Goal: Information Seeking & Learning: Learn about a topic

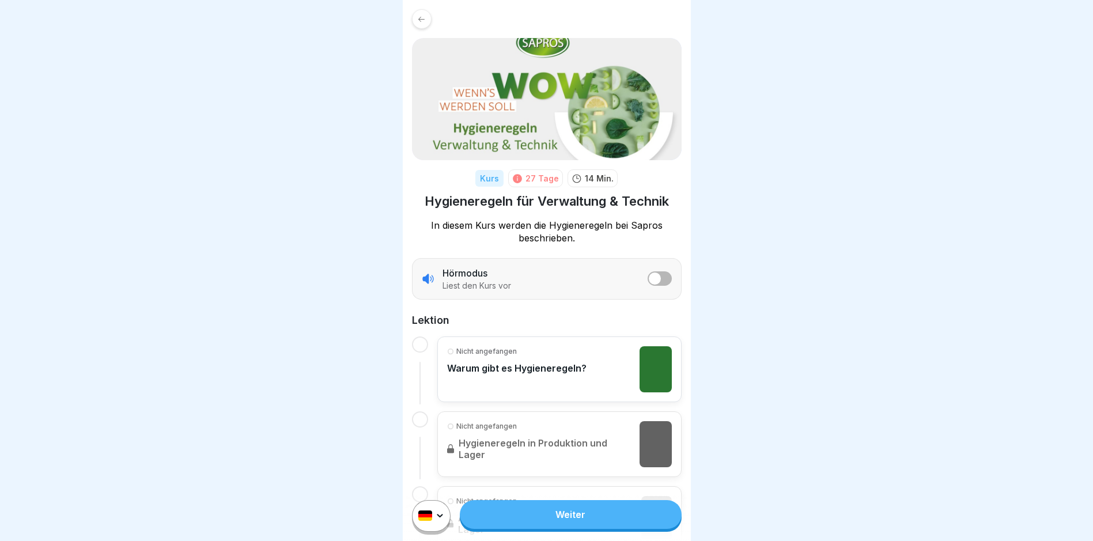
click at [560, 525] on link "Weiter" at bounding box center [570, 514] width 221 height 29
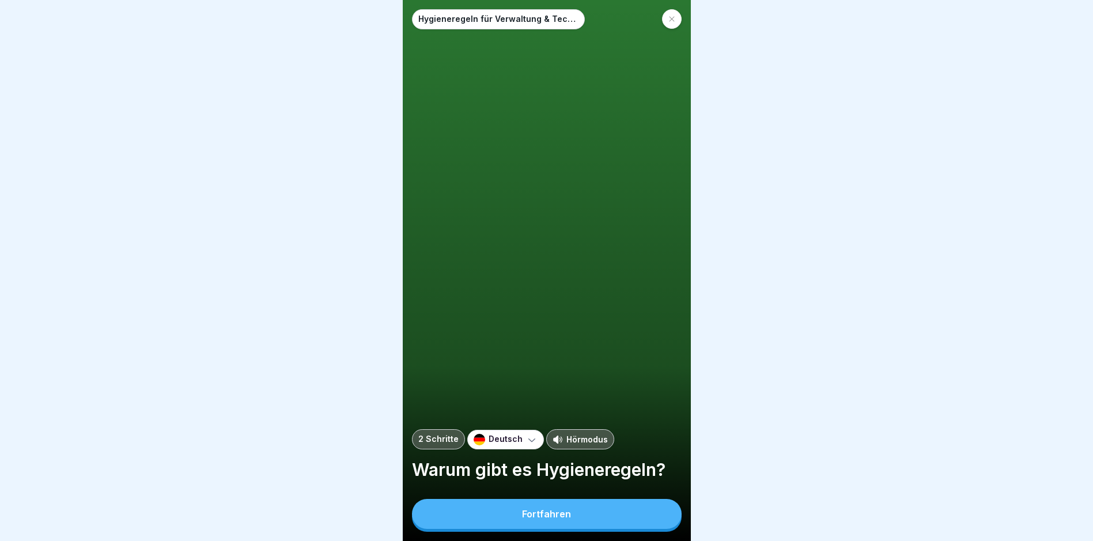
click at [560, 519] on div "Fortfahren" at bounding box center [546, 514] width 49 height 10
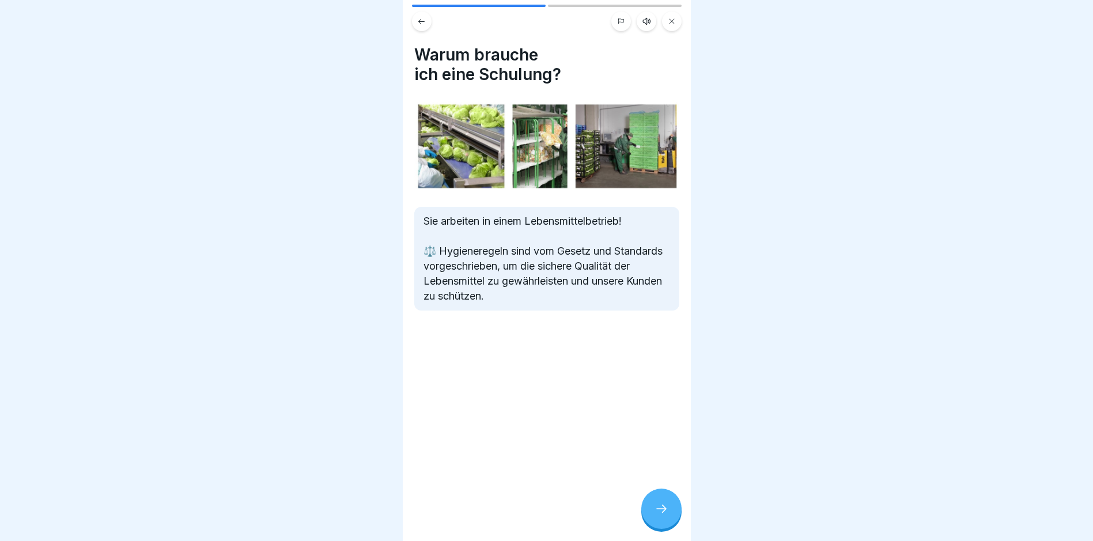
click at [659, 513] on icon at bounding box center [662, 509] width 14 height 14
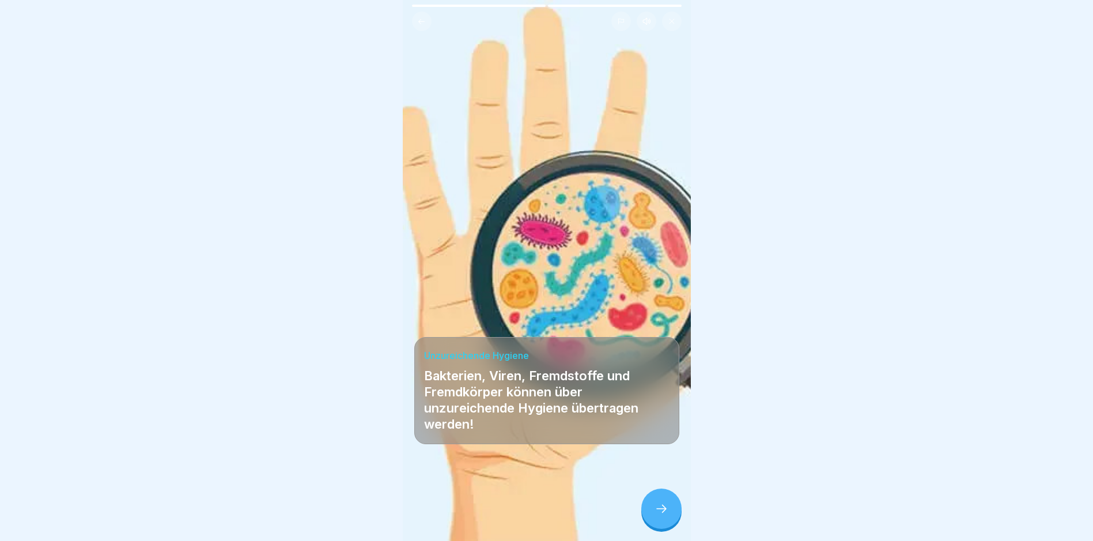
click at [662, 516] on icon at bounding box center [662, 509] width 14 height 14
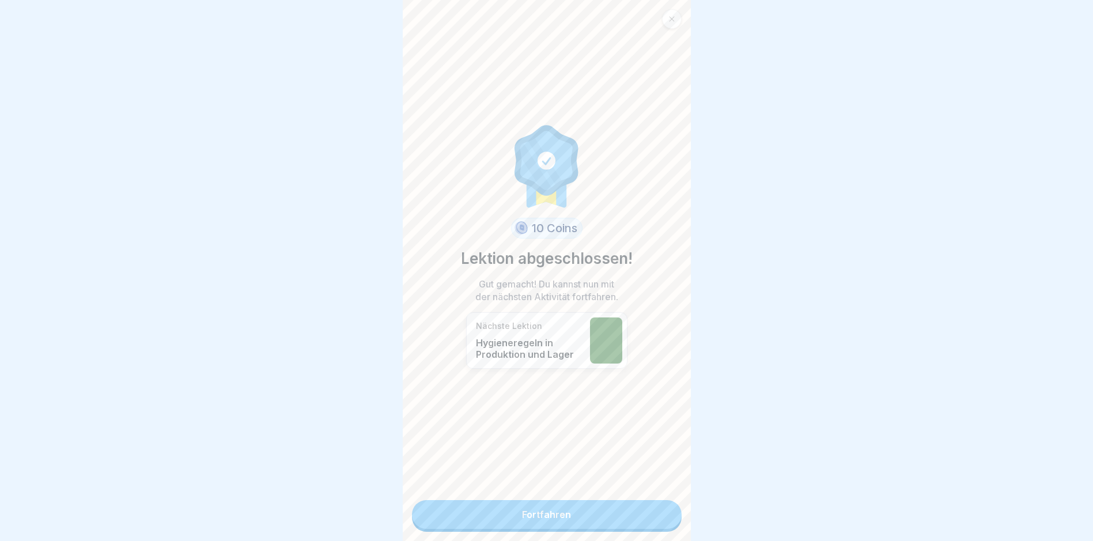
click at [580, 516] on link "Fortfahren" at bounding box center [547, 514] width 270 height 29
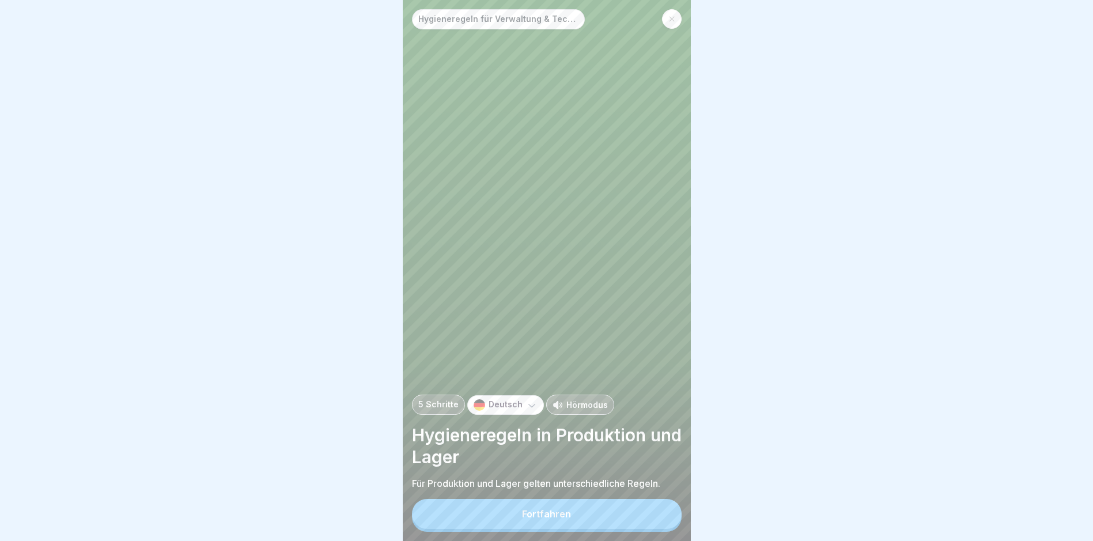
click at [560, 519] on div "Fortfahren" at bounding box center [546, 514] width 49 height 10
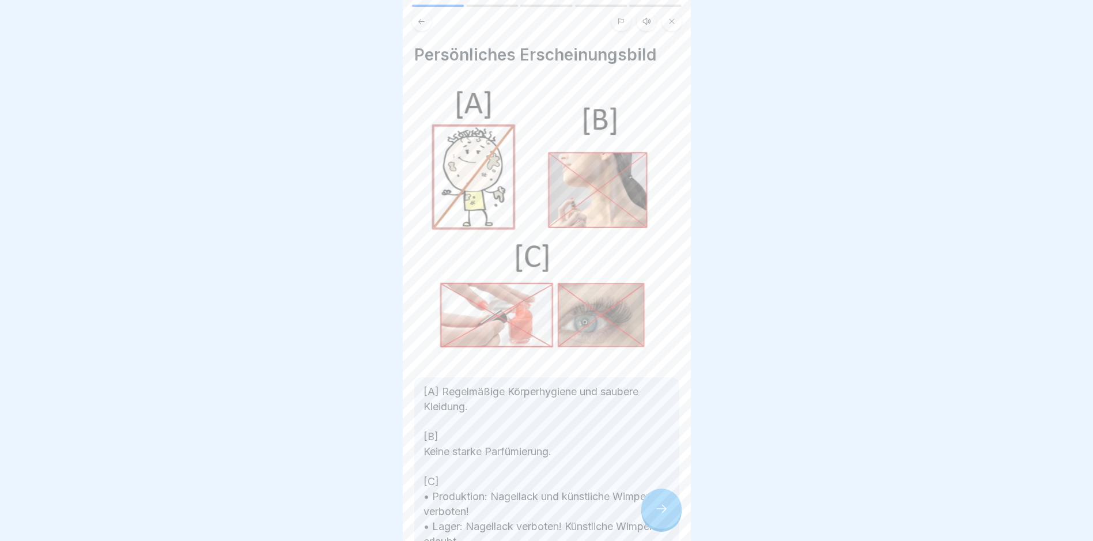
click at [661, 516] on icon at bounding box center [662, 509] width 14 height 14
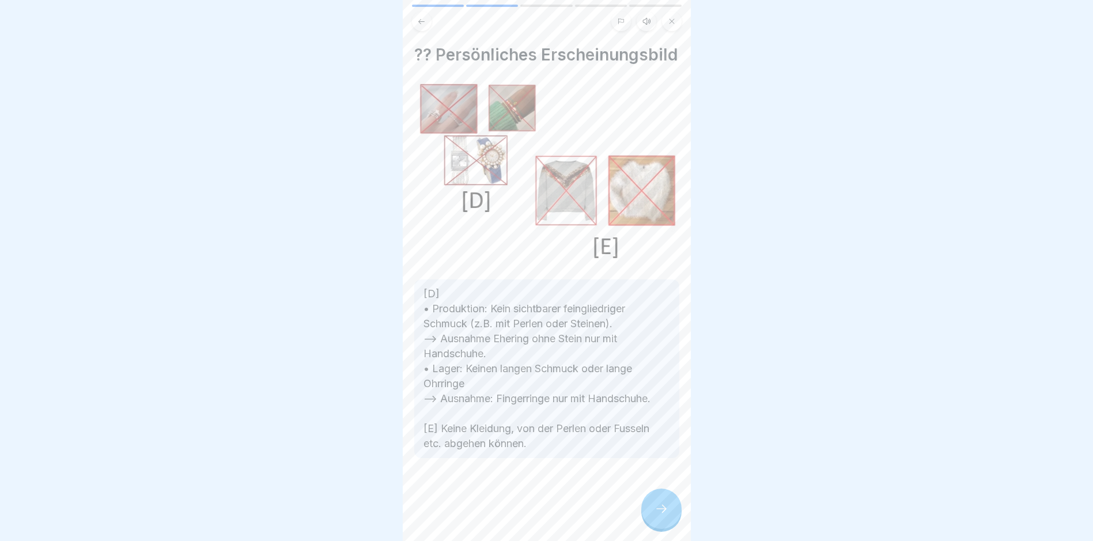
click at [664, 516] on icon at bounding box center [662, 509] width 14 height 14
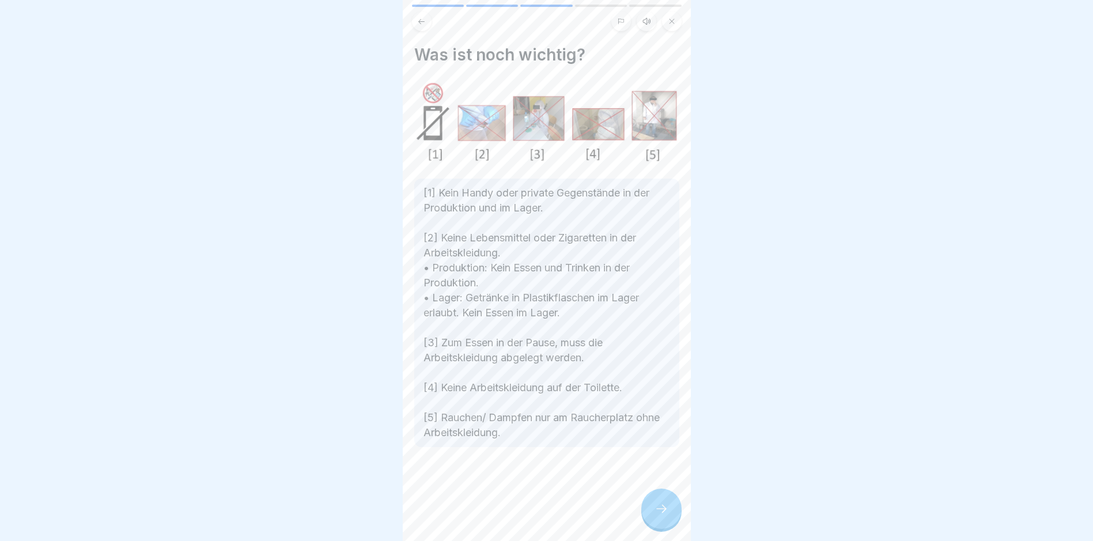
click at [664, 516] on icon at bounding box center [662, 509] width 14 height 14
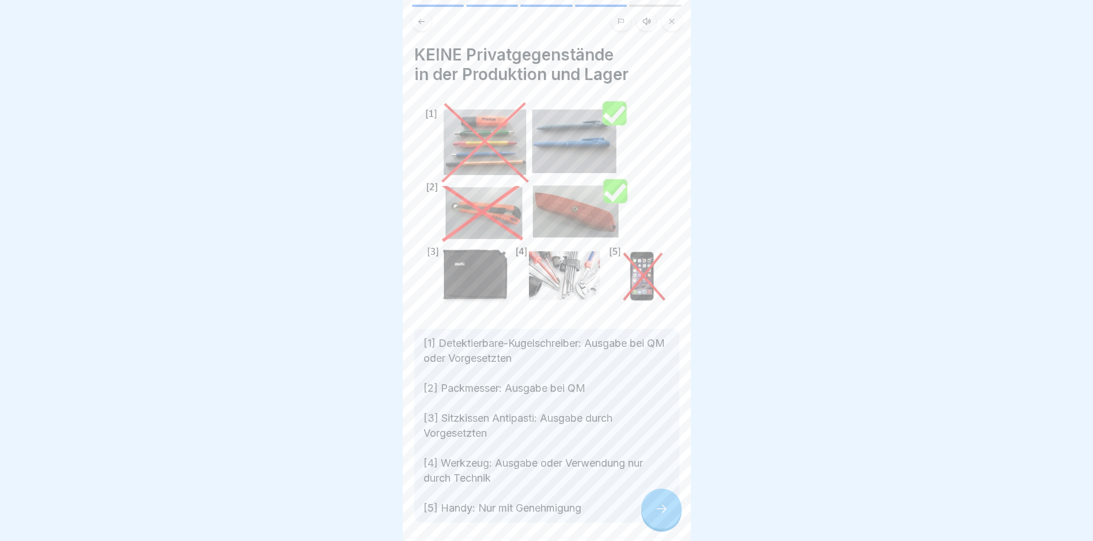
click at [661, 515] on icon at bounding box center [662, 509] width 14 height 14
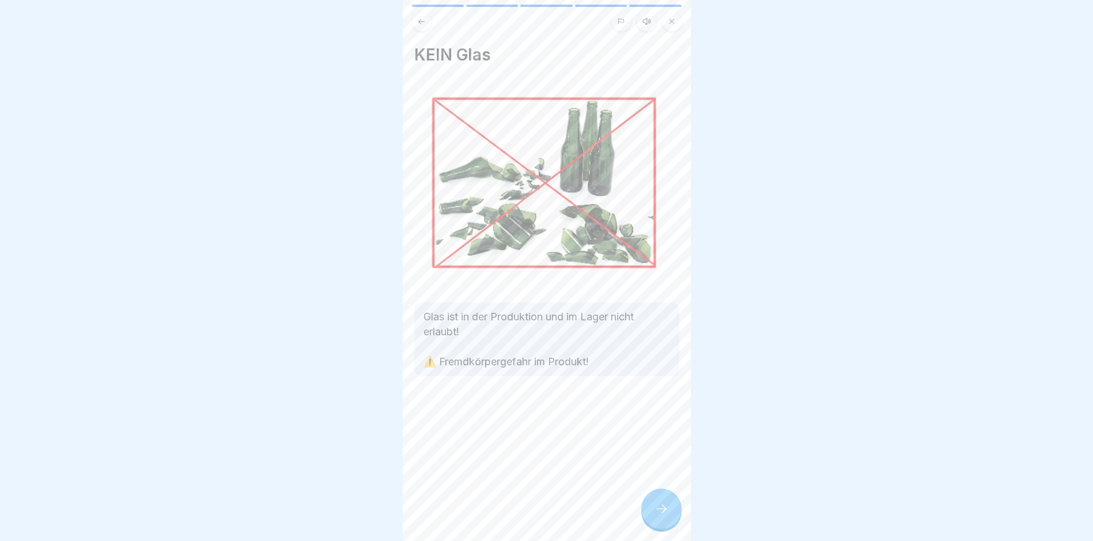
click at [661, 516] on icon at bounding box center [662, 509] width 14 height 14
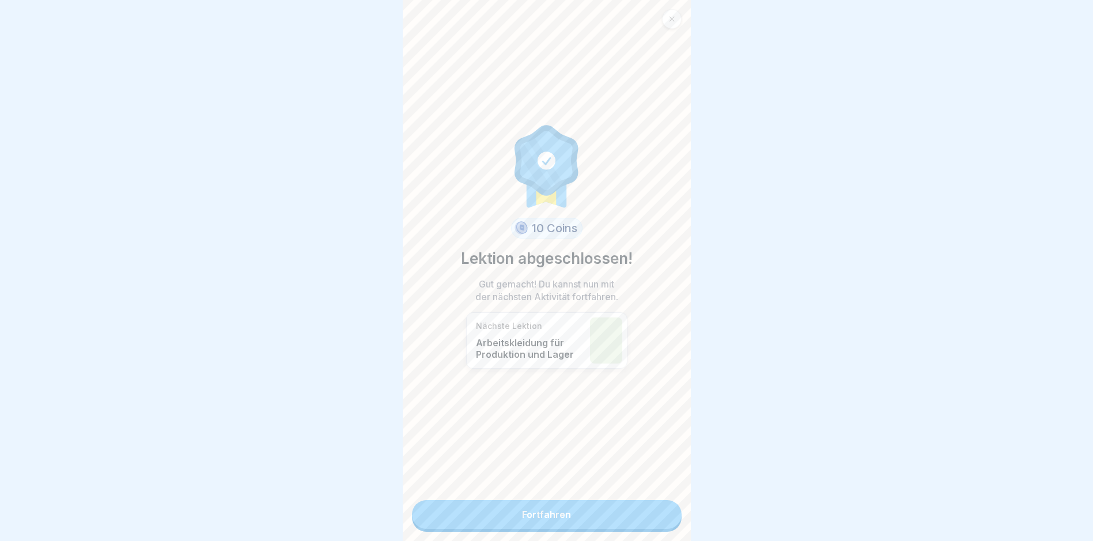
click at [557, 515] on link "Fortfahren" at bounding box center [547, 514] width 270 height 29
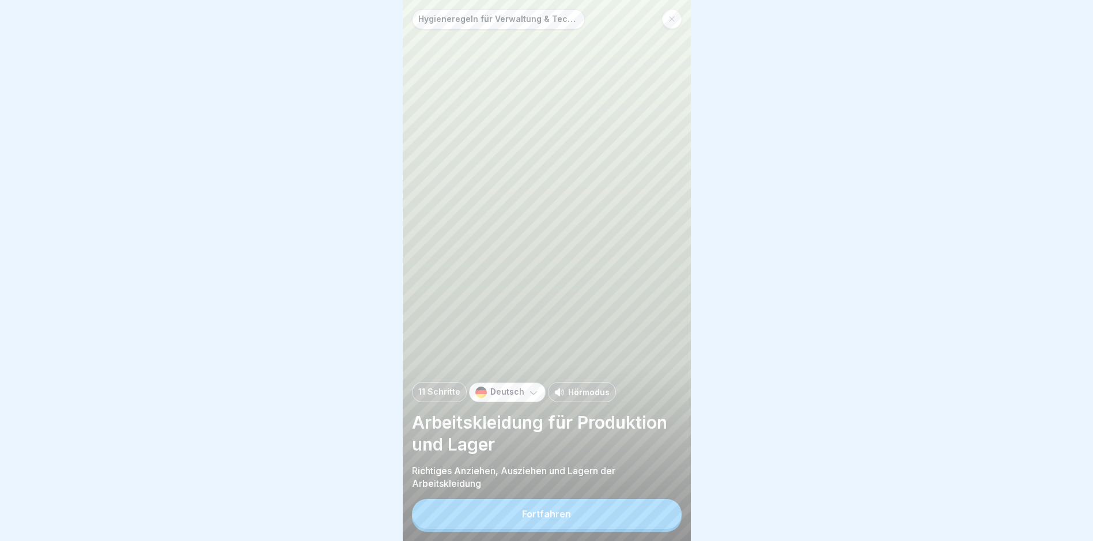
click at [554, 519] on div "Fortfahren" at bounding box center [546, 514] width 49 height 10
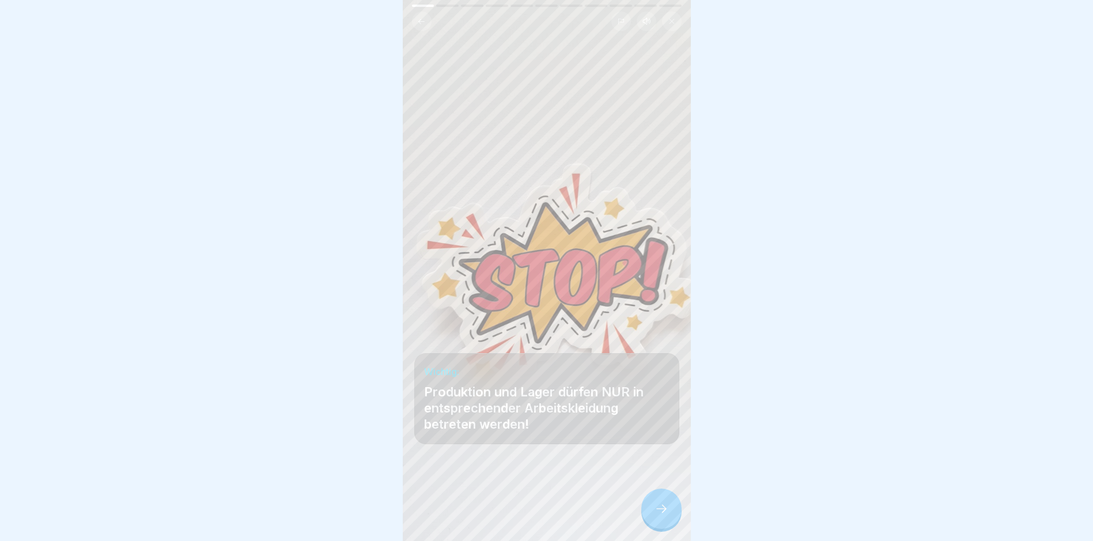
click at [665, 515] on icon at bounding box center [662, 509] width 14 height 14
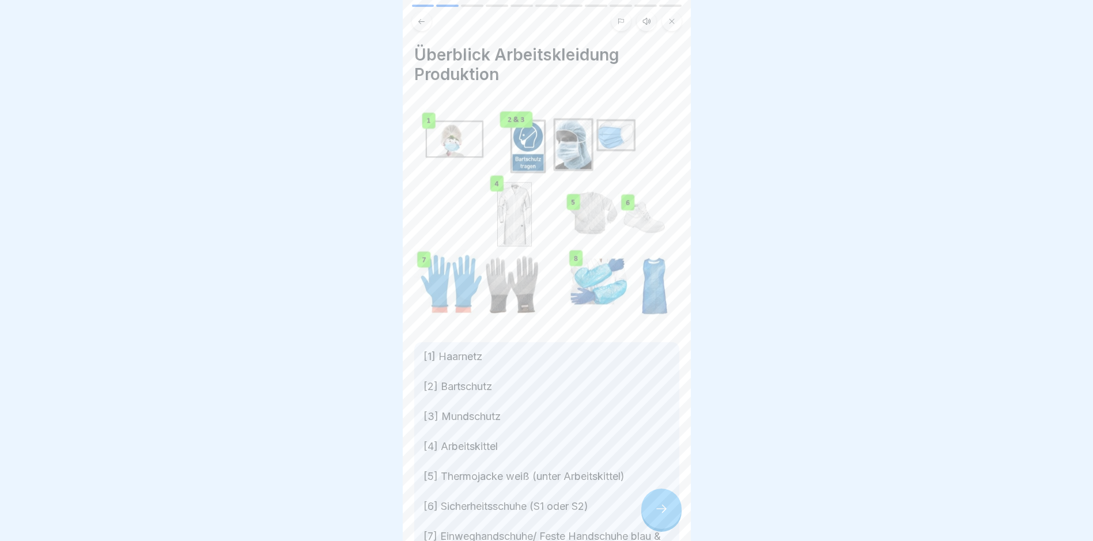
scroll to position [58, 0]
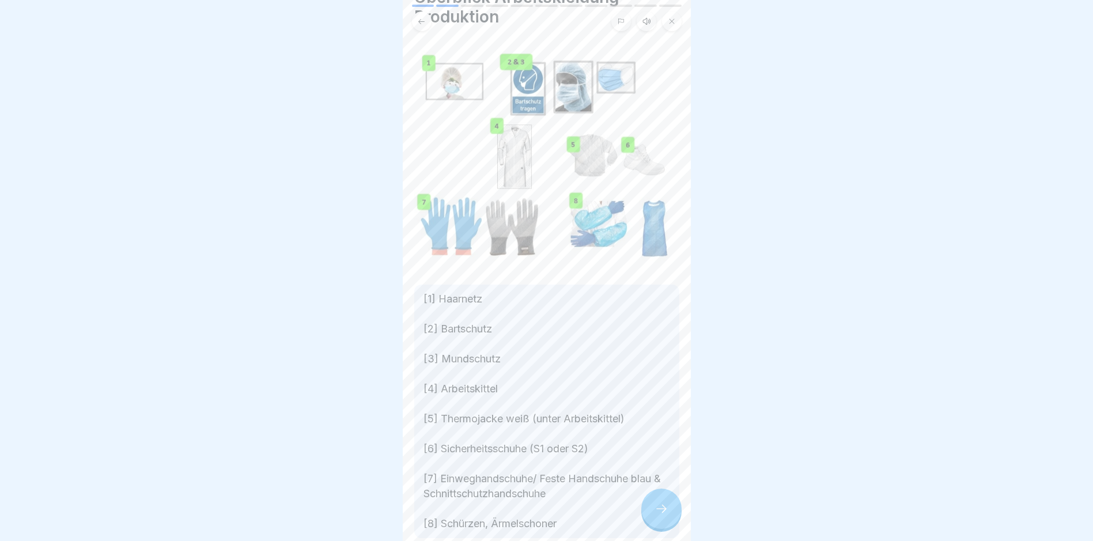
click at [688, 8] on div at bounding box center [547, 18] width 288 height 27
click at [686, 7] on div at bounding box center [547, 18] width 288 height 27
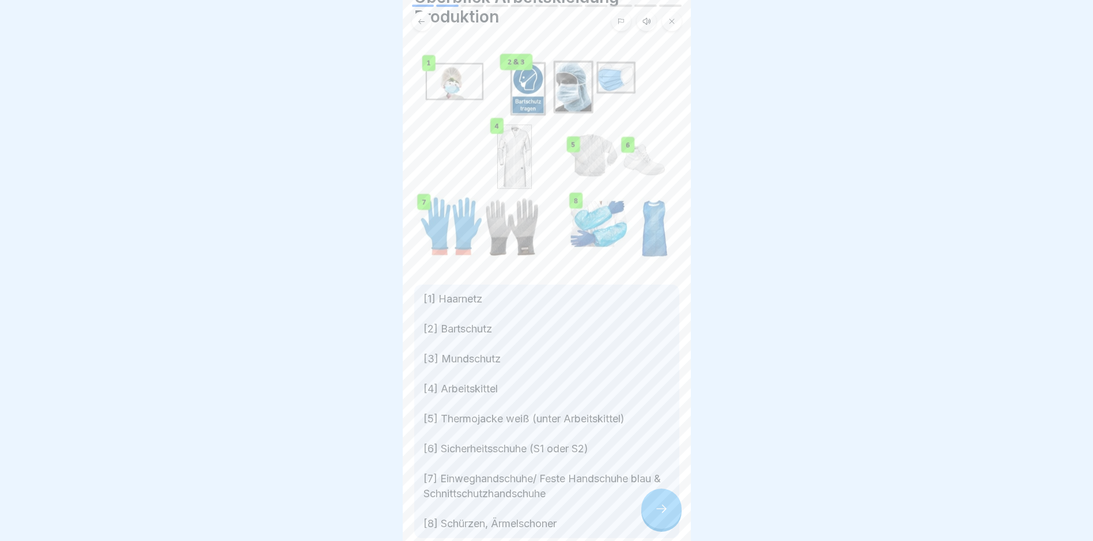
click at [686, 7] on div at bounding box center [547, 18] width 288 height 27
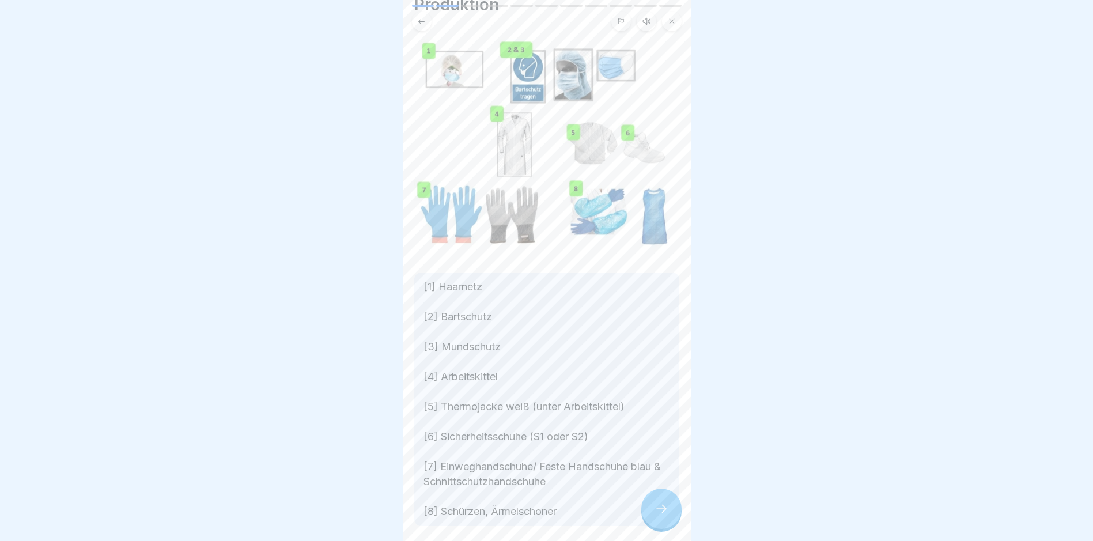
scroll to position [81, 0]
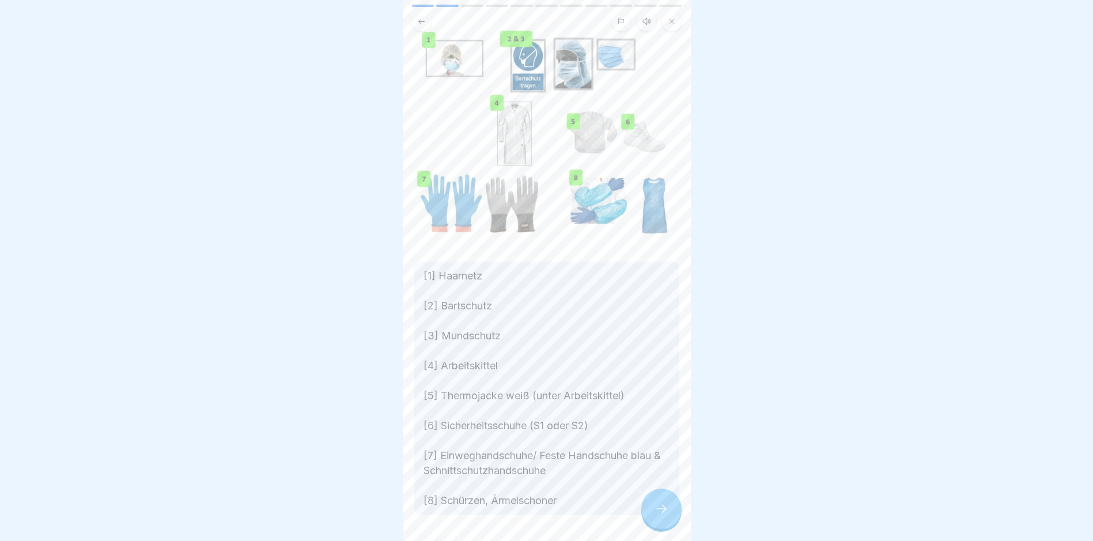
click at [685, 7] on div at bounding box center [547, 18] width 288 height 27
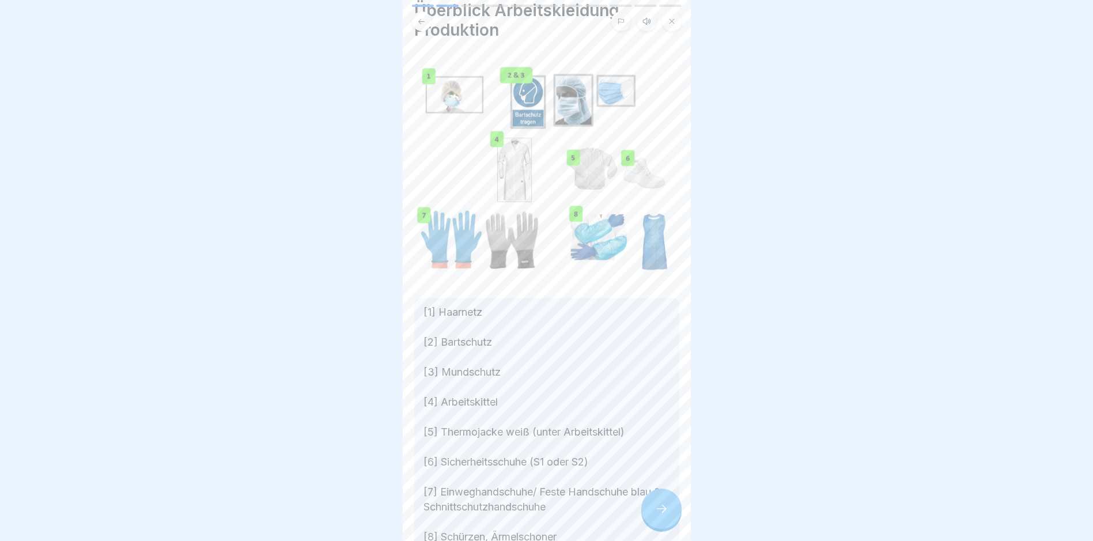
scroll to position [40, 0]
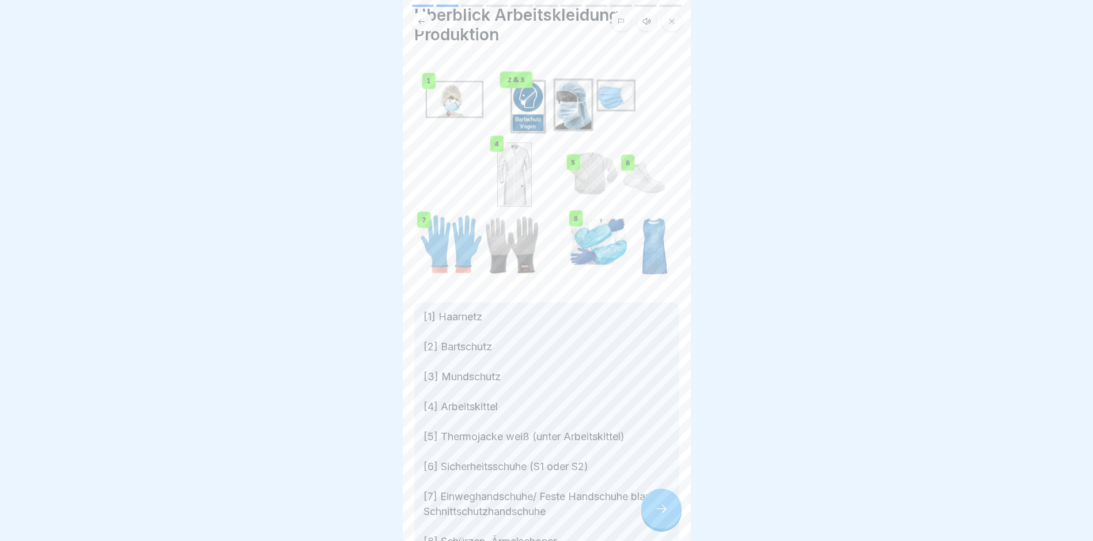
click at [665, 516] on icon at bounding box center [662, 509] width 14 height 14
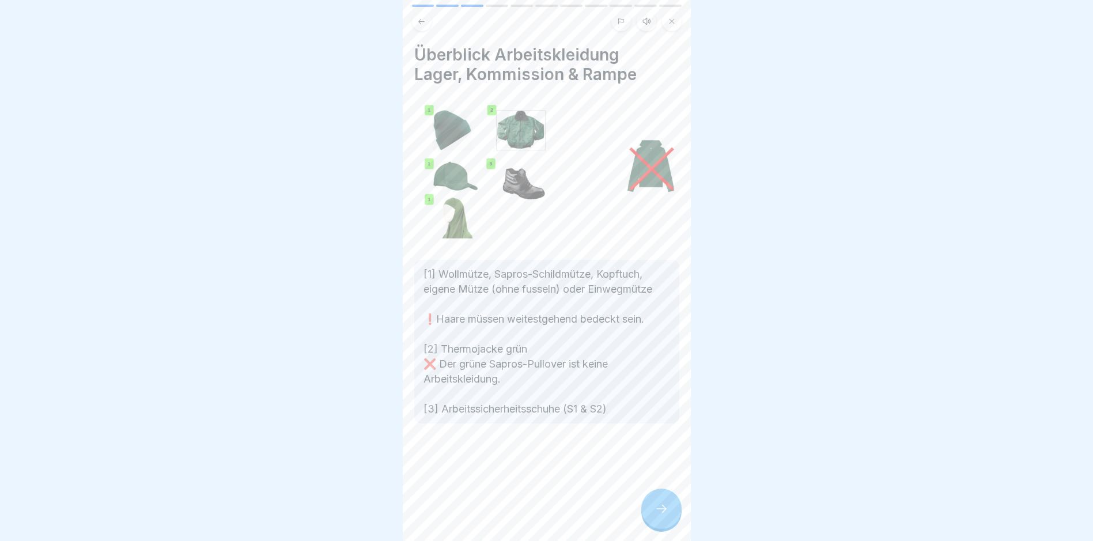
click at [662, 516] on icon at bounding box center [662, 509] width 14 height 14
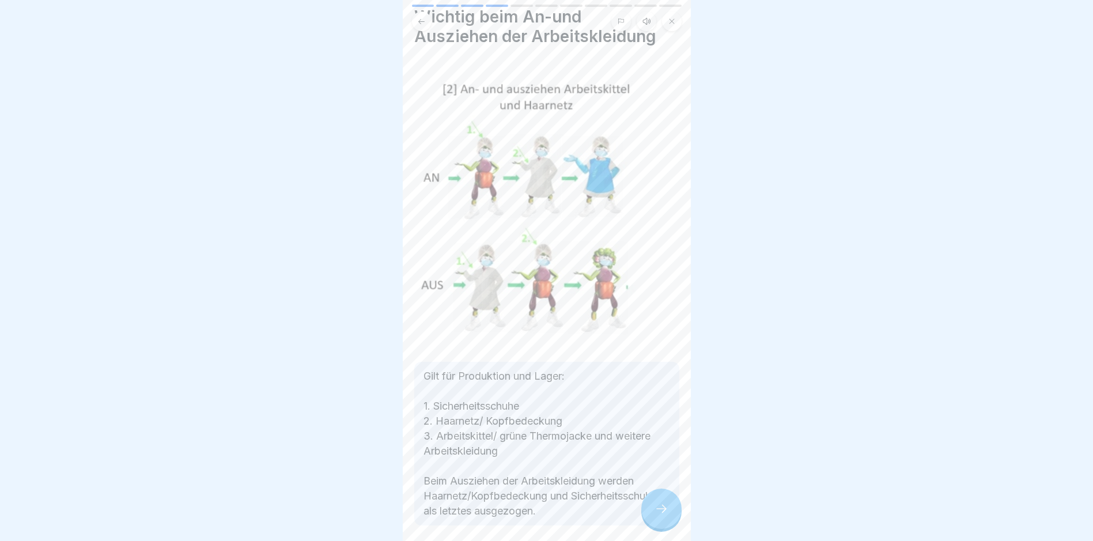
scroll to position [58, 0]
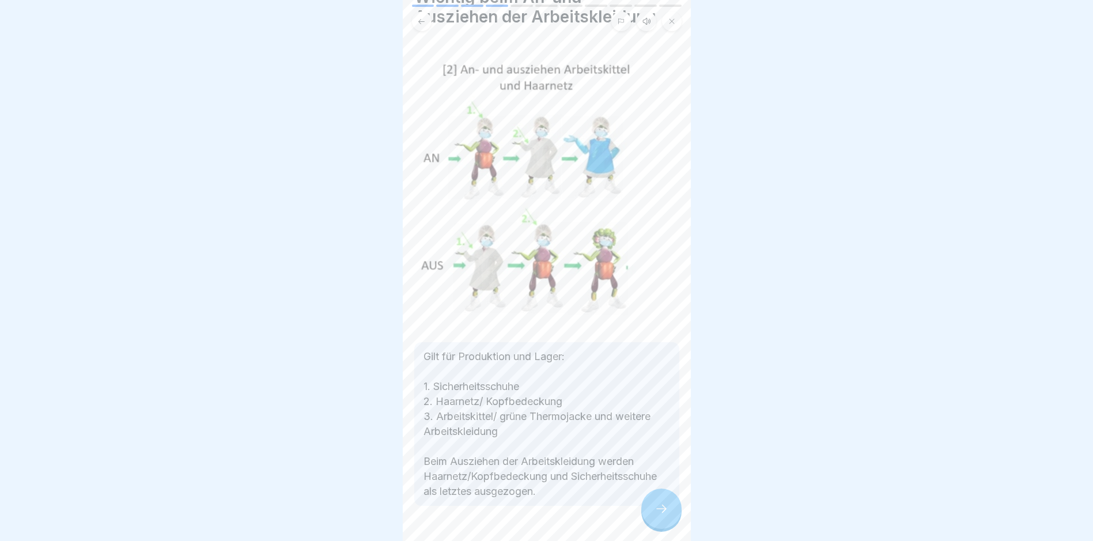
click at [686, 6] on div at bounding box center [547, 18] width 288 height 27
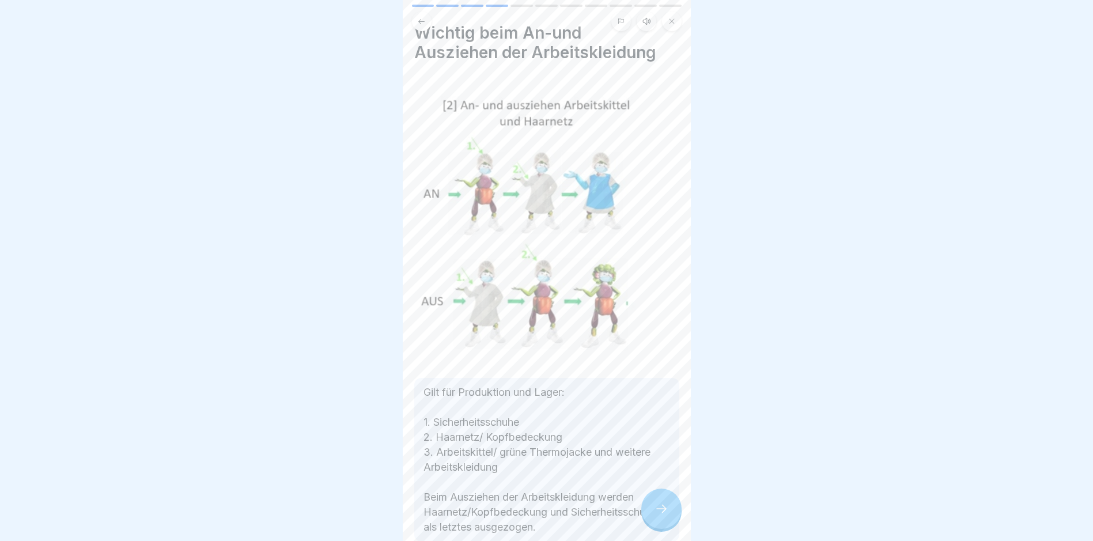
scroll to position [20, 0]
click at [662, 516] on icon at bounding box center [662, 509] width 14 height 14
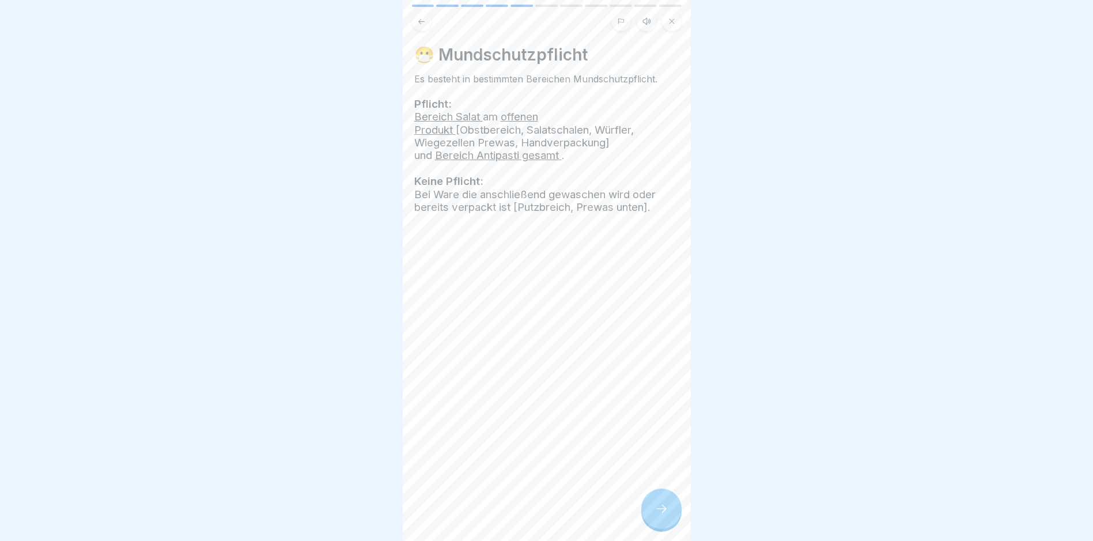
click at [654, 515] on div at bounding box center [662, 509] width 40 height 40
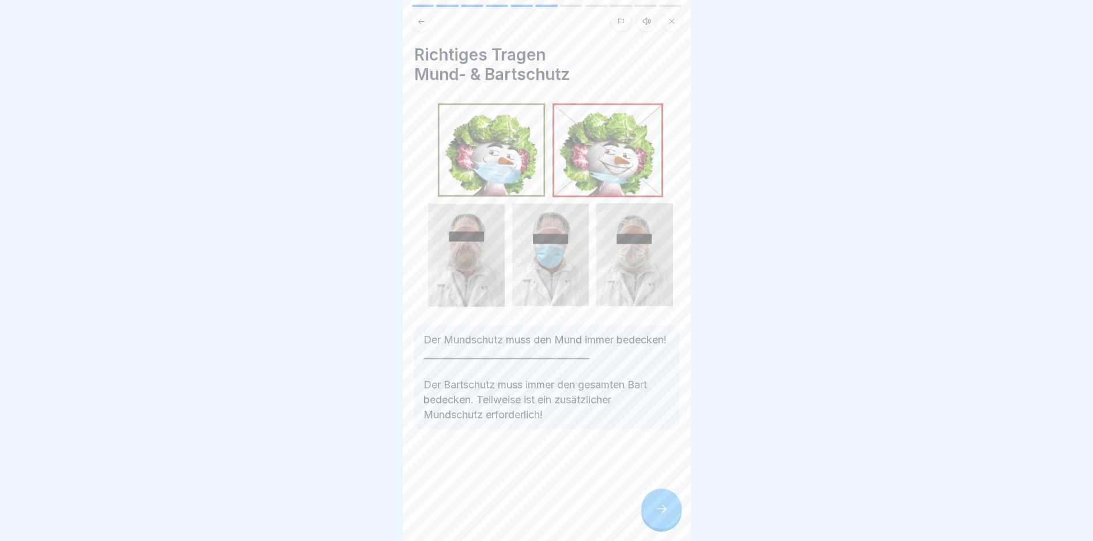
click at [665, 512] on icon at bounding box center [662, 509] width 14 height 14
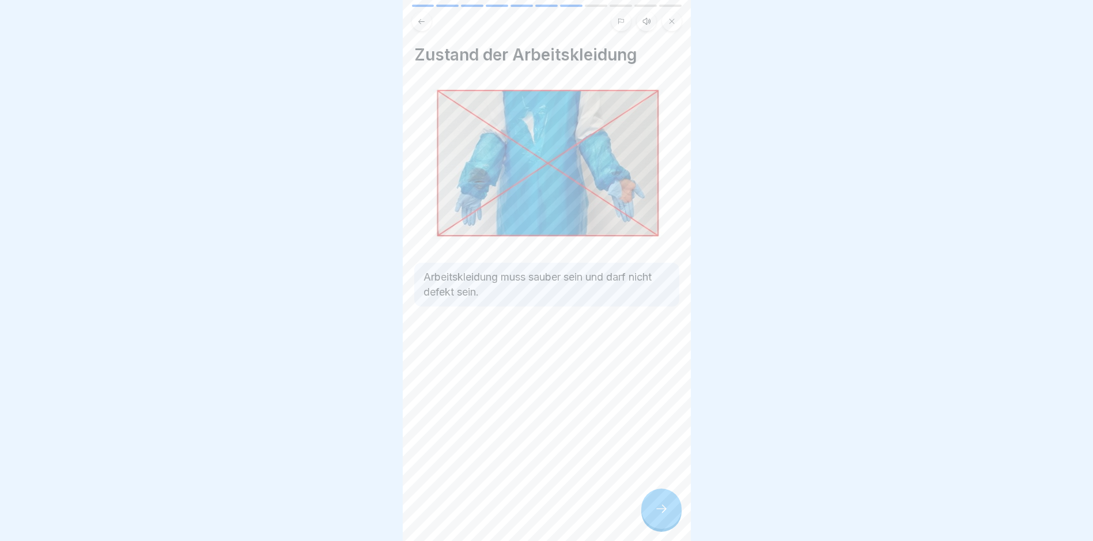
click at [663, 516] on icon at bounding box center [662, 509] width 14 height 14
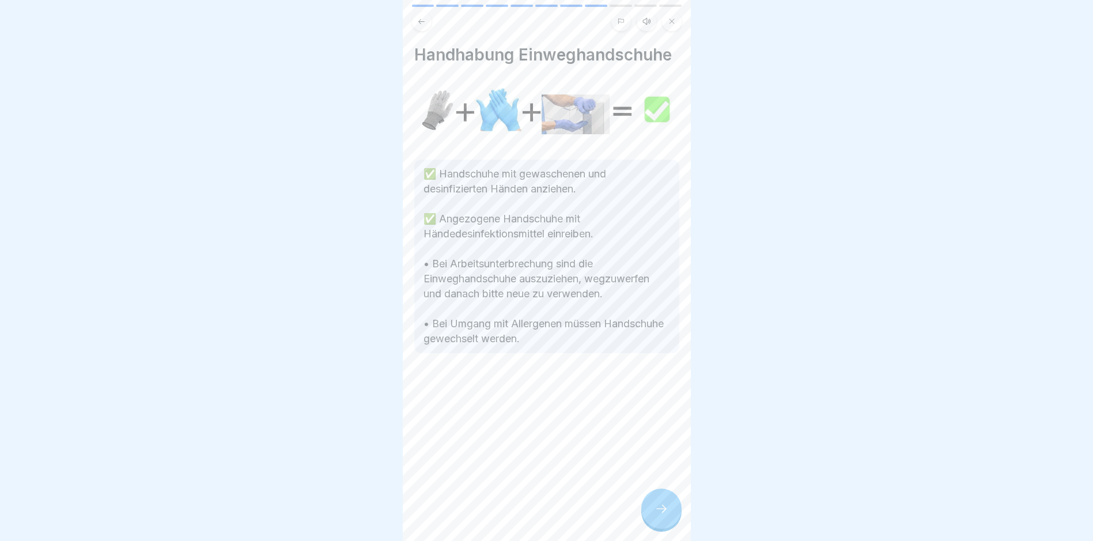
click at [664, 516] on icon at bounding box center [662, 509] width 14 height 14
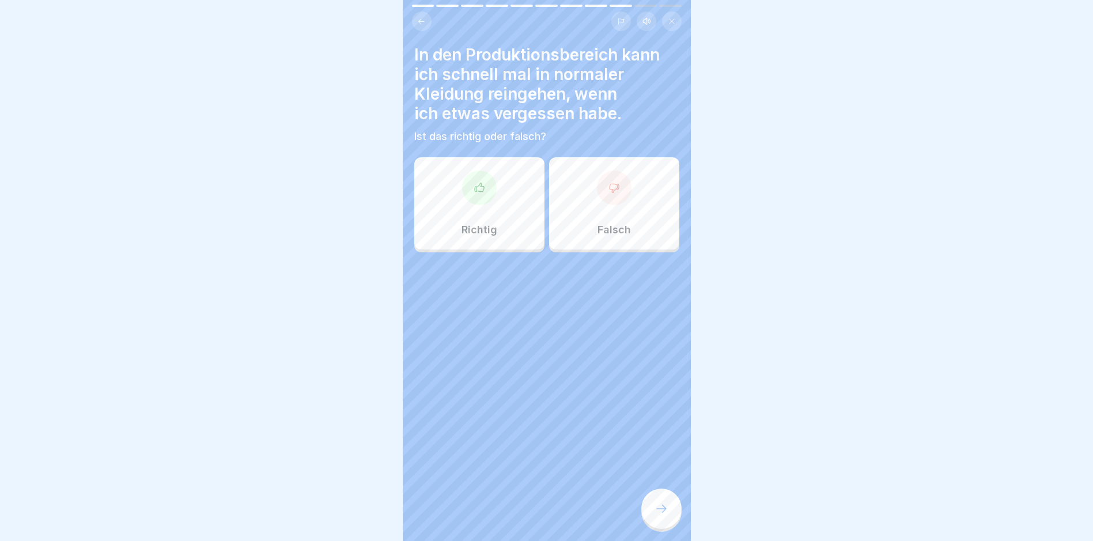
click at [609, 185] on icon at bounding box center [615, 188] width 12 height 12
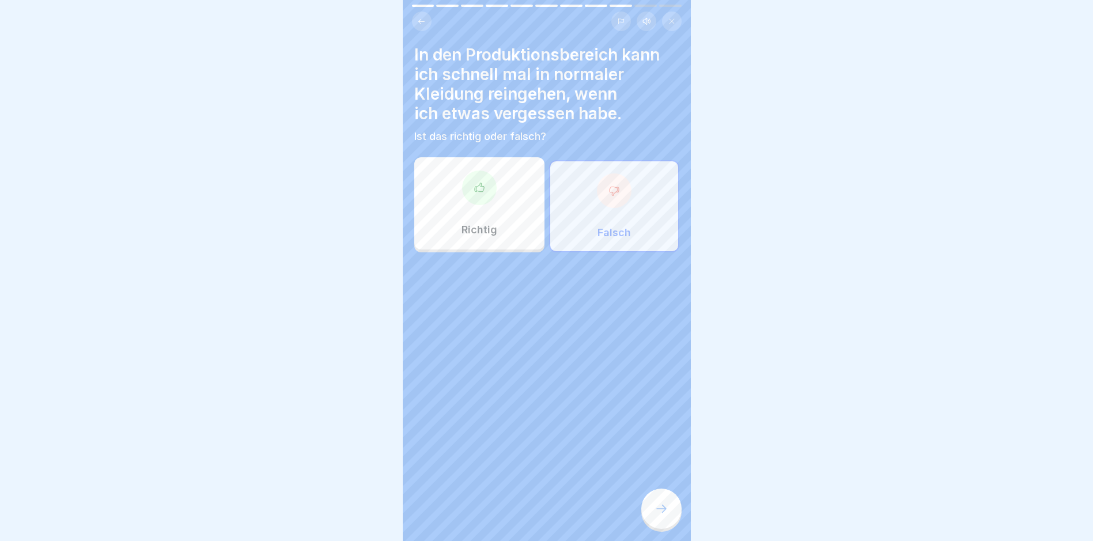
click at [662, 513] on icon at bounding box center [662, 509] width 14 height 14
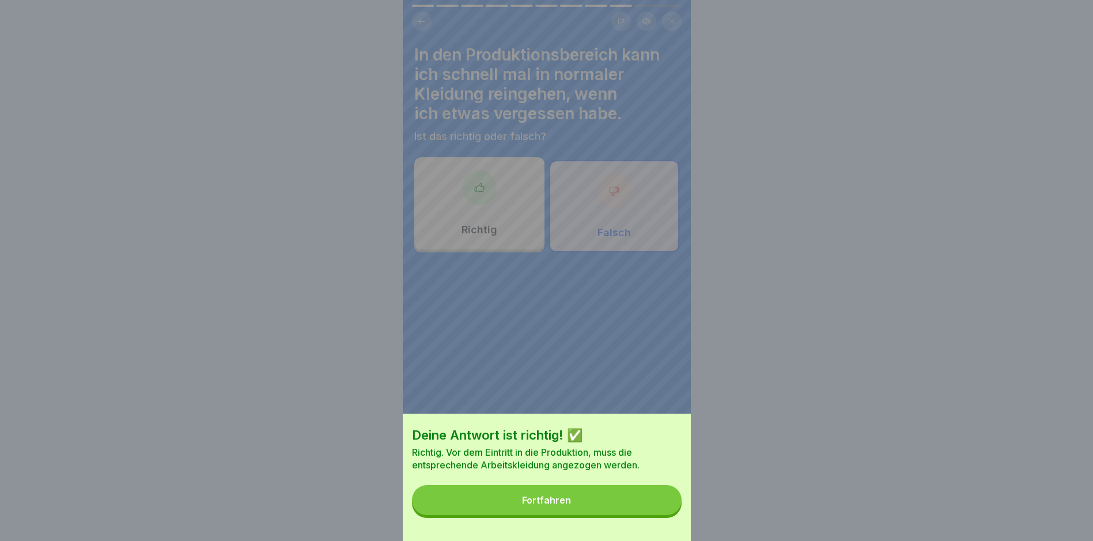
click at [550, 506] on div "Fortfahren" at bounding box center [546, 500] width 49 height 10
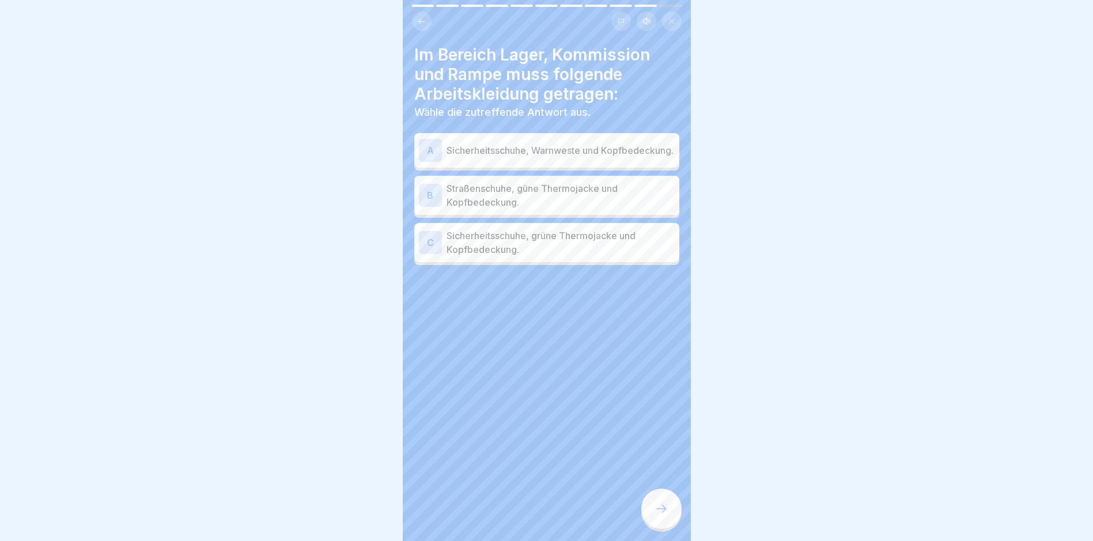
click at [420, 249] on div "C" at bounding box center [430, 242] width 23 height 23
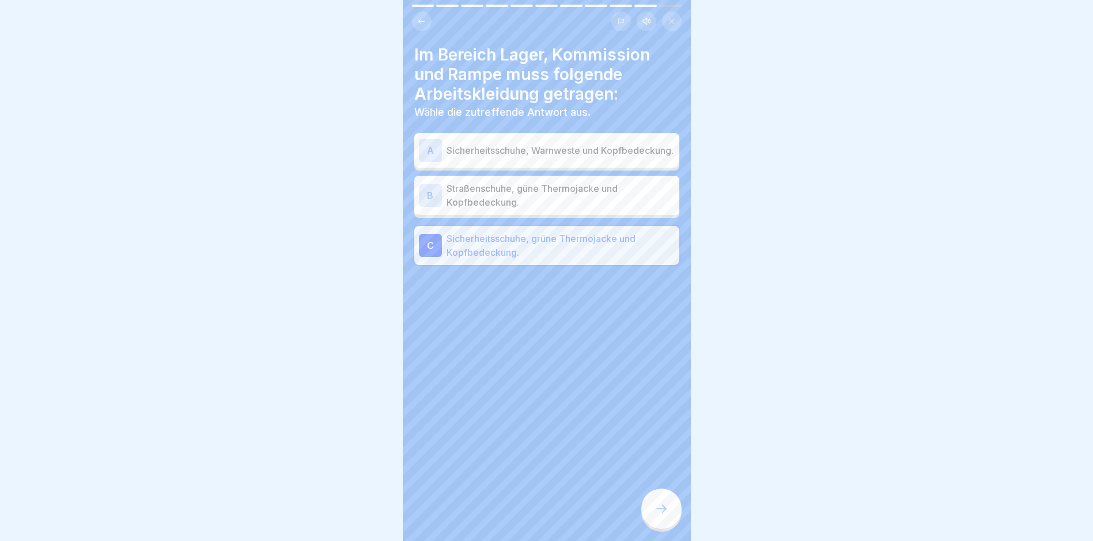
click at [660, 516] on icon at bounding box center [662, 509] width 14 height 14
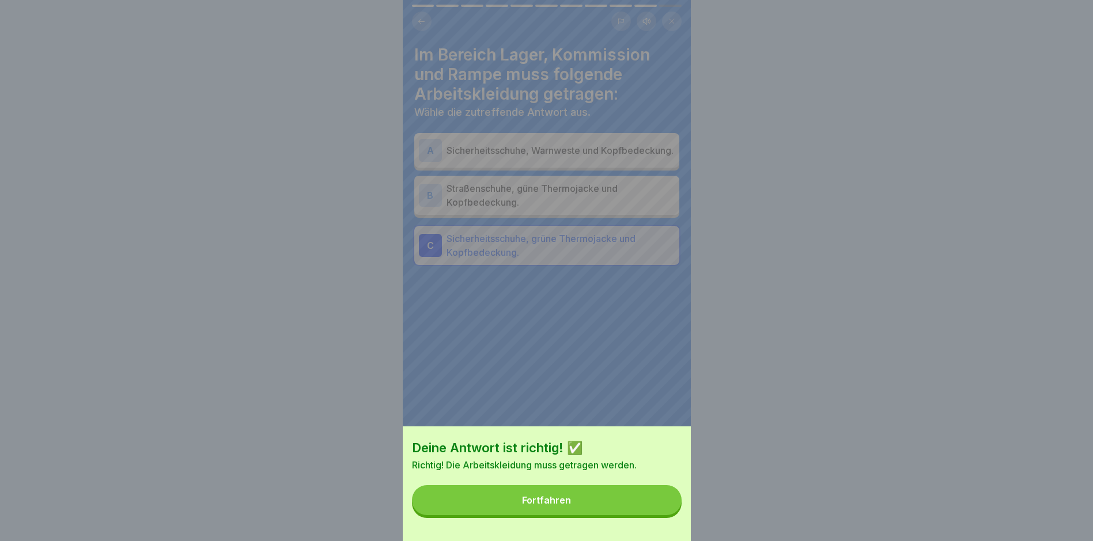
click at [545, 506] on div "Fortfahren" at bounding box center [546, 500] width 49 height 10
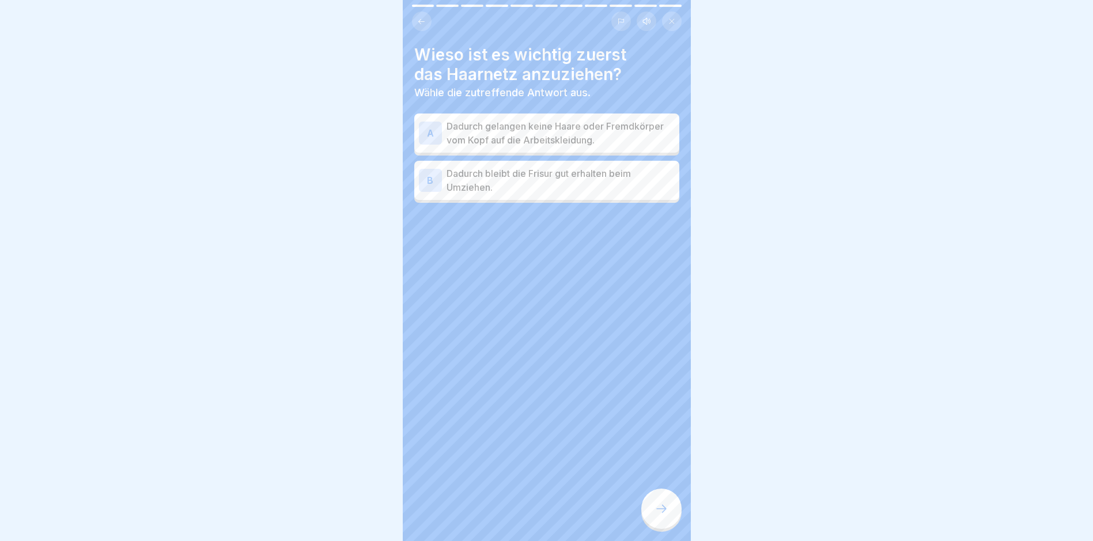
click at [428, 125] on div "A" at bounding box center [430, 133] width 23 height 23
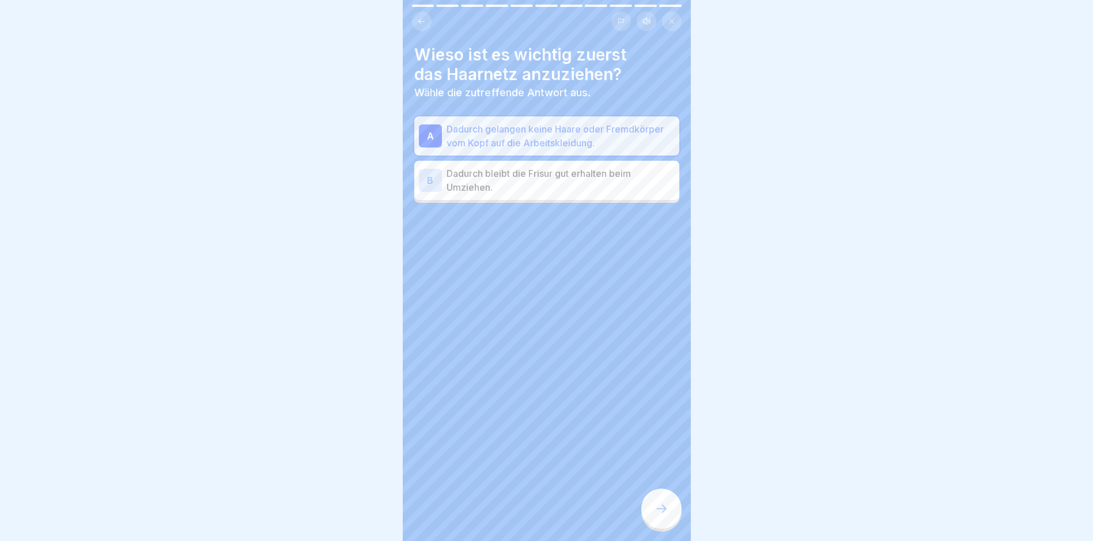
click at [663, 512] on icon at bounding box center [662, 509] width 14 height 14
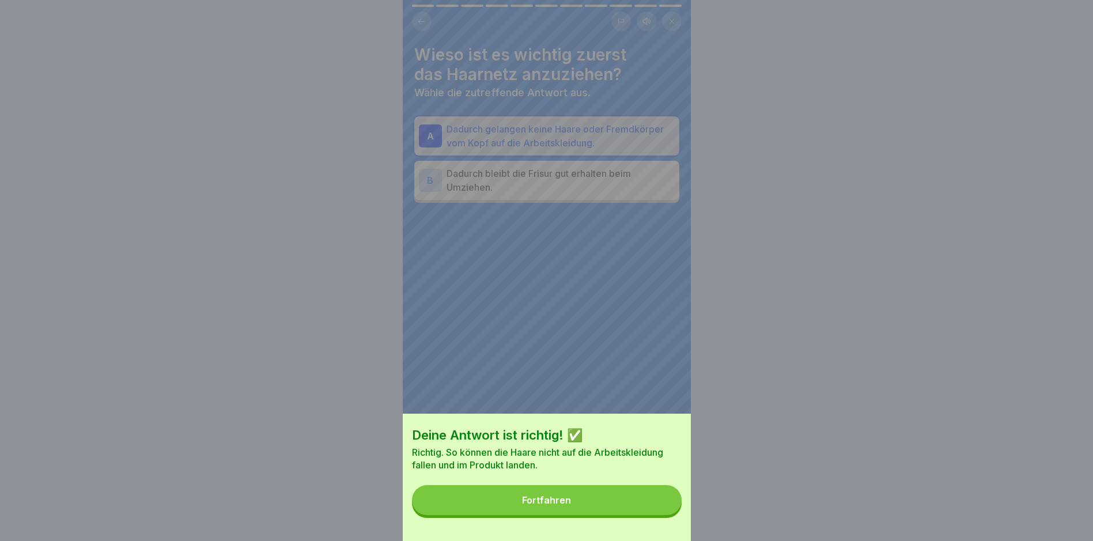
click at [559, 501] on button "Fortfahren" at bounding box center [547, 500] width 270 height 30
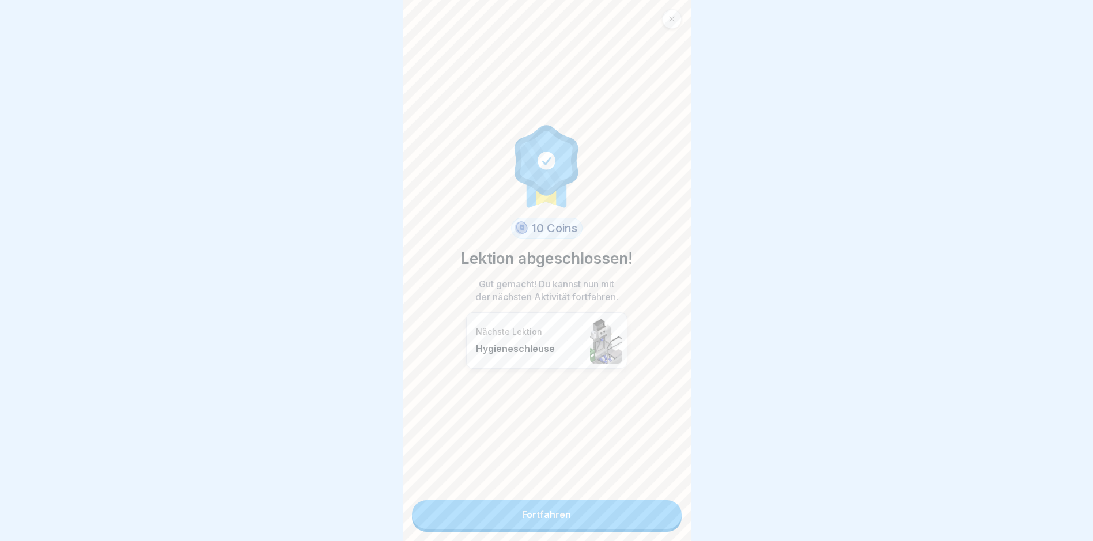
click at [541, 514] on link "Fortfahren" at bounding box center [547, 514] width 270 height 29
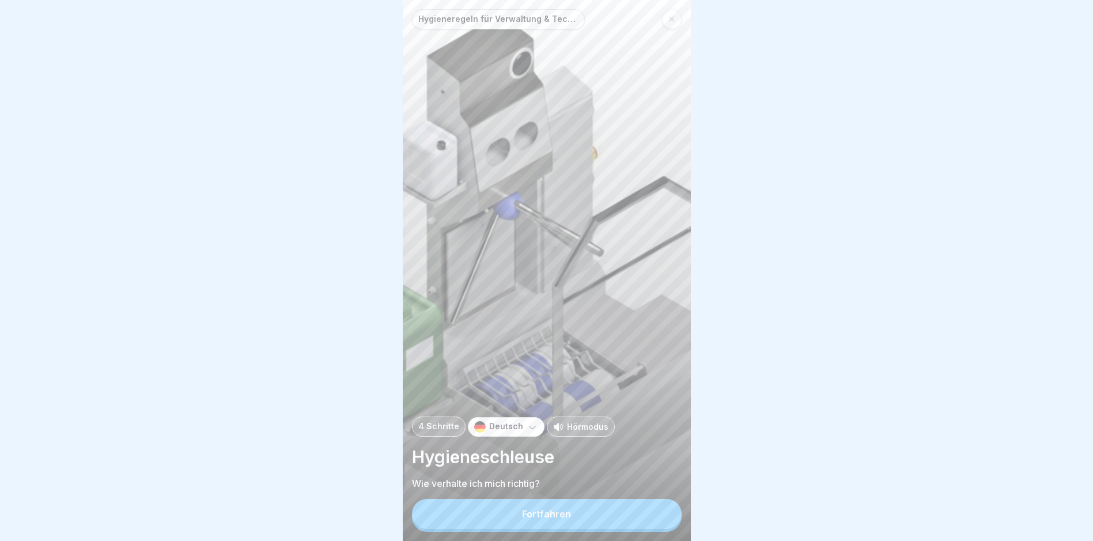
click at [545, 519] on div "Fortfahren" at bounding box center [546, 514] width 49 height 10
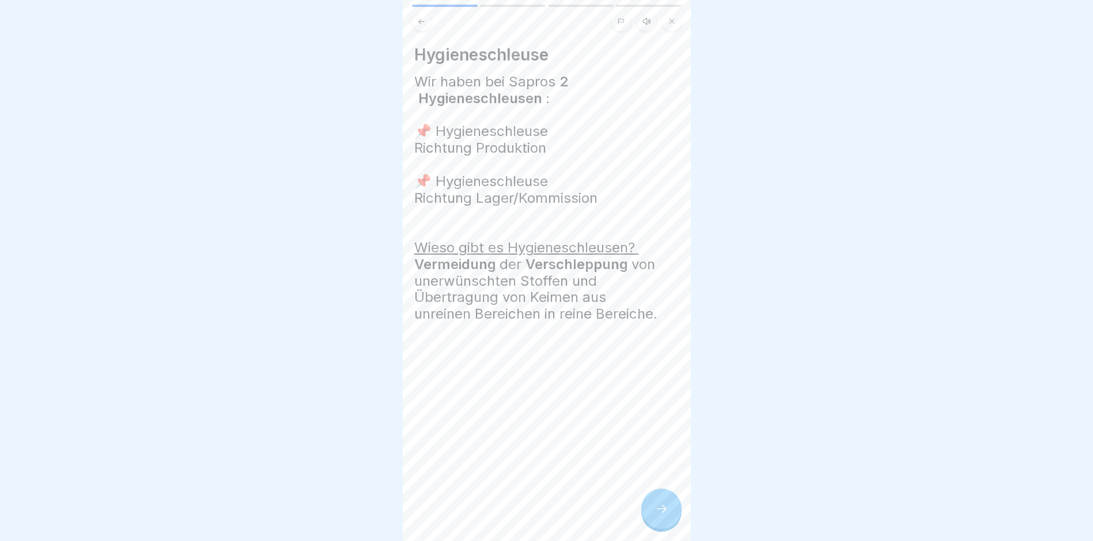
click at [659, 516] on icon at bounding box center [662, 509] width 14 height 14
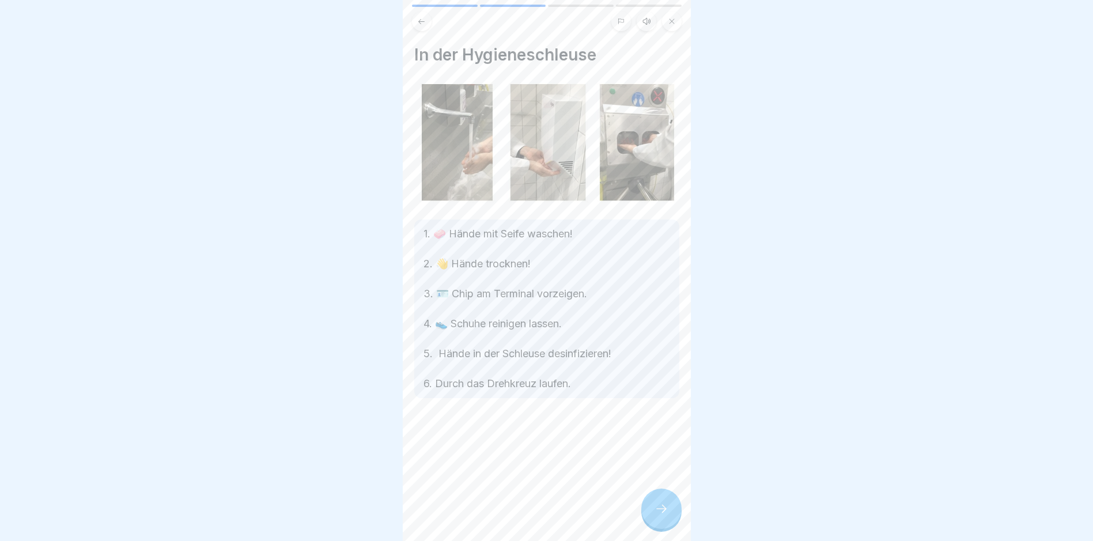
click at [662, 516] on icon at bounding box center [662, 509] width 14 height 14
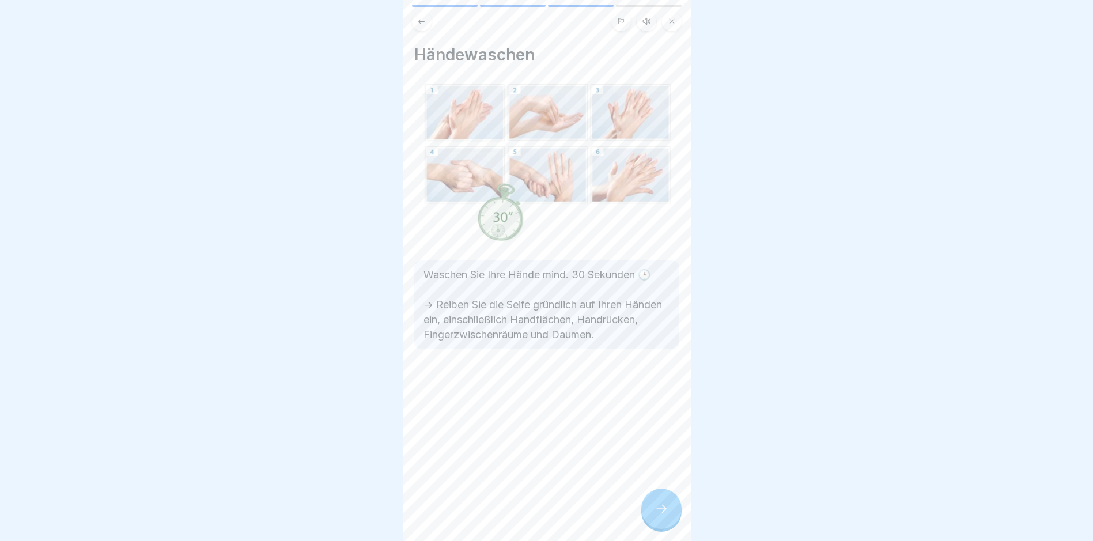
click at [693, 541] on html "Hygieneregeln für Verwaltung & Technik 4 Schritte Deutsch Hörmodus Hygieneschle…" at bounding box center [546, 270] width 1093 height 541
click at [663, 515] on icon at bounding box center [662, 509] width 14 height 14
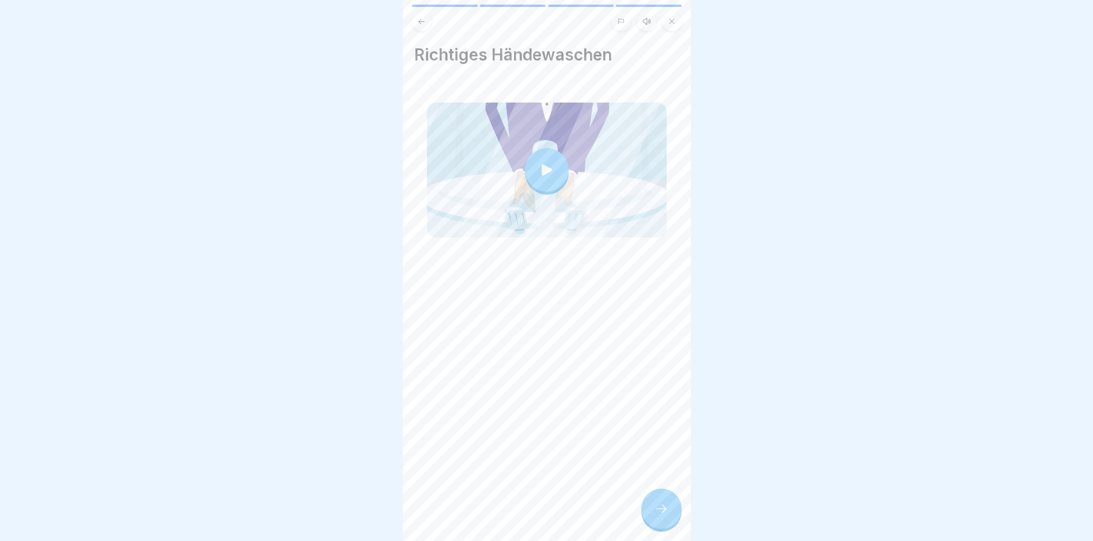
click at [658, 514] on icon at bounding box center [662, 509] width 14 height 14
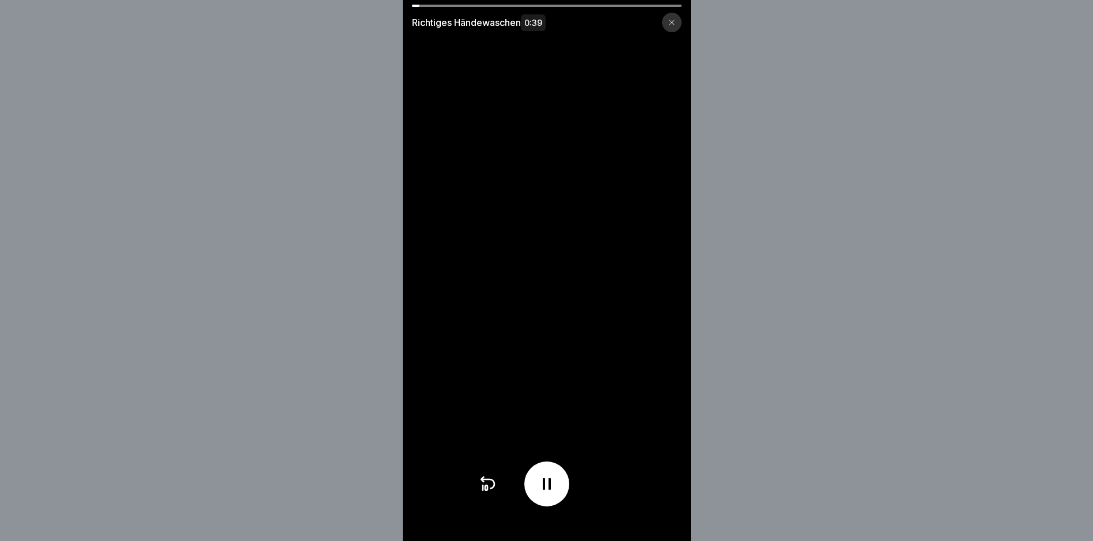
click at [662, 504] on video at bounding box center [547, 270] width 288 height 541
click at [653, 417] on video at bounding box center [547, 270] width 288 height 541
drag, startPoint x: 492, startPoint y: 5, endPoint x: 585, endPoint y: 3, distance: 92.8
click at [585, 3] on div "Richtiges Händewaschen 0:39" at bounding box center [547, 270] width 288 height 541
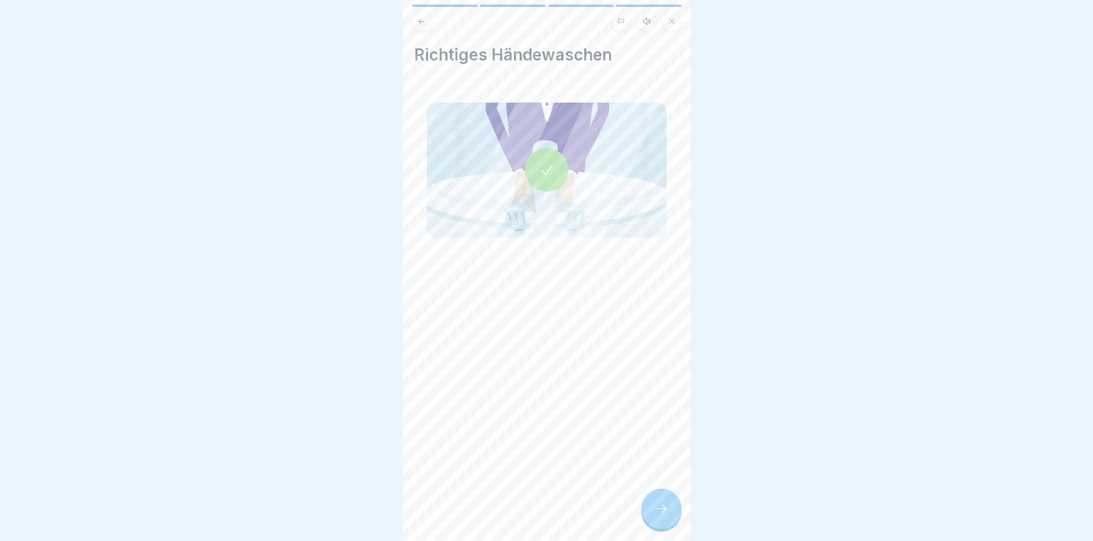
click at [658, 511] on div at bounding box center [662, 509] width 40 height 40
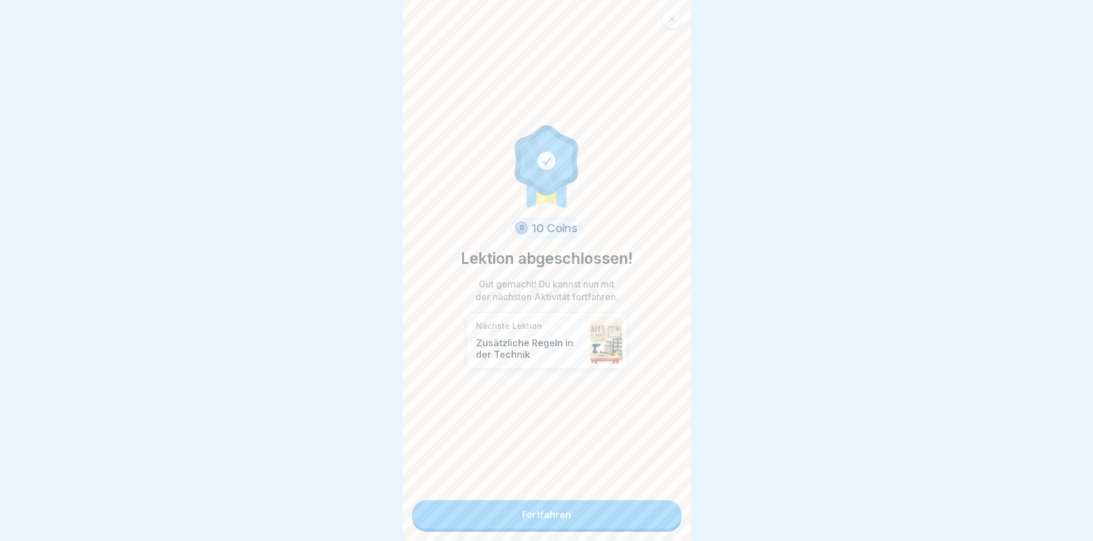
click at [556, 515] on link "Fortfahren" at bounding box center [547, 514] width 270 height 29
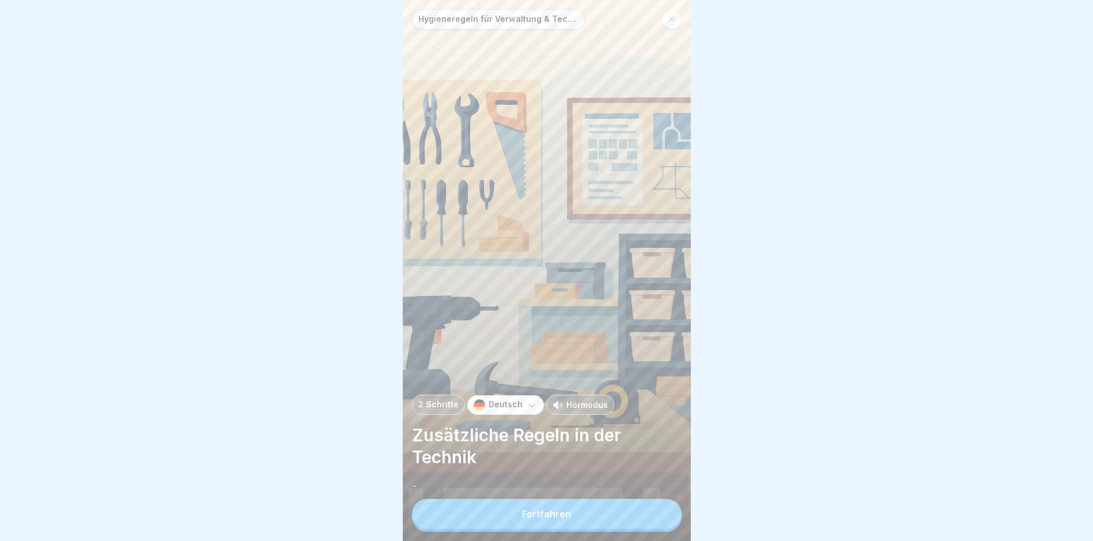
click at [546, 519] on div "Fortfahren" at bounding box center [546, 514] width 49 height 10
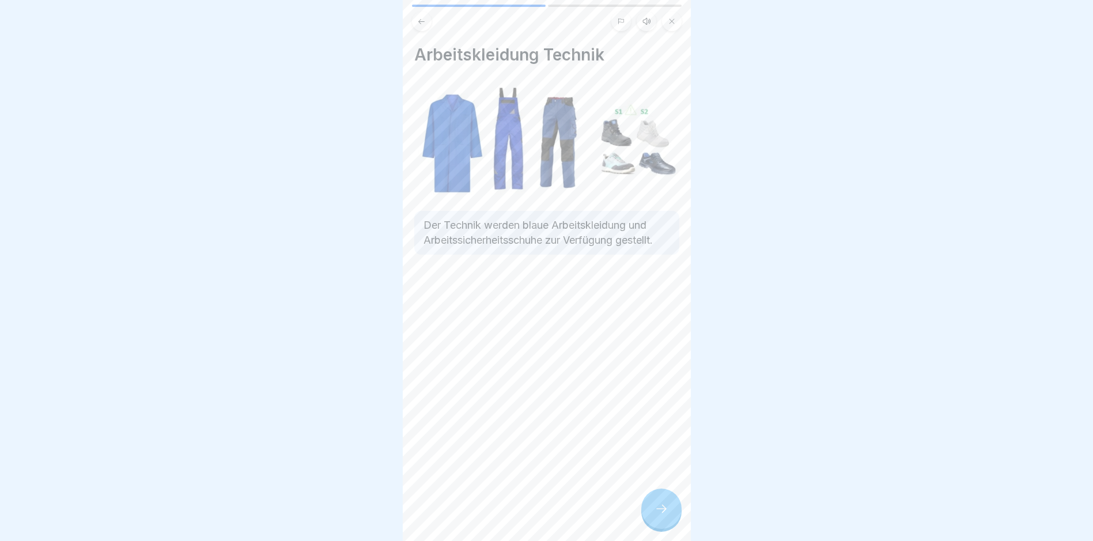
click at [661, 516] on icon at bounding box center [662, 509] width 14 height 14
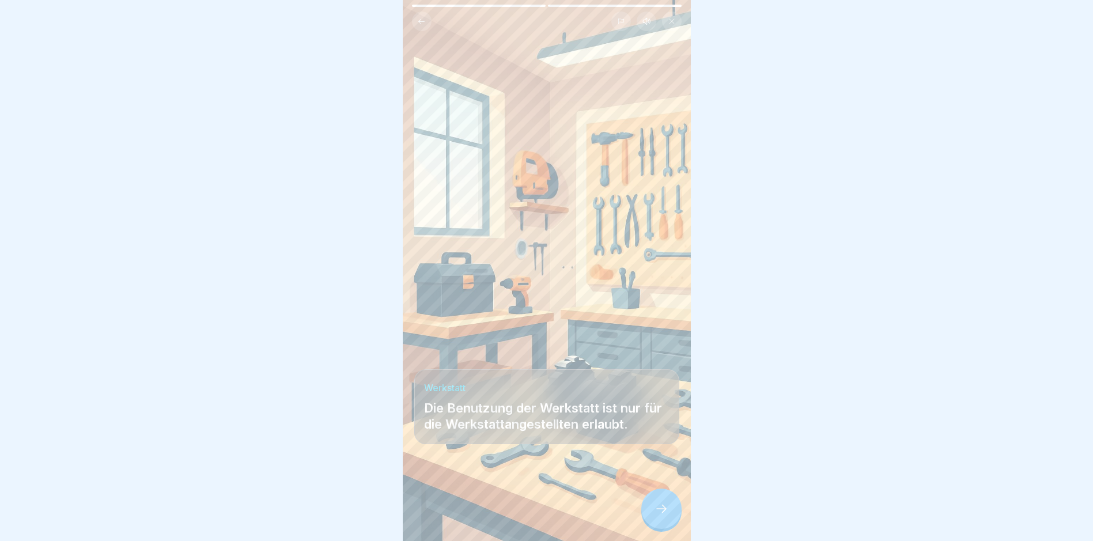
click at [657, 514] on icon at bounding box center [662, 509] width 14 height 14
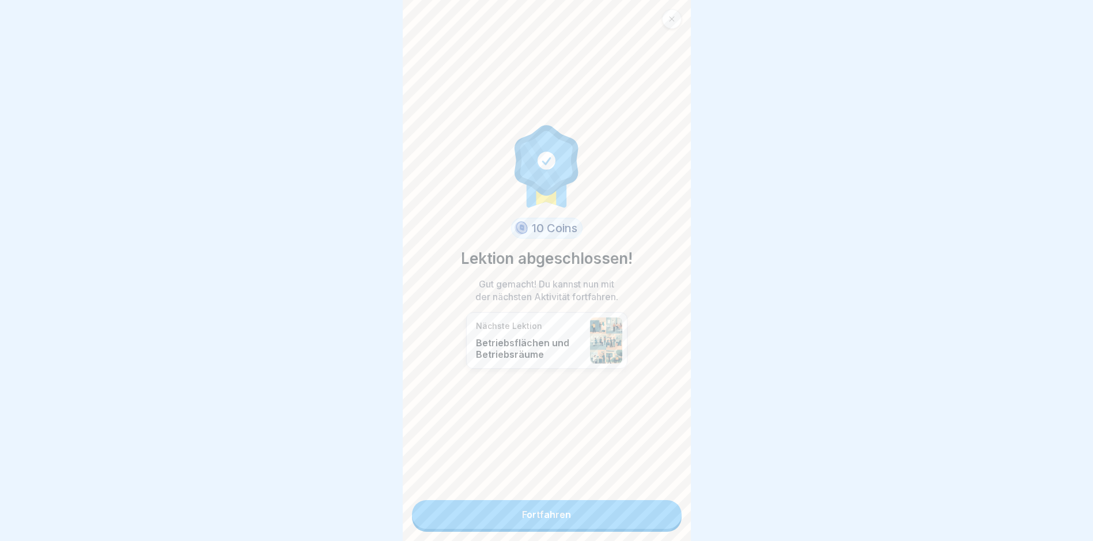
click at [541, 514] on link "Fortfahren" at bounding box center [547, 514] width 270 height 29
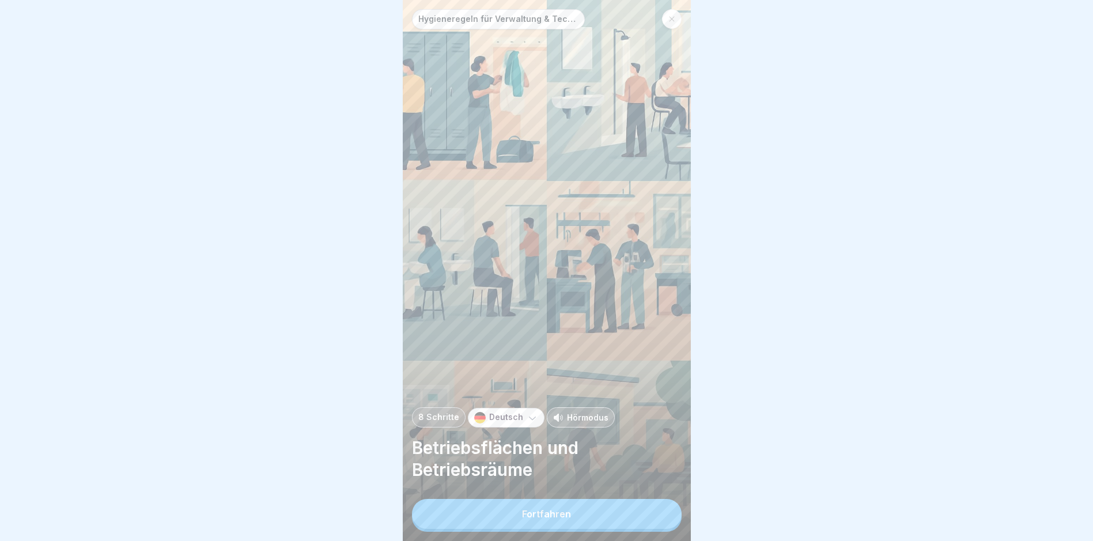
click at [552, 519] on div "Fortfahren" at bounding box center [546, 514] width 49 height 10
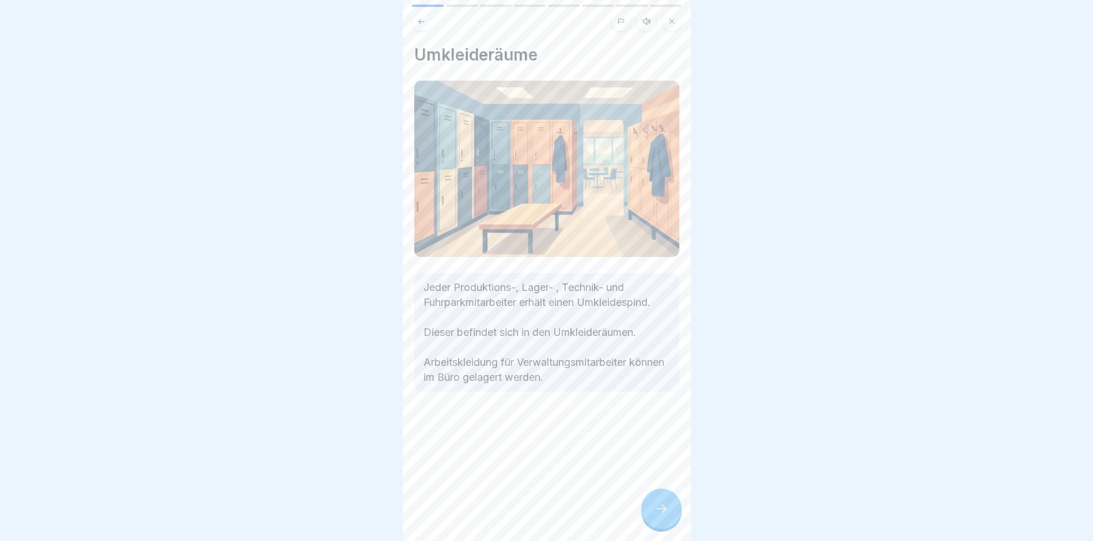
click at [659, 515] on icon at bounding box center [662, 509] width 14 height 14
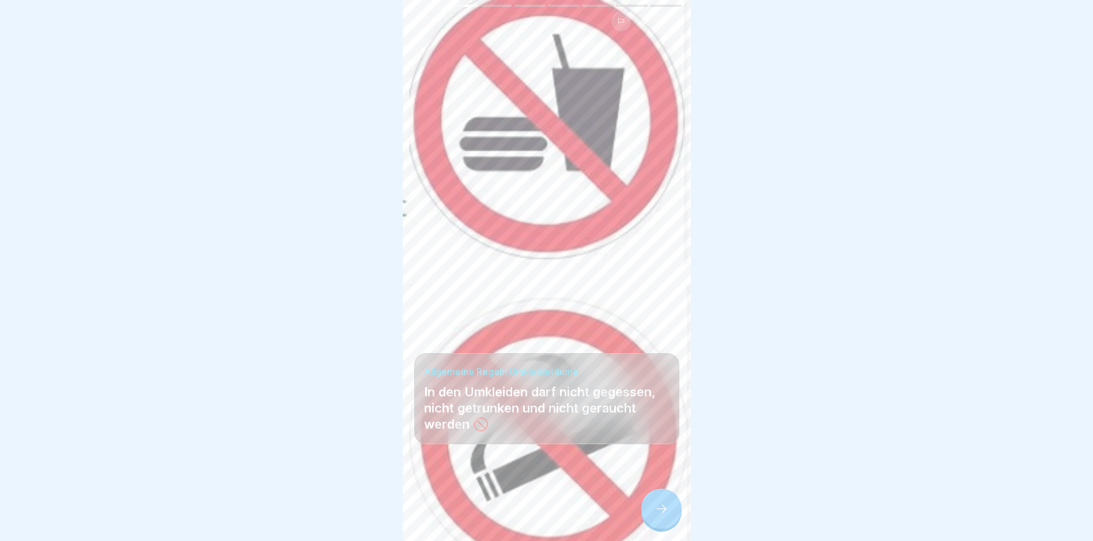
click at [662, 516] on icon at bounding box center [662, 509] width 14 height 14
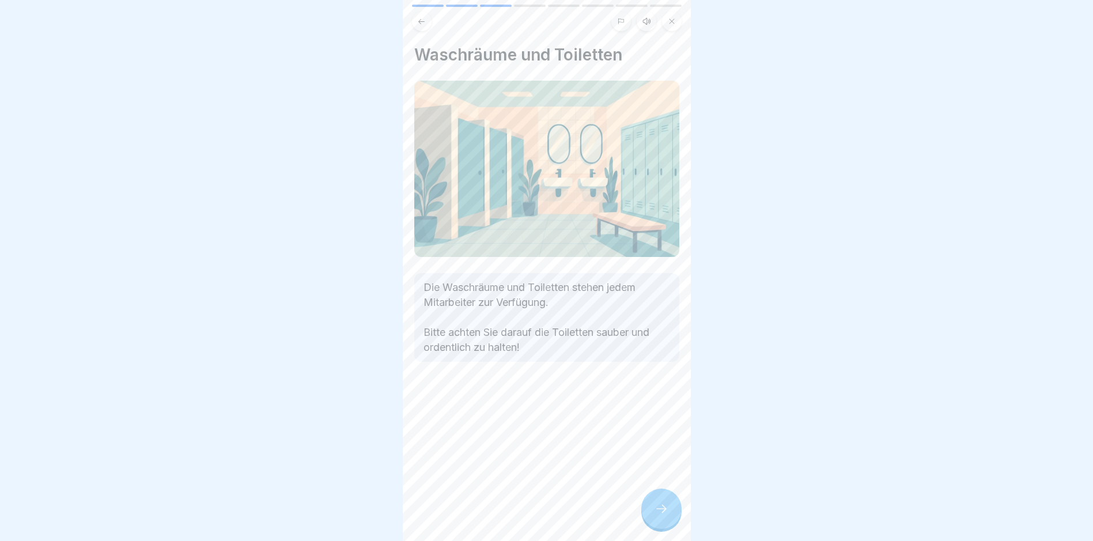
click at [661, 516] on icon at bounding box center [662, 509] width 14 height 14
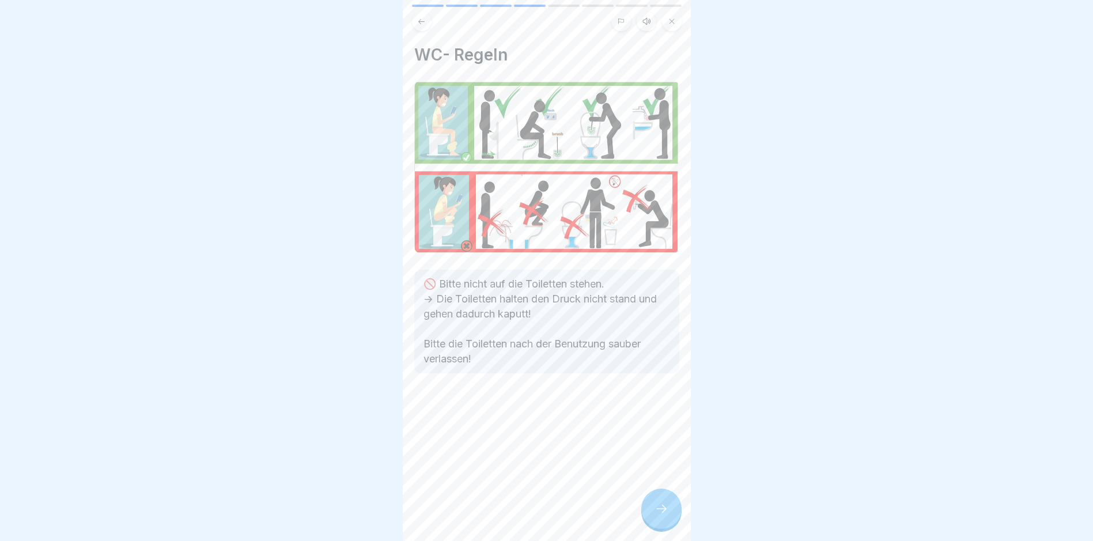
click at [666, 516] on icon at bounding box center [662, 509] width 14 height 14
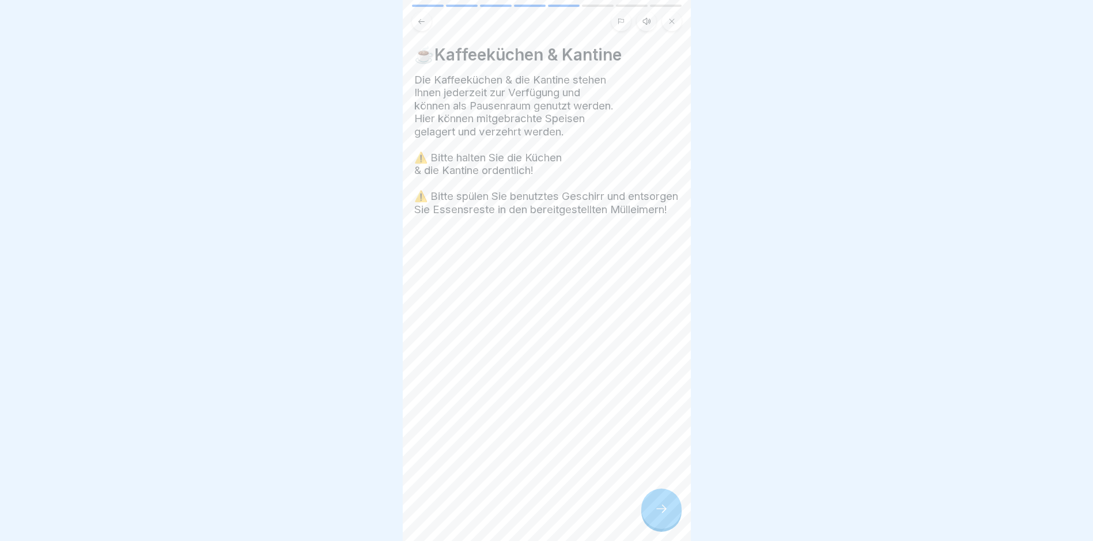
click at [663, 516] on icon at bounding box center [662, 509] width 14 height 14
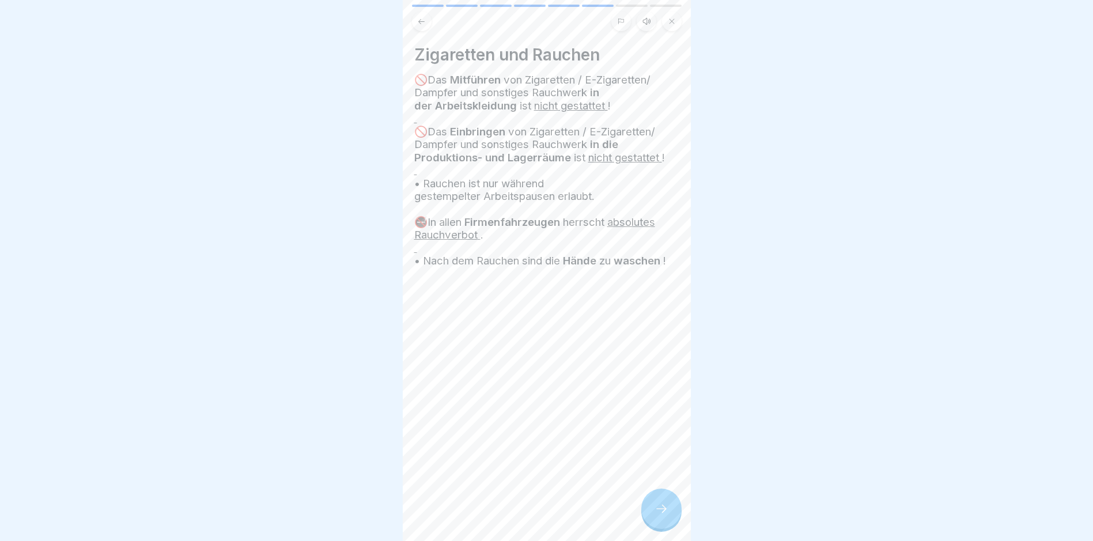
click at [662, 516] on icon at bounding box center [662, 509] width 14 height 14
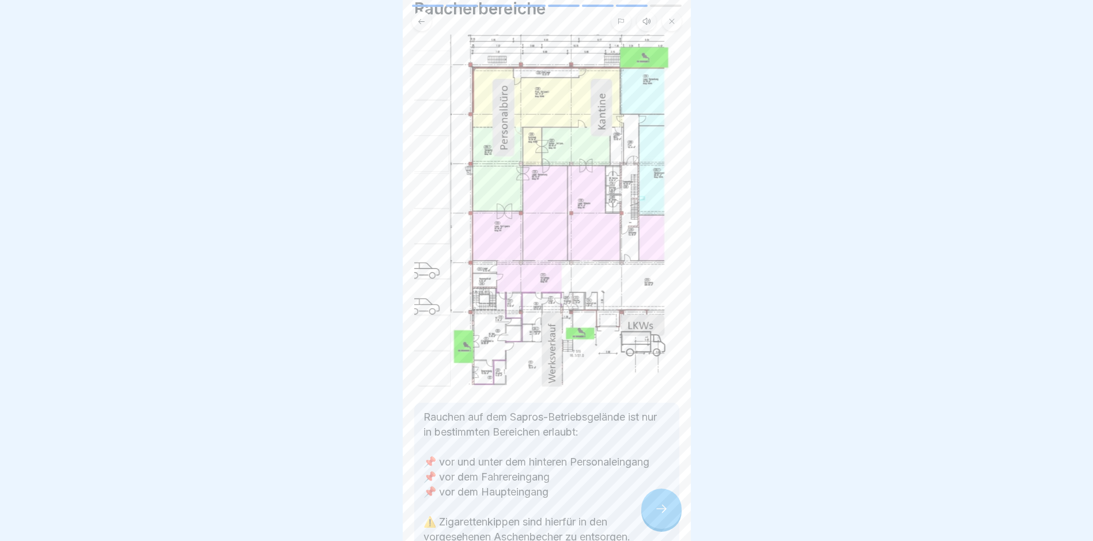
scroll to position [69, 0]
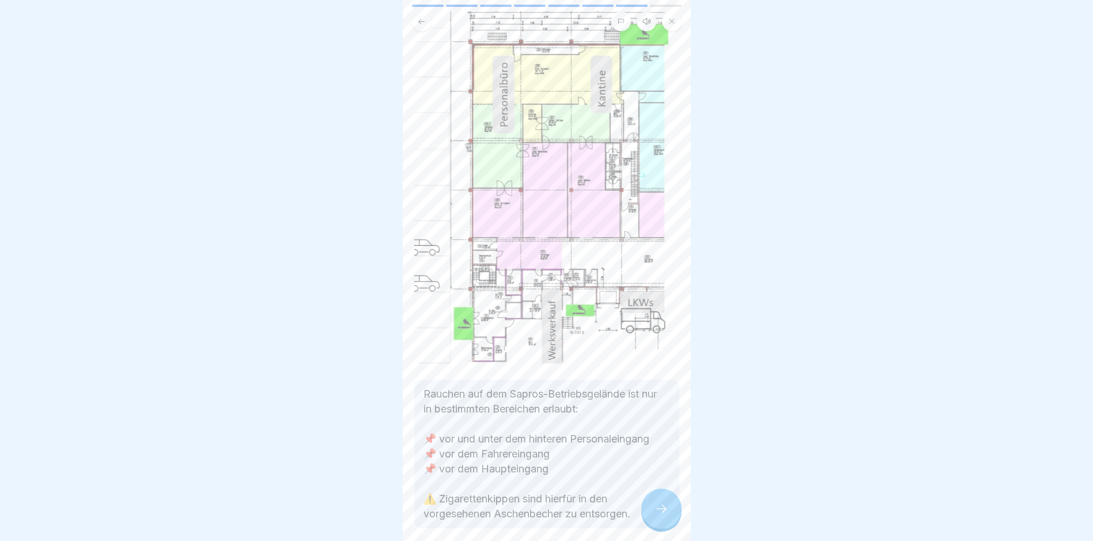
click at [659, 509] on icon at bounding box center [662, 509] width 14 height 14
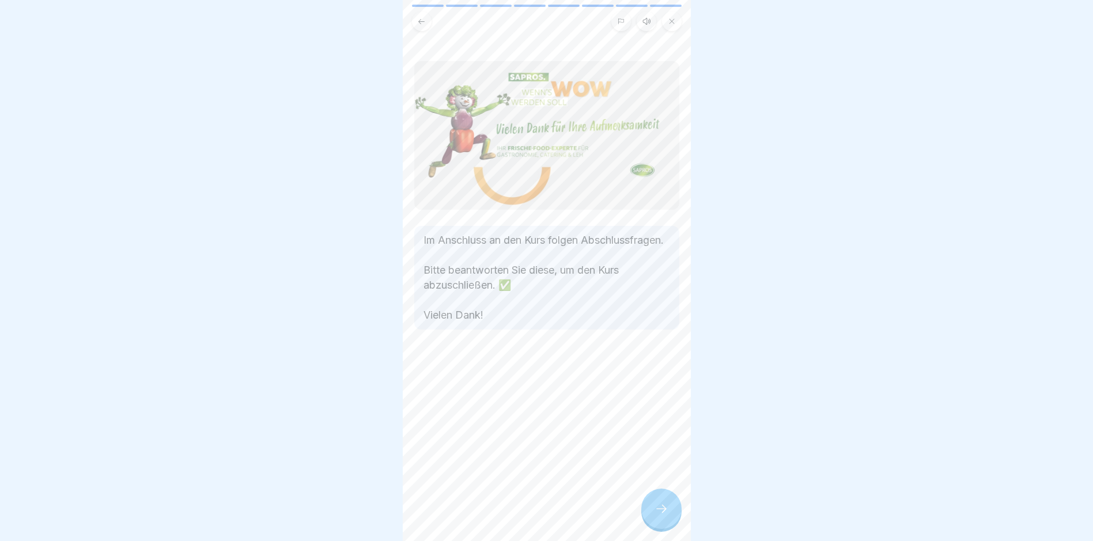
click at [662, 509] on icon at bounding box center [662, 509] width 14 height 14
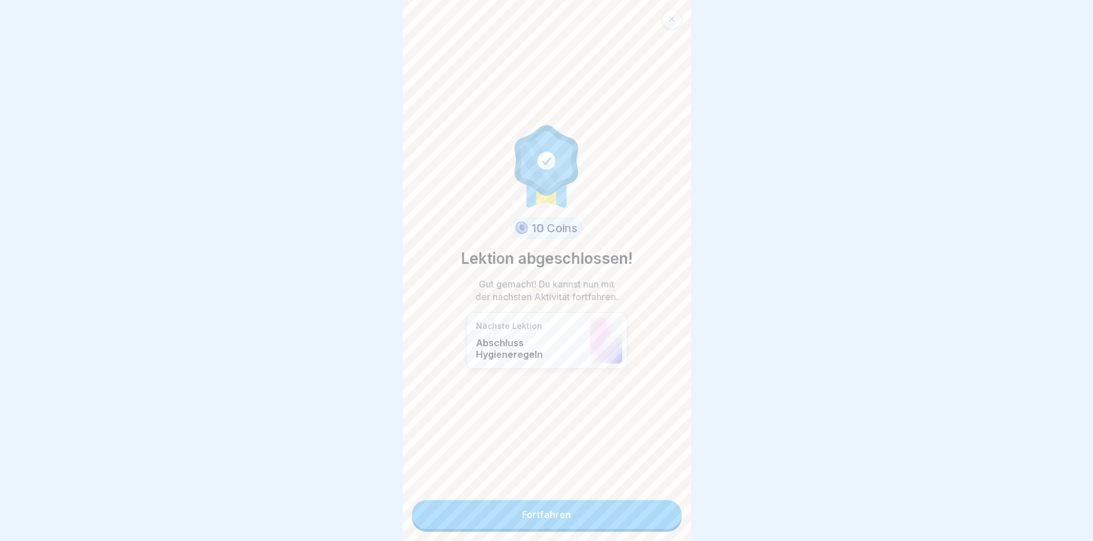
click at [545, 507] on link "Fortfahren" at bounding box center [547, 514] width 270 height 29
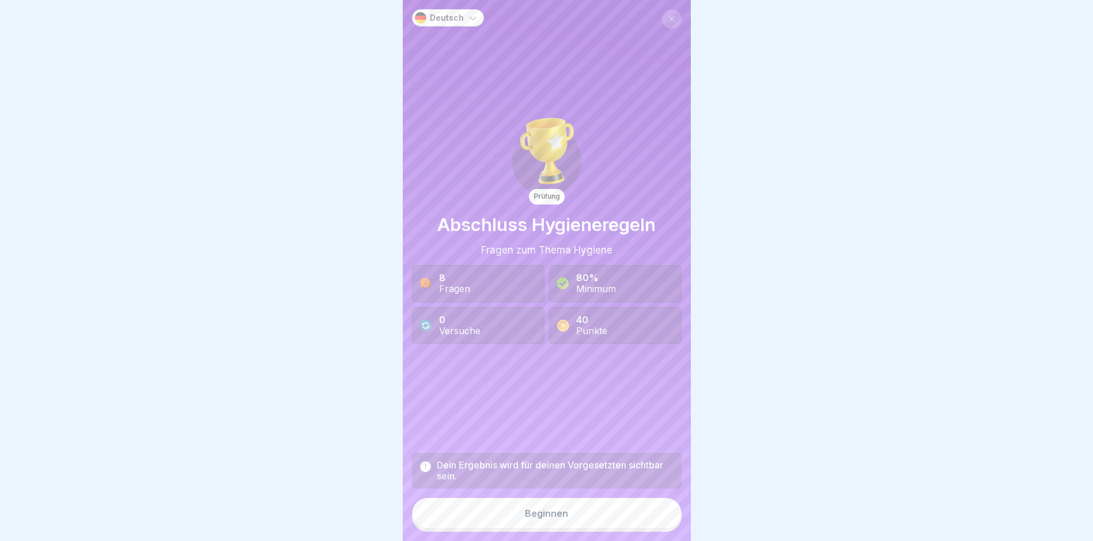
click at [516, 525] on button "Beginnen" at bounding box center [547, 513] width 270 height 31
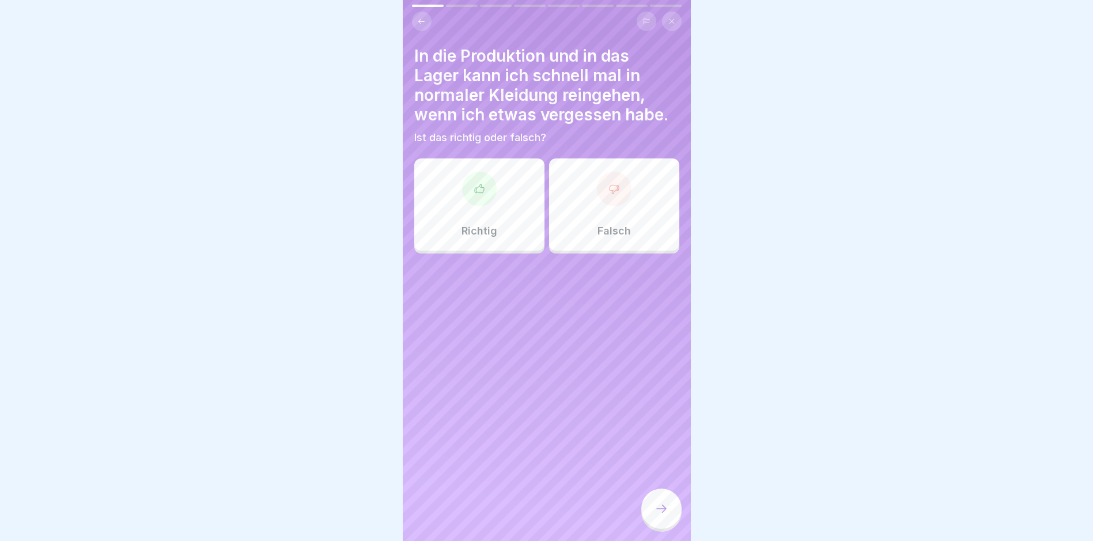
click at [609, 188] on icon at bounding box center [615, 189] width 12 height 12
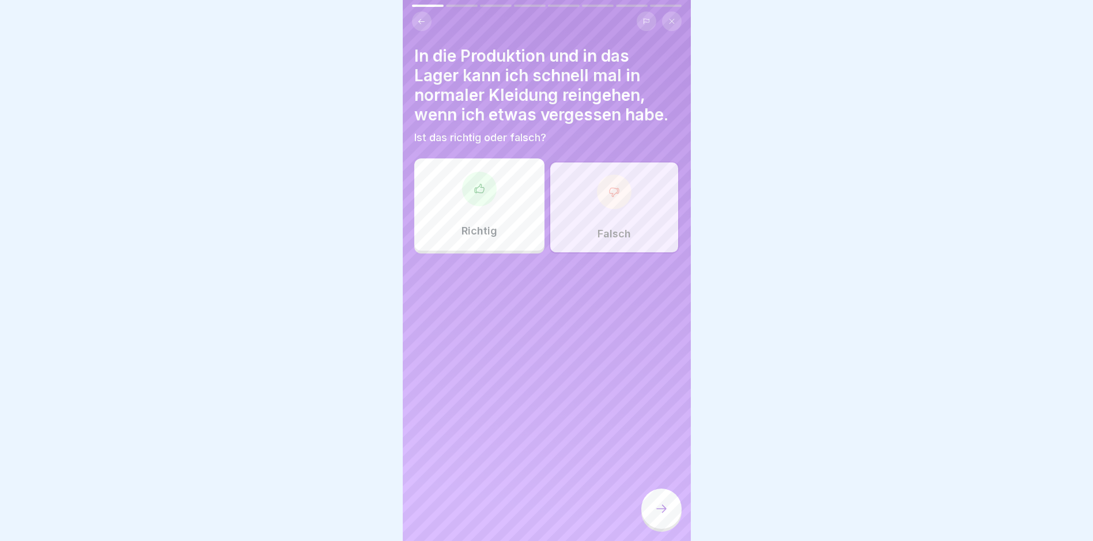
click at [657, 516] on icon at bounding box center [662, 509] width 14 height 14
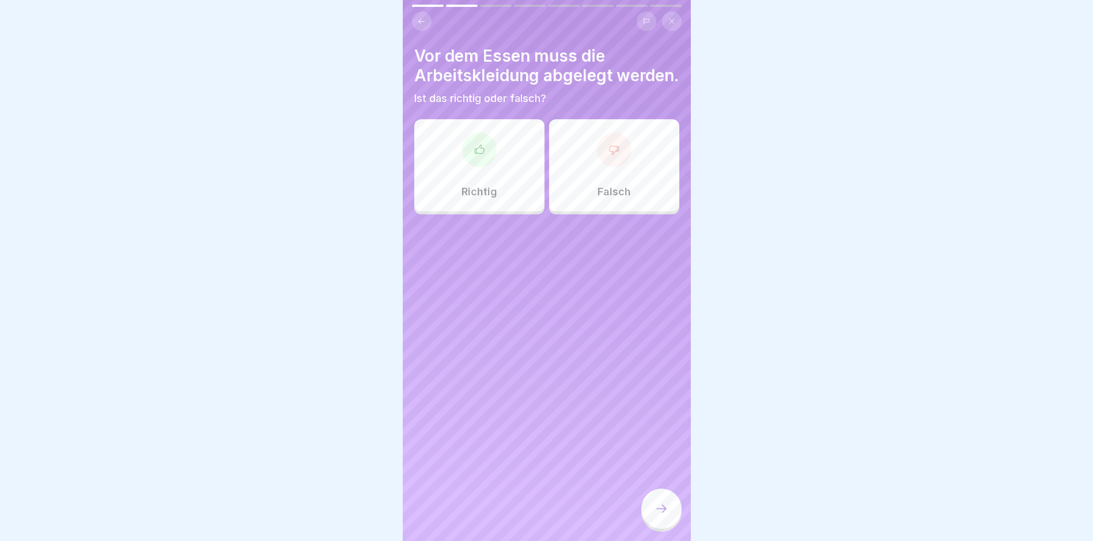
click at [481, 153] on icon at bounding box center [478, 149] width 9 height 9
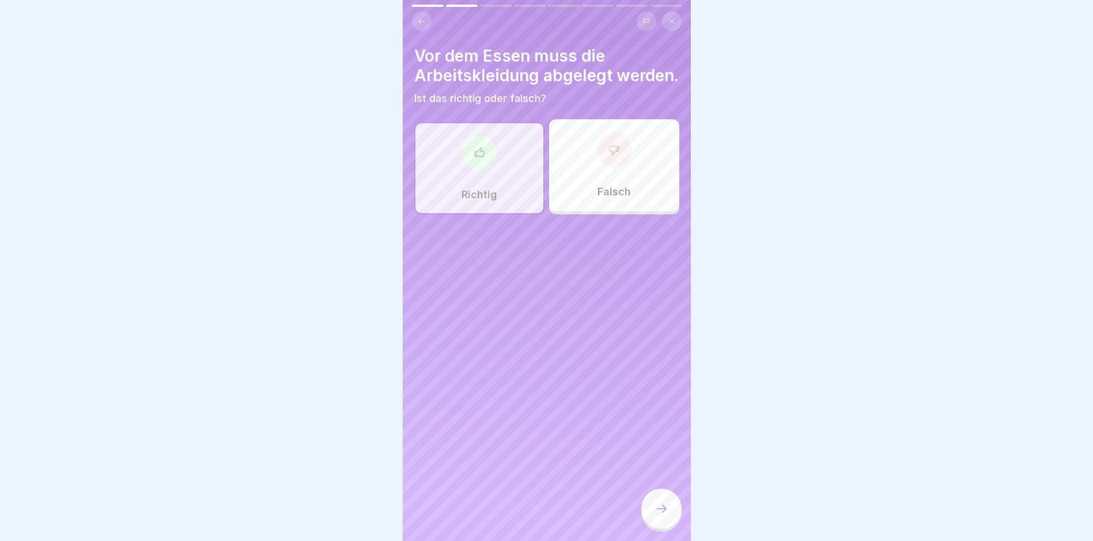
click at [664, 513] on icon at bounding box center [662, 509] width 14 height 14
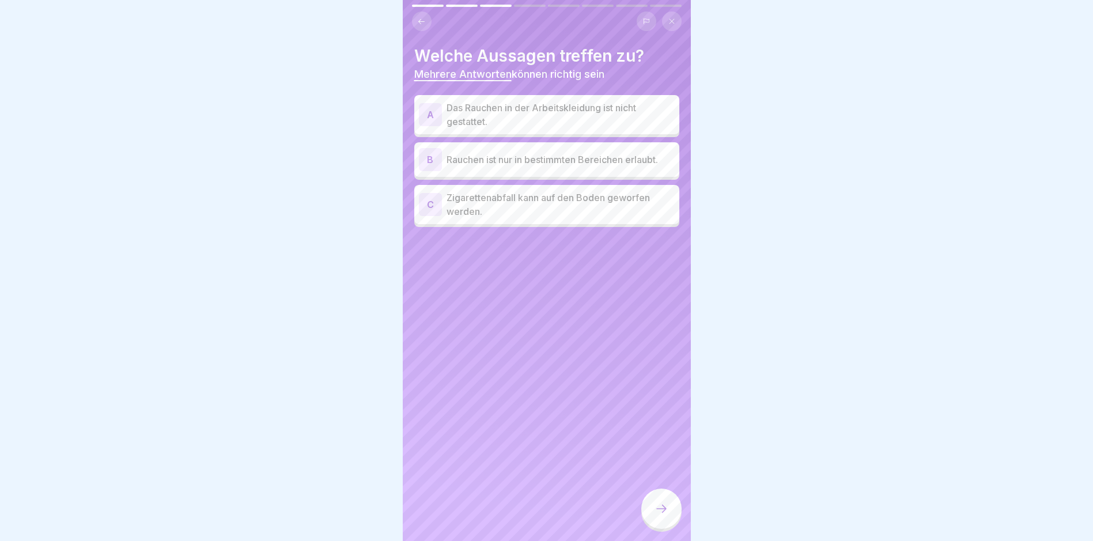
click at [430, 157] on div "B" at bounding box center [430, 159] width 23 height 23
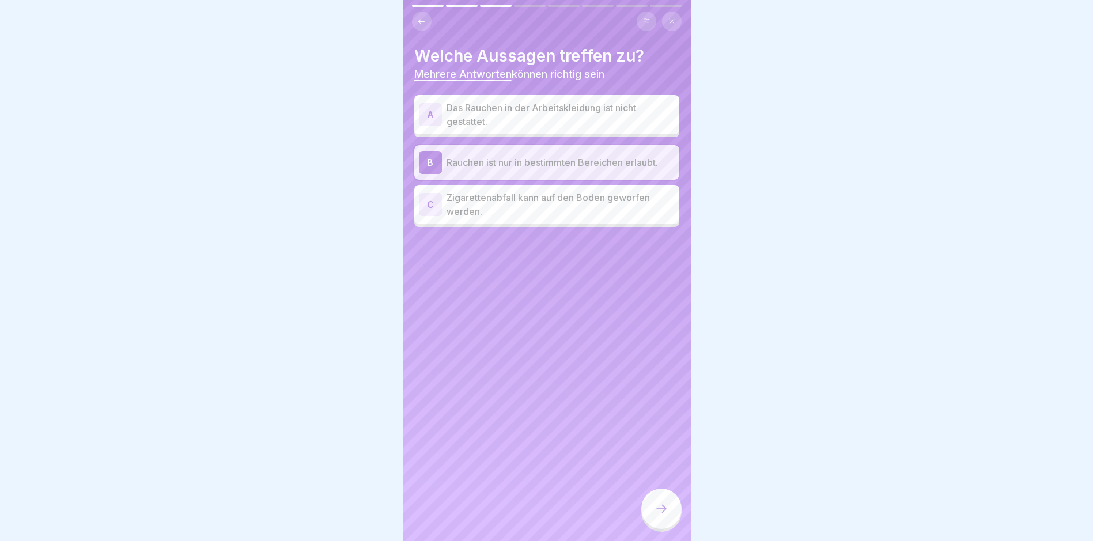
click at [427, 112] on div "A" at bounding box center [430, 114] width 23 height 23
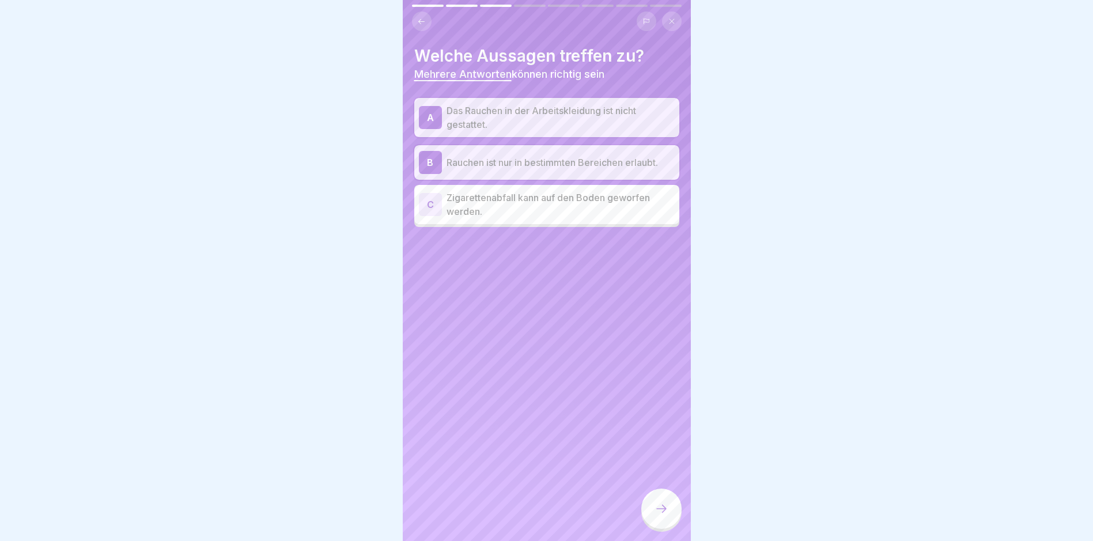
click at [665, 514] on icon at bounding box center [662, 509] width 14 height 14
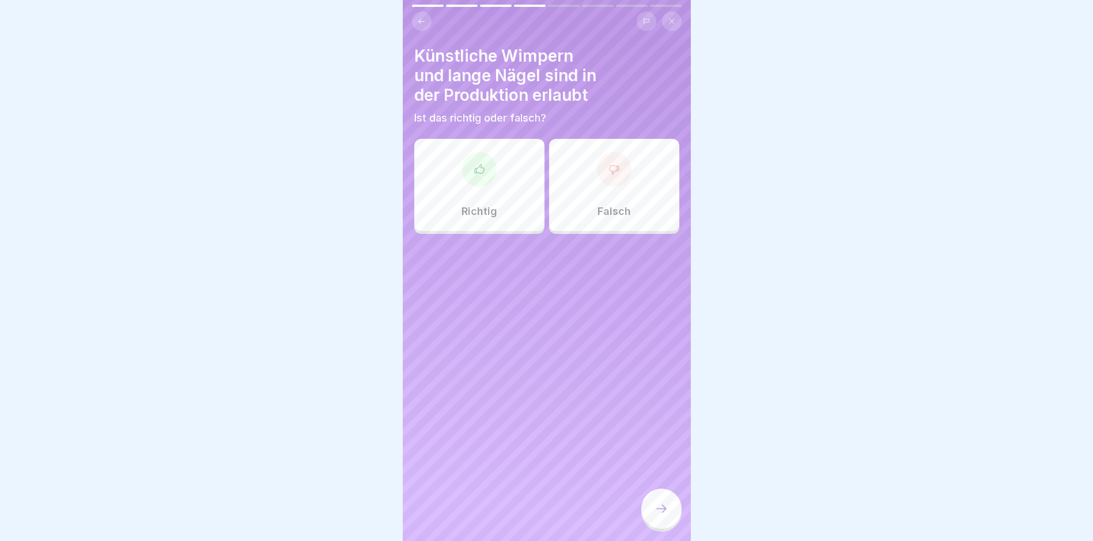
click at [609, 168] on icon at bounding box center [615, 170] width 12 height 12
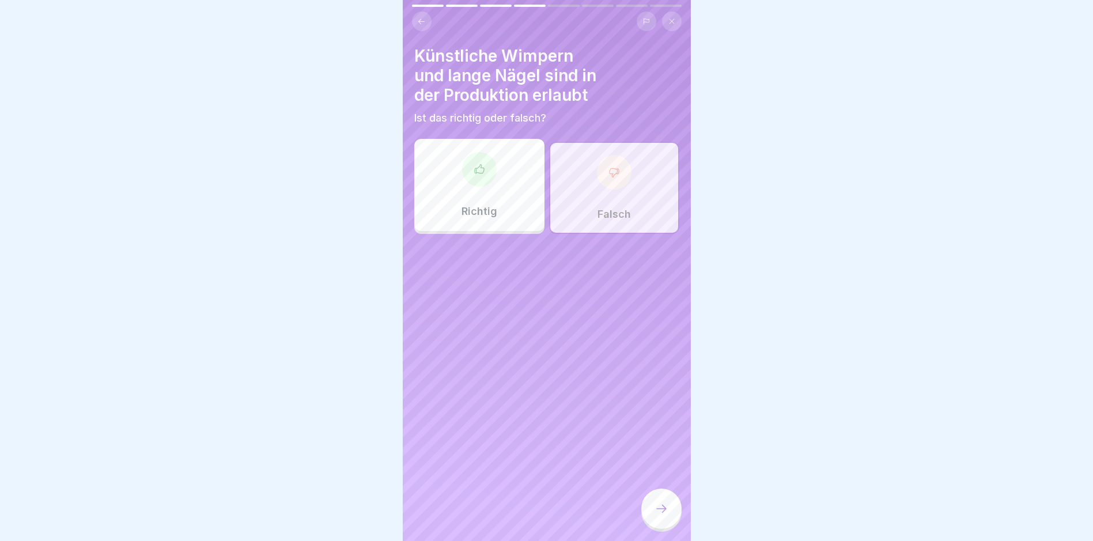
click at [669, 513] on div at bounding box center [662, 509] width 40 height 40
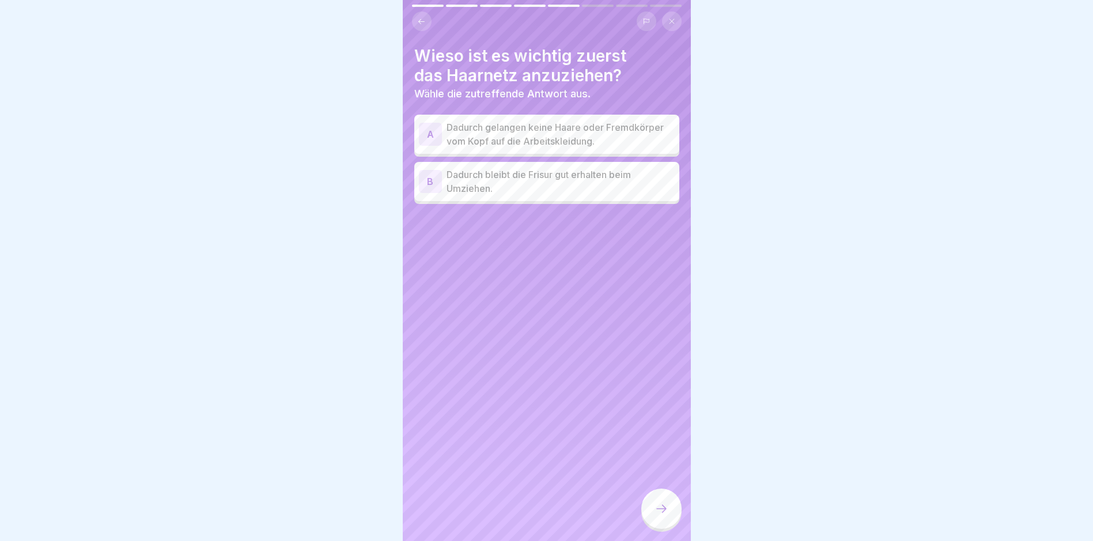
click at [478, 130] on p "Dadurch gelangen keine Haare oder Fremdkörper vom Kopf auf die Arbeitskleidung." at bounding box center [561, 134] width 228 height 28
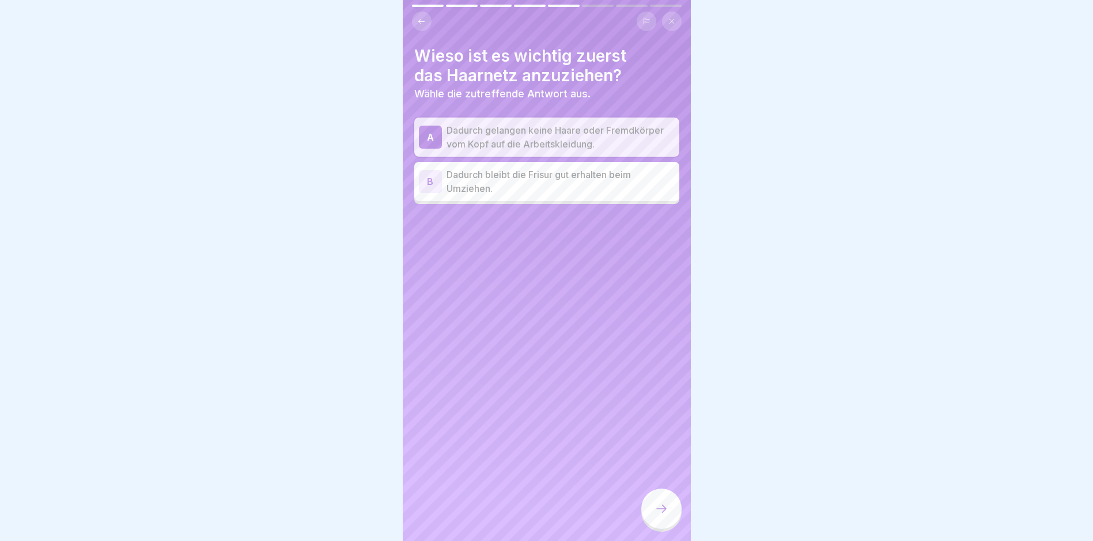
click at [658, 515] on icon at bounding box center [662, 509] width 14 height 14
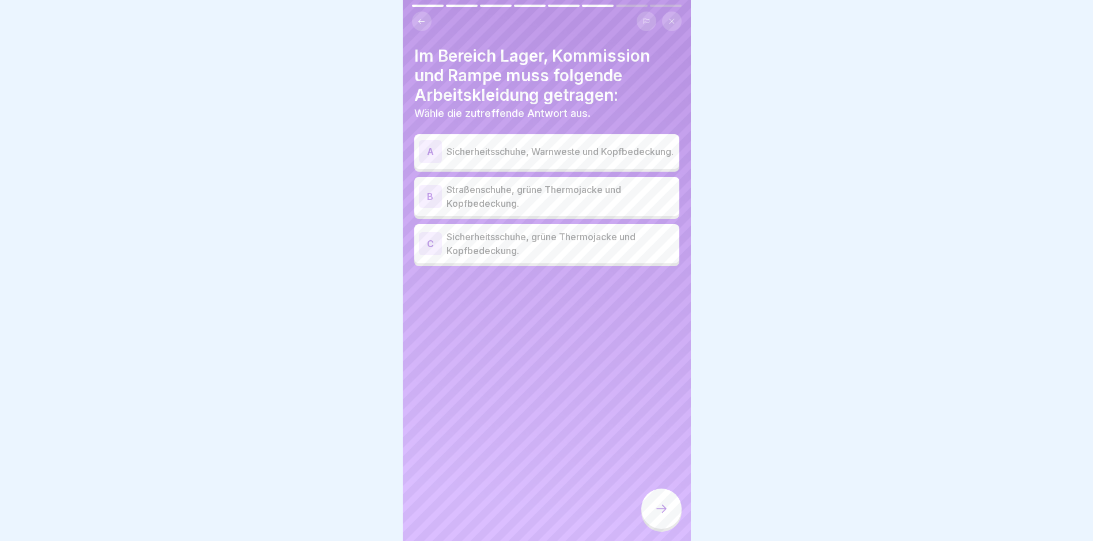
click at [608, 247] on p "Sicherheitsschuhe, grüne Thermojacke und Kopfbedeckung." at bounding box center [561, 244] width 228 height 28
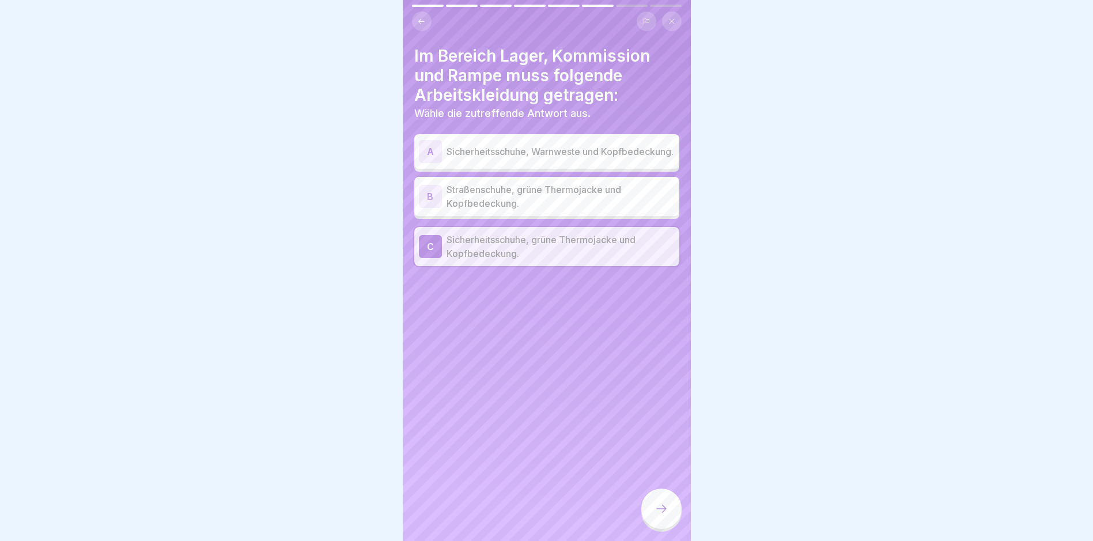
click at [660, 516] on icon at bounding box center [662, 509] width 14 height 14
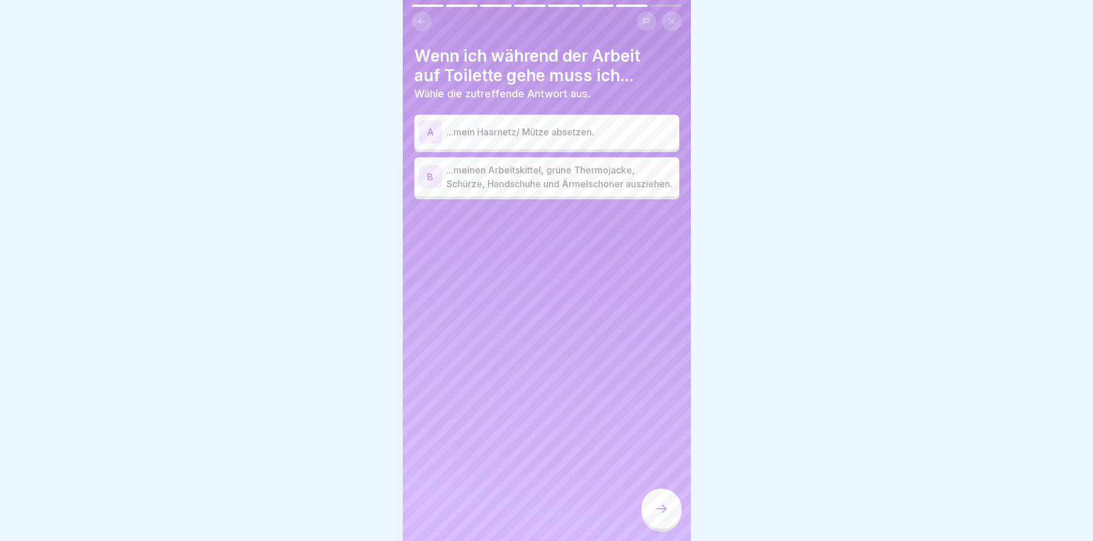
click at [551, 175] on p "...meinen Arbeitskittel, grüne Thermojacke, Schürze, Handschuhe und Ärmelschone…" at bounding box center [561, 177] width 228 height 28
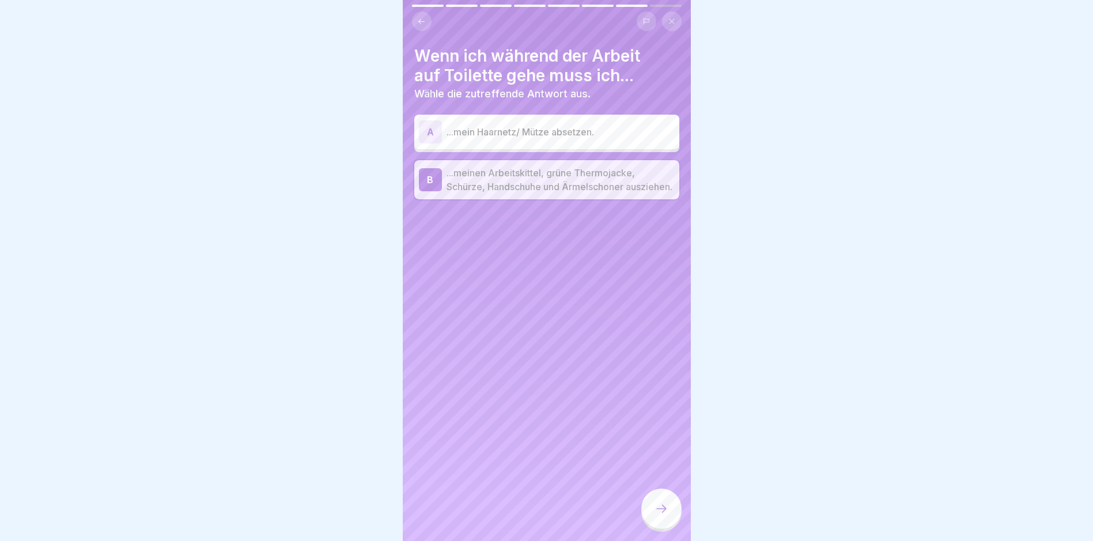
click at [661, 516] on icon at bounding box center [662, 509] width 14 height 14
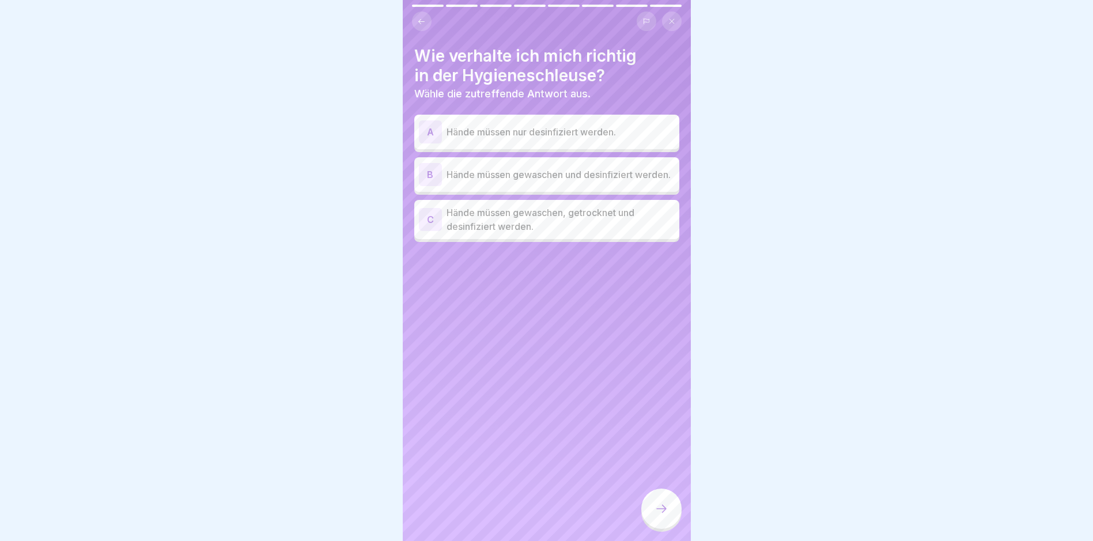
click at [570, 224] on p "Hände müssen gewaschen, getrocknet und desinfiziert werden." at bounding box center [561, 220] width 228 height 28
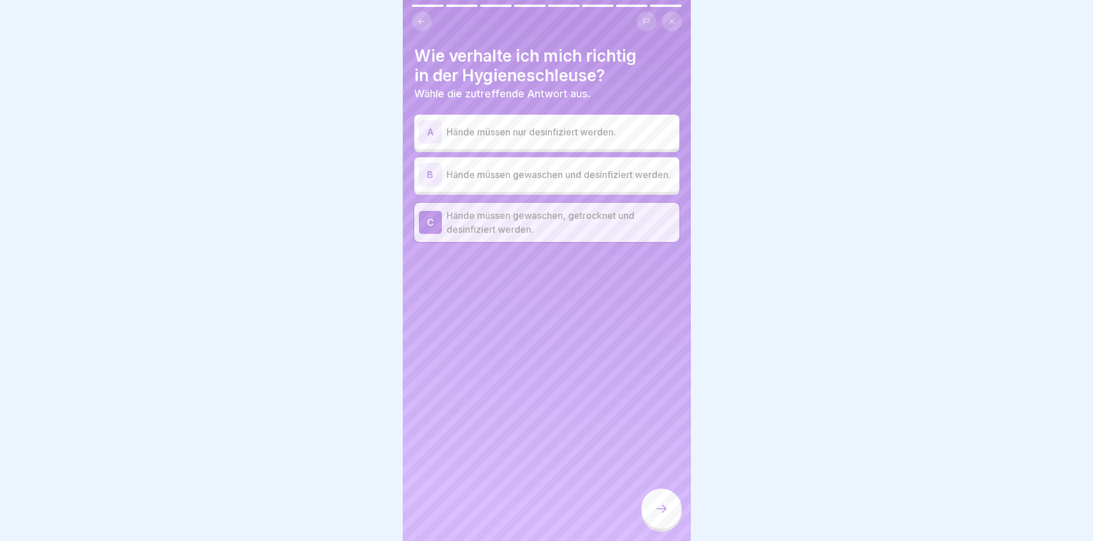
click at [665, 516] on icon at bounding box center [662, 509] width 14 height 14
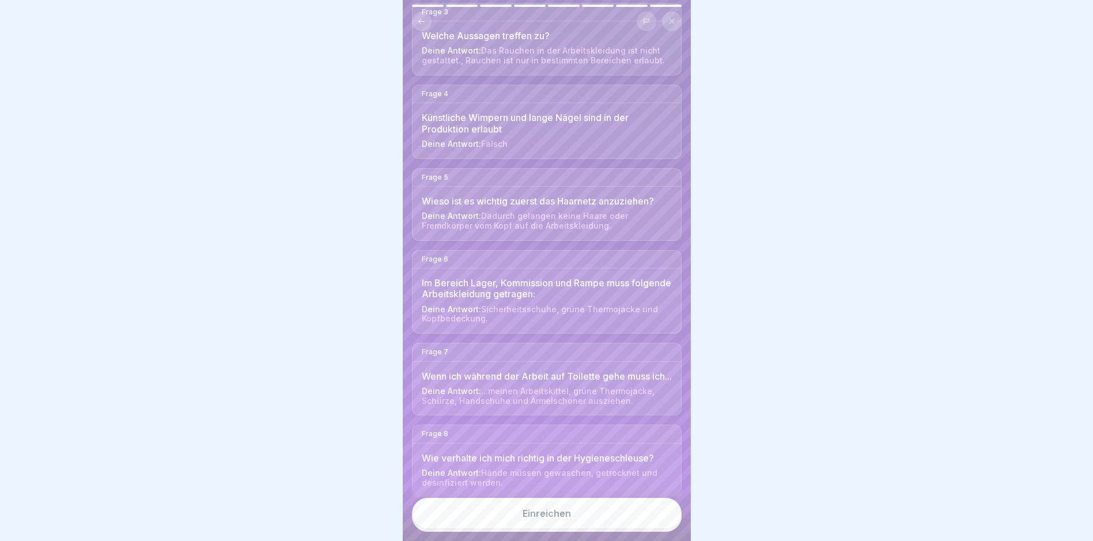
scroll to position [312, 0]
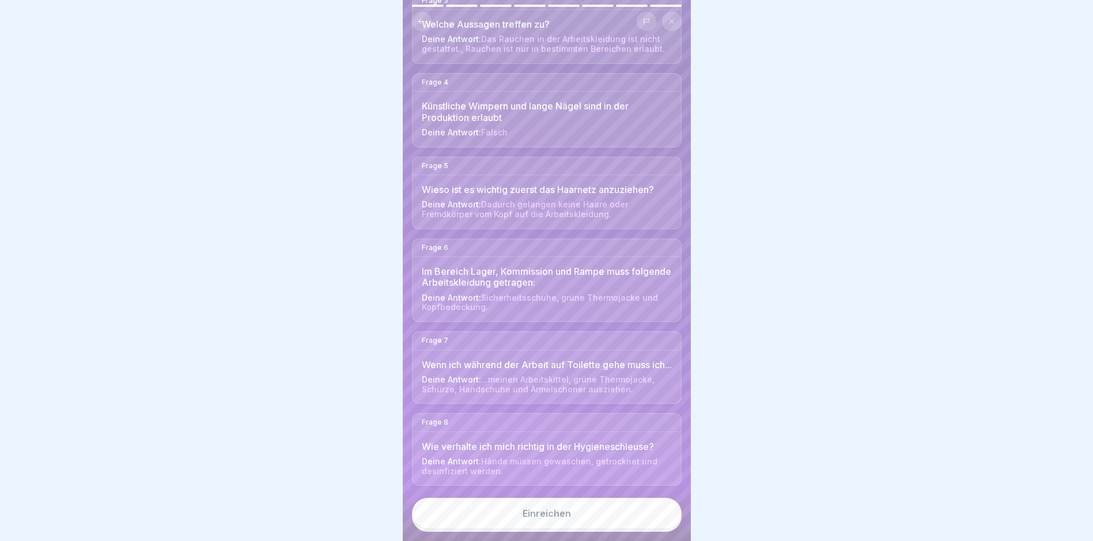
click at [546, 515] on div "Einreichen" at bounding box center [547, 513] width 48 height 10
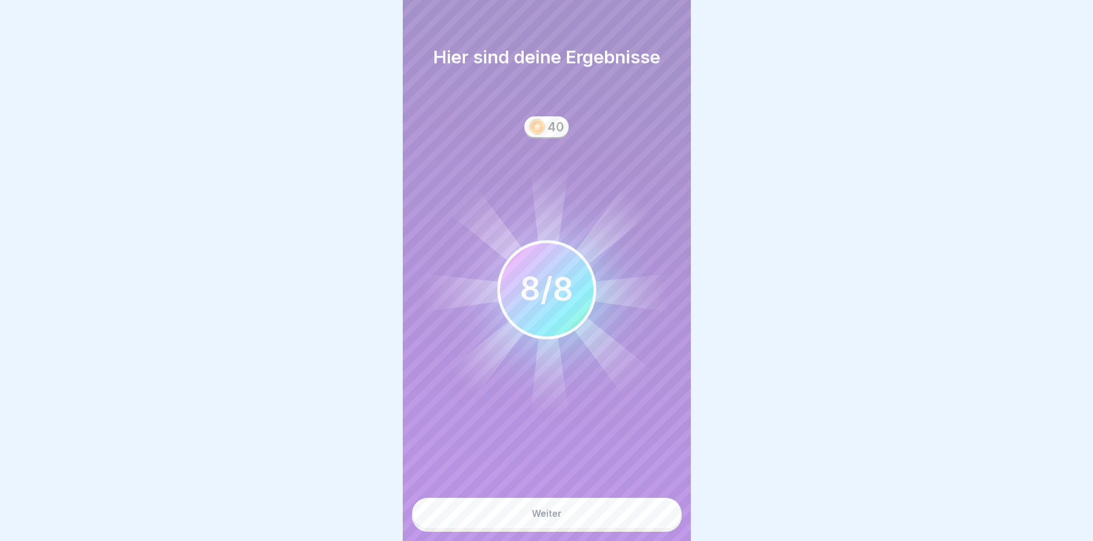
click at [546, 516] on div "Weiter" at bounding box center [547, 513] width 30 height 10
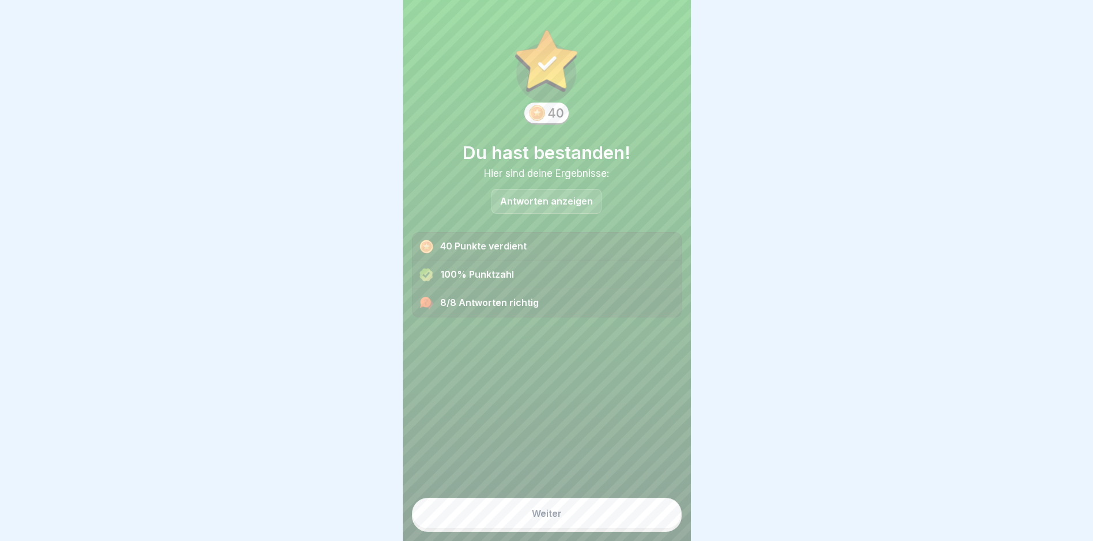
click at [546, 516] on div "Weiter" at bounding box center [547, 513] width 30 height 10
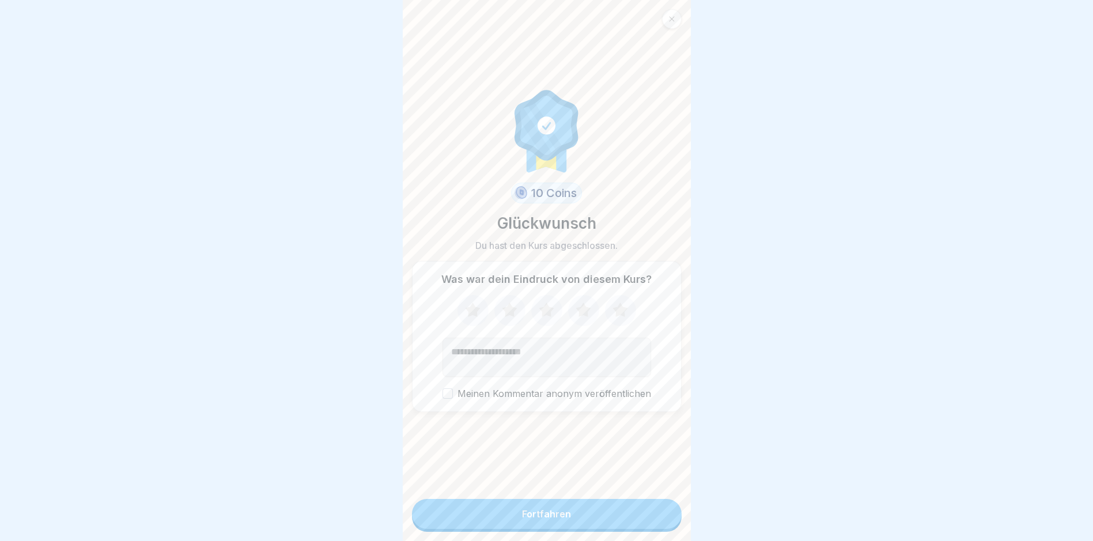
click at [616, 304] on icon at bounding box center [620, 310] width 15 height 14
click at [547, 510] on div "Fortfahren" at bounding box center [546, 514] width 49 height 10
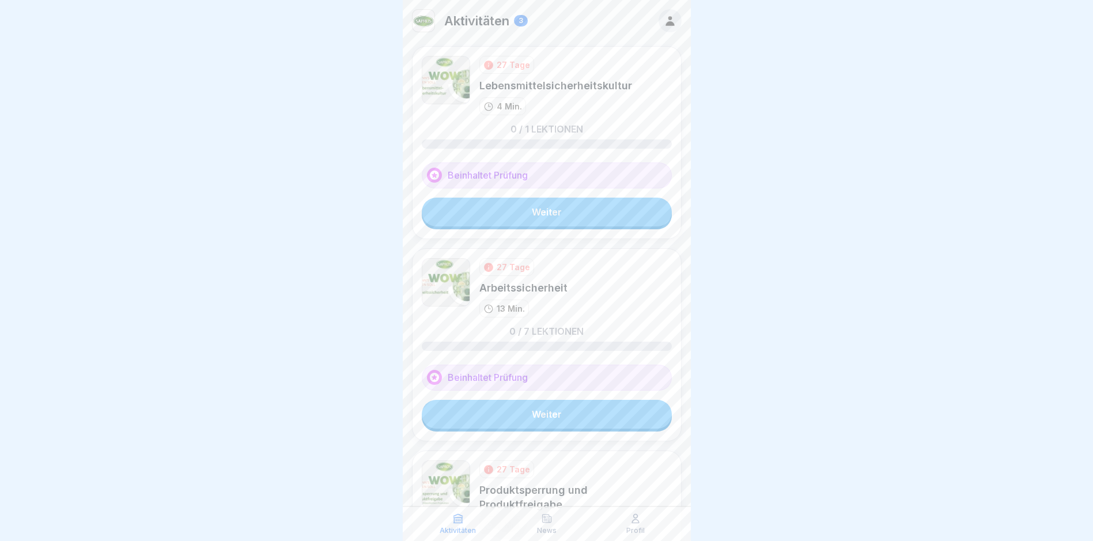
click at [544, 211] on link "Weiter" at bounding box center [547, 212] width 250 height 29
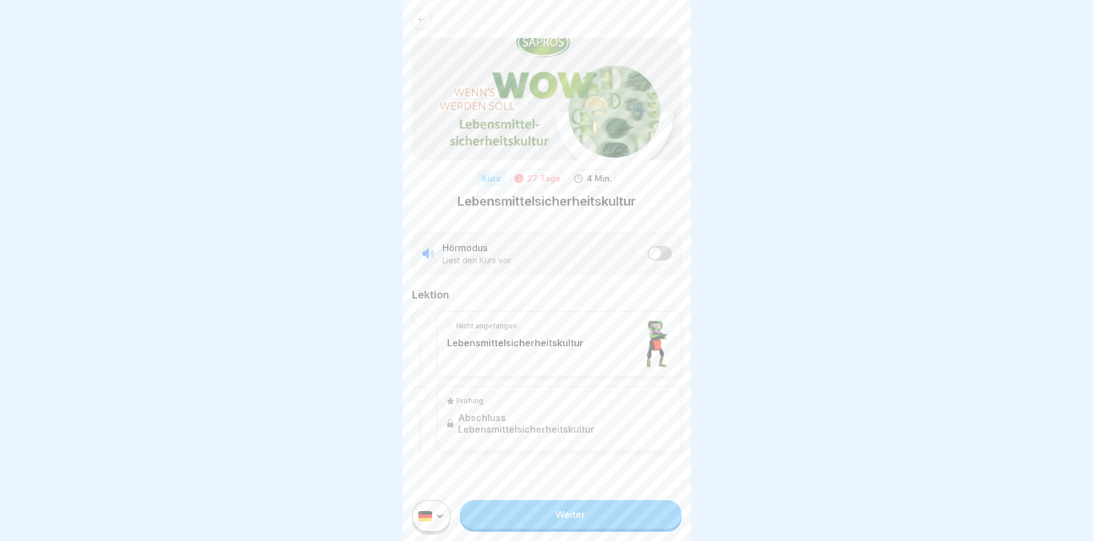
click at [564, 527] on link "Weiter" at bounding box center [570, 514] width 221 height 29
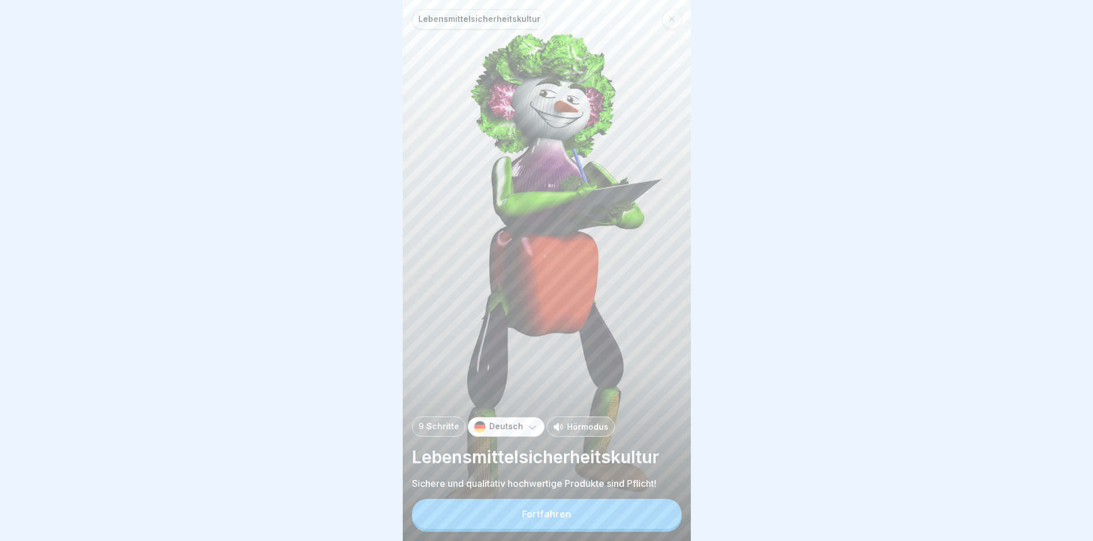
click at [561, 519] on div "Fortfahren" at bounding box center [546, 514] width 49 height 10
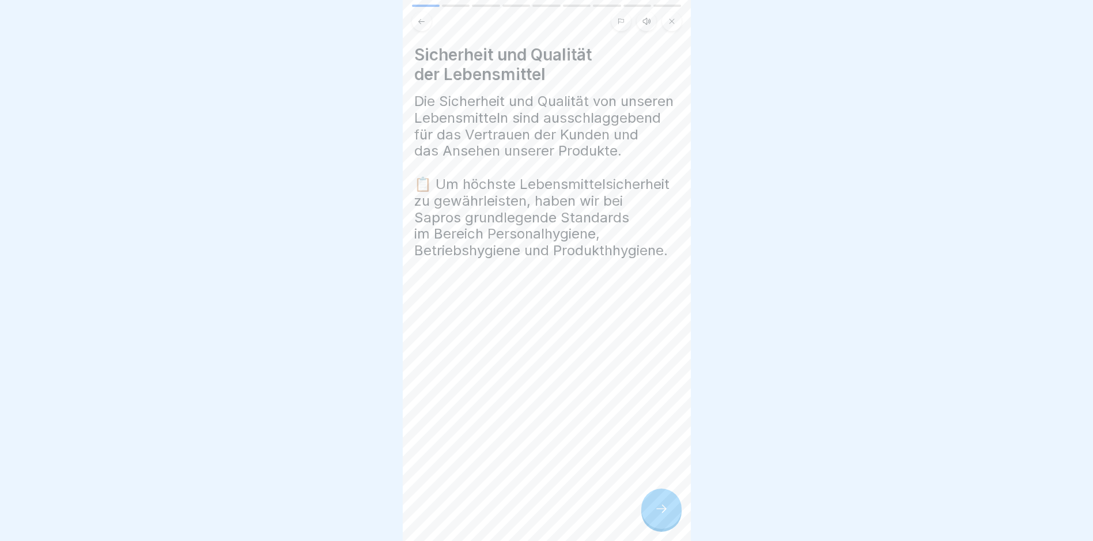
click at [663, 516] on icon at bounding box center [662, 509] width 14 height 14
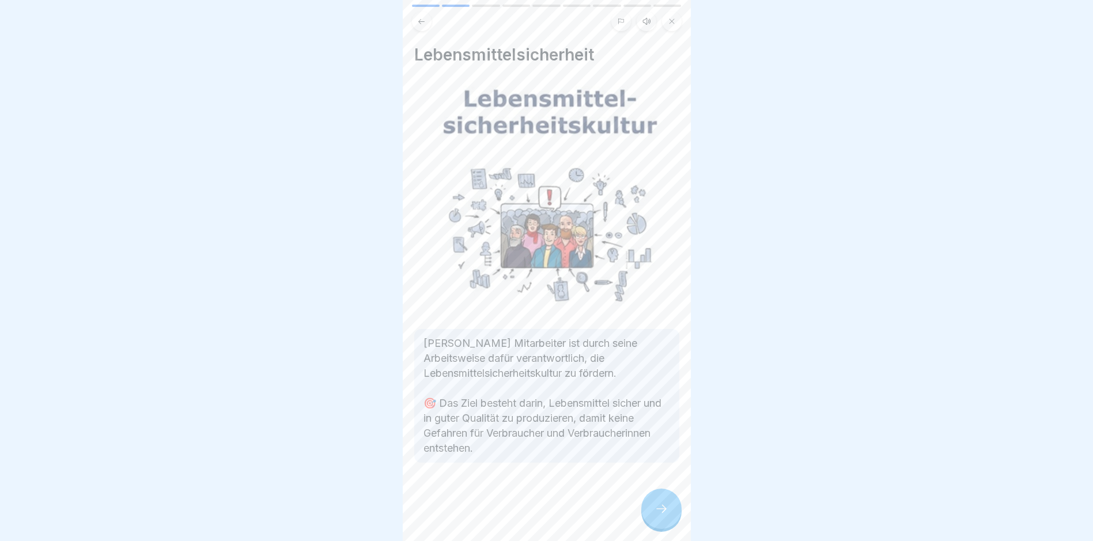
click at [658, 516] on icon at bounding box center [662, 509] width 14 height 14
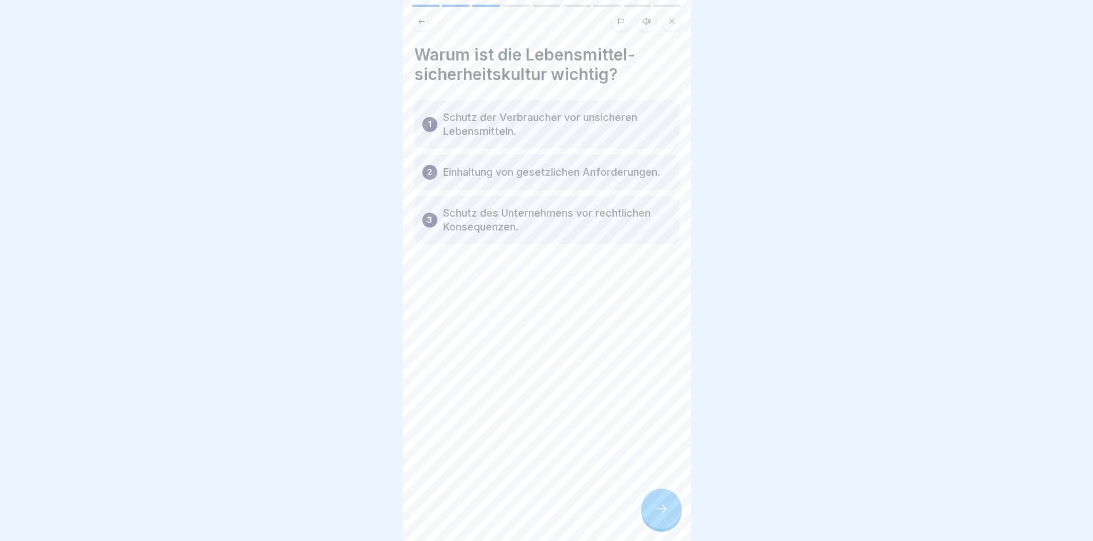
click at [661, 513] on icon at bounding box center [662, 509] width 14 height 14
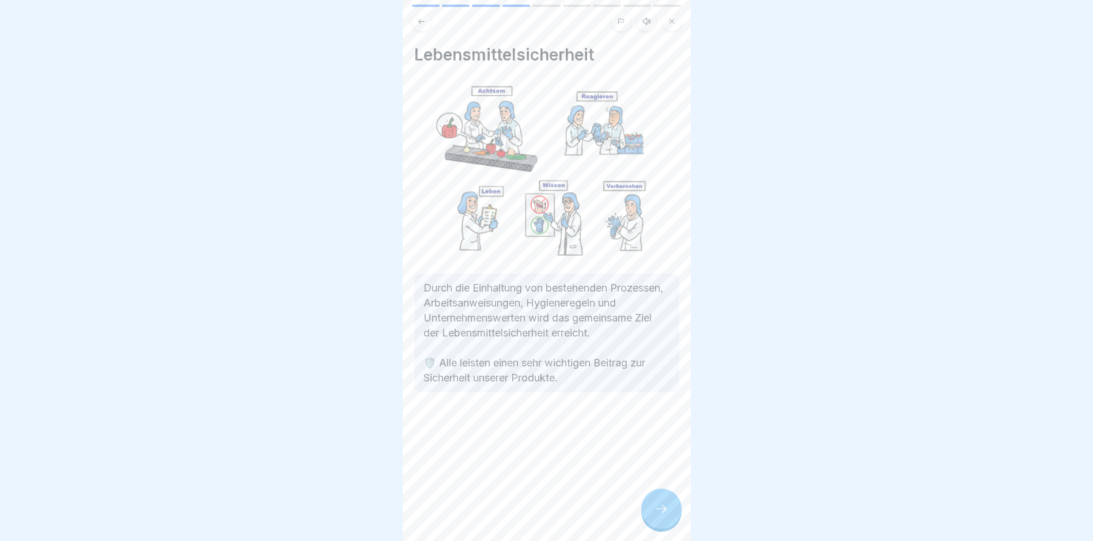
click at [665, 514] on icon at bounding box center [662, 509] width 14 height 14
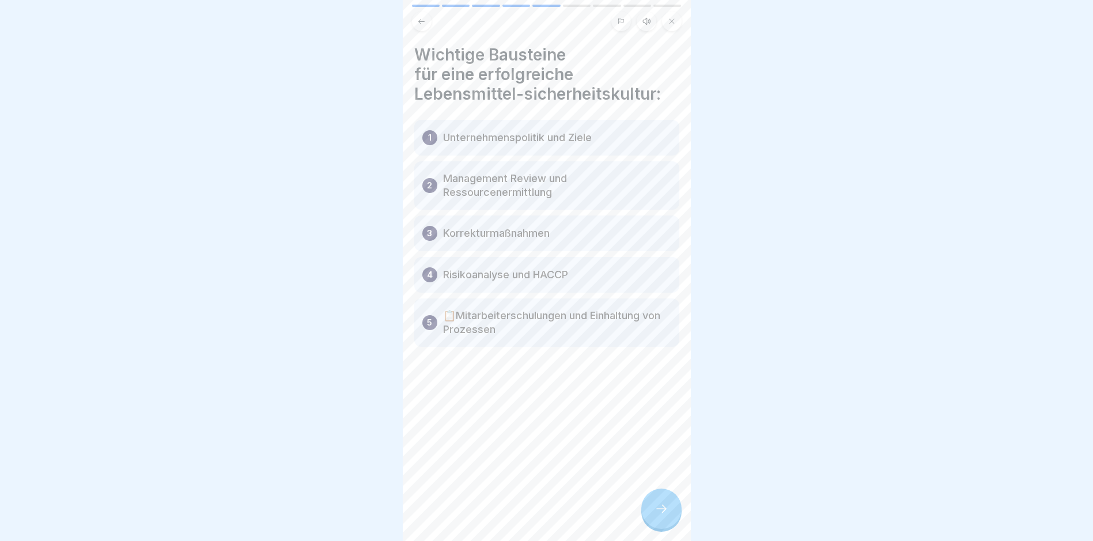
click at [656, 514] on icon at bounding box center [662, 509] width 14 height 14
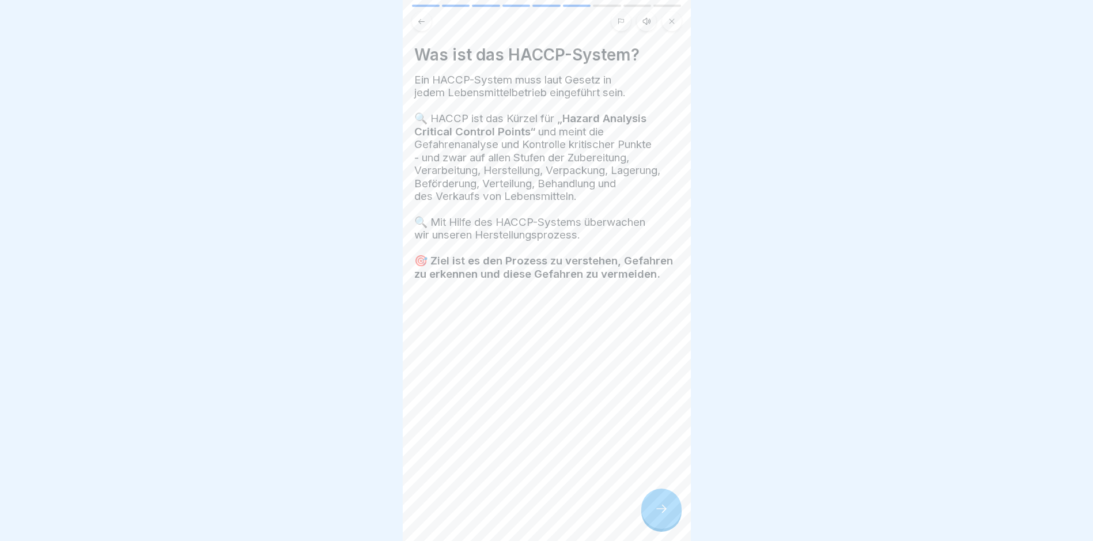
click at [659, 516] on icon at bounding box center [662, 509] width 14 height 14
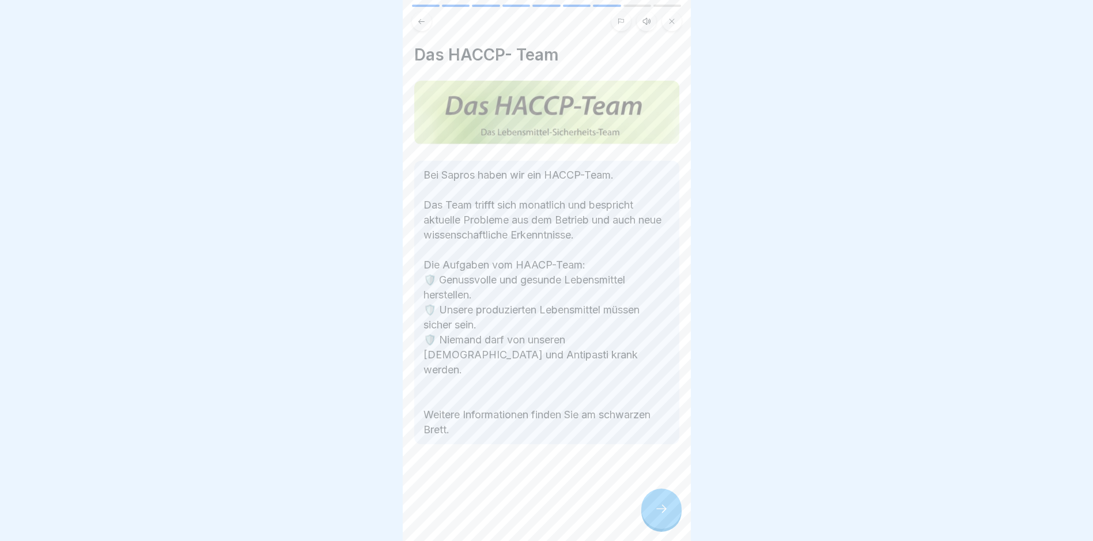
click at [664, 513] on icon at bounding box center [662, 509] width 10 height 8
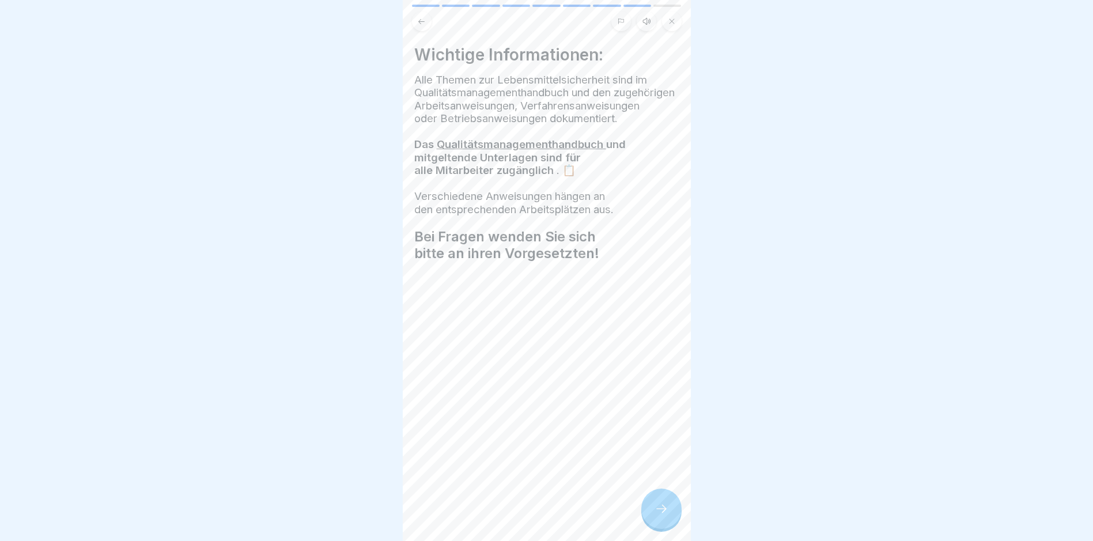
click at [664, 515] on icon at bounding box center [662, 509] width 14 height 14
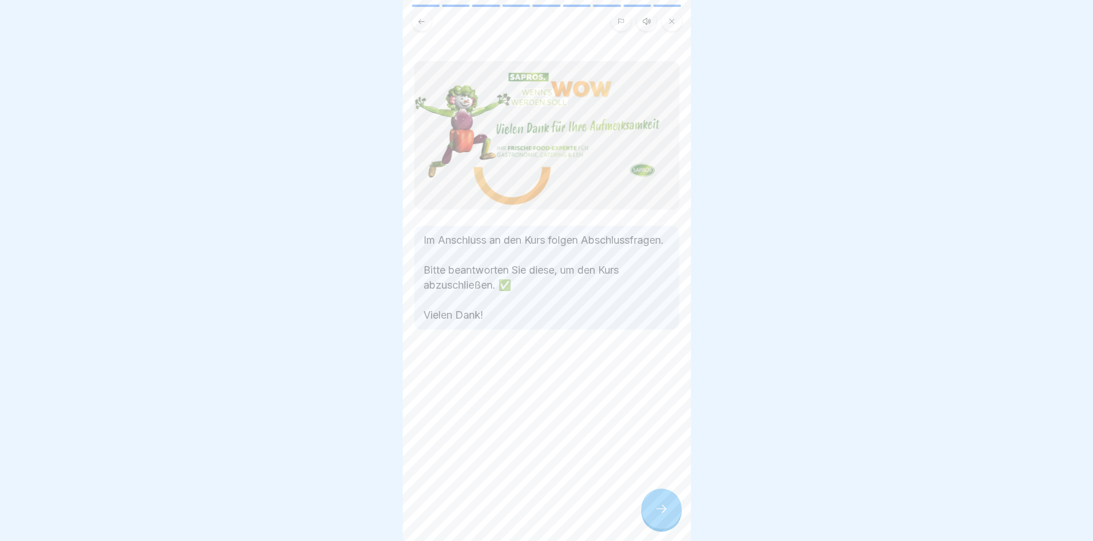
click at [661, 516] on icon at bounding box center [662, 509] width 14 height 14
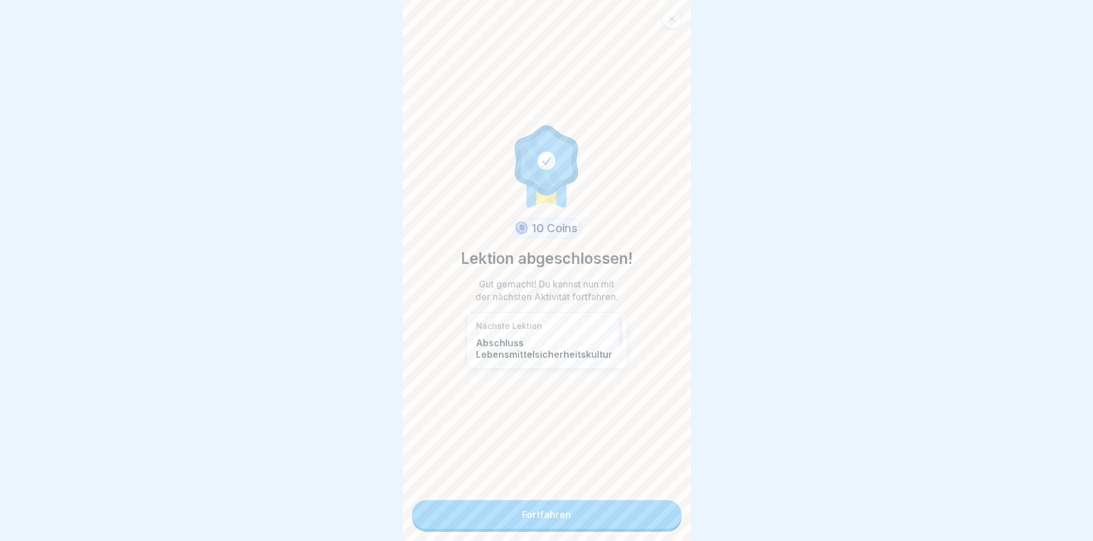
click at [528, 512] on link "Fortfahren" at bounding box center [547, 514] width 270 height 29
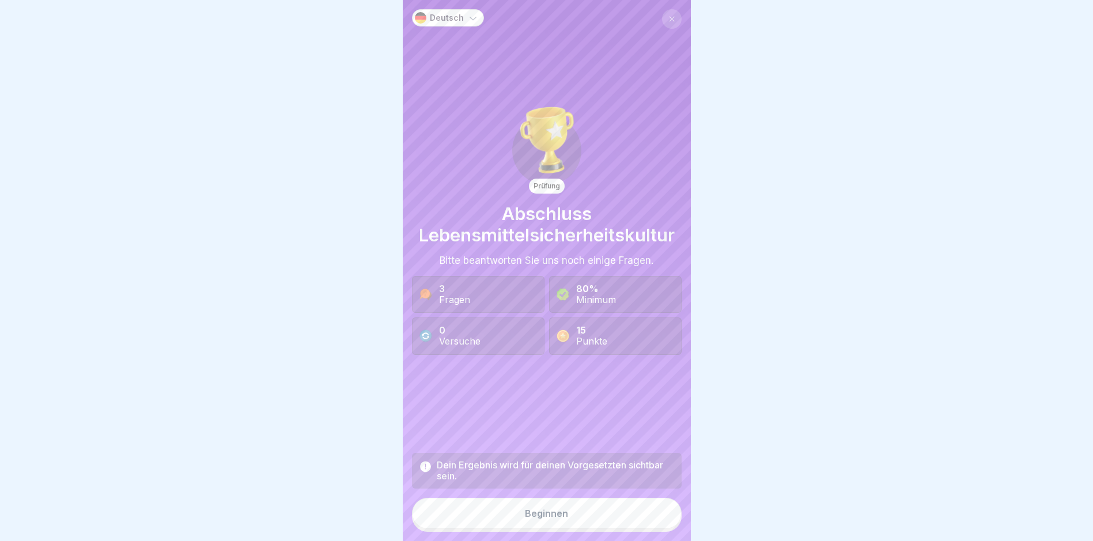
click at [542, 519] on div "Beginnen" at bounding box center [546, 513] width 43 height 10
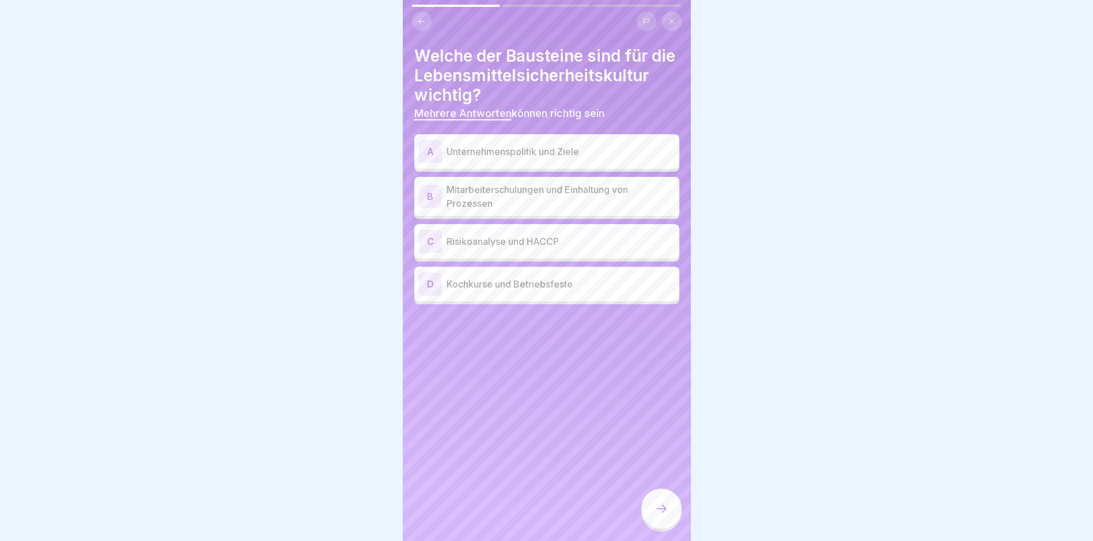
click at [561, 159] on p "Unternehmenspolitik und Ziele" at bounding box center [561, 152] width 228 height 14
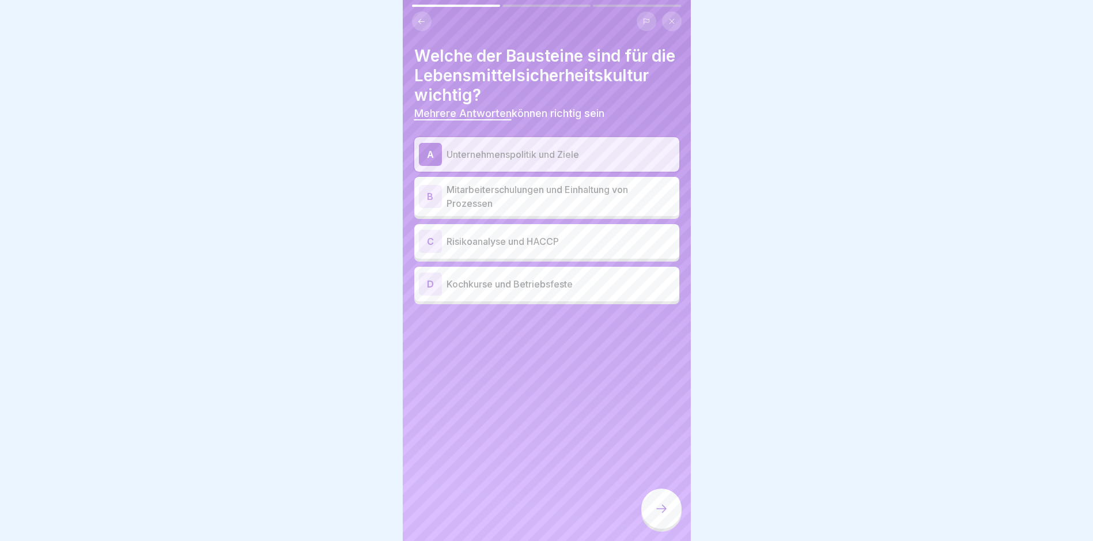
click at [594, 248] on p "Risikoanalyse und HACCP" at bounding box center [561, 242] width 228 height 14
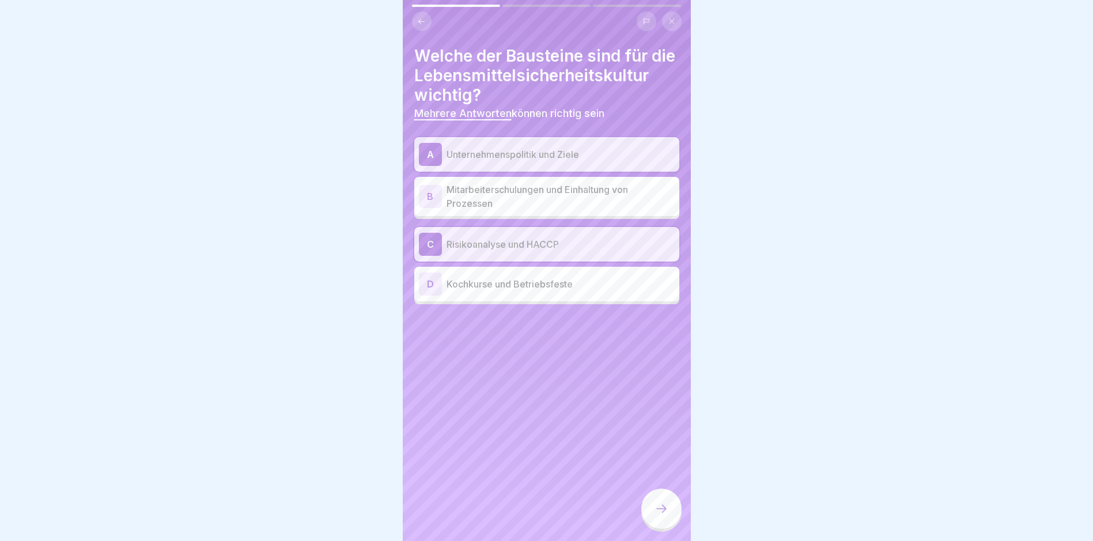
click at [600, 208] on p "Mitarbeiterschulungen und Einhaltung von Prozessen" at bounding box center [561, 197] width 228 height 28
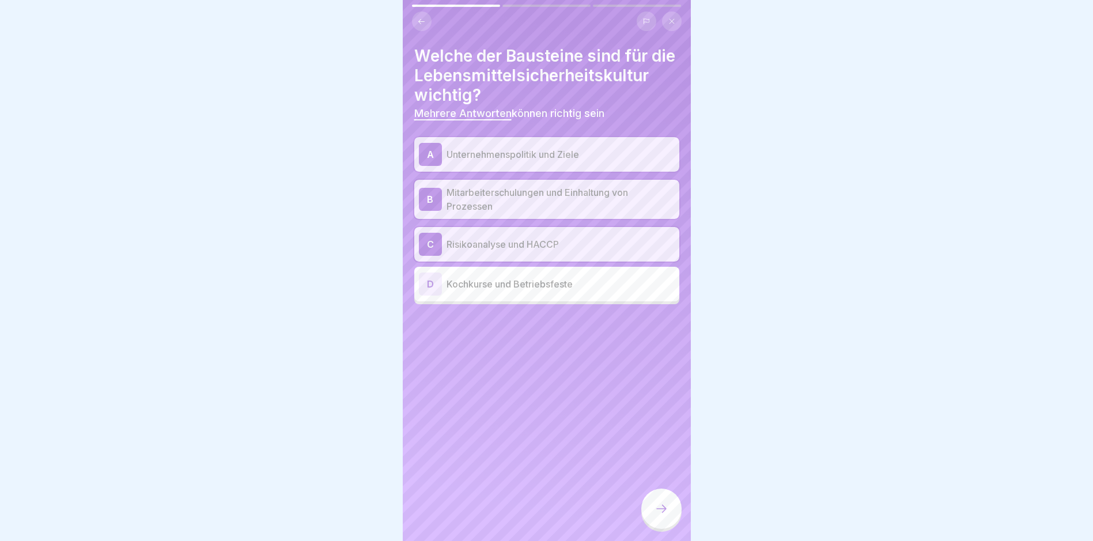
click at [665, 515] on icon at bounding box center [662, 509] width 14 height 14
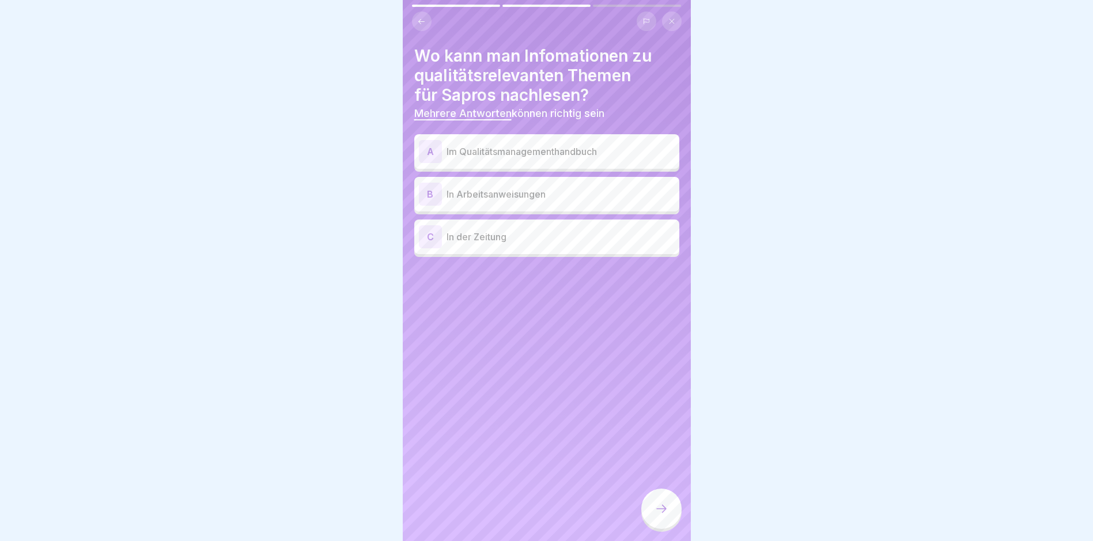
click at [570, 150] on p "Im Qualitätsmanagementhandbuch" at bounding box center [561, 152] width 228 height 14
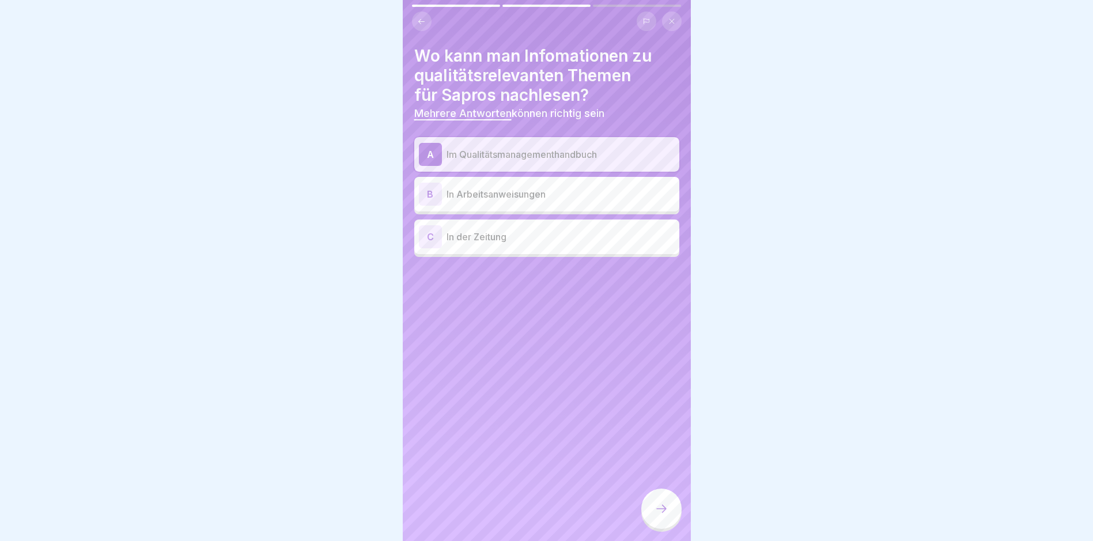
click at [488, 188] on p "In Arbeitsanweisungen" at bounding box center [561, 194] width 228 height 14
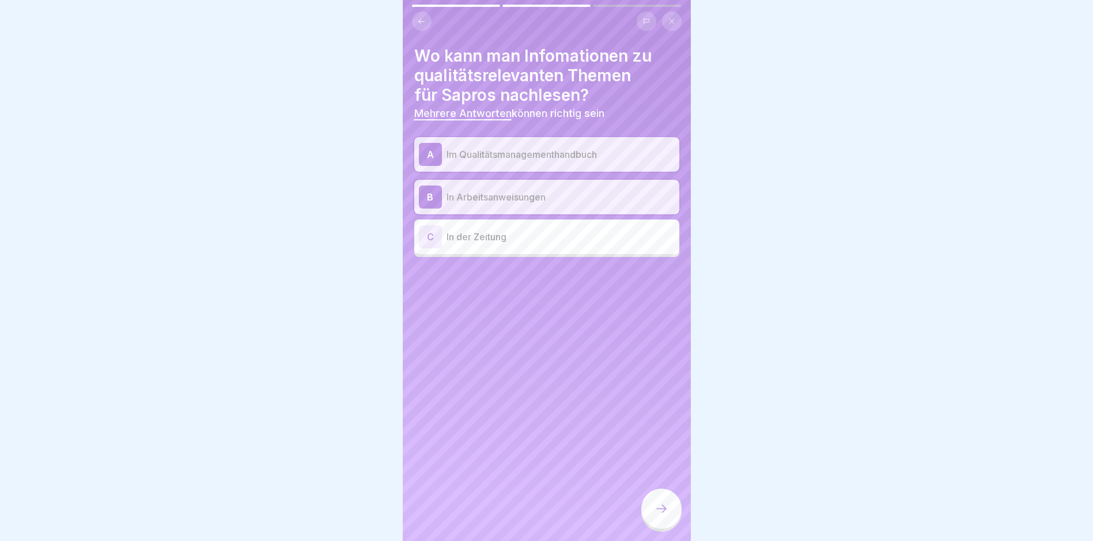
click at [659, 516] on icon at bounding box center [662, 509] width 14 height 14
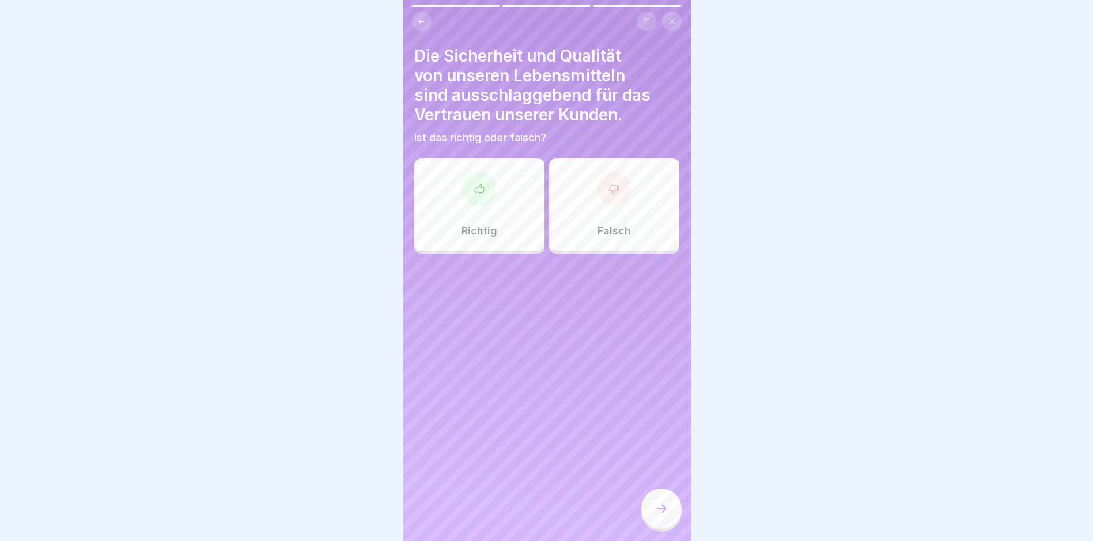
click at [477, 187] on icon at bounding box center [480, 189] width 12 height 12
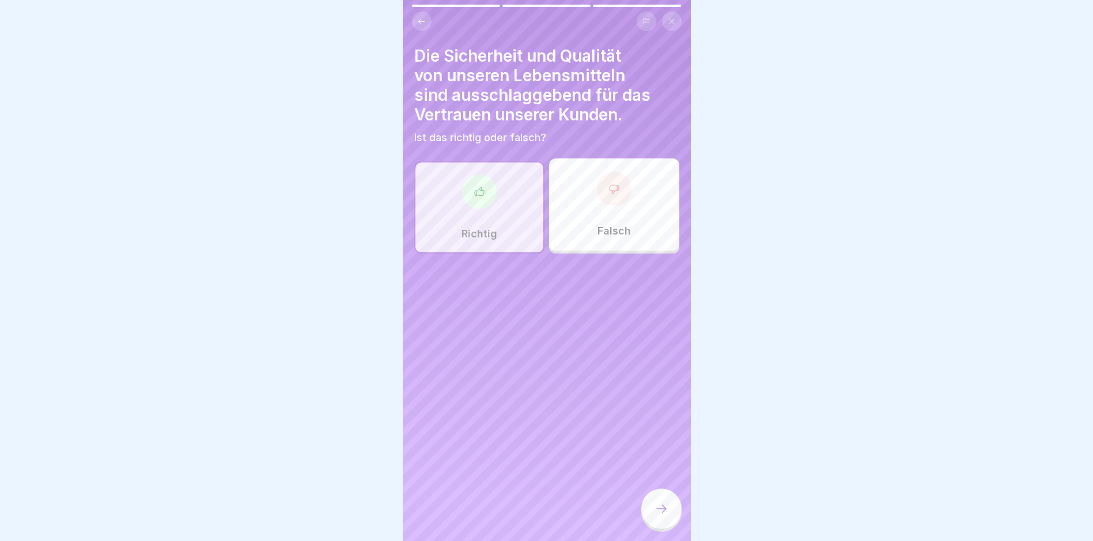
click at [661, 516] on icon at bounding box center [662, 509] width 14 height 14
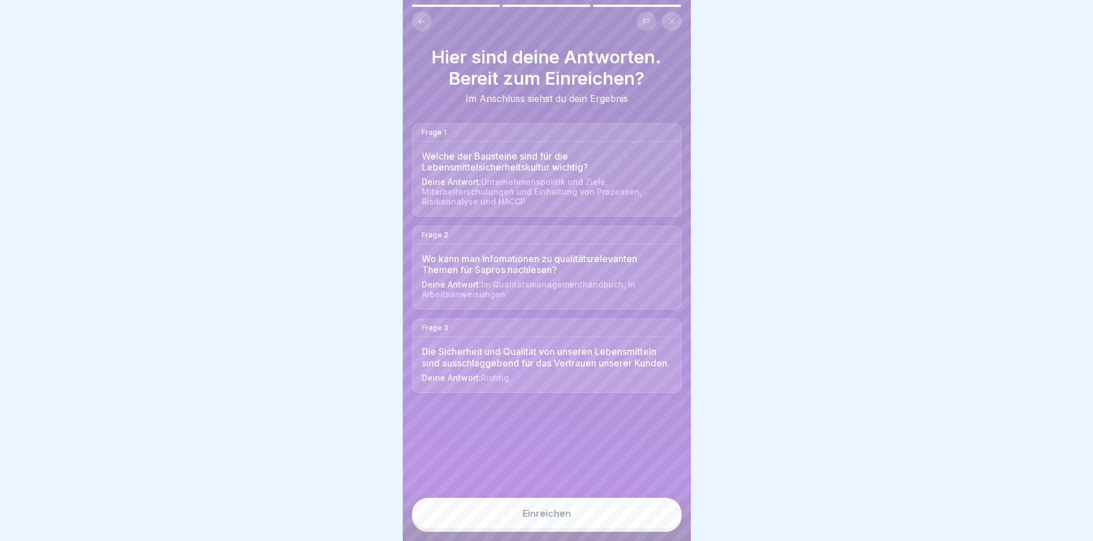
click at [544, 519] on div "Einreichen" at bounding box center [547, 513] width 48 height 10
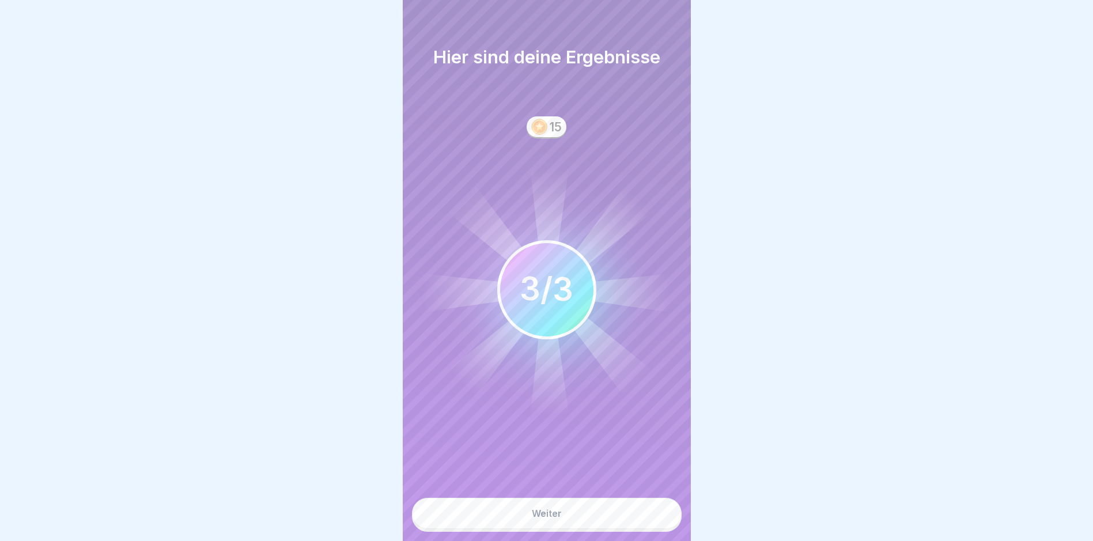
click at [545, 519] on div "Weiter" at bounding box center [547, 513] width 30 height 10
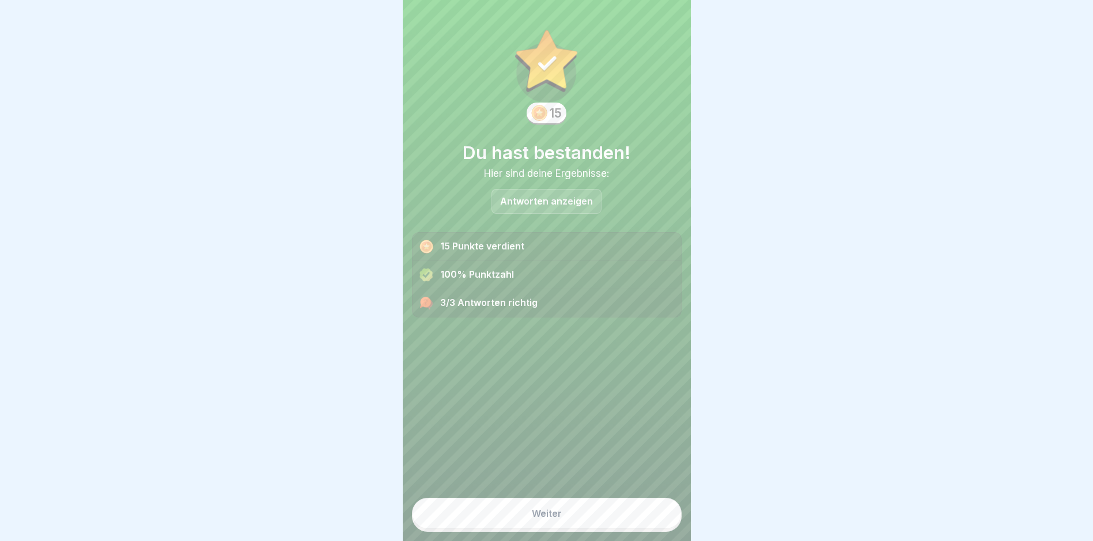
click at [549, 519] on div "Weiter" at bounding box center [547, 513] width 30 height 10
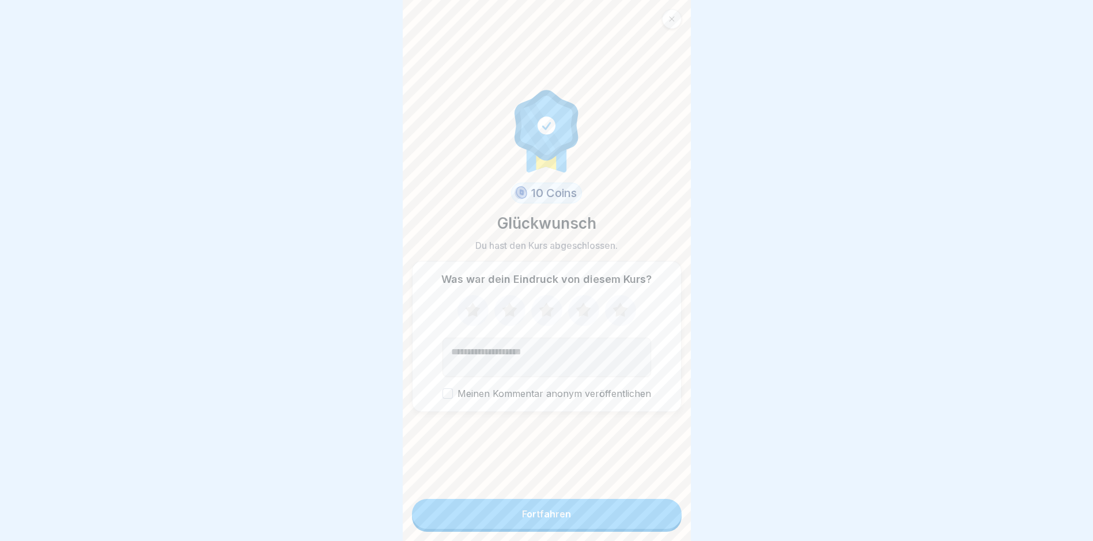
click at [613, 314] on icon at bounding box center [620, 310] width 15 height 14
click at [549, 519] on div "Fortfahren" at bounding box center [546, 514] width 49 height 10
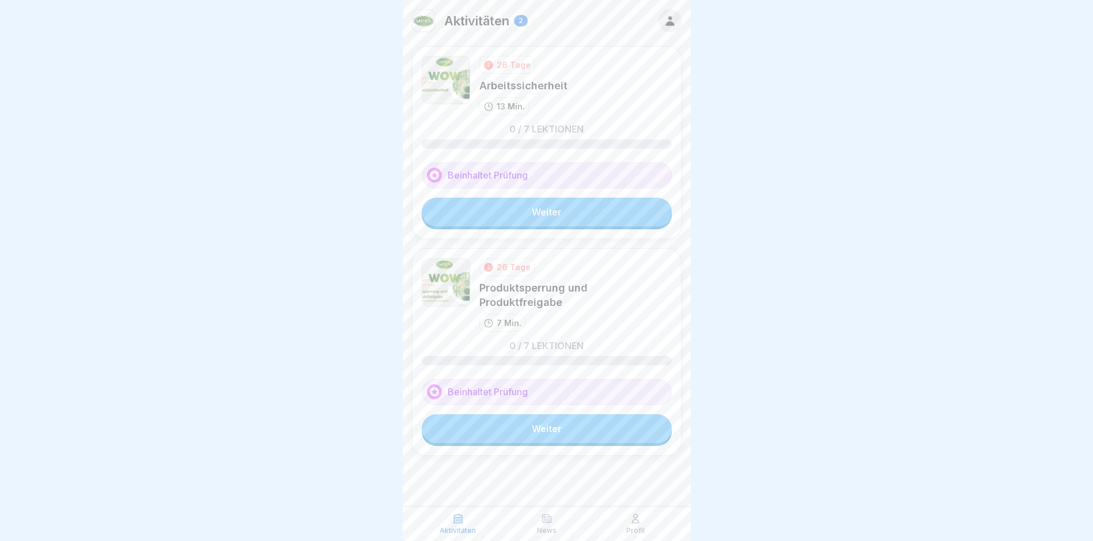
click at [540, 212] on link "Weiter" at bounding box center [547, 212] width 250 height 29
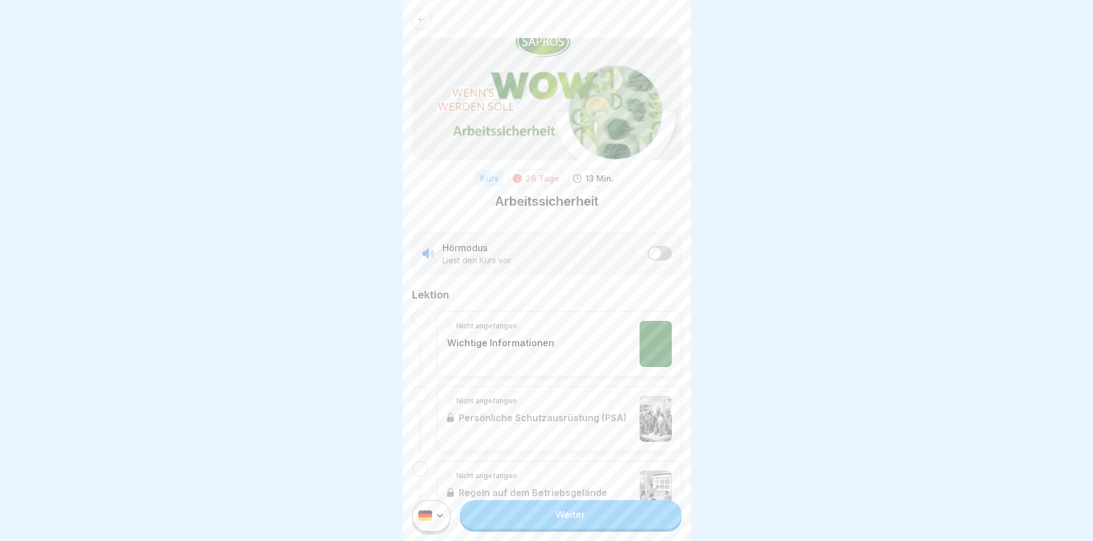
click at [561, 524] on link "Weiter" at bounding box center [570, 514] width 221 height 29
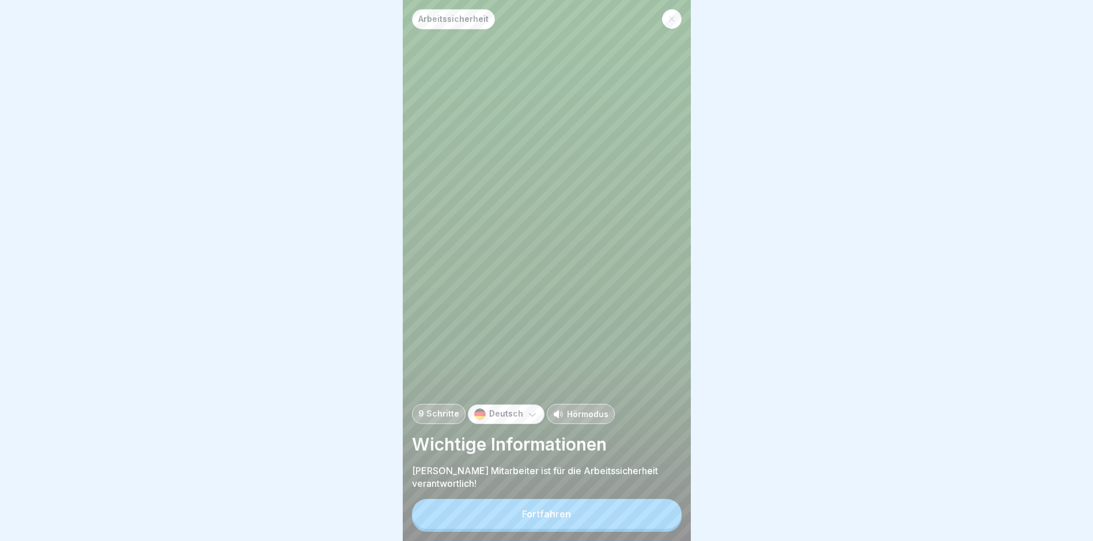
click at [533, 519] on div "Fortfahren" at bounding box center [546, 514] width 49 height 10
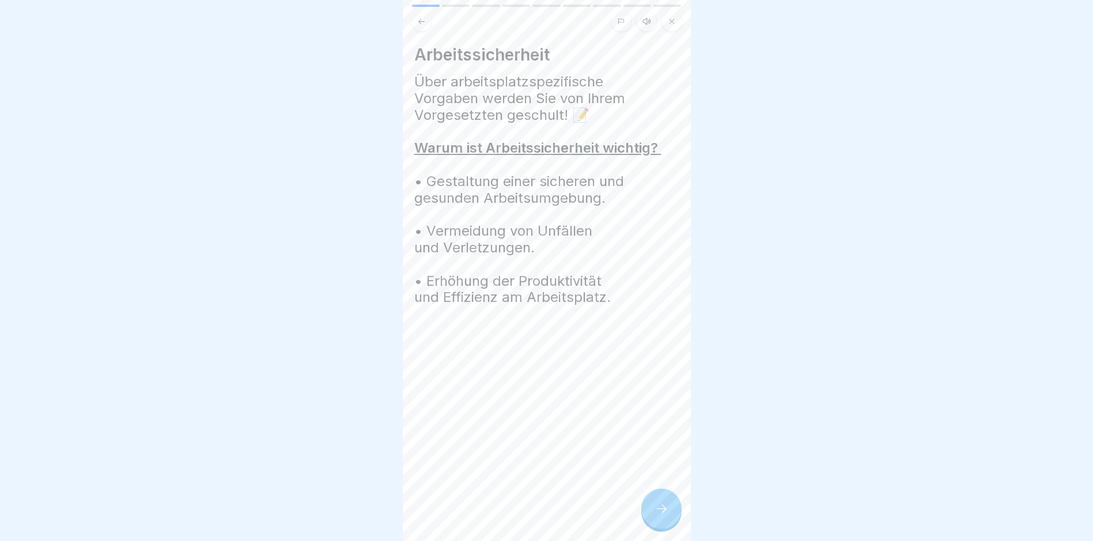
click at [663, 514] on icon at bounding box center [662, 509] width 14 height 14
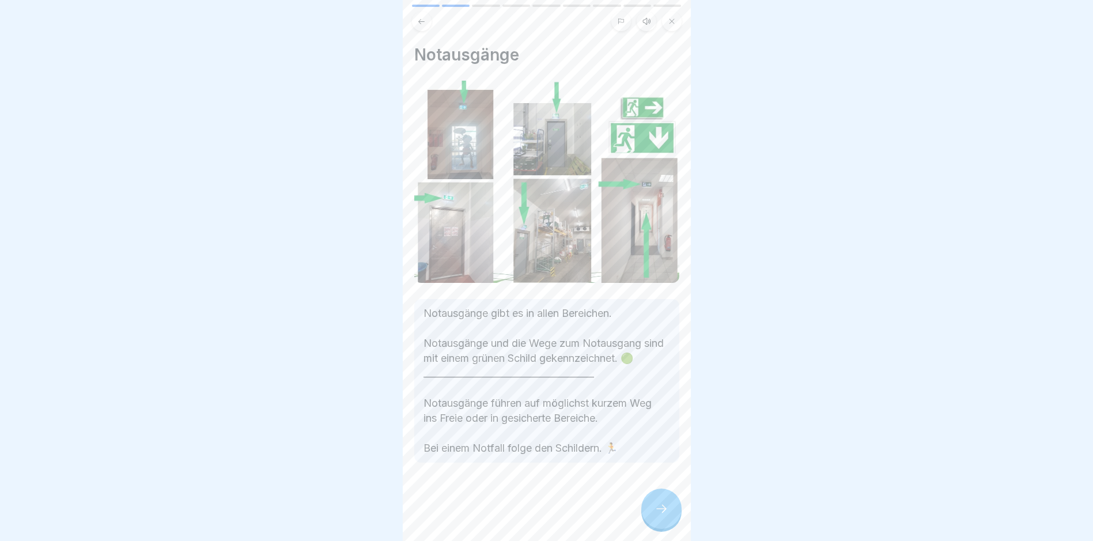
click at [663, 515] on icon at bounding box center [662, 509] width 14 height 14
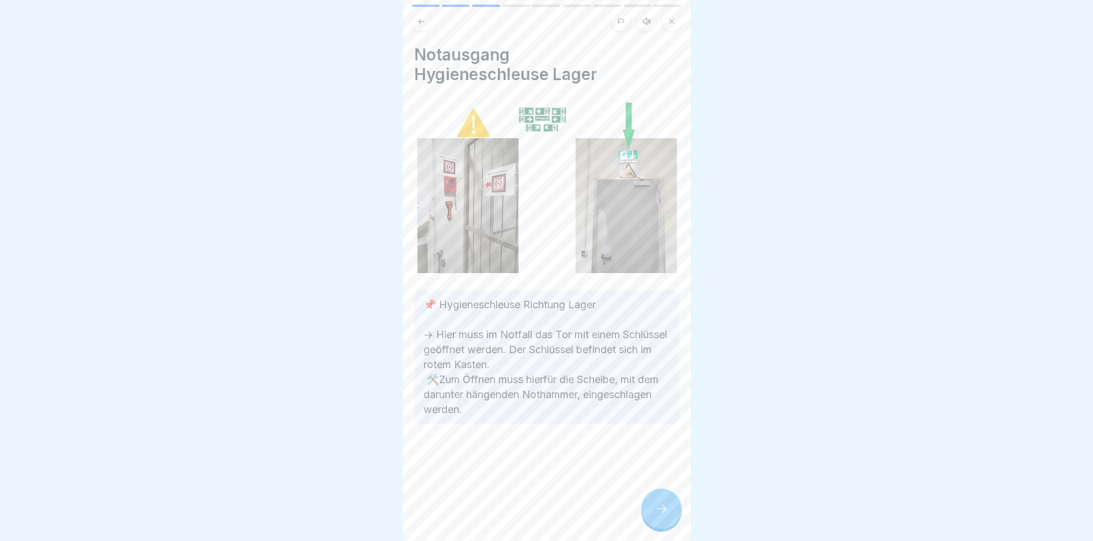
click at [656, 514] on icon at bounding box center [662, 509] width 14 height 14
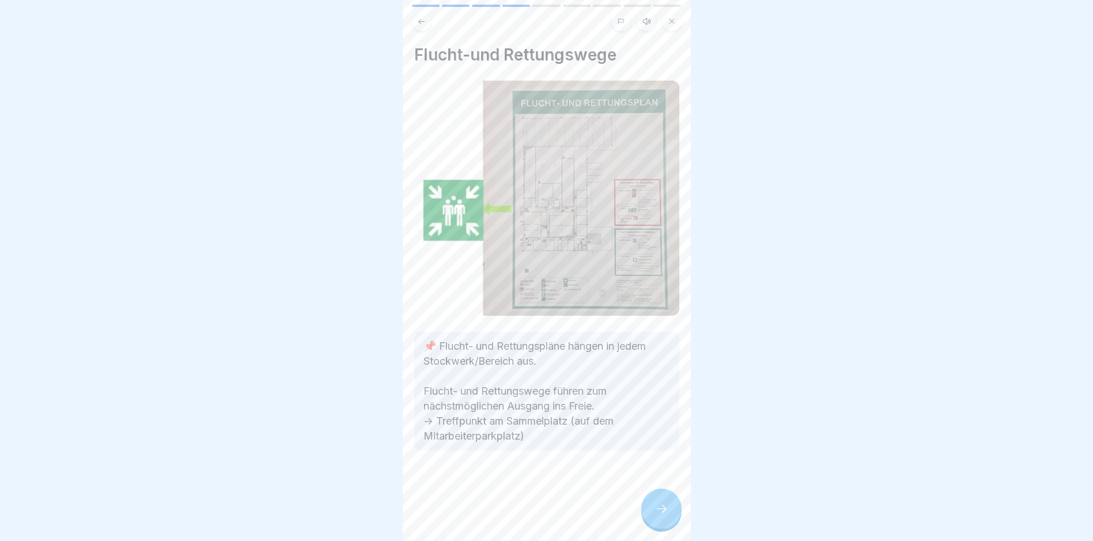
click at [666, 513] on icon at bounding box center [662, 509] width 14 height 14
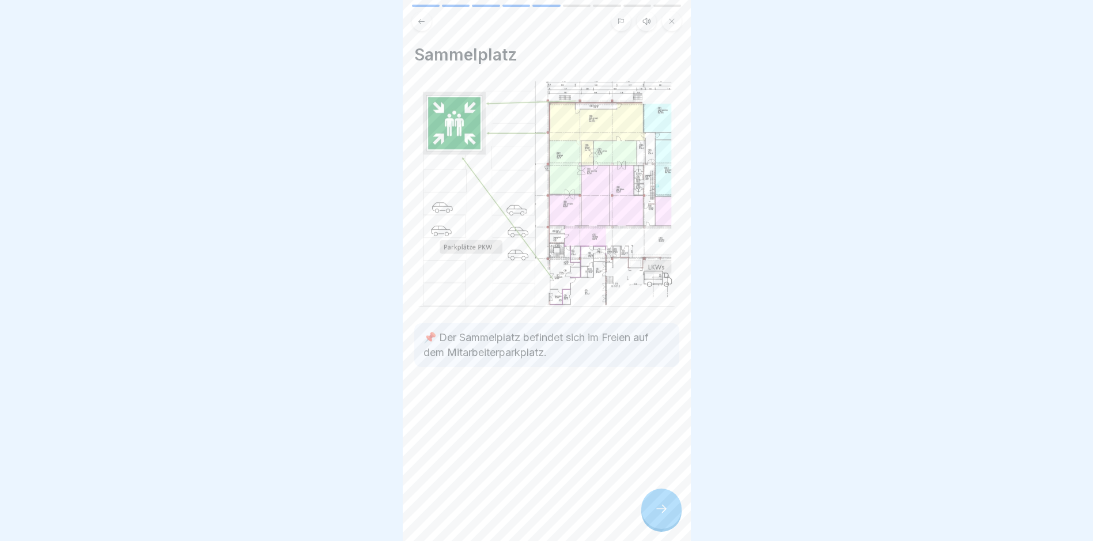
click at [663, 514] on icon at bounding box center [662, 509] width 14 height 14
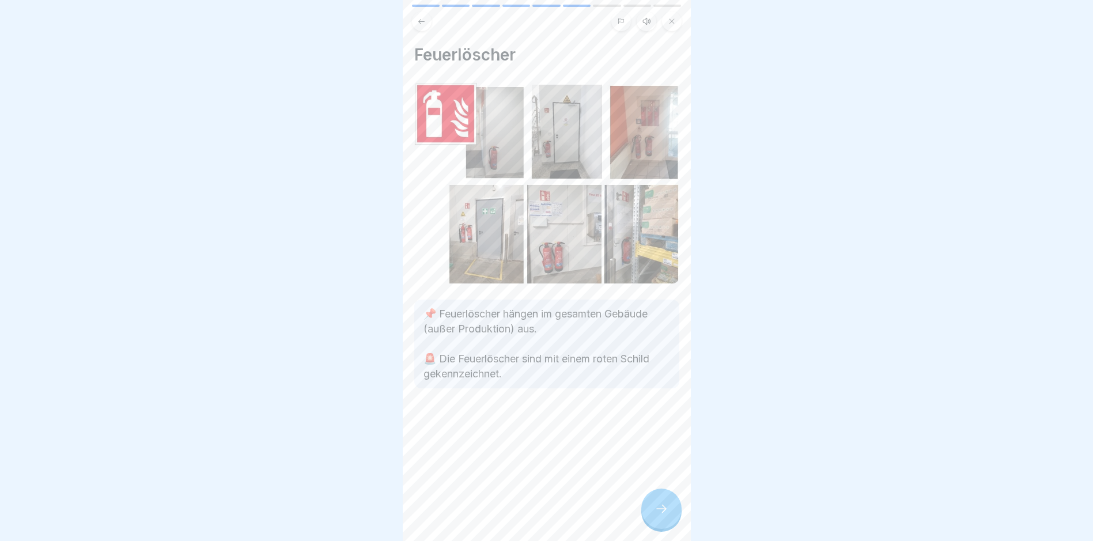
click at [658, 516] on icon at bounding box center [662, 509] width 14 height 14
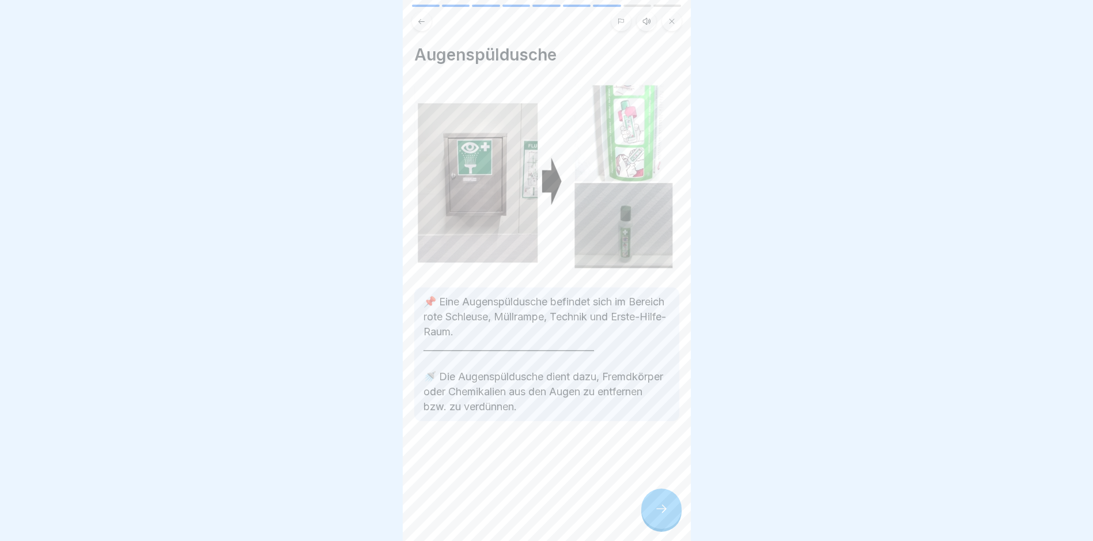
click at [663, 516] on icon at bounding box center [662, 509] width 14 height 14
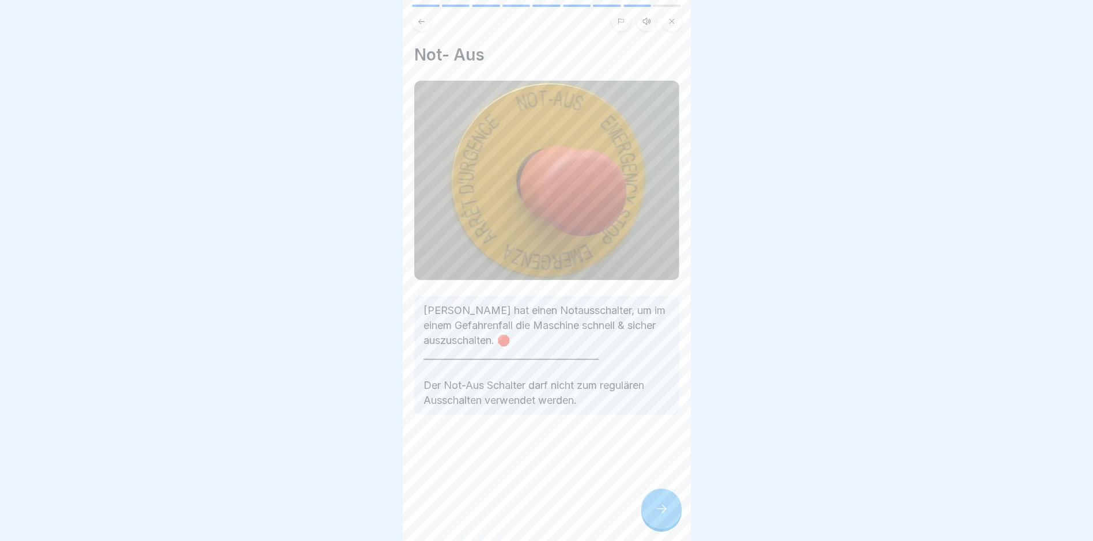
click at [661, 514] on icon at bounding box center [662, 509] width 14 height 14
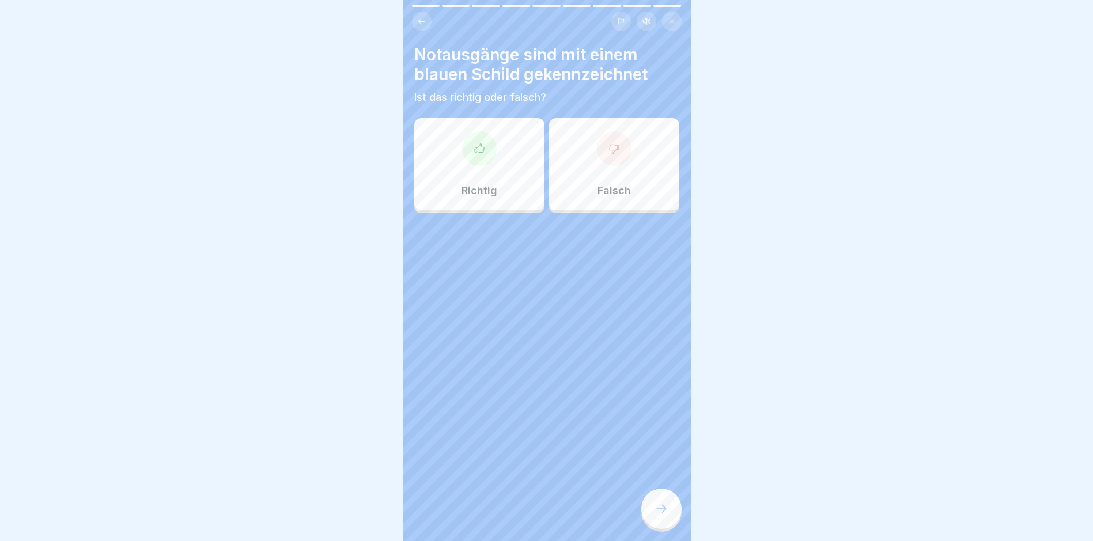
click at [609, 146] on icon at bounding box center [615, 149] width 12 height 12
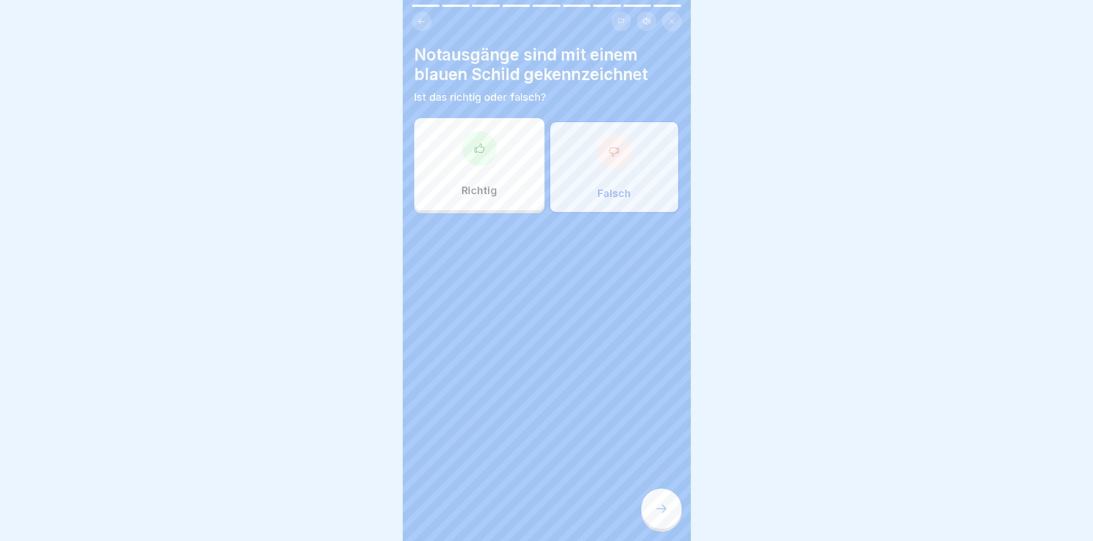
click at [661, 516] on icon at bounding box center [662, 509] width 14 height 14
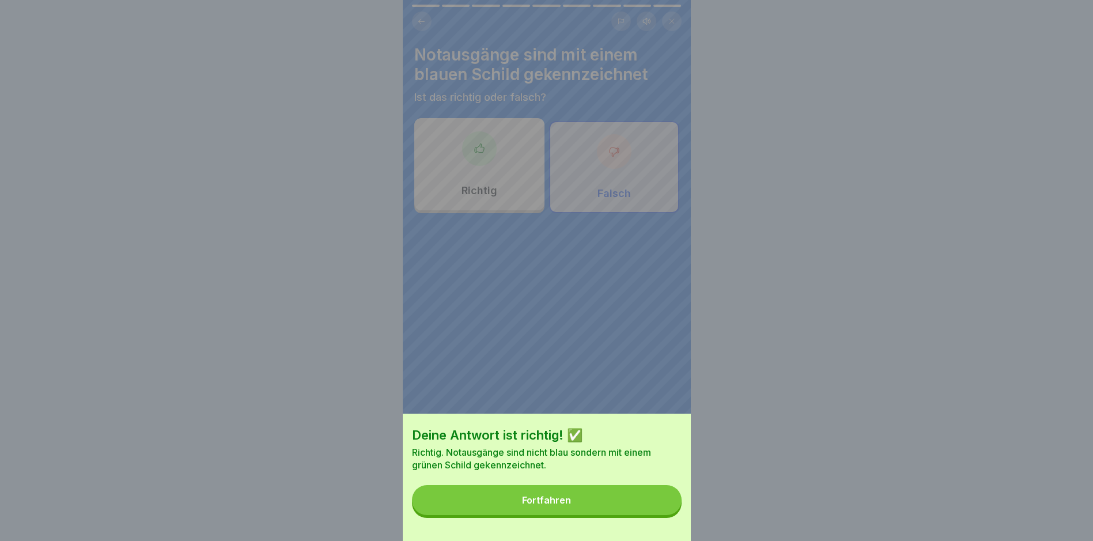
click at [555, 503] on button "Fortfahren" at bounding box center [547, 500] width 270 height 30
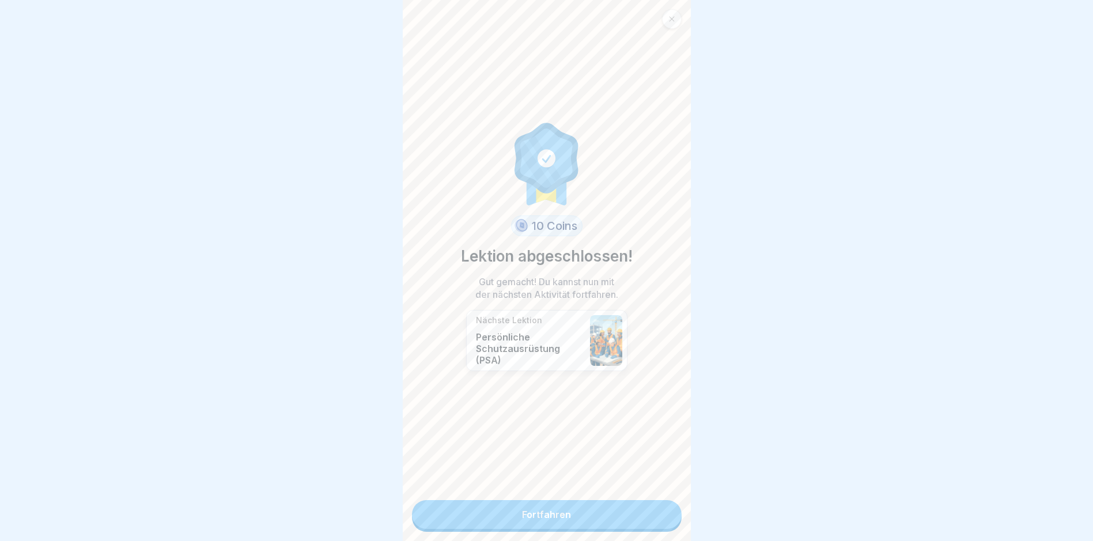
click at [541, 513] on link "Fortfahren" at bounding box center [547, 514] width 270 height 29
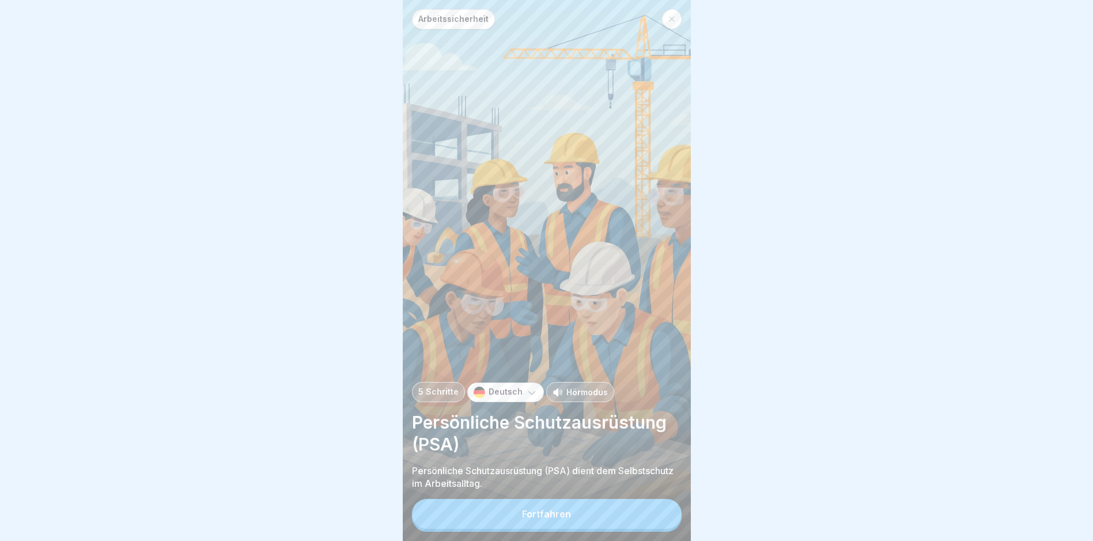
click at [552, 519] on div "Fortfahren" at bounding box center [546, 514] width 49 height 10
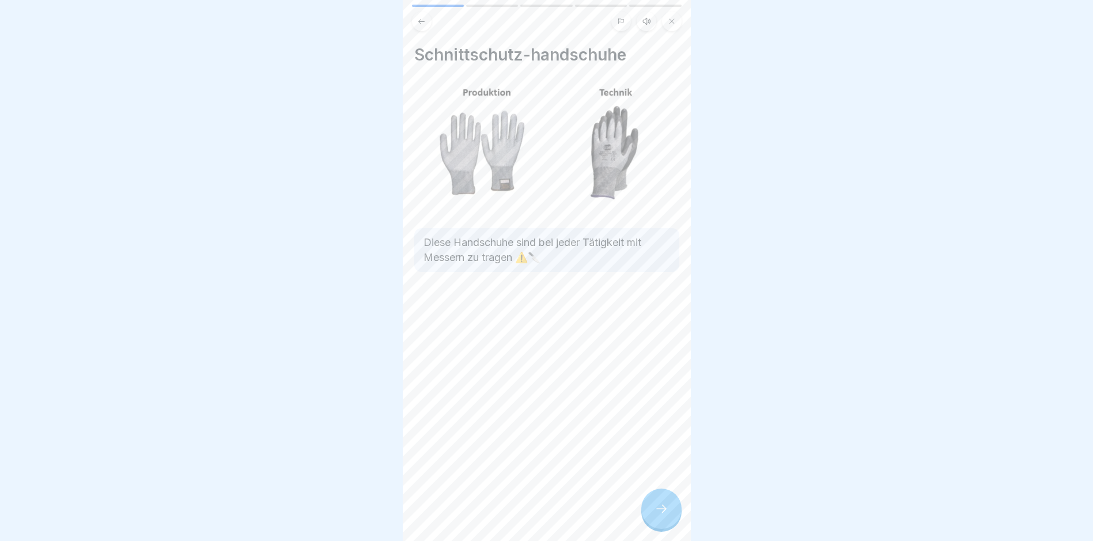
click at [665, 515] on icon at bounding box center [662, 509] width 14 height 14
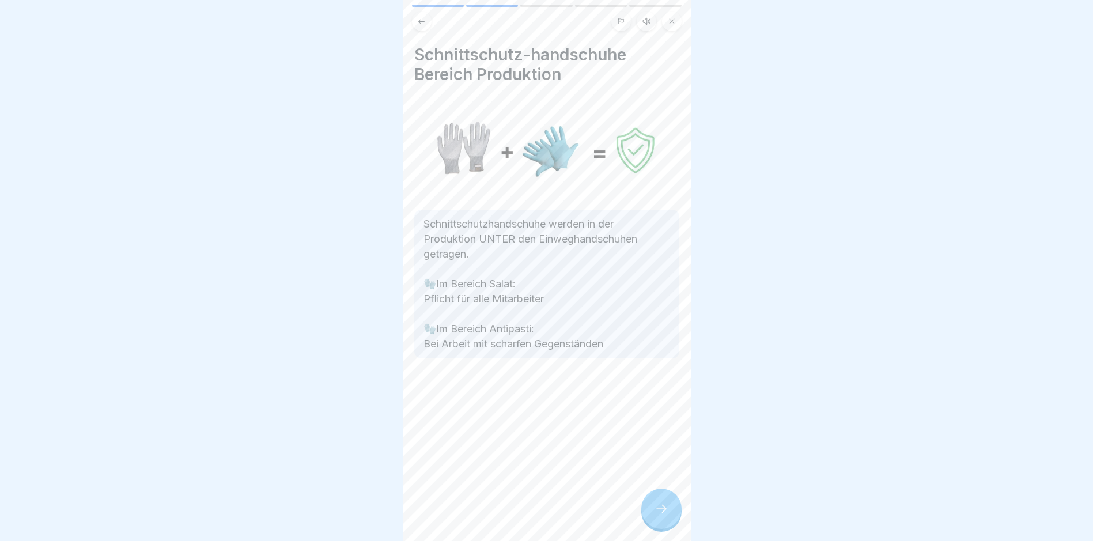
click at [661, 516] on icon at bounding box center [662, 509] width 14 height 14
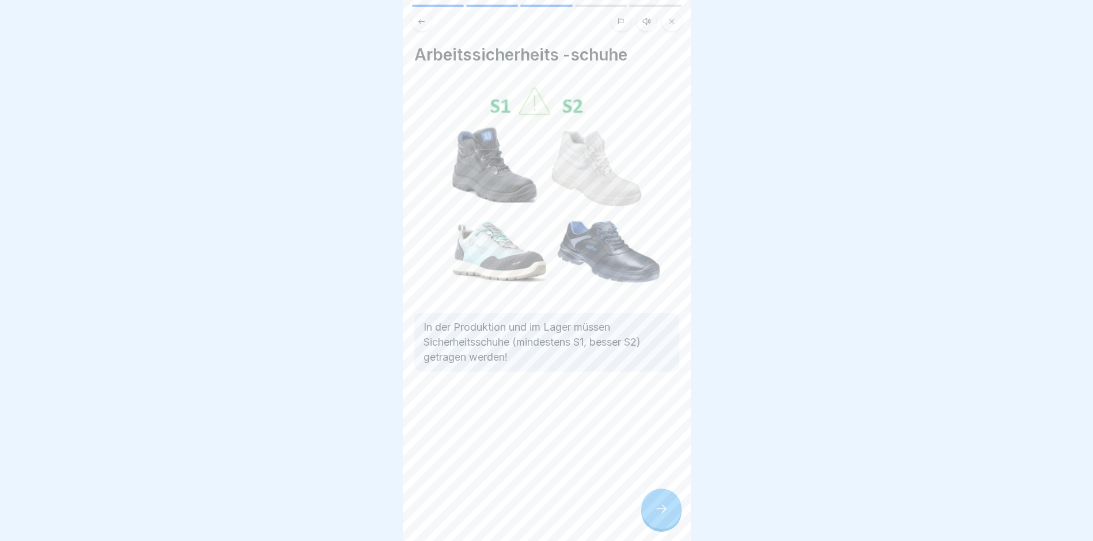
click at [662, 516] on icon at bounding box center [662, 509] width 14 height 14
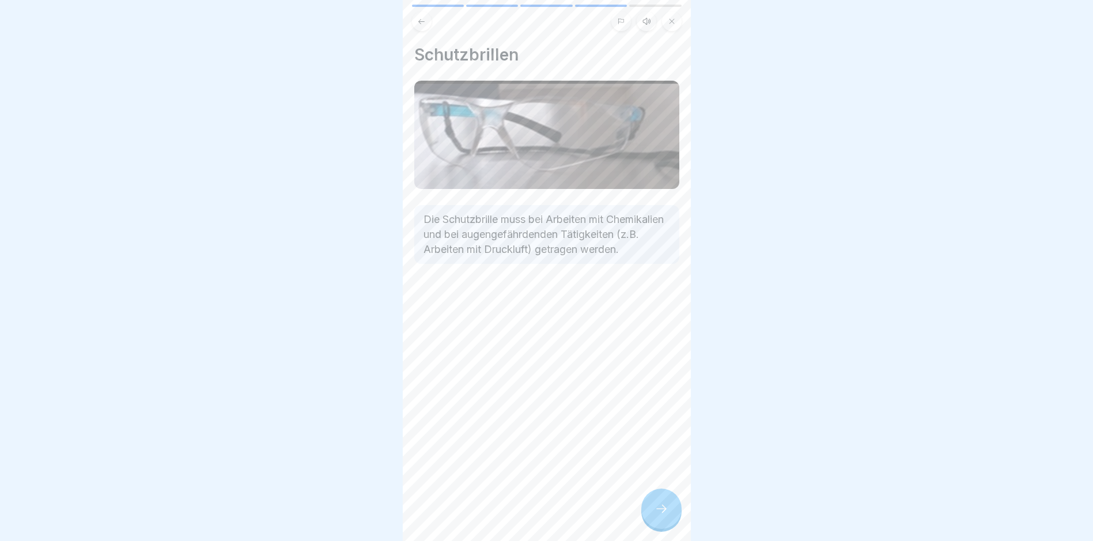
click at [666, 514] on icon at bounding box center [662, 509] width 14 height 14
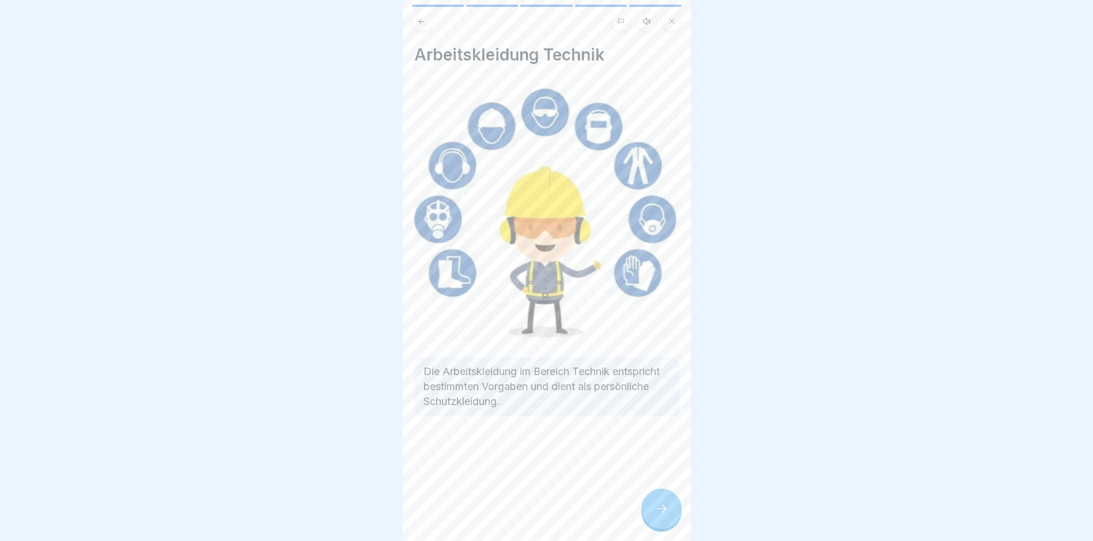
click at [659, 516] on icon at bounding box center [662, 509] width 14 height 14
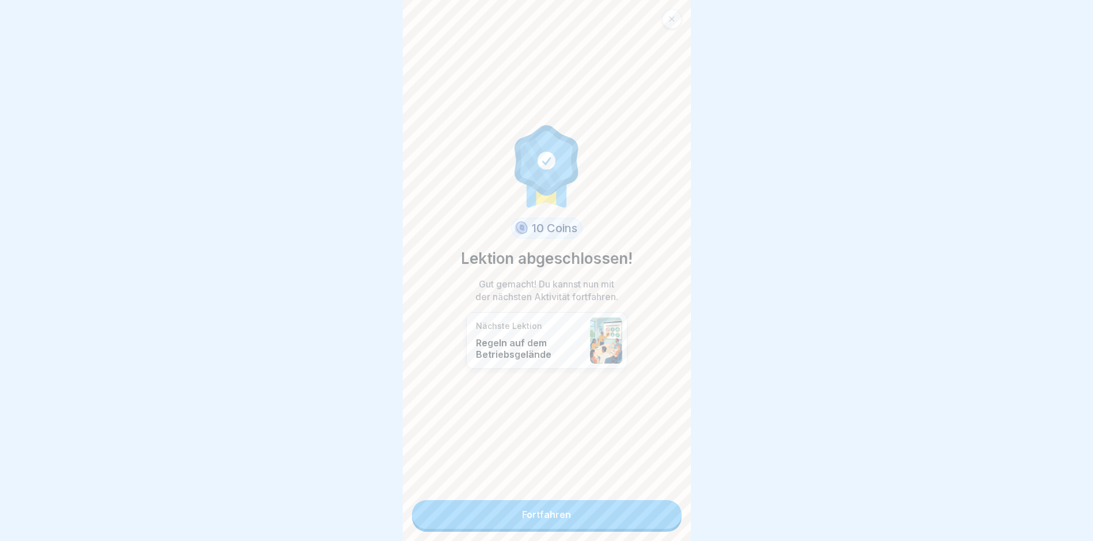
click at [538, 518] on link "Fortfahren" at bounding box center [547, 514] width 270 height 29
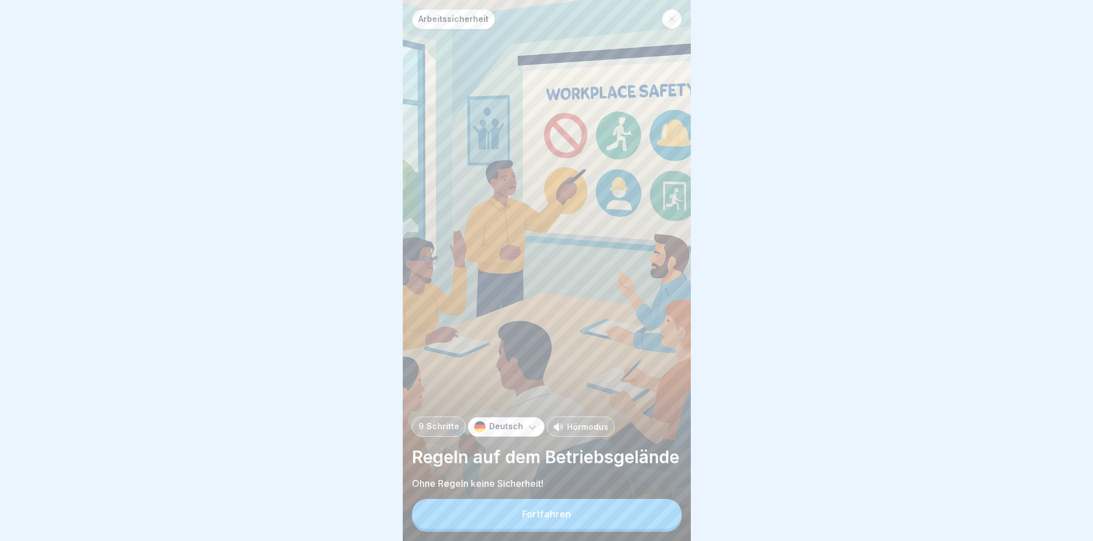
click at [553, 519] on div "Fortfahren" at bounding box center [546, 514] width 49 height 10
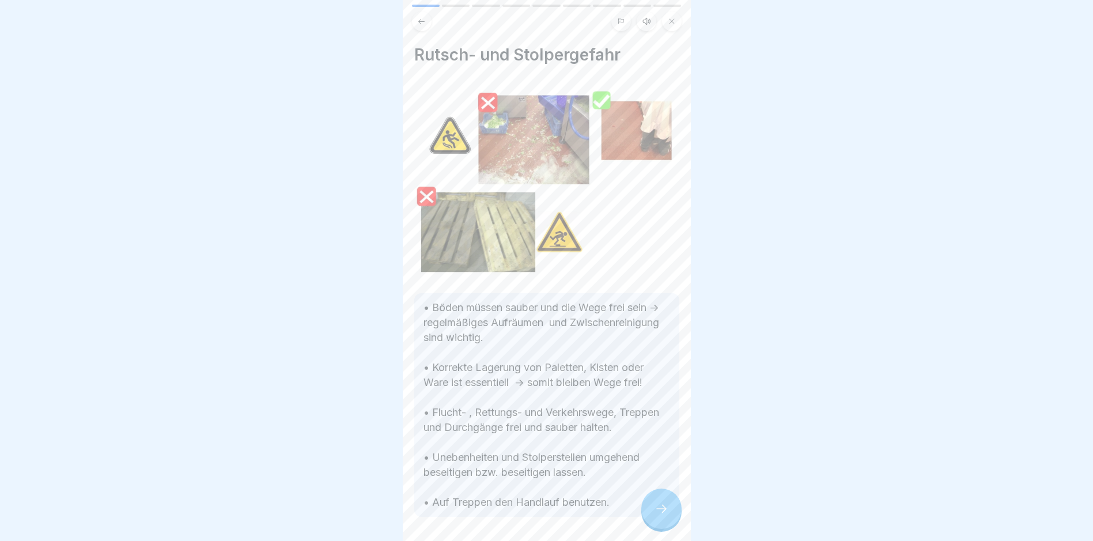
click at [663, 515] on icon at bounding box center [662, 509] width 14 height 14
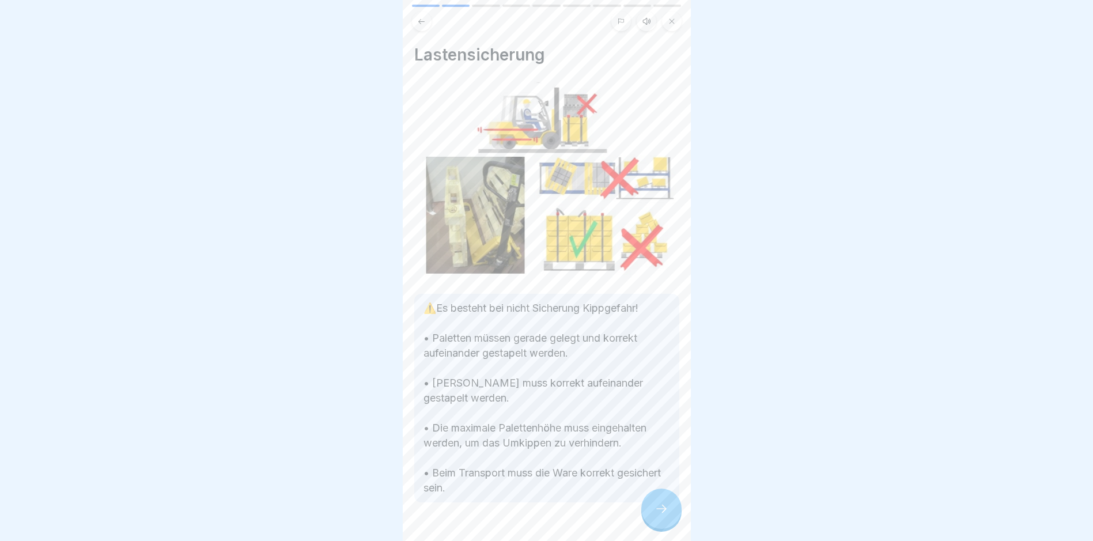
click at [663, 514] on icon at bounding box center [662, 509] width 14 height 14
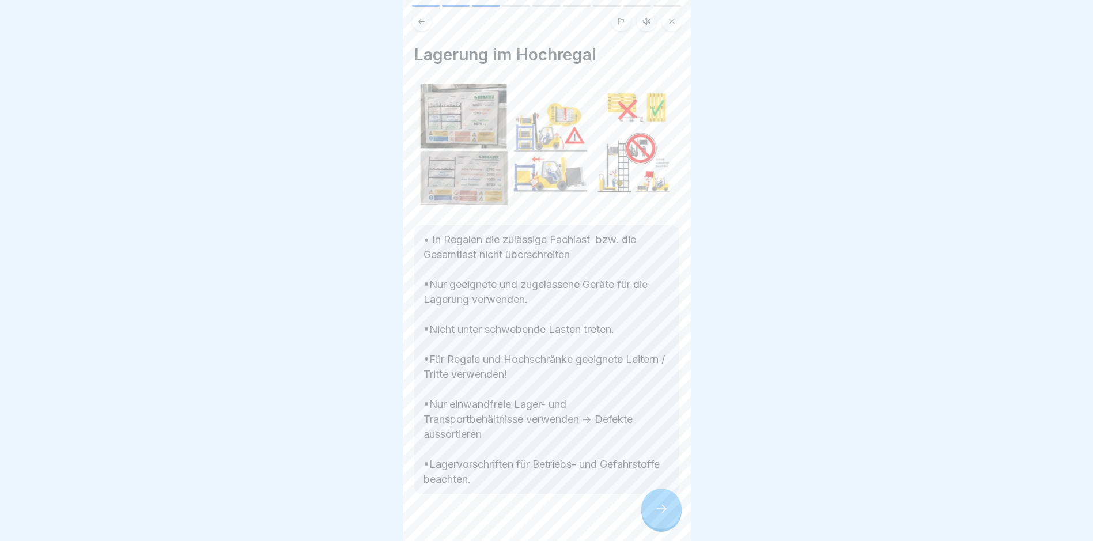
click at [658, 516] on icon at bounding box center [662, 509] width 14 height 14
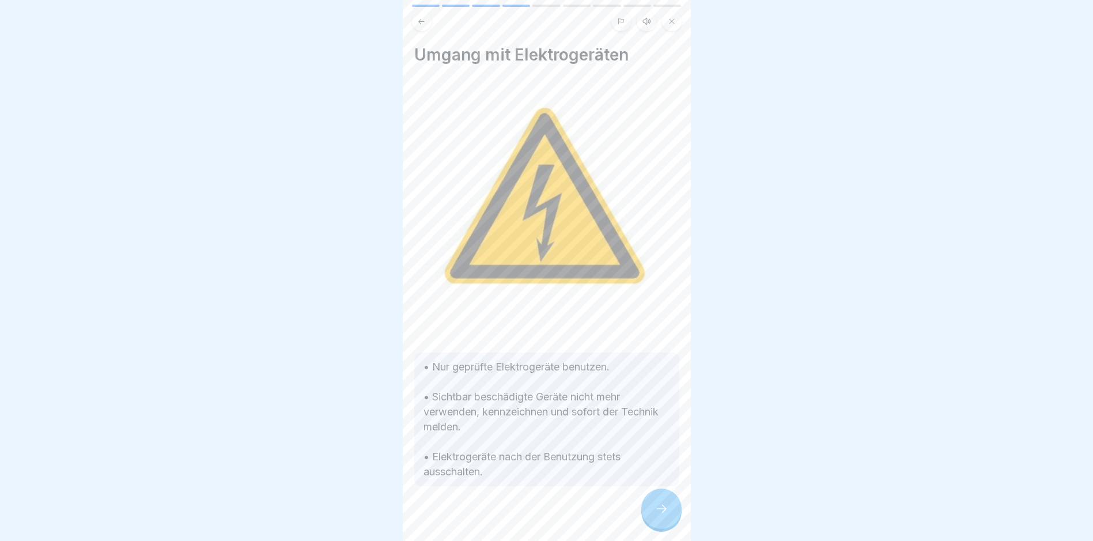
click at [657, 516] on icon at bounding box center [662, 509] width 14 height 14
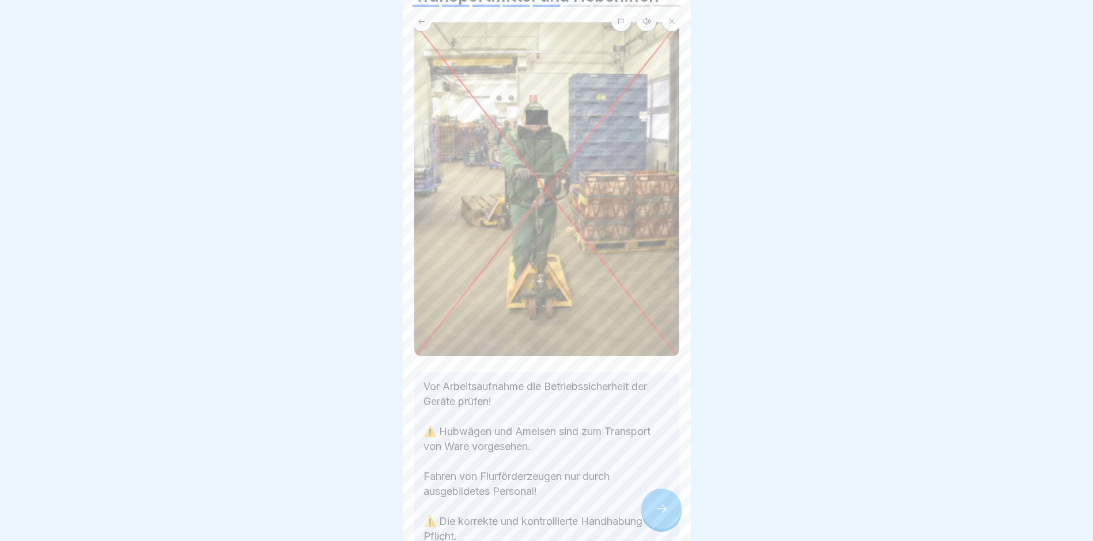
scroll to position [51, 0]
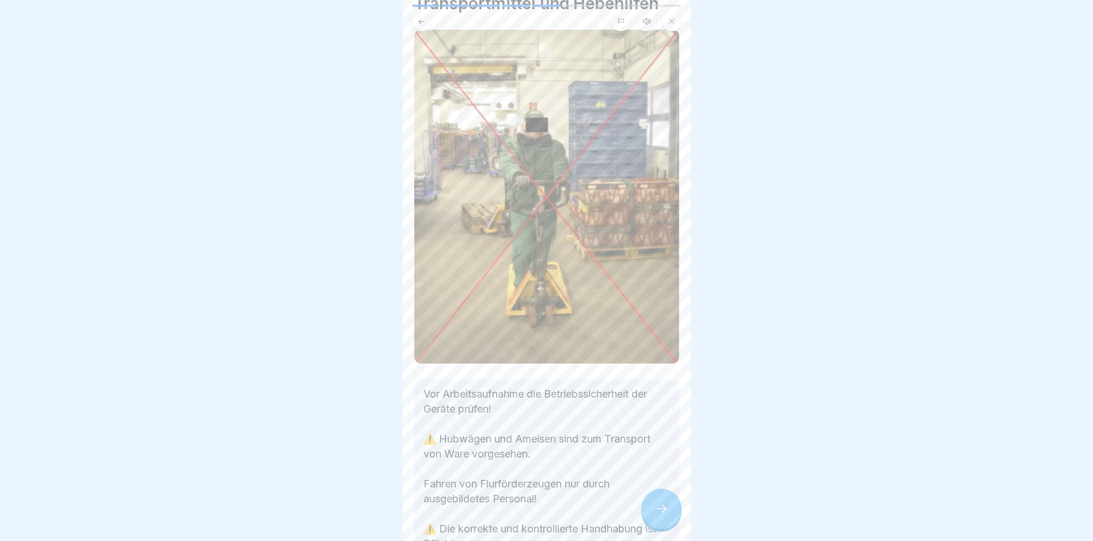
click at [658, 515] on icon at bounding box center [662, 509] width 14 height 14
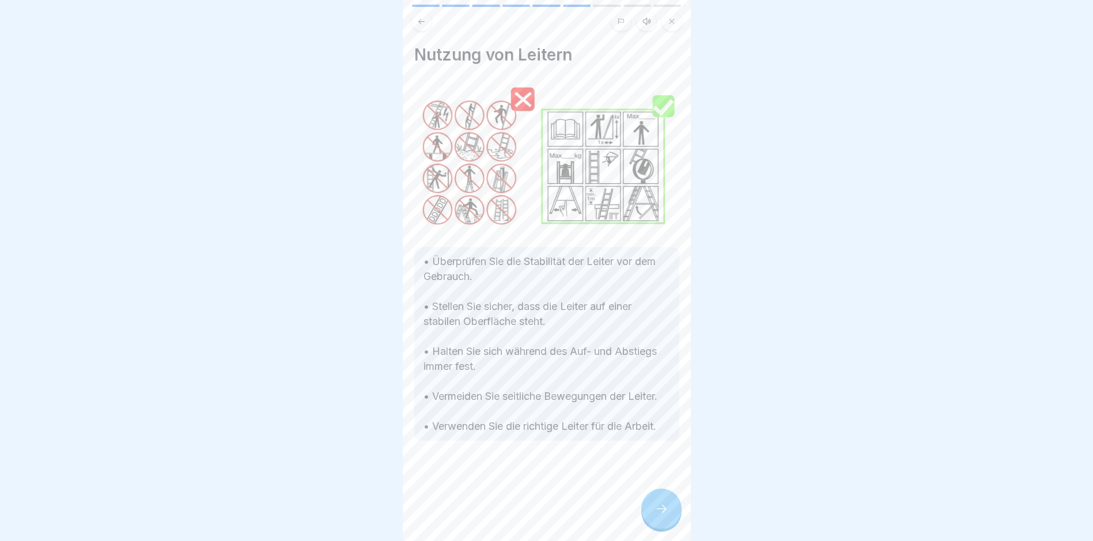
click at [662, 515] on icon at bounding box center [662, 509] width 14 height 14
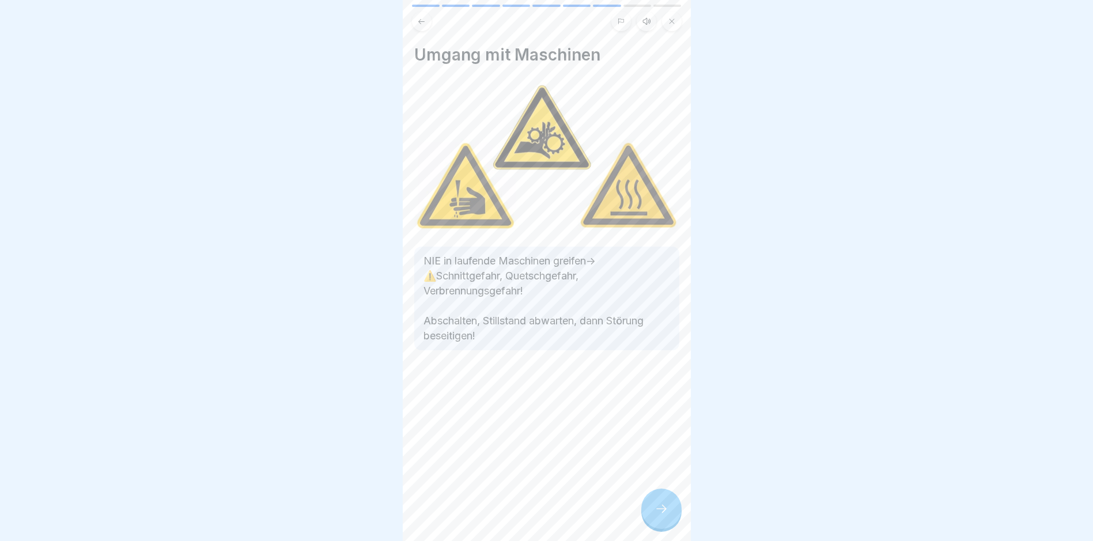
click at [666, 512] on icon at bounding box center [662, 509] width 14 height 14
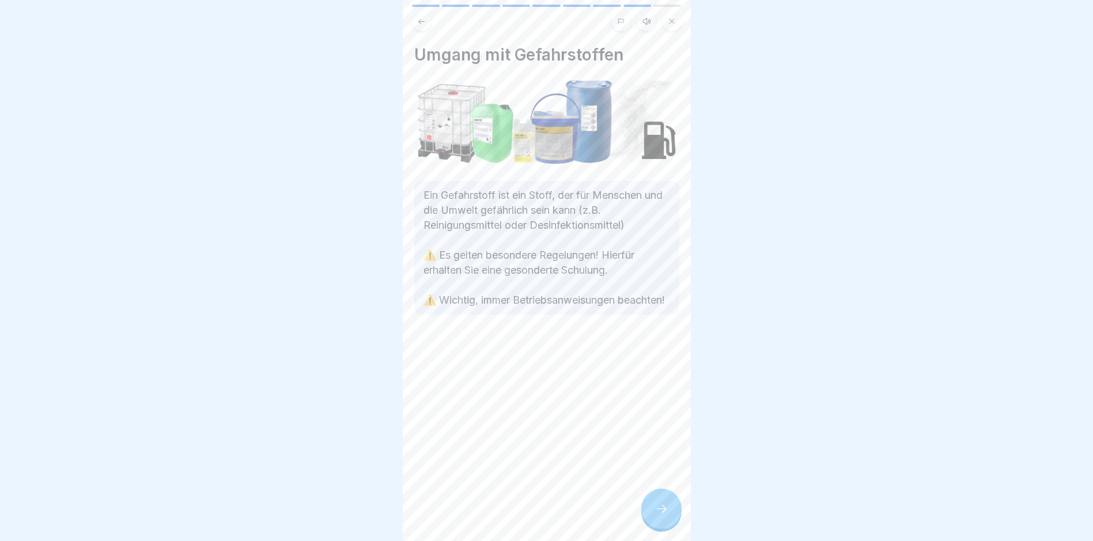
click at [660, 515] on icon at bounding box center [662, 509] width 14 height 14
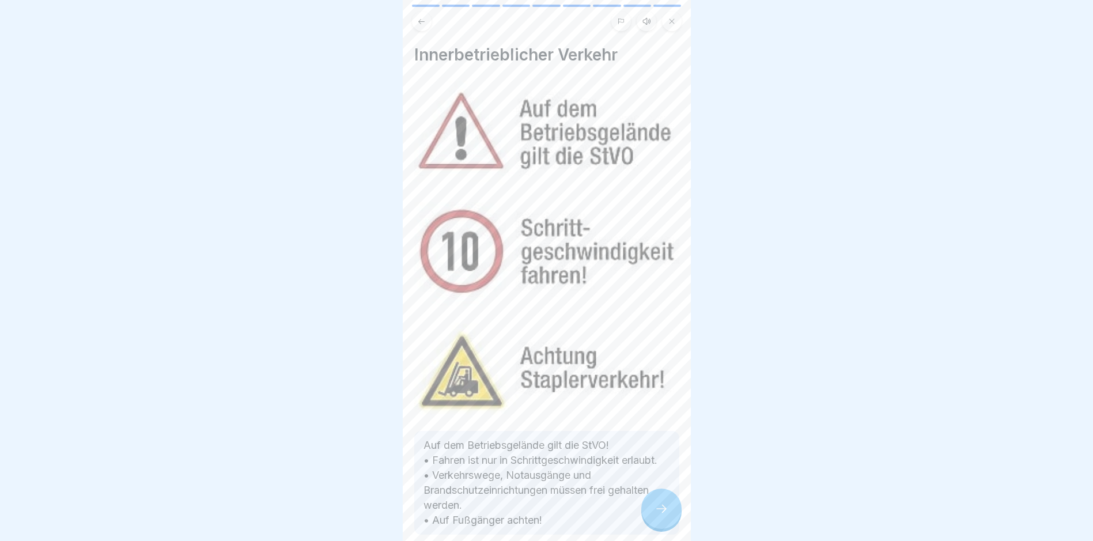
click at [662, 514] on icon at bounding box center [662, 509] width 14 height 14
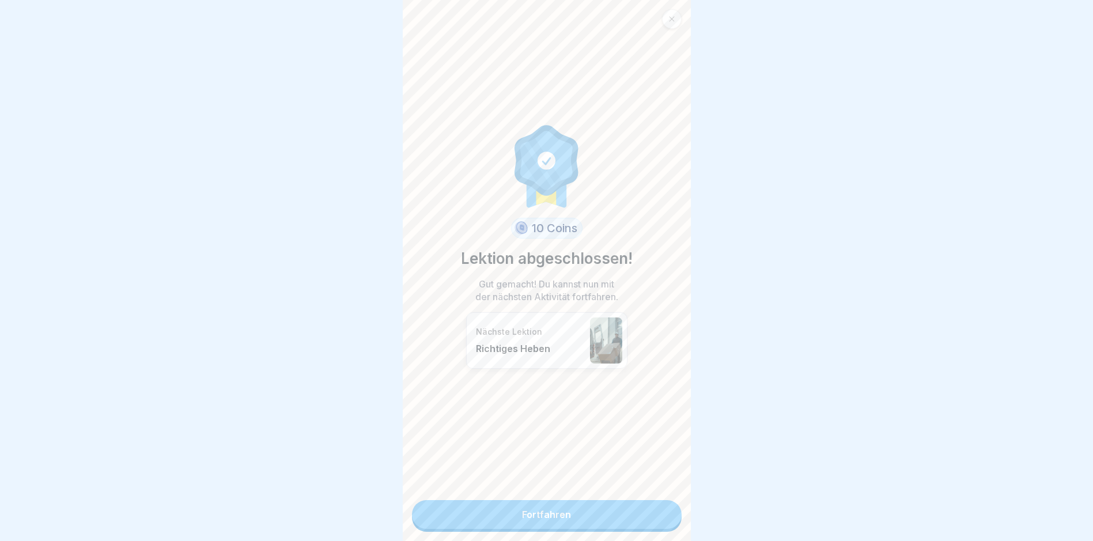
click at [536, 516] on link "Fortfahren" at bounding box center [547, 514] width 270 height 29
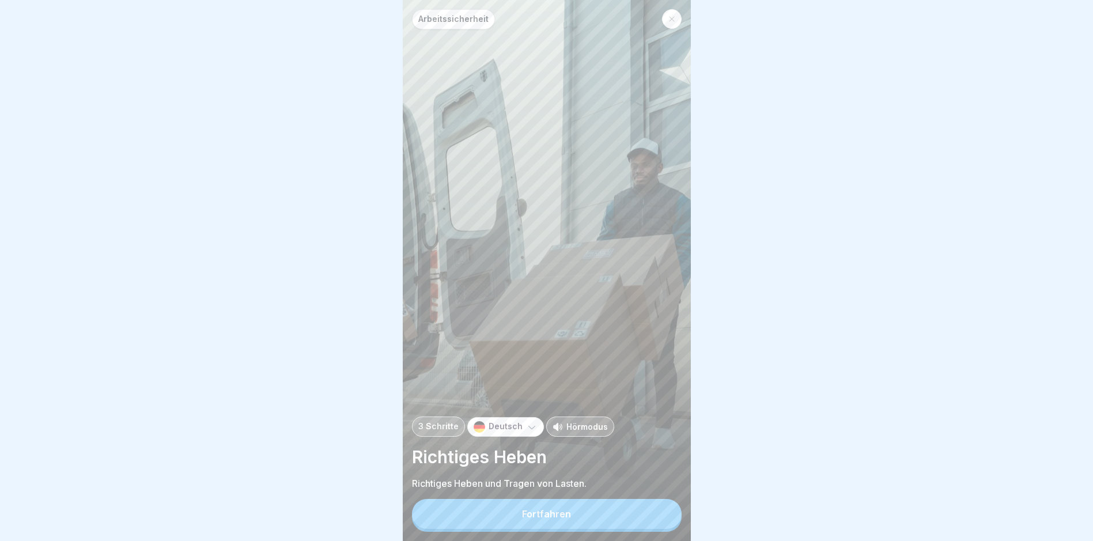
click at [553, 519] on div "Fortfahren" at bounding box center [546, 514] width 49 height 10
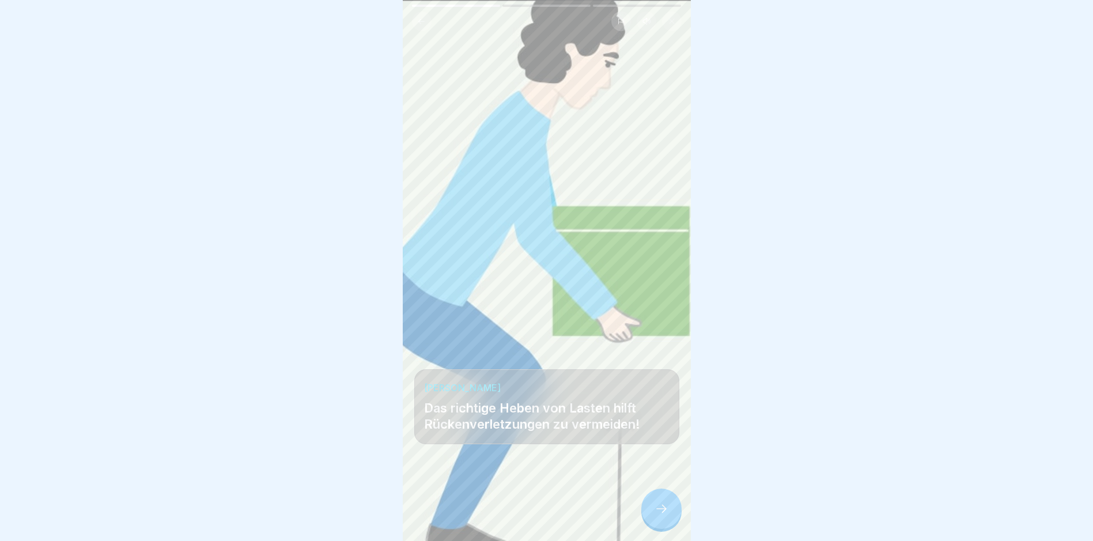
click at [657, 516] on icon at bounding box center [662, 509] width 14 height 14
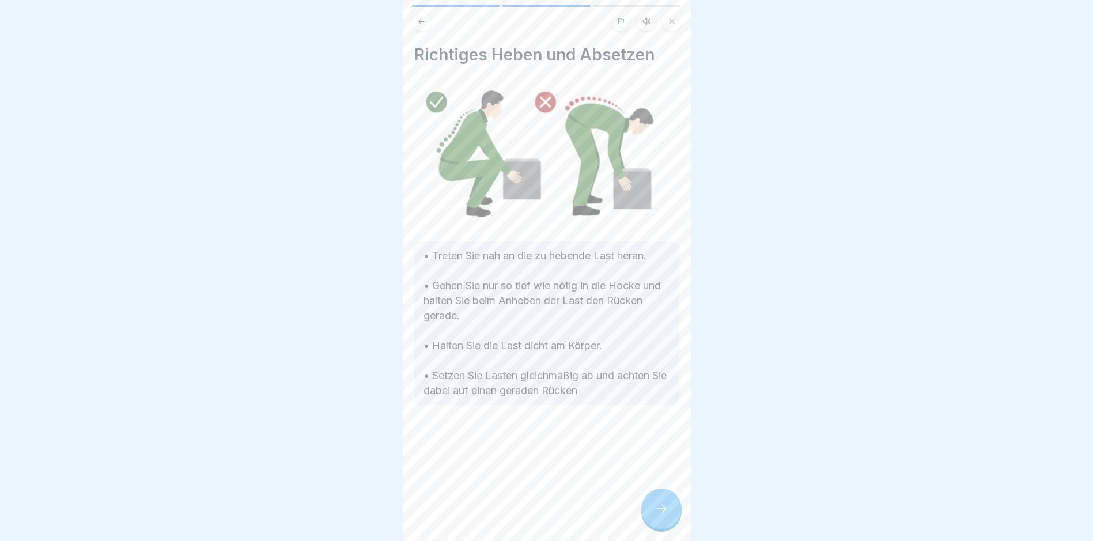
click at [660, 516] on icon at bounding box center [662, 509] width 14 height 14
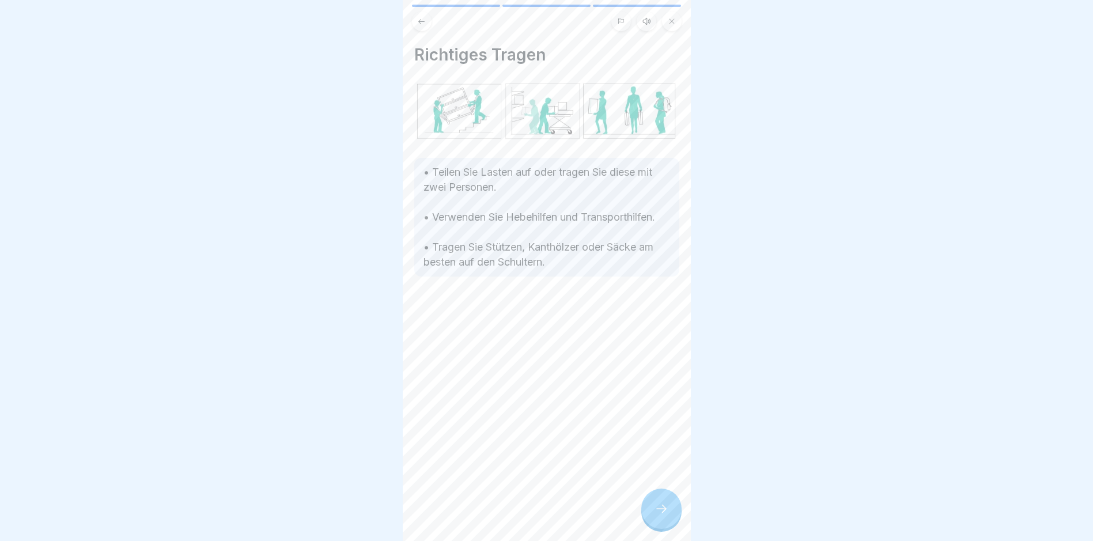
click at [663, 515] on icon at bounding box center [662, 509] width 14 height 14
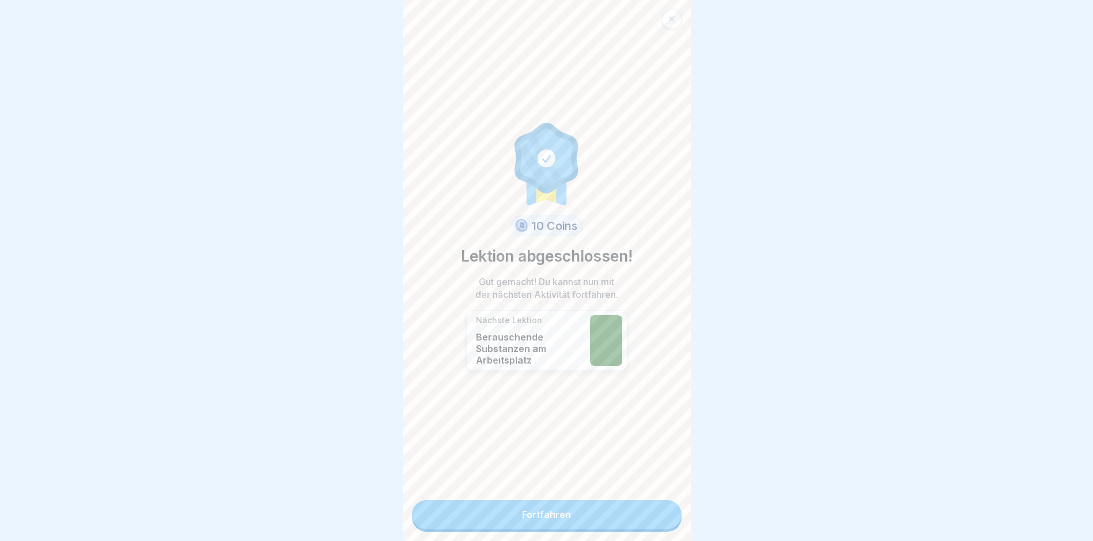
click at [539, 515] on link "Fortfahren" at bounding box center [547, 514] width 270 height 29
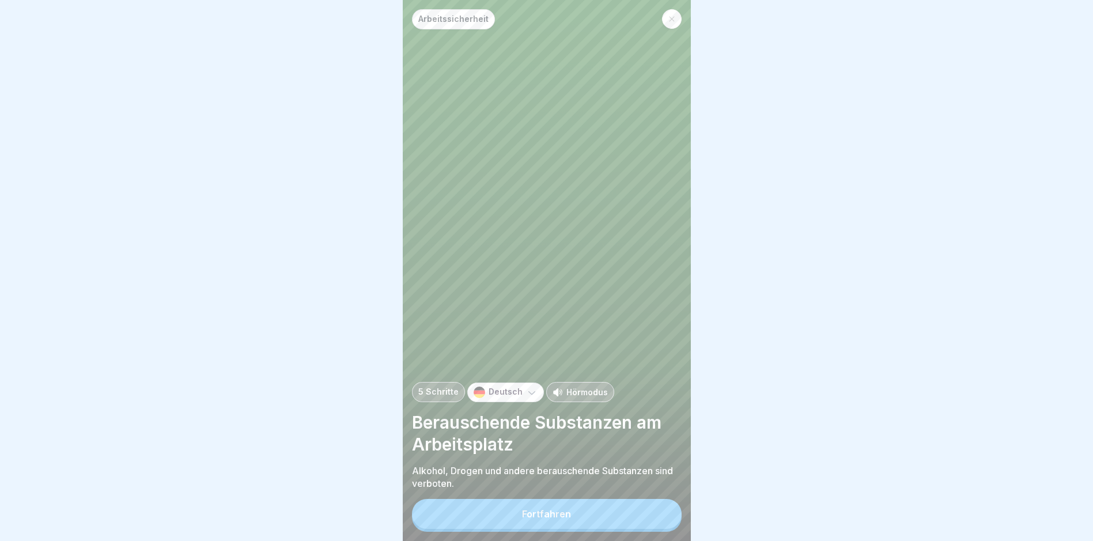
click at [559, 519] on div "Fortfahren" at bounding box center [546, 514] width 49 height 10
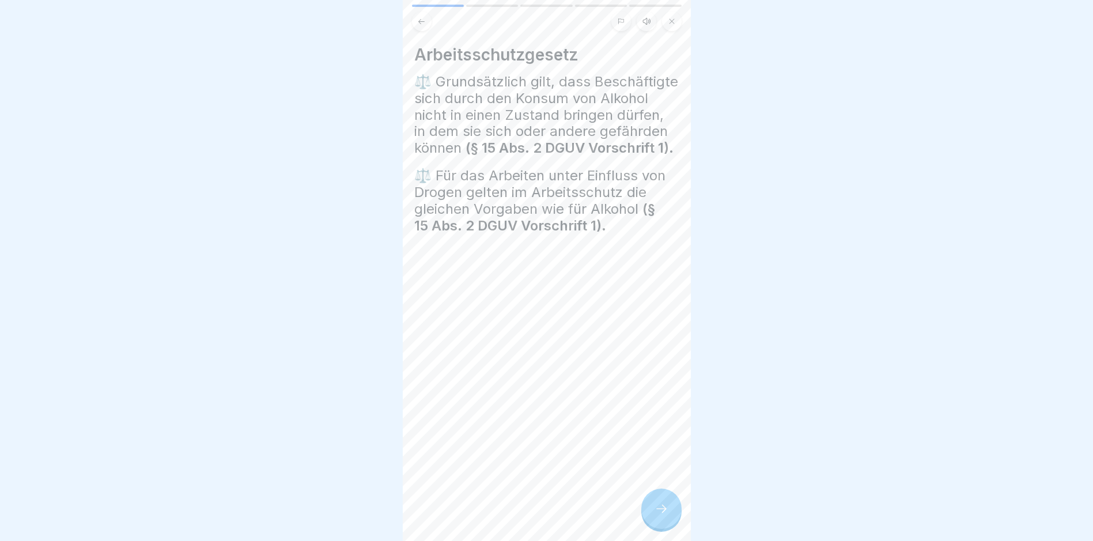
click at [666, 512] on icon at bounding box center [662, 509] width 14 height 14
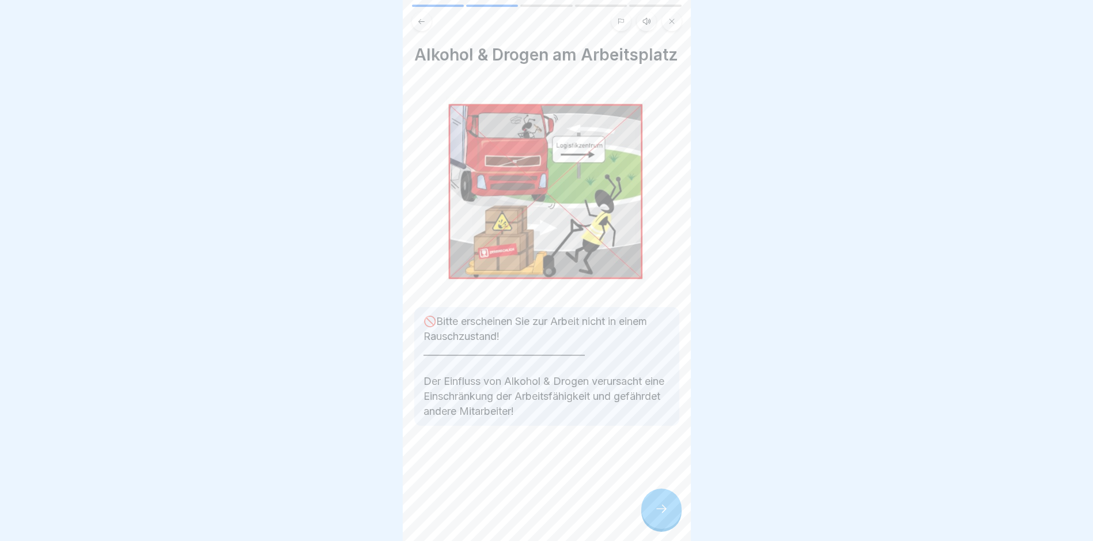
click at [658, 516] on icon at bounding box center [662, 509] width 14 height 14
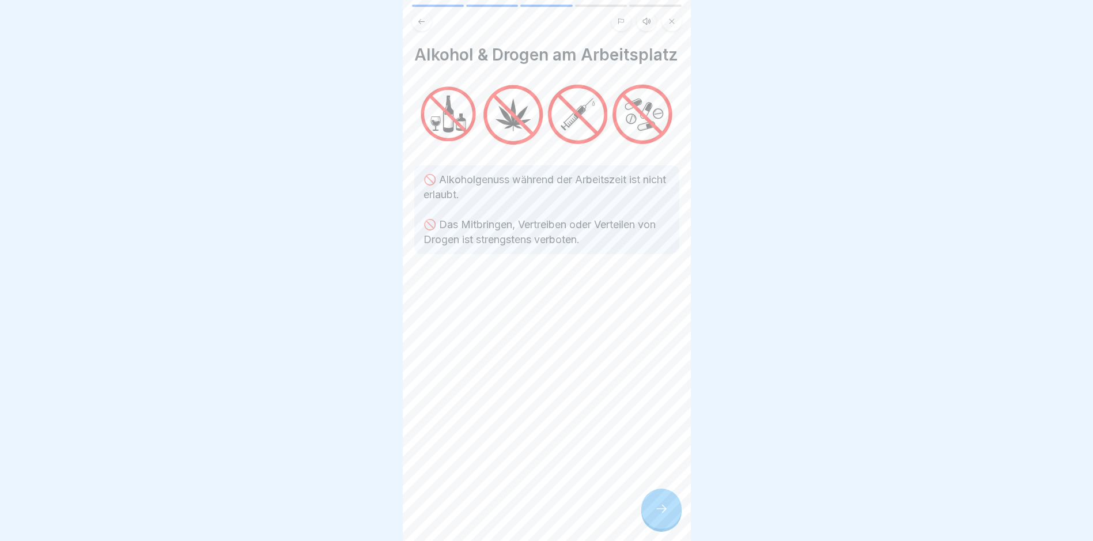
click at [662, 514] on icon at bounding box center [662, 509] width 14 height 14
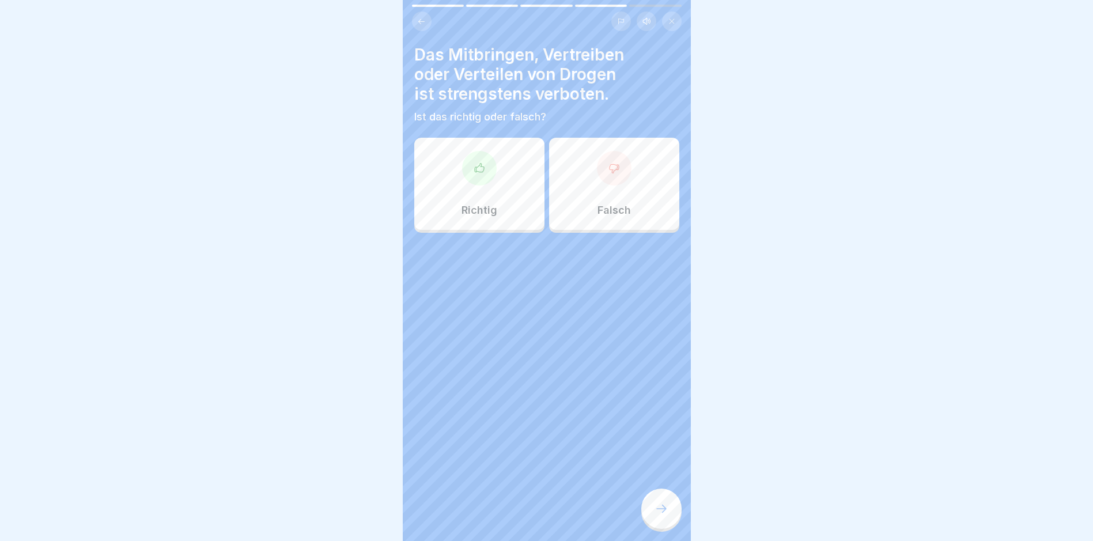
click at [484, 160] on div at bounding box center [479, 168] width 35 height 35
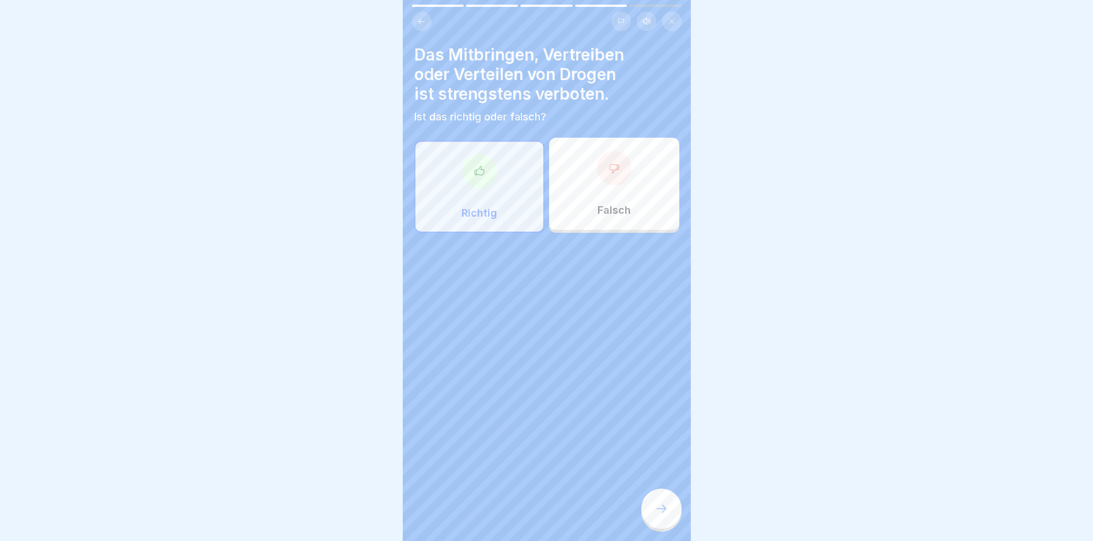
click at [663, 511] on div at bounding box center [662, 509] width 40 height 40
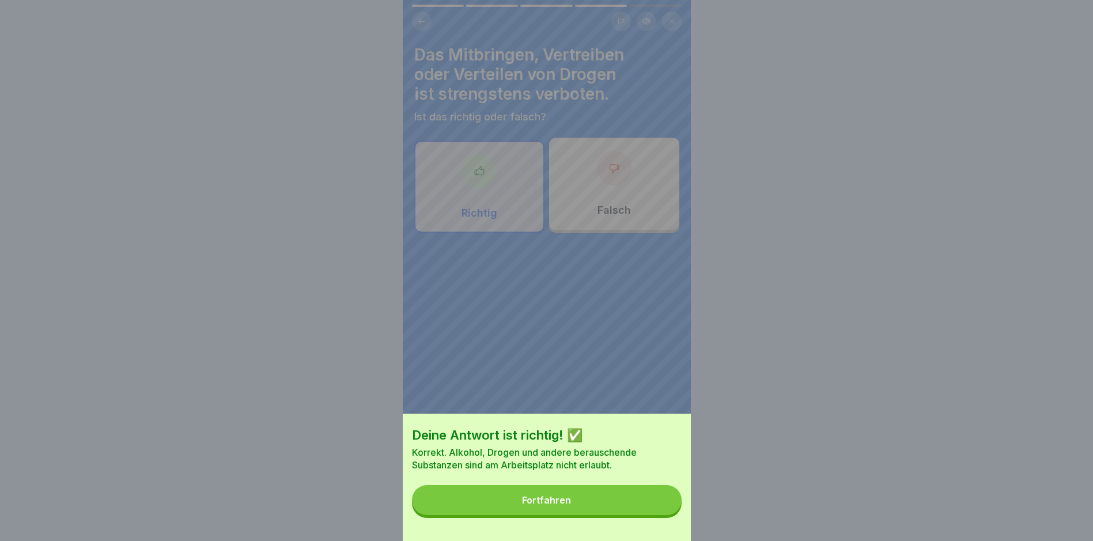
click at [558, 506] on div "Fortfahren" at bounding box center [546, 500] width 49 height 10
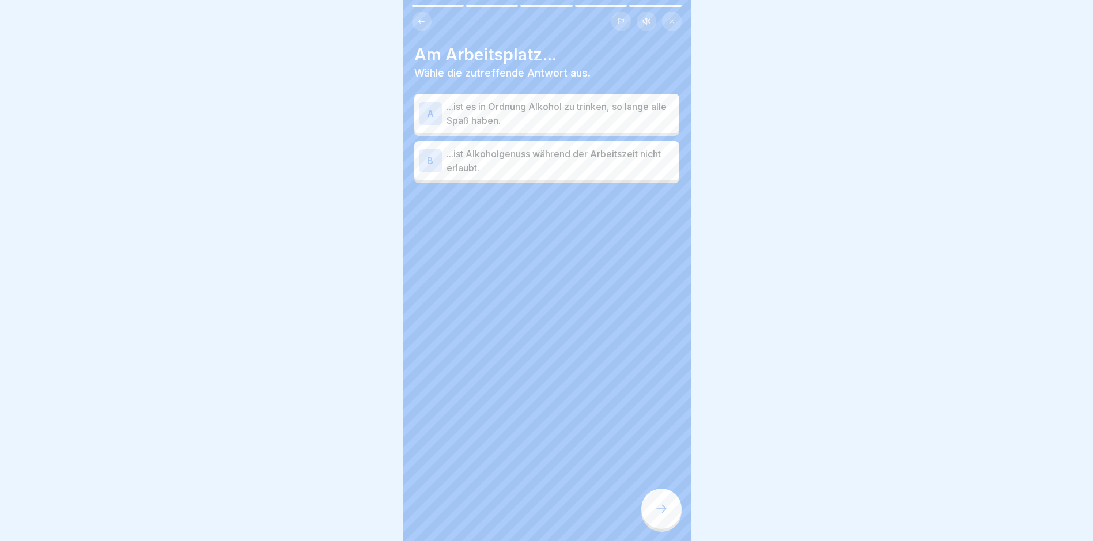
click at [429, 159] on div "B" at bounding box center [430, 160] width 23 height 23
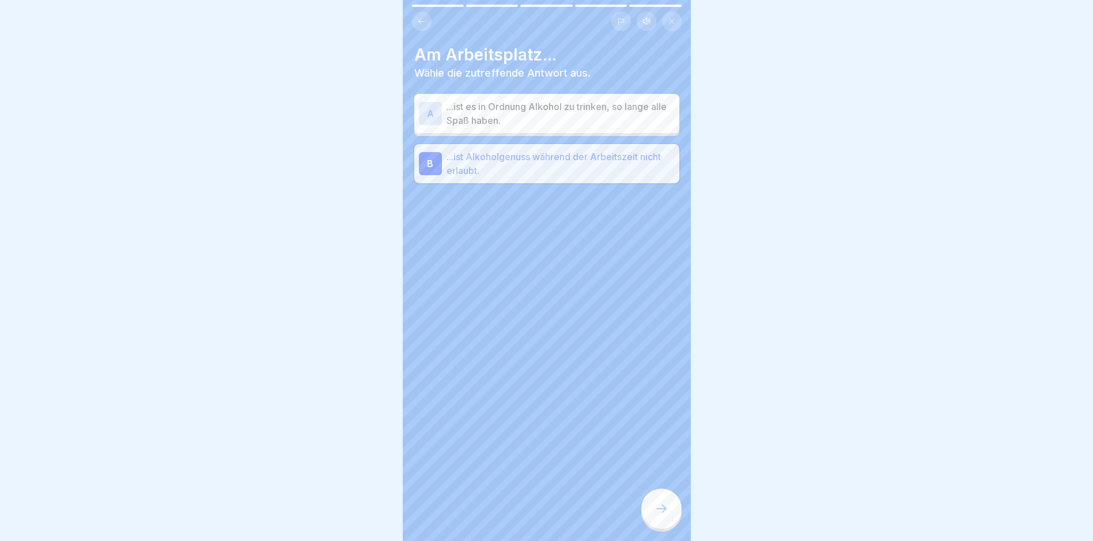
click at [662, 516] on icon at bounding box center [662, 509] width 14 height 14
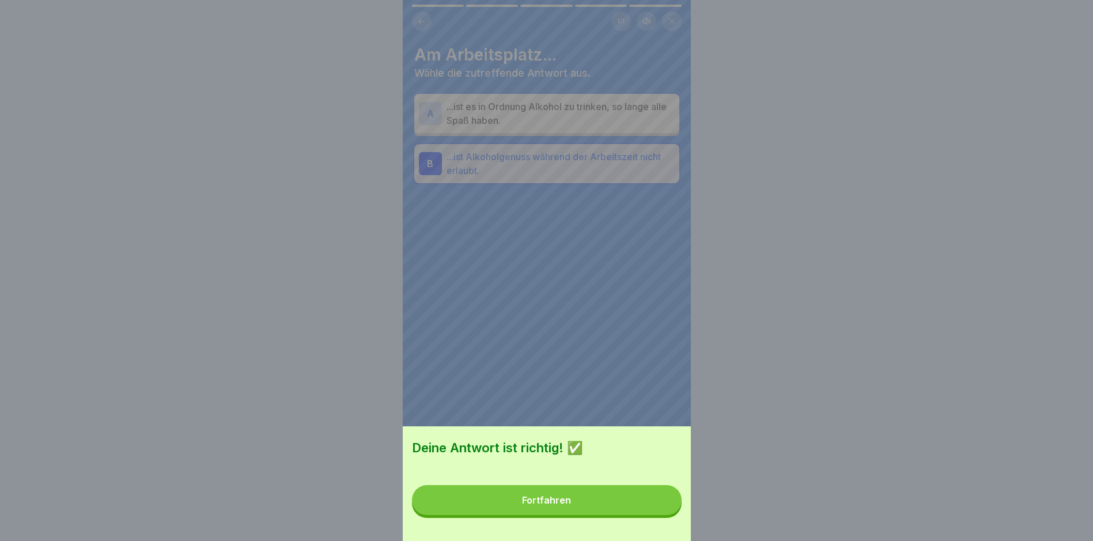
click at [551, 506] on div "Fortfahren" at bounding box center [546, 500] width 49 height 10
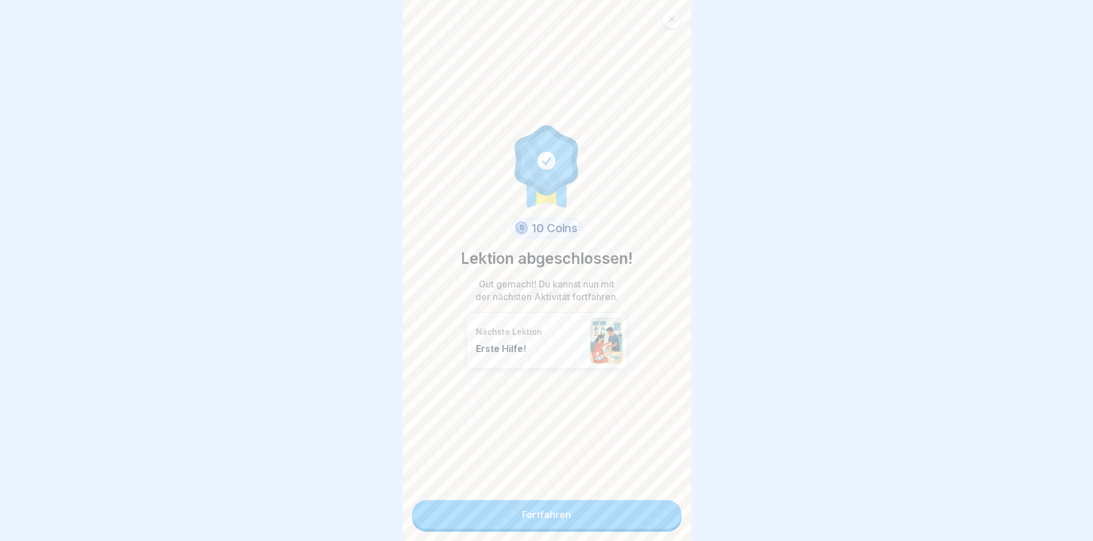
click at [542, 511] on link "Fortfahren" at bounding box center [547, 514] width 270 height 29
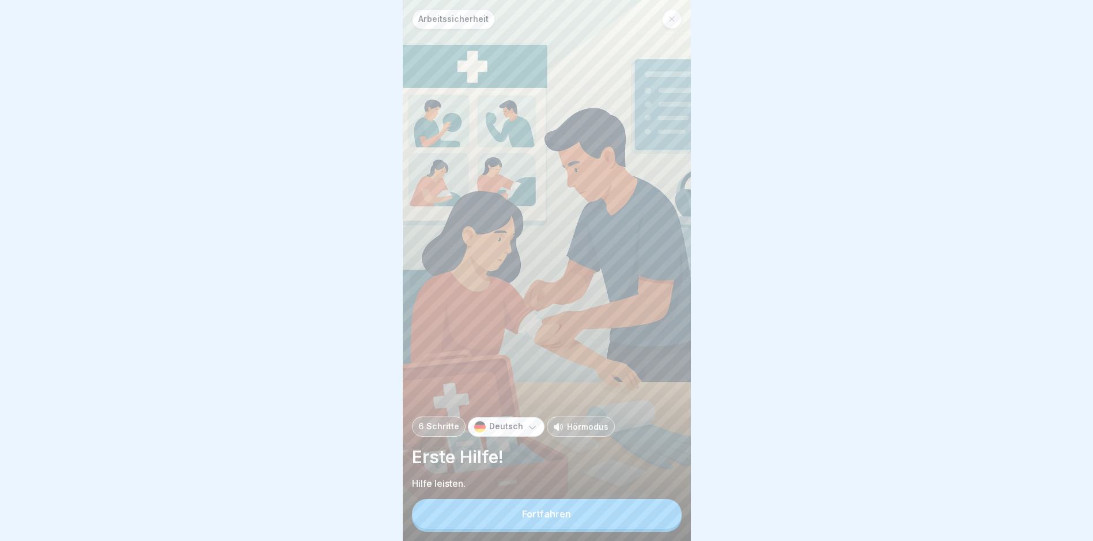
click at [544, 519] on div "Fortfahren" at bounding box center [546, 514] width 49 height 10
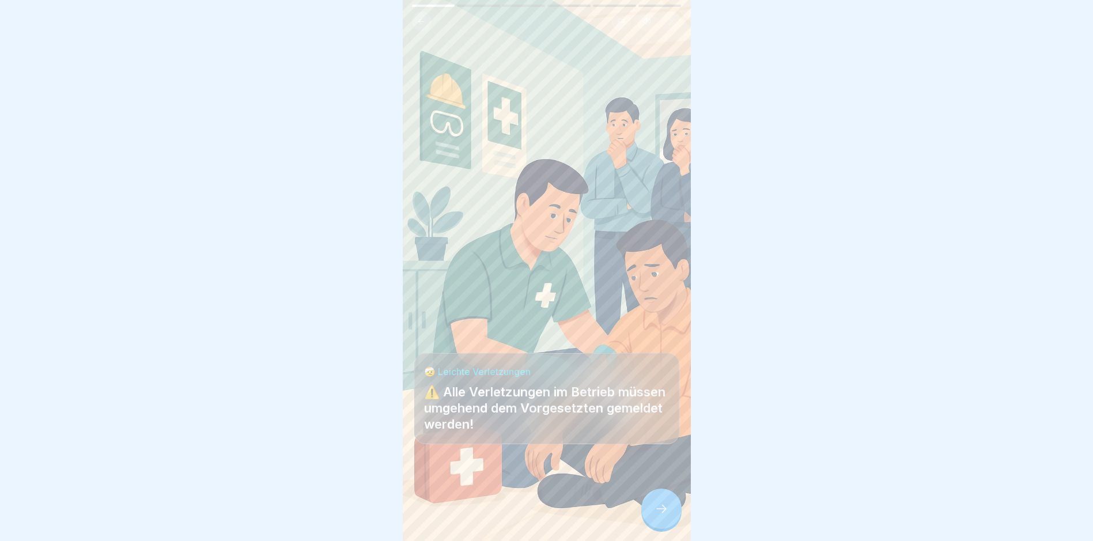
click at [663, 516] on icon at bounding box center [662, 509] width 14 height 14
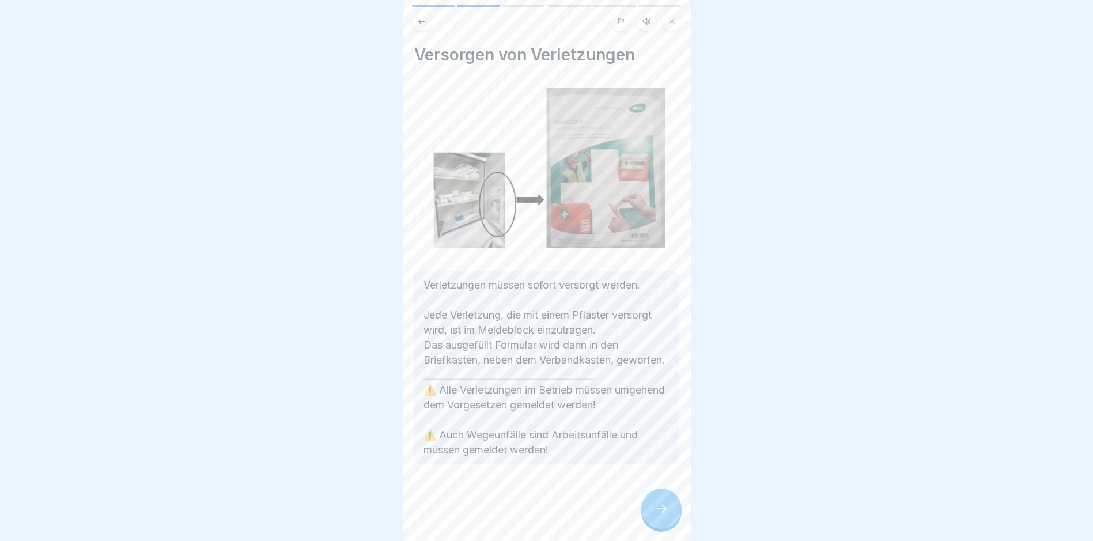
click at [662, 516] on icon at bounding box center [662, 509] width 14 height 14
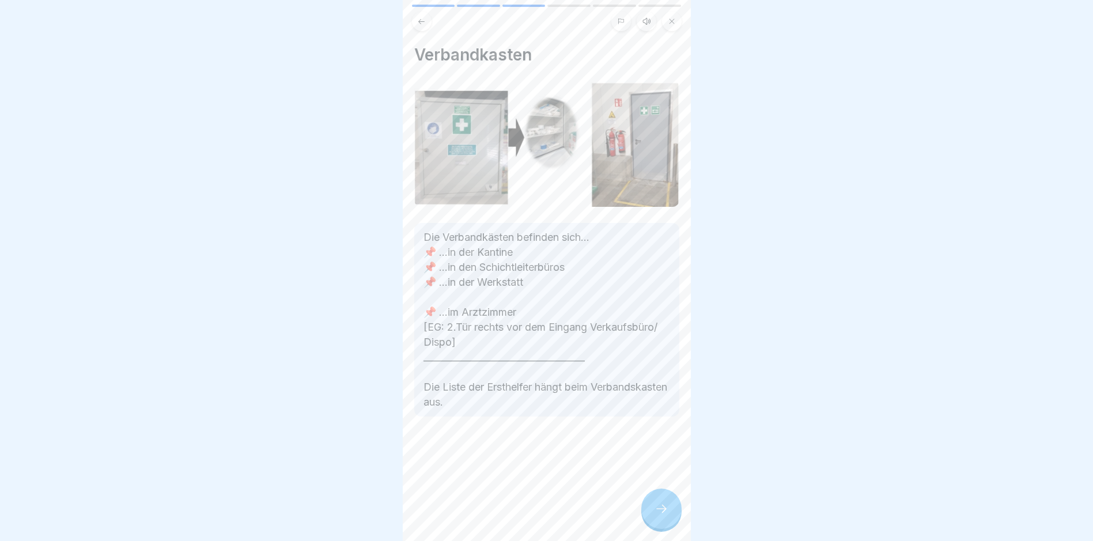
click at [666, 515] on icon at bounding box center [662, 509] width 14 height 14
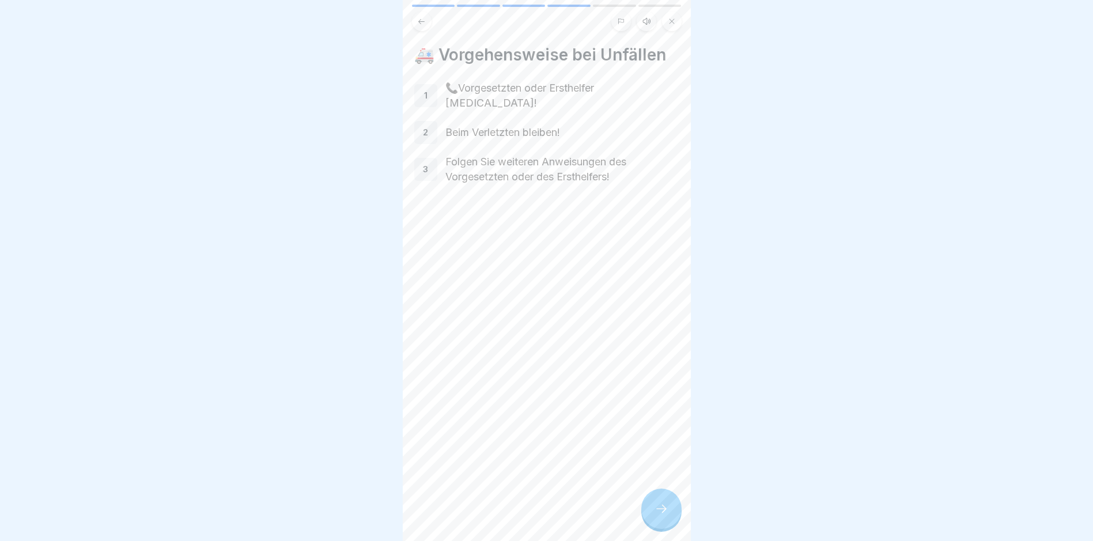
click at [661, 516] on icon at bounding box center [662, 509] width 14 height 14
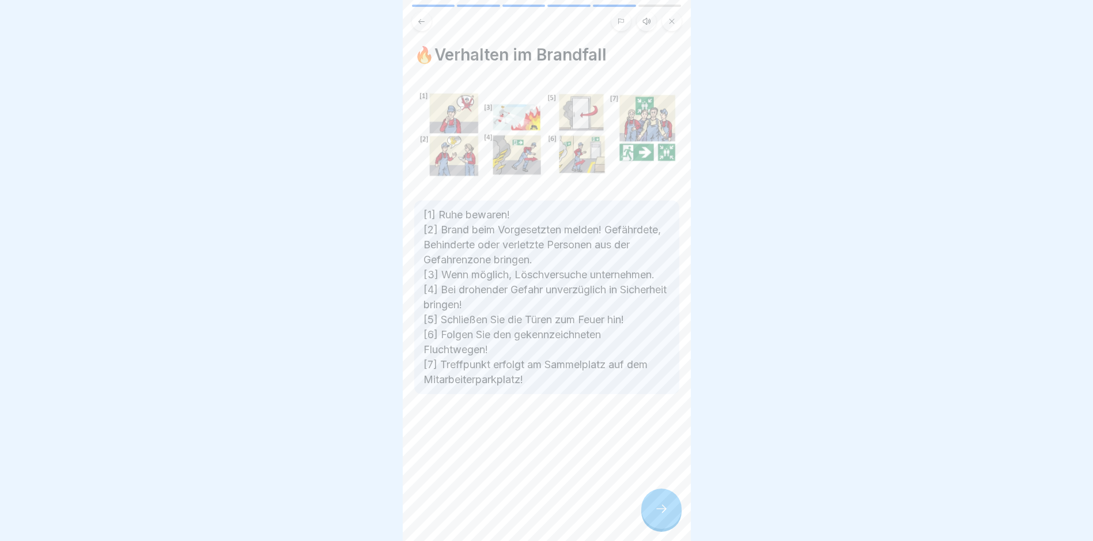
click at [661, 516] on icon at bounding box center [662, 509] width 14 height 14
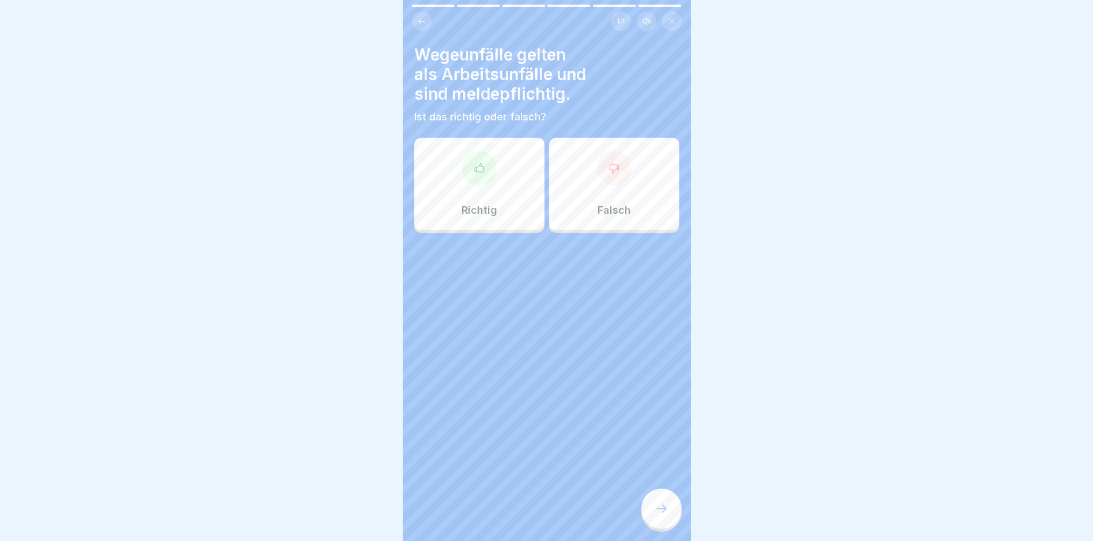
click at [482, 169] on icon at bounding box center [478, 167] width 9 height 9
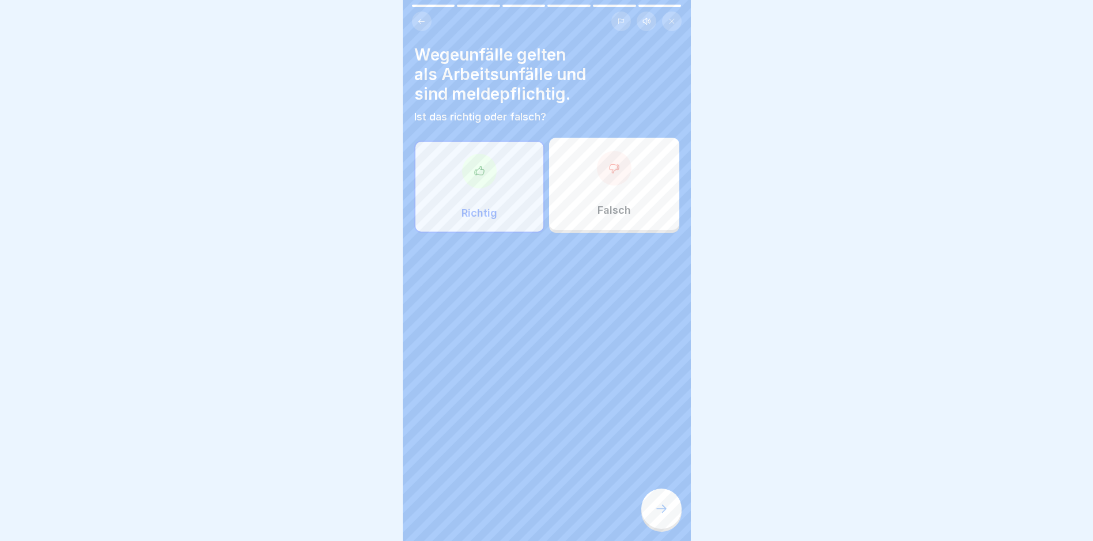
click at [661, 516] on icon at bounding box center [662, 509] width 14 height 14
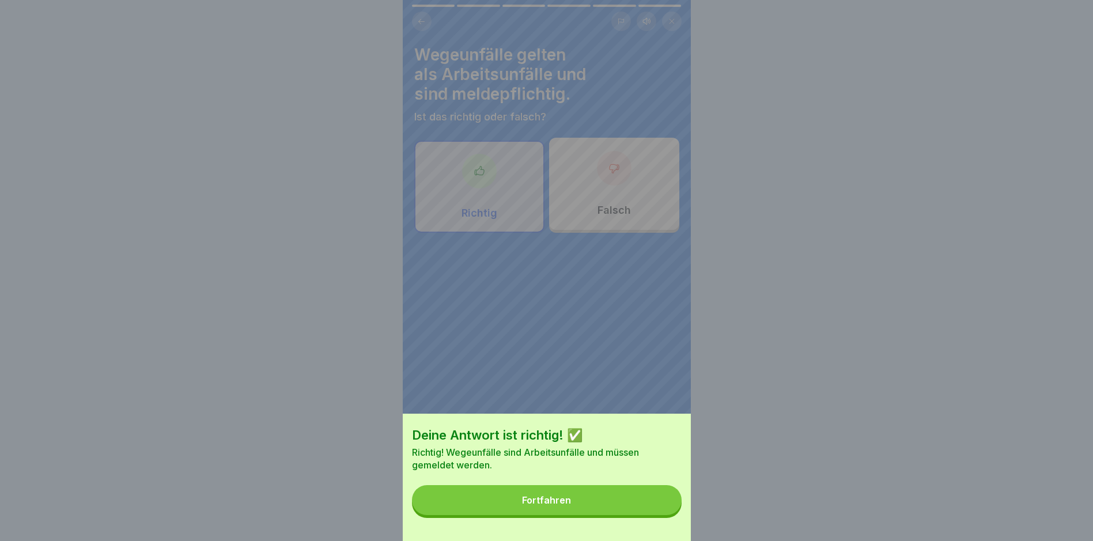
click at [557, 505] on div "Fortfahren" at bounding box center [546, 500] width 49 height 10
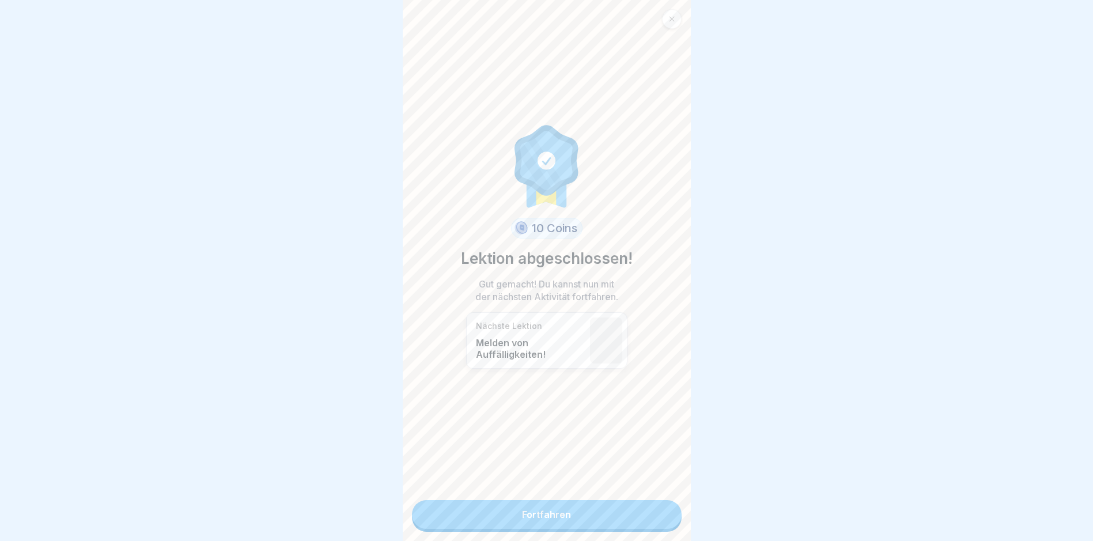
click at [555, 512] on link "Fortfahren" at bounding box center [547, 514] width 270 height 29
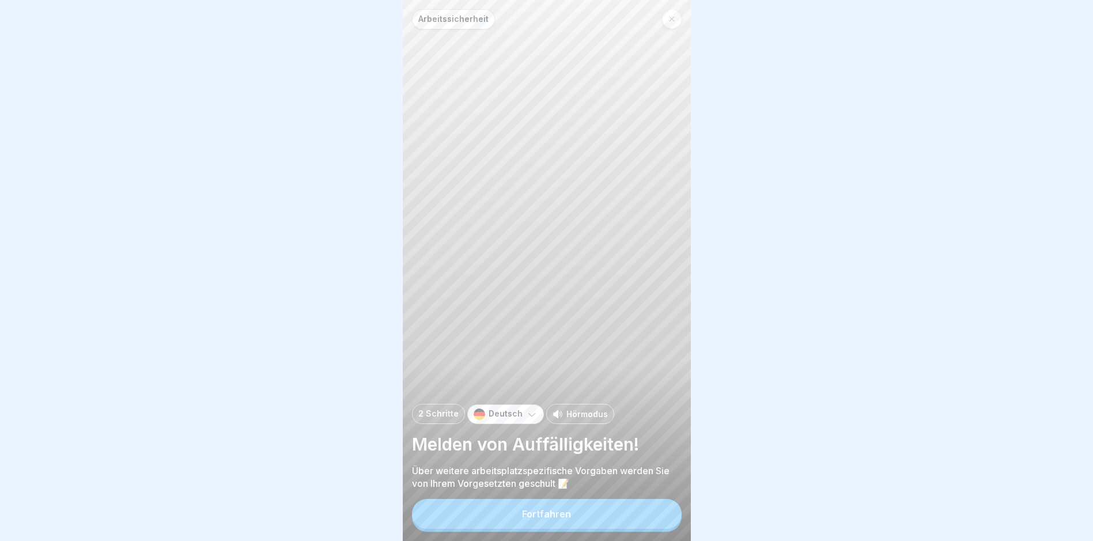
click at [556, 519] on div "Fortfahren" at bounding box center [546, 514] width 49 height 10
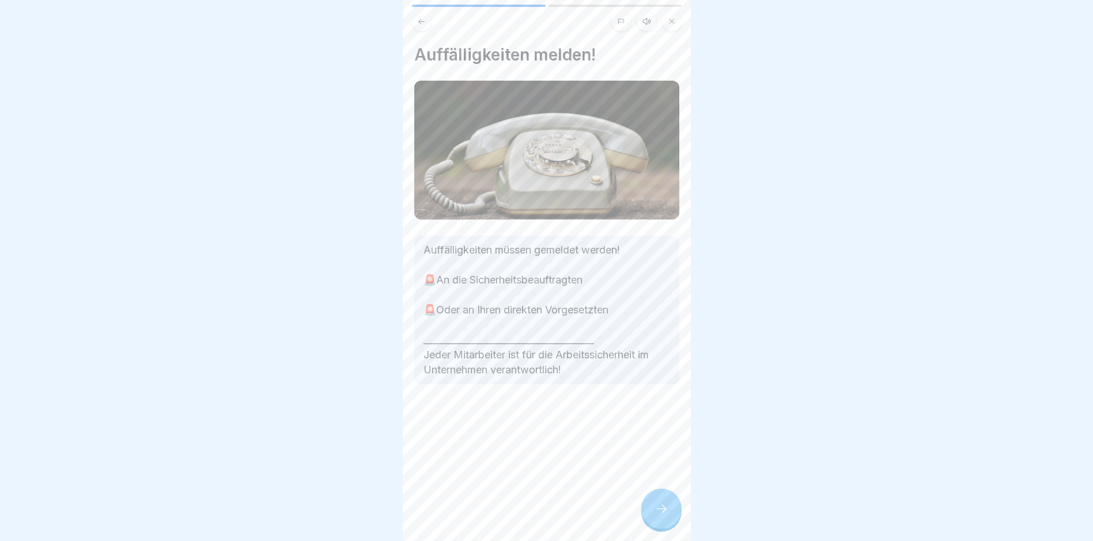
click at [663, 516] on icon at bounding box center [662, 509] width 14 height 14
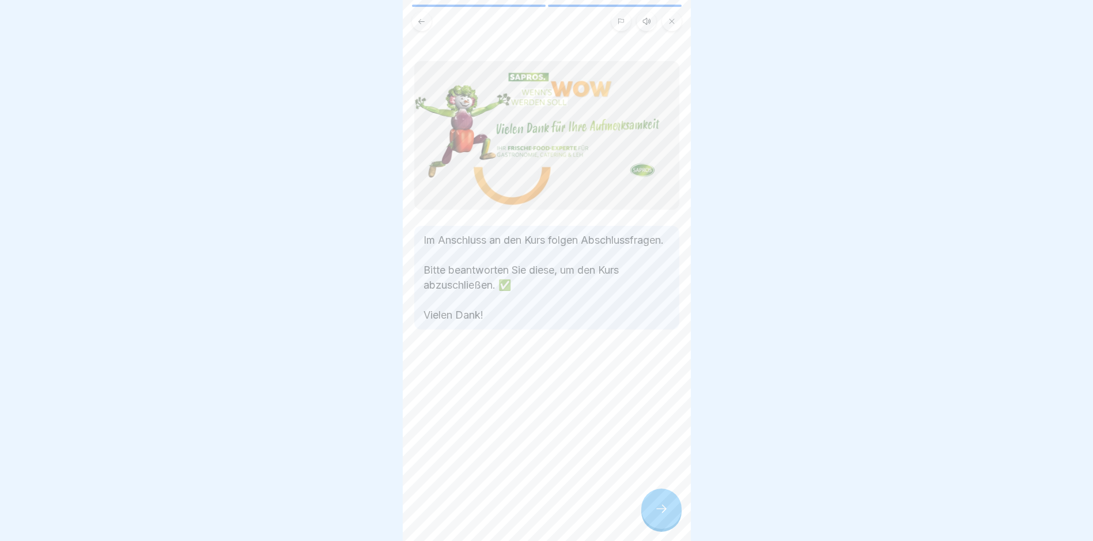
click at [661, 515] on icon at bounding box center [662, 509] width 14 height 14
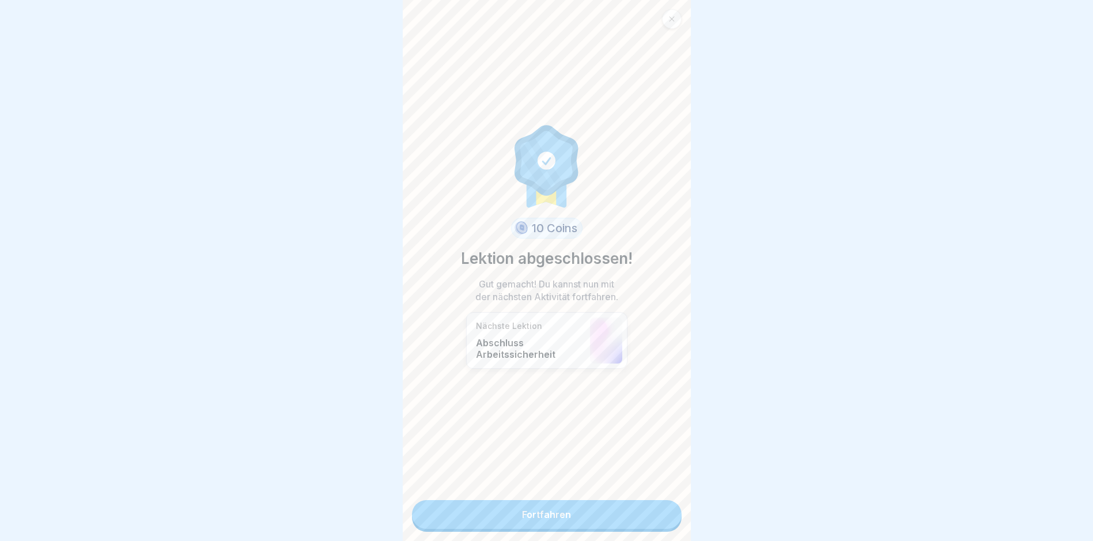
click at [526, 515] on link "Fortfahren" at bounding box center [547, 514] width 270 height 29
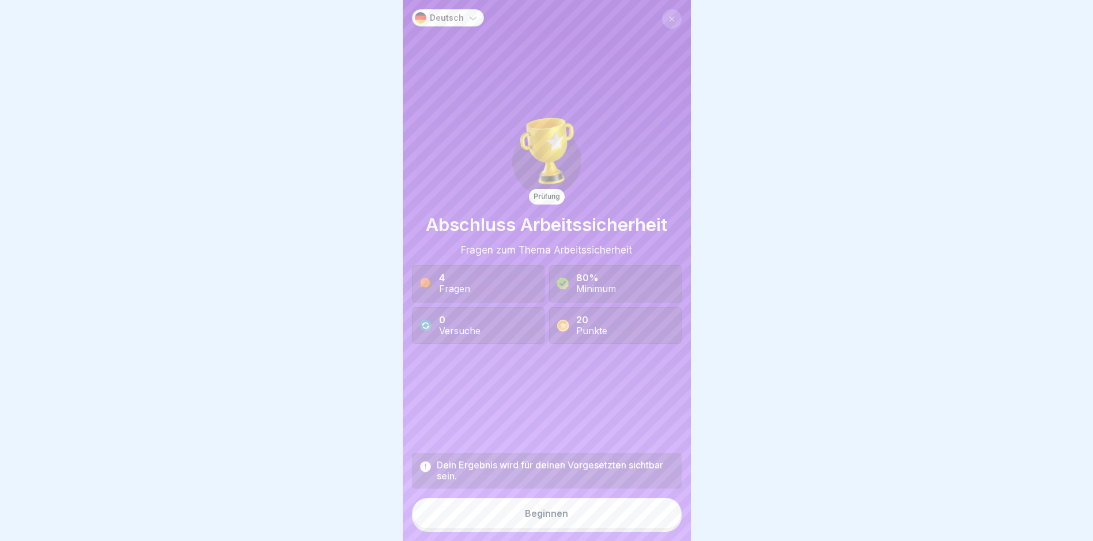
click at [563, 519] on div "Beginnen" at bounding box center [546, 513] width 43 height 10
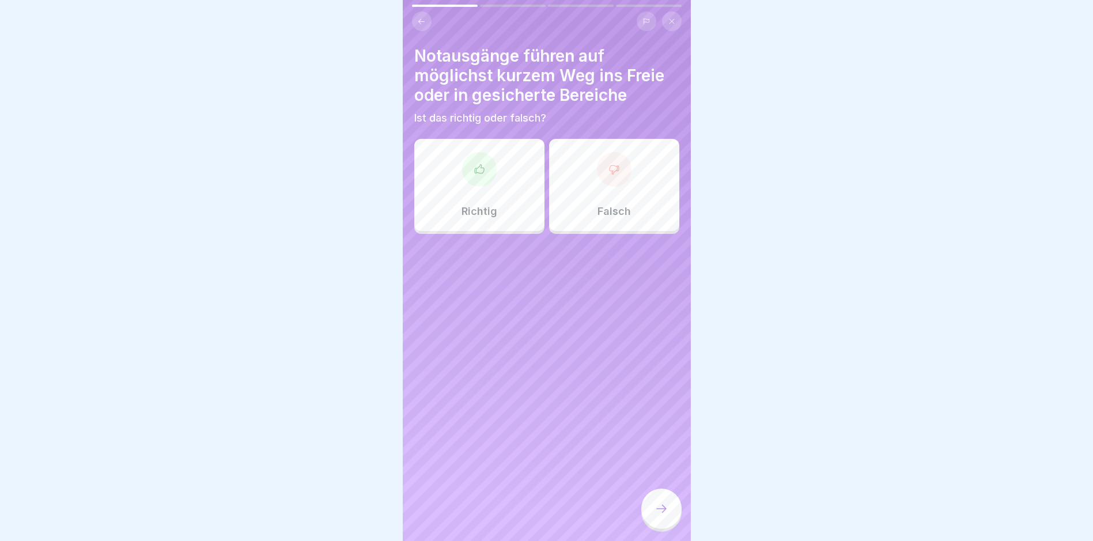
click at [482, 160] on div at bounding box center [479, 169] width 35 height 35
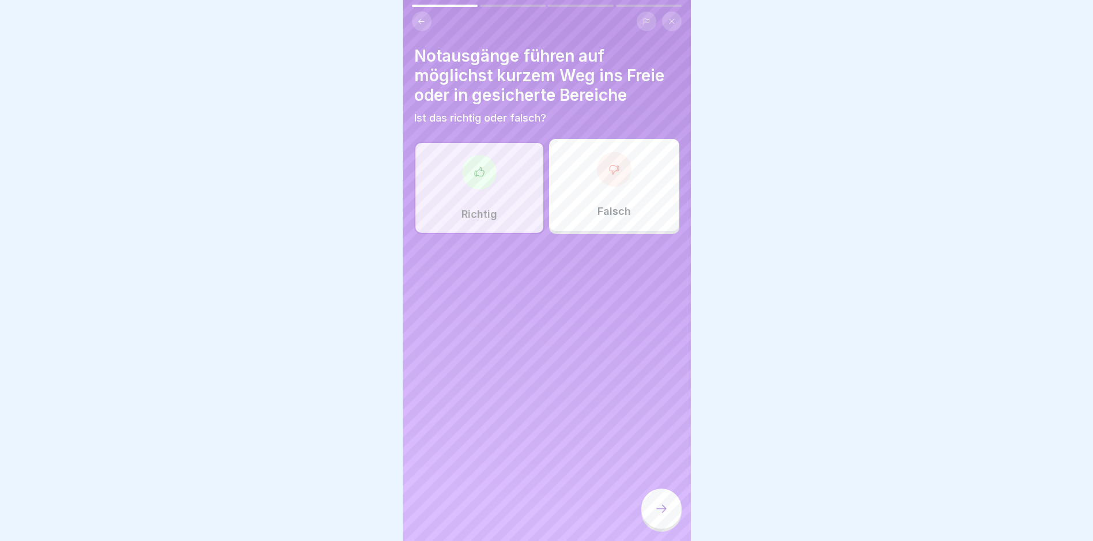
click at [661, 516] on icon at bounding box center [662, 509] width 14 height 14
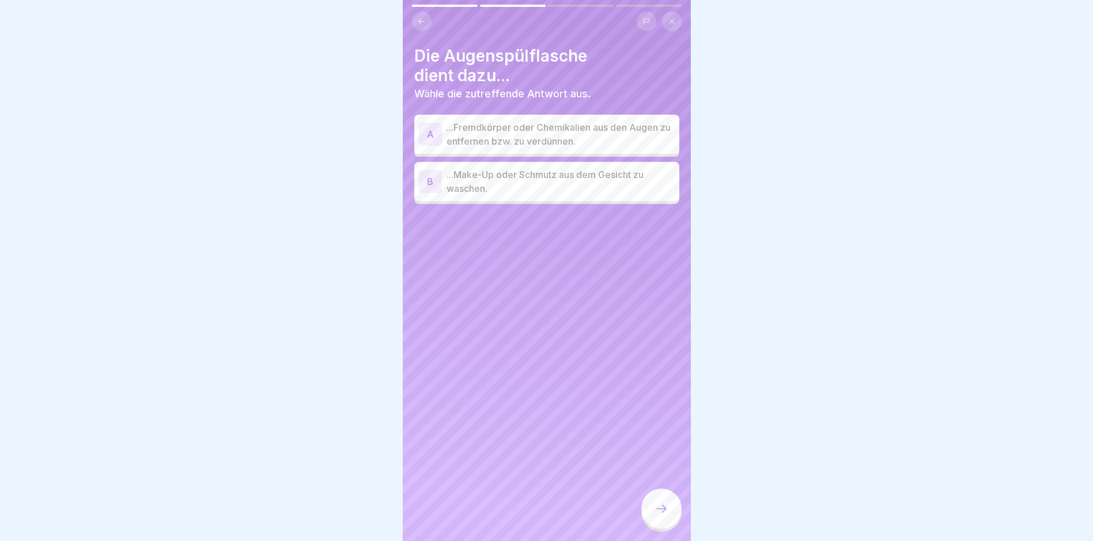
click at [565, 129] on p "...Fremdkörper oder Chemikalien aus den Augen zu entfernen bzw. zu verdünnen." at bounding box center [561, 134] width 228 height 28
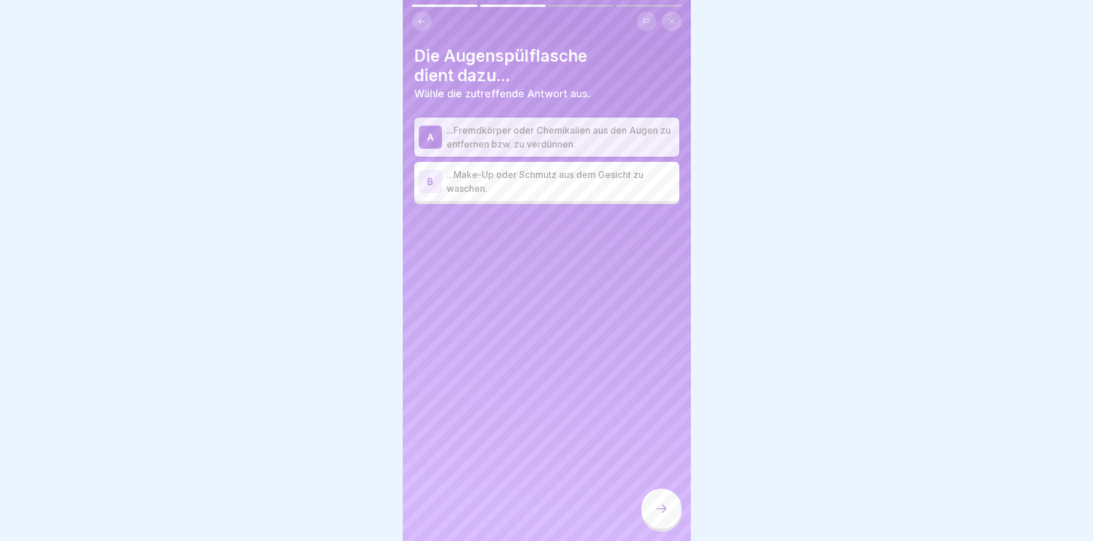
click at [658, 516] on icon at bounding box center [662, 509] width 14 height 14
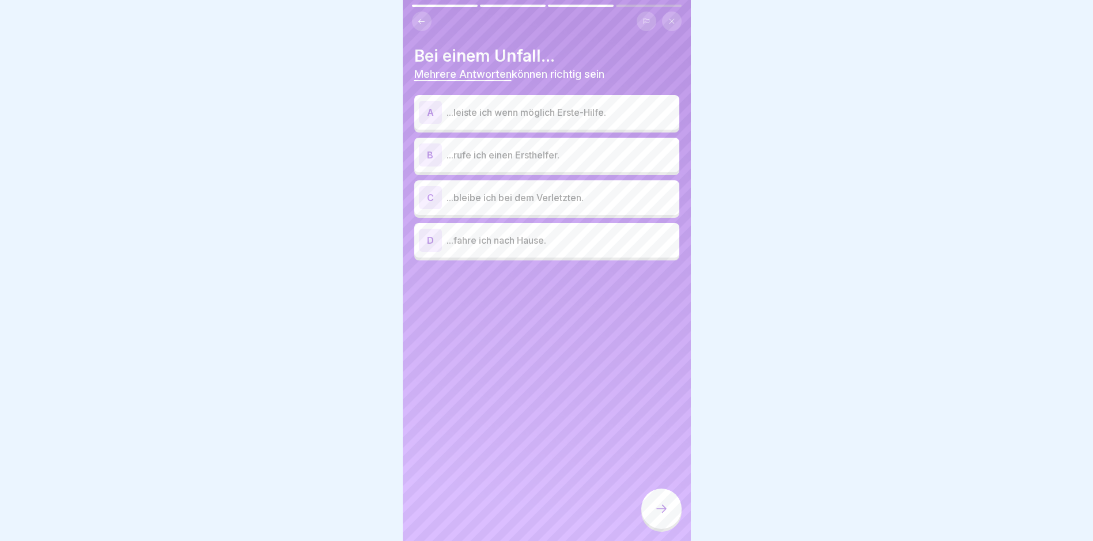
click at [574, 108] on p "...leiste ich wenn möglich Erste-Hilfe." at bounding box center [561, 112] width 228 height 14
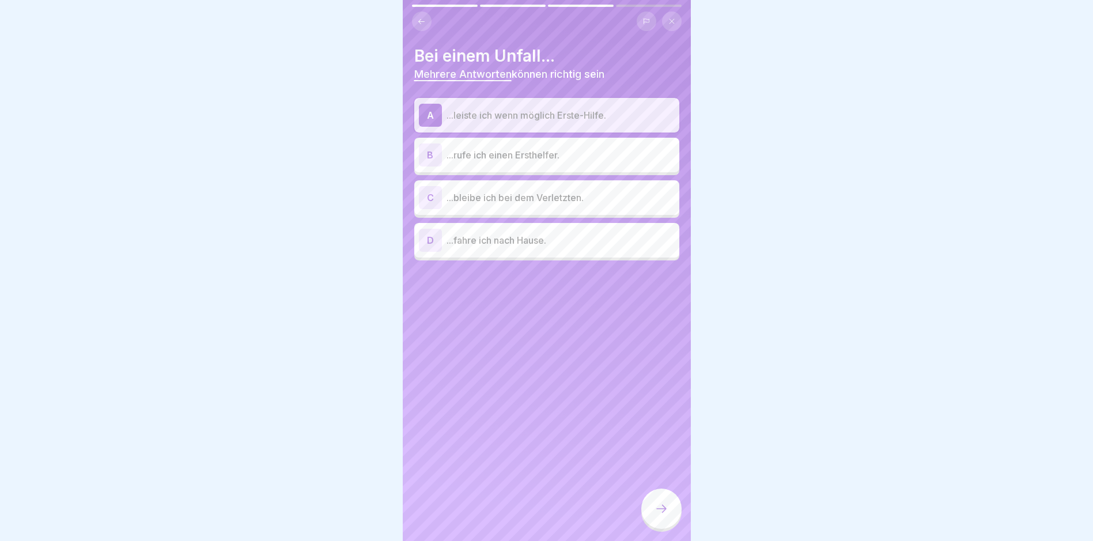
click at [540, 152] on p "...rufe ich einen Ersthelfer." at bounding box center [561, 155] width 228 height 14
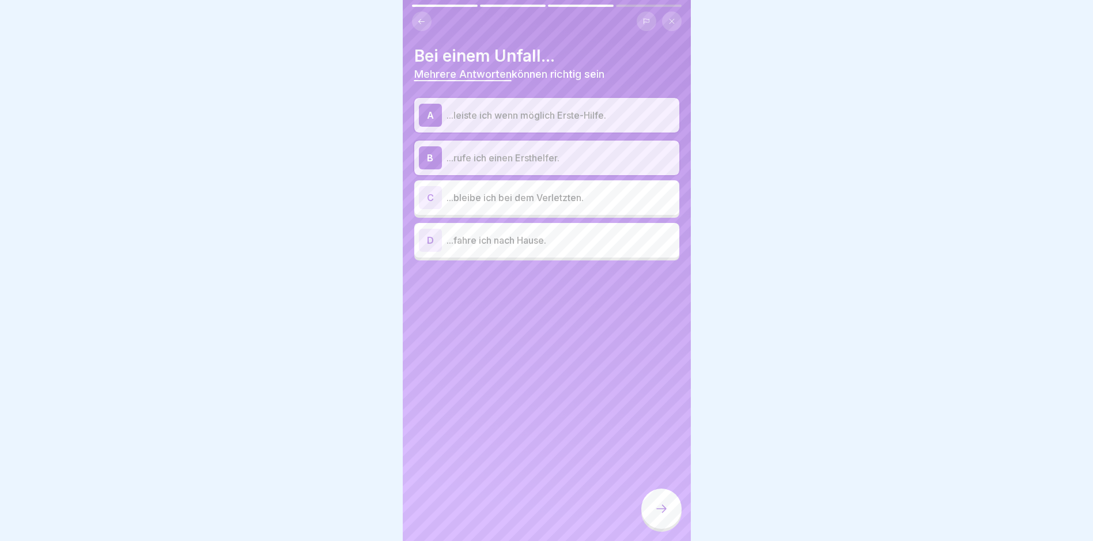
click at [540, 197] on p "...bleibe ich bei dem Verletzten." at bounding box center [561, 198] width 228 height 14
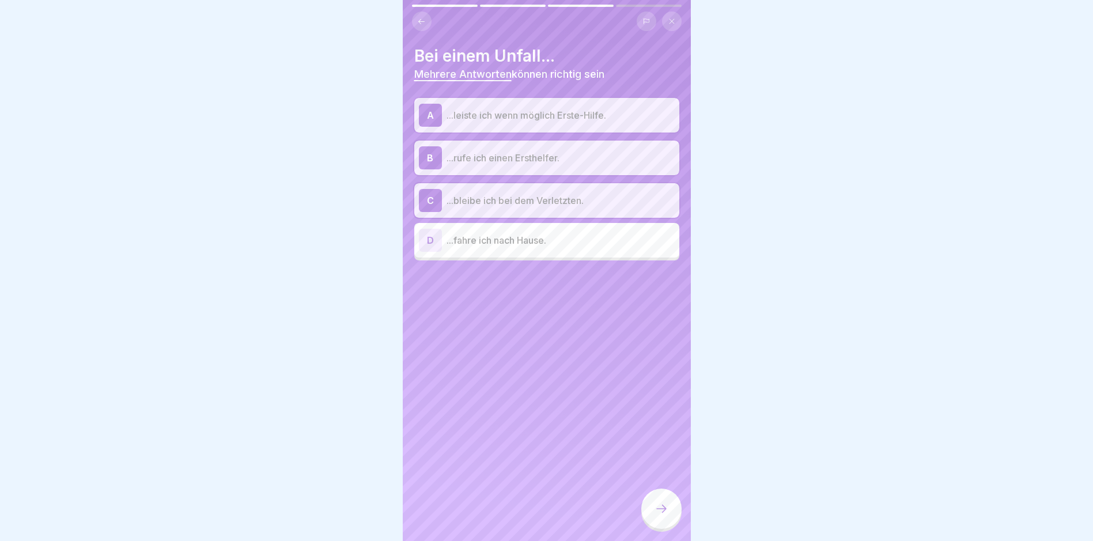
click at [665, 516] on icon at bounding box center [662, 509] width 14 height 14
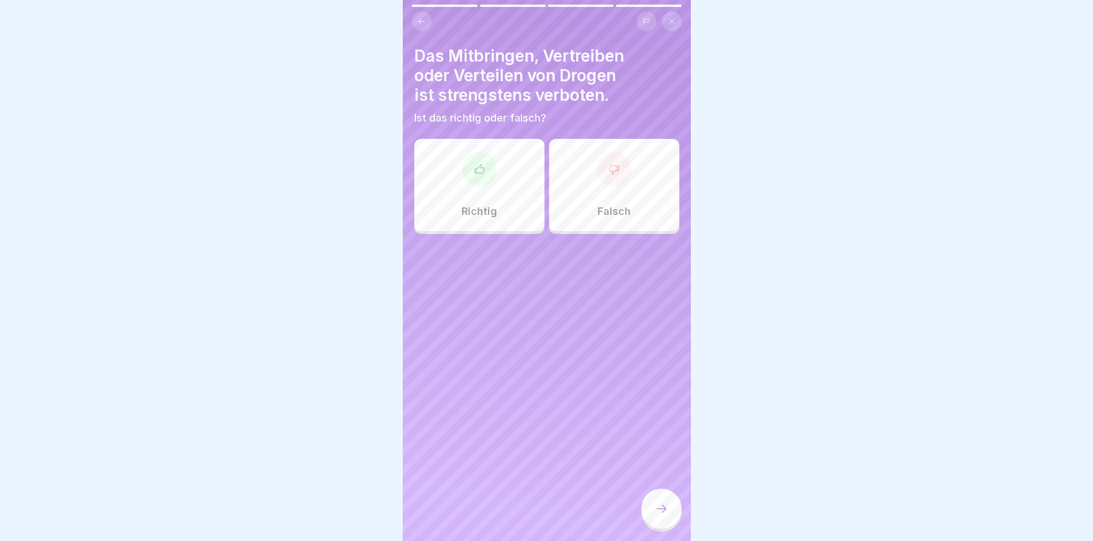
click at [475, 166] on icon at bounding box center [480, 170] width 12 height 12
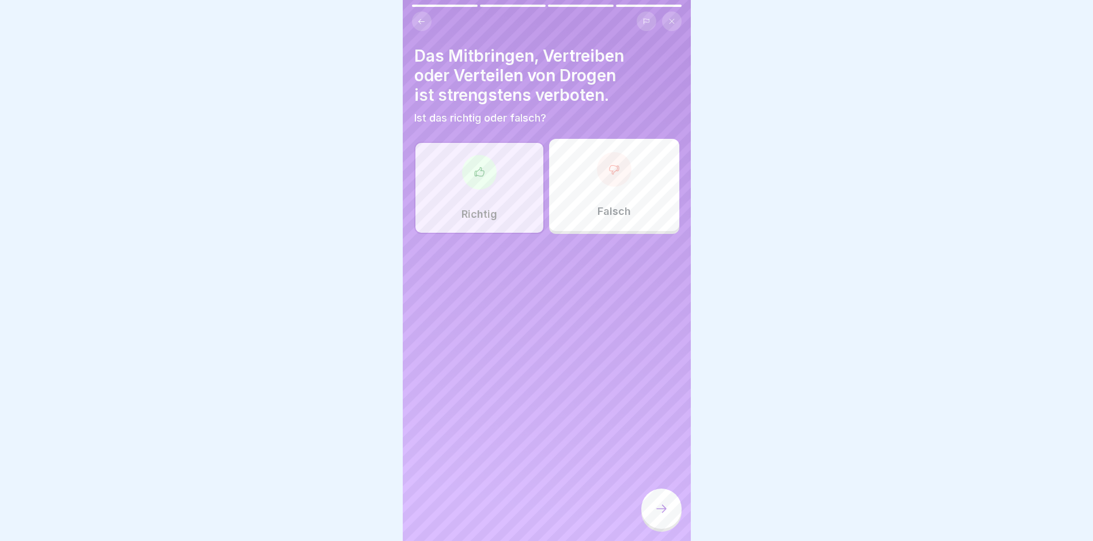
click at [662, 516] on icon at bounding box center [662, 509] width 14 height 14
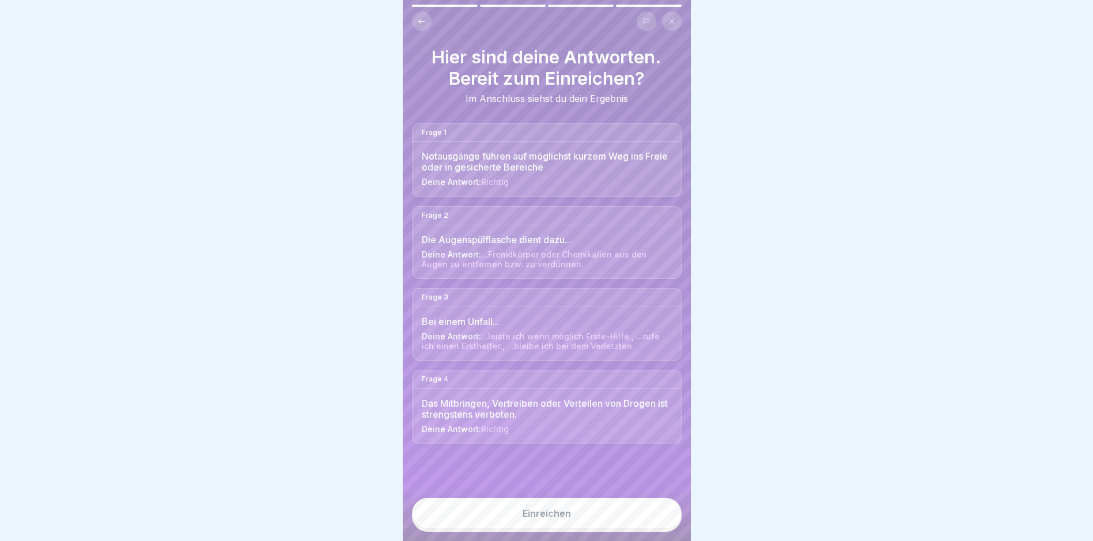
click at [557, 519] on div "Einreichen" at bounding box center [547, 513] width 48 height 10
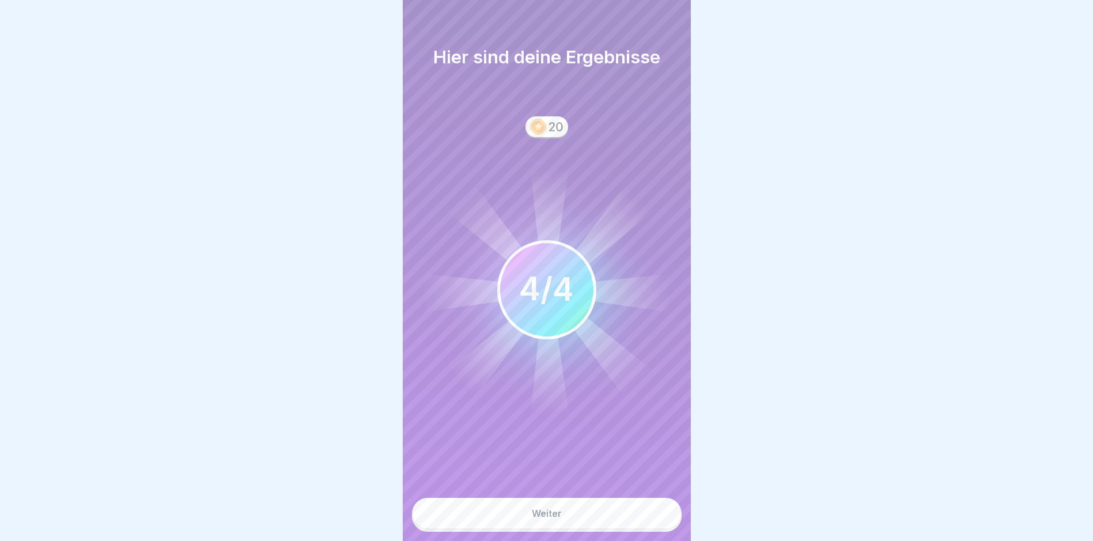
click at [555, 519] on div "Weiter" at bounding box center [547, 513] width 30 height 10
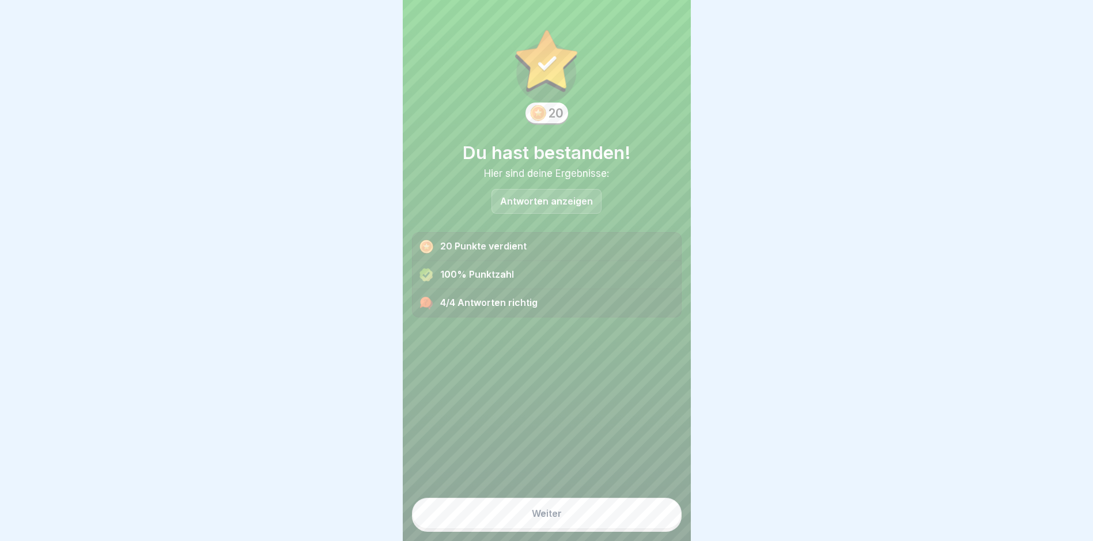
click at [556, 519] on div "Weiter" at bounding box center [547, 513] width 30 height 10
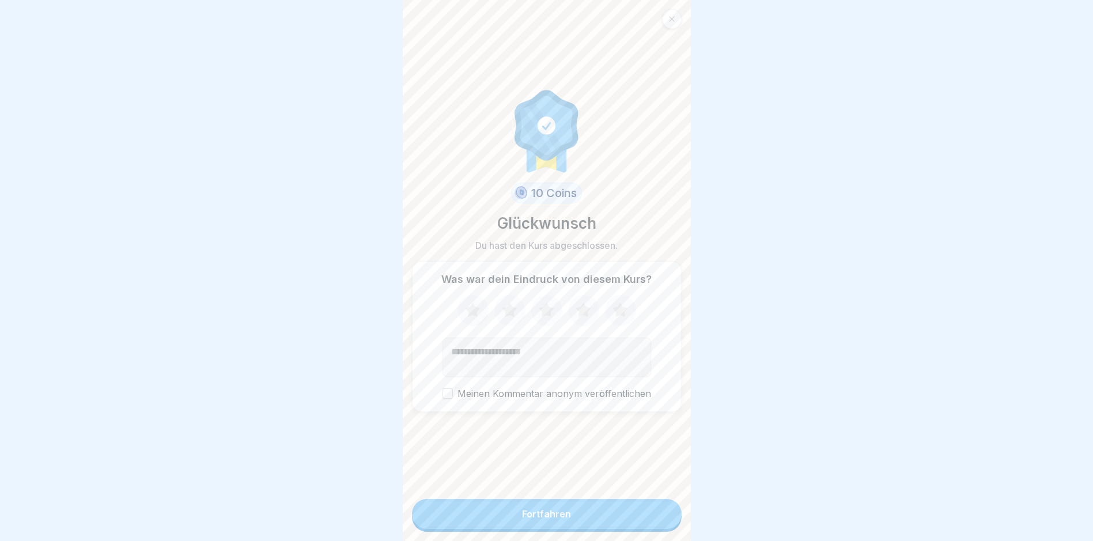
click at [616, 314] on icon at bounding box center [620, 310] width 15 height 14
click at [546, 519] on div "Fortfahren" at bounding box center [546, 514] width 49 height 10
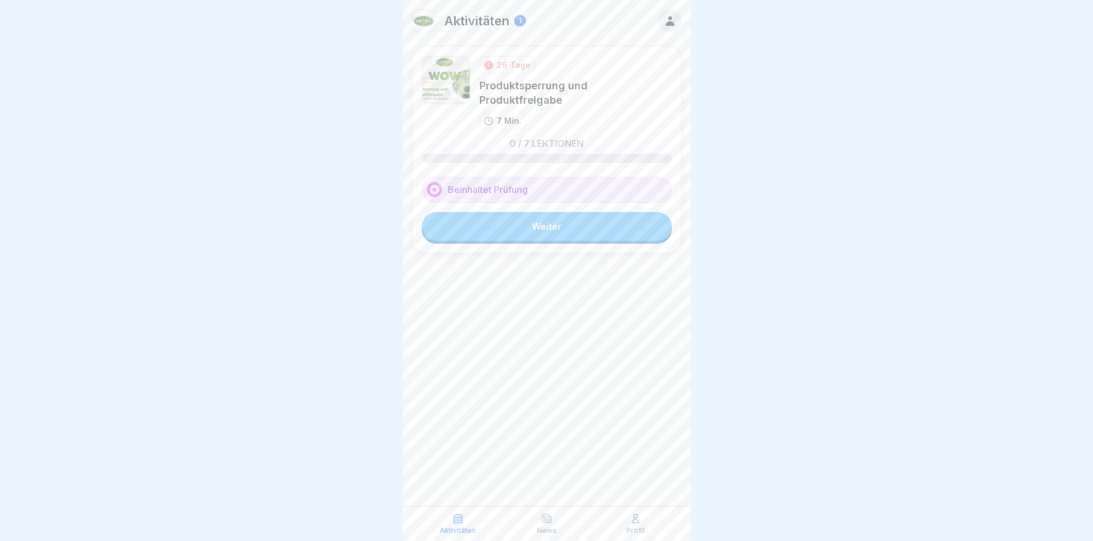
click at [548, 212] on link "Weiter" at bounding box center [547, 226] width 250 height 29
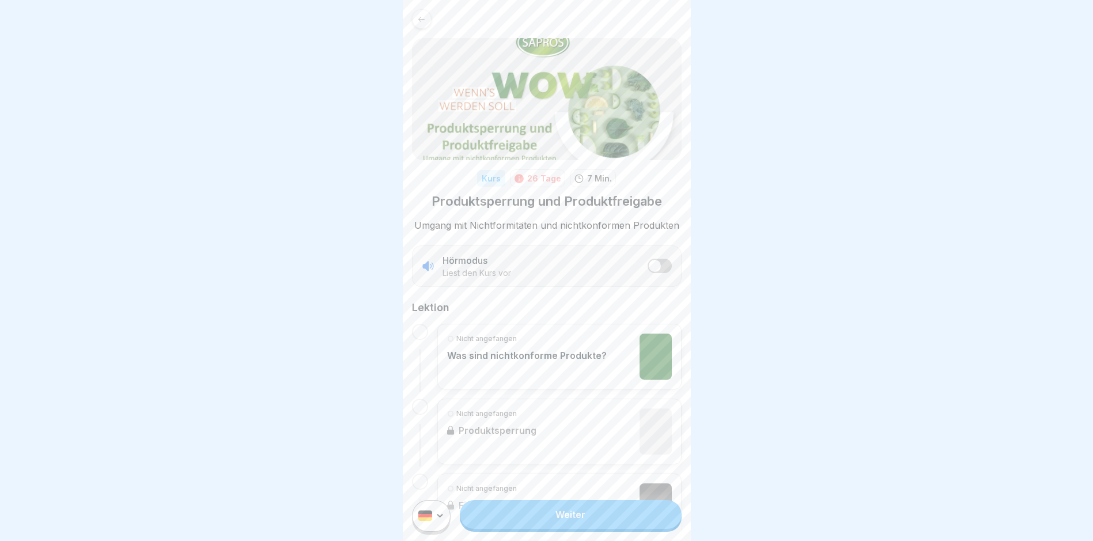
click at [569, 525] on link "Weiter" at bounding box center [570, 514] width 221 height 29
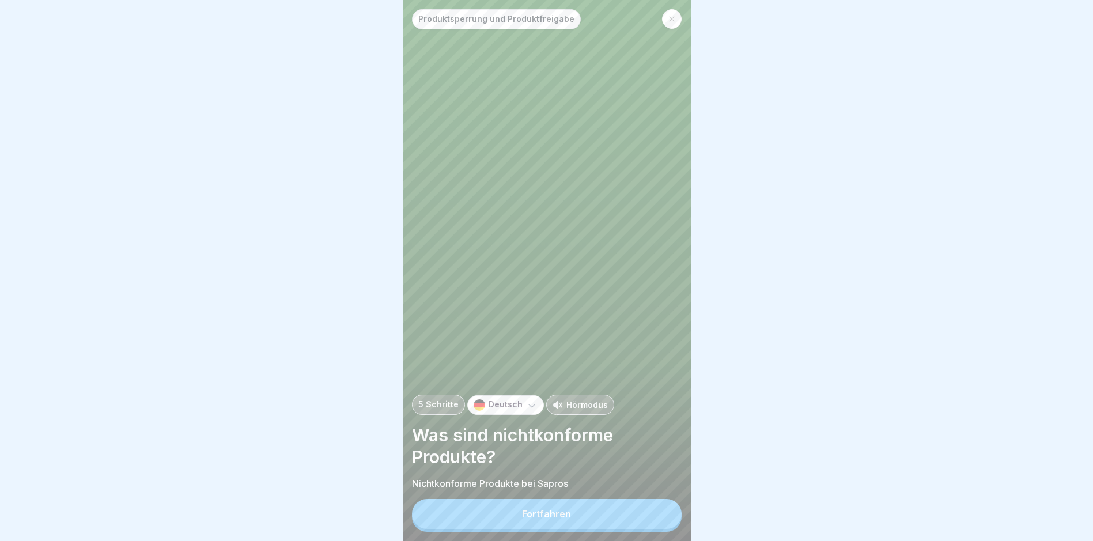
click at [550, 518] on button "Fortfahren" at bounding box center [547, 514] width 270 height 30
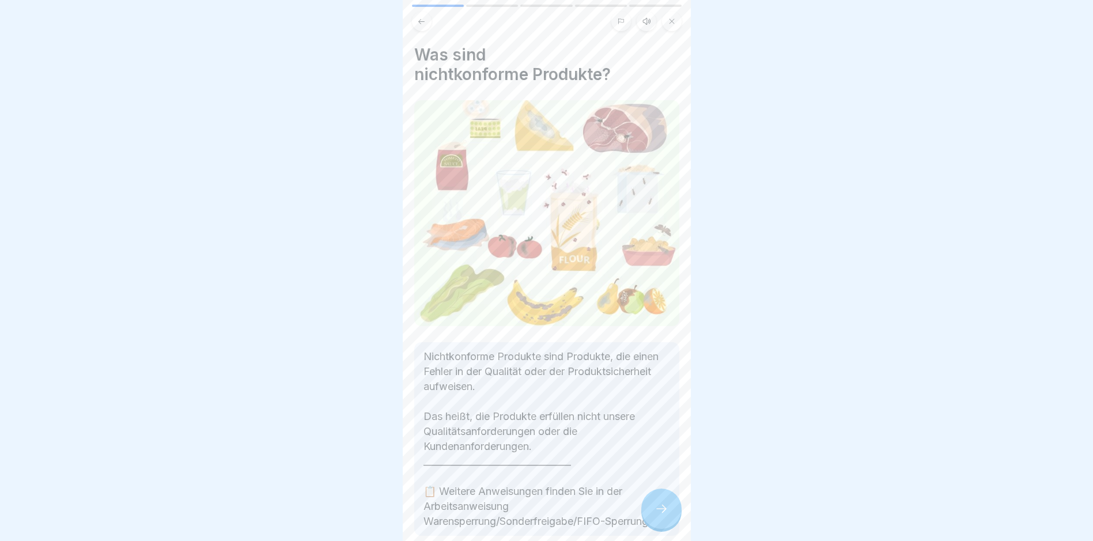
click at [660, 515] on icon at bounding box center [662, 509] width 14 height 14
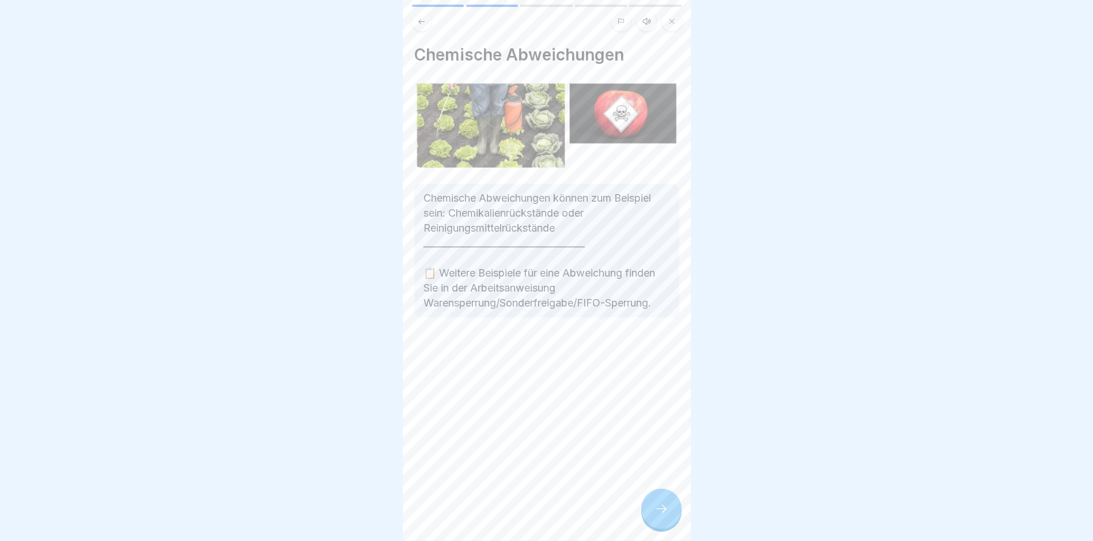
click at [663, 516] on icon at bounding box center [662, 509] width 14 height 14
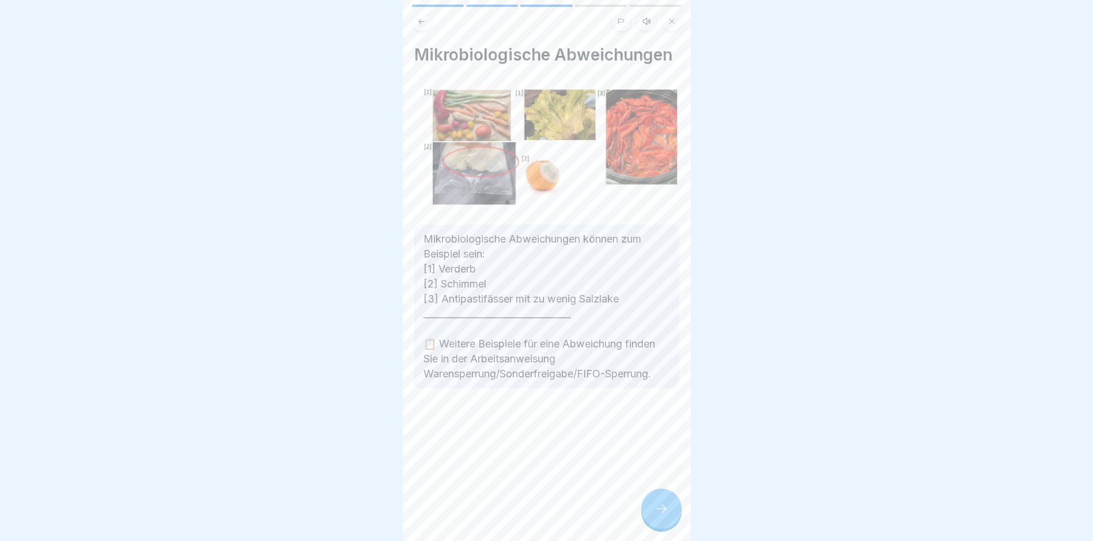
click at [666, 515] on icon at bounding box center [662, 509] width 14 height 14
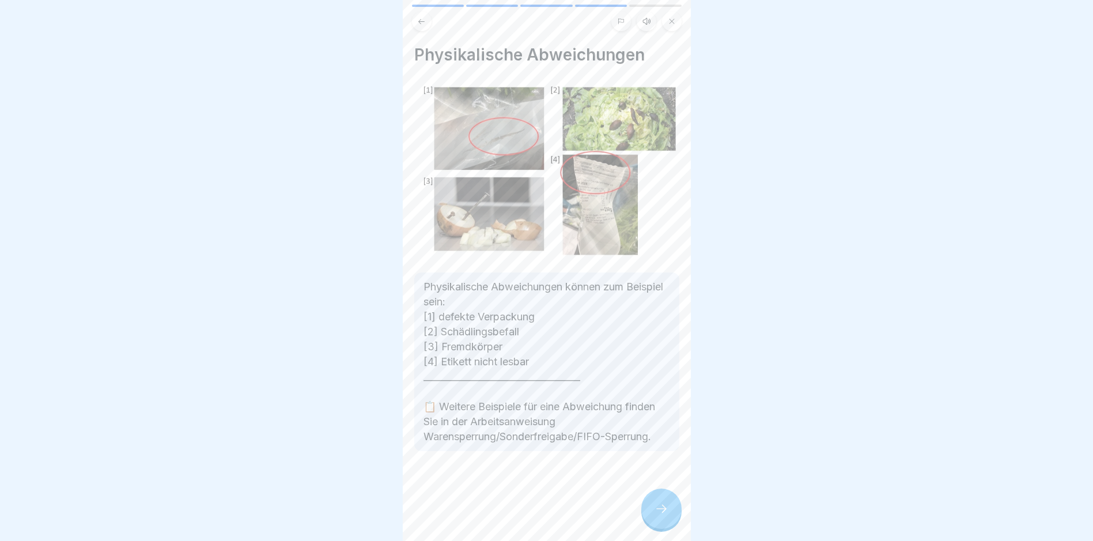
click at [666, 515] on icon at bounding box center [662, 509] width 14 height 14
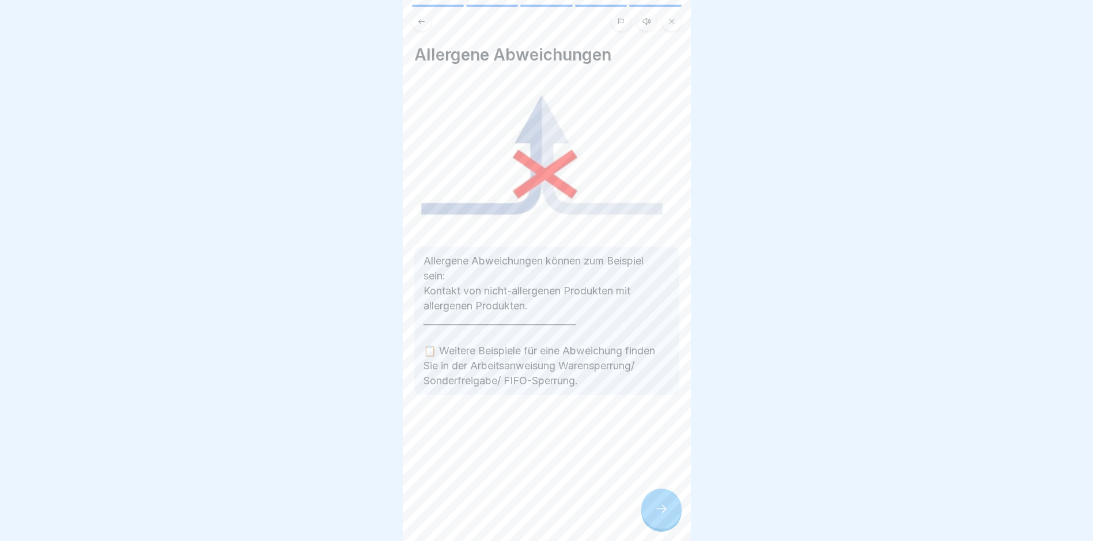
click at [665, 516] on icon at bounding box center [662, 509] width 14 height 14
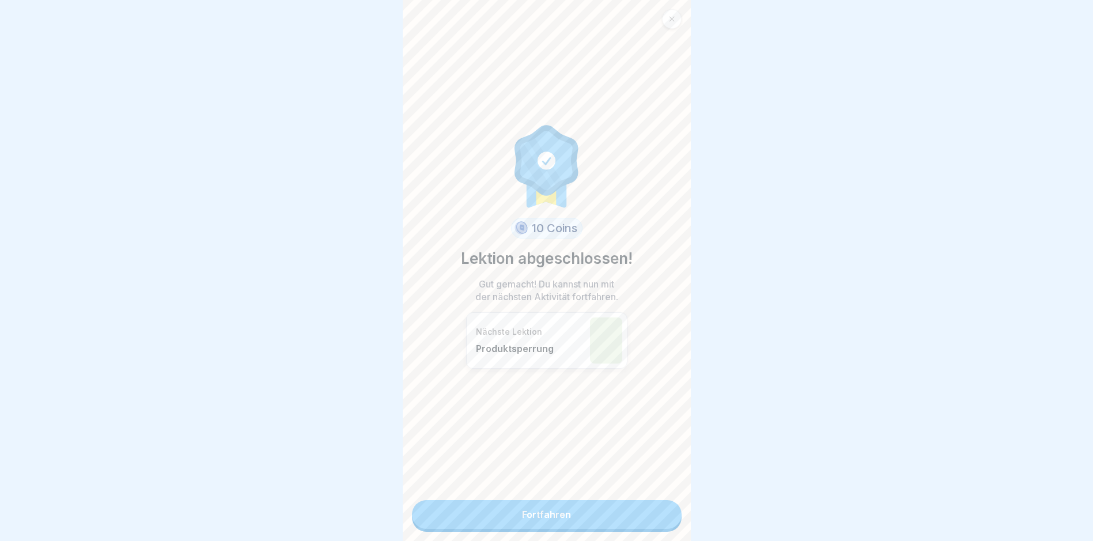
click at [538, 513] on link "Fortfahren" at bounding box center [547, 514] width 270 height 29
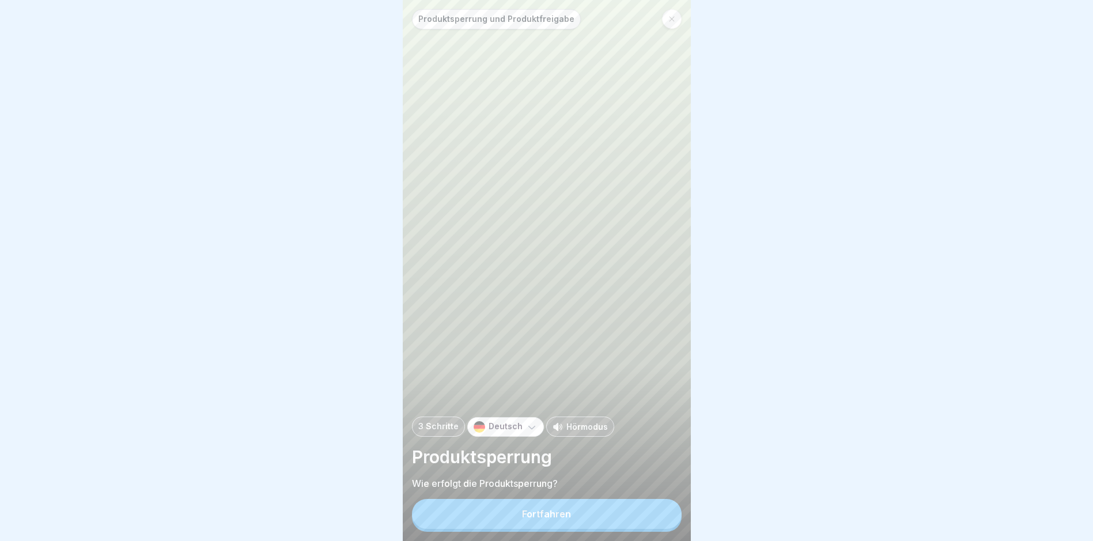
click at [548, 519] on div "Fortfahren" at bounding box center [546, 514] width 49 height 10
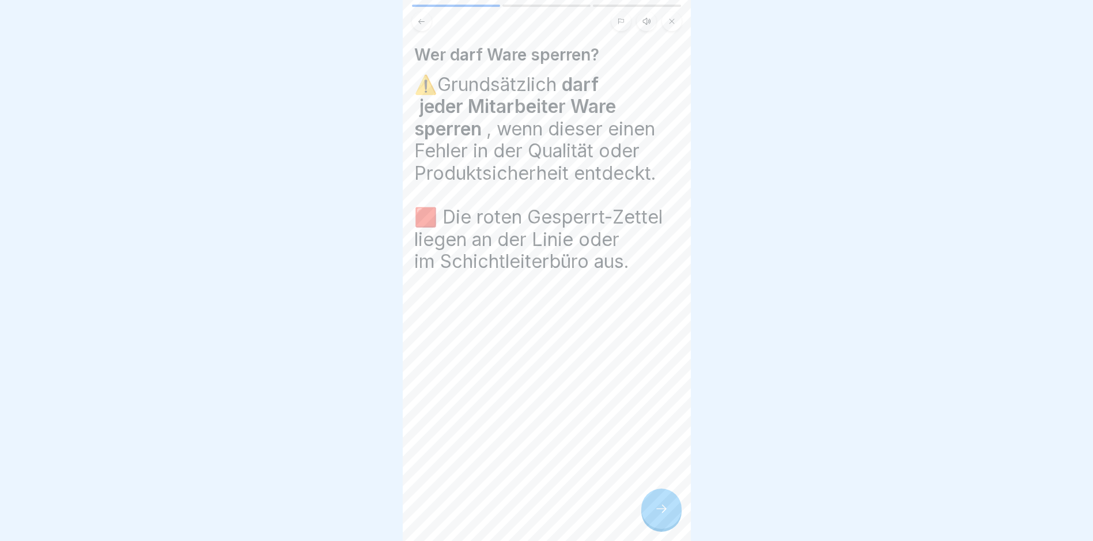
click at [660, 515] on icon at bounding box center [662, 509] width 14 height 14
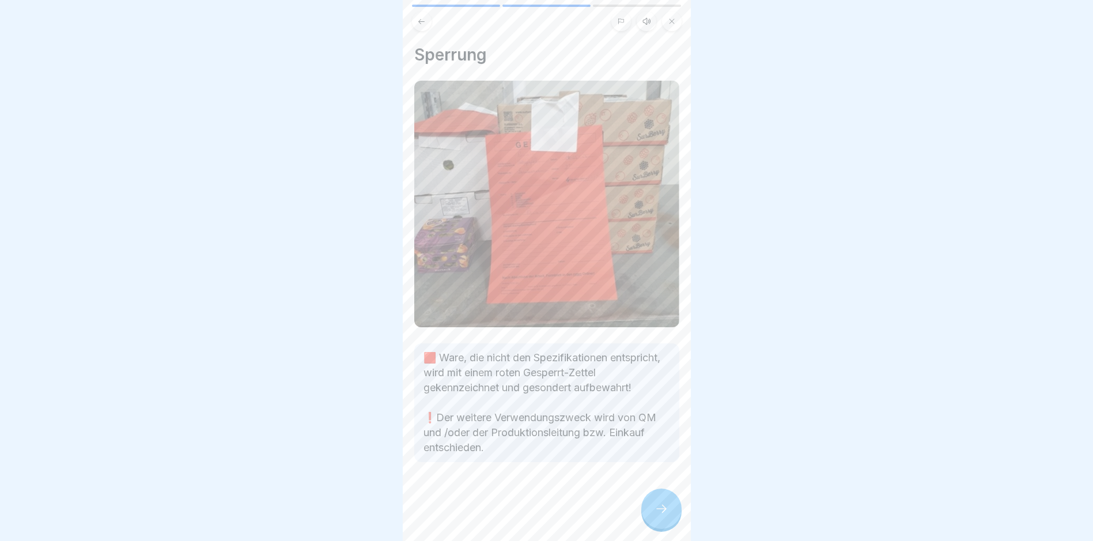
click at [668, 515] on icon at bounding box center [662, 509] width 14 height 14
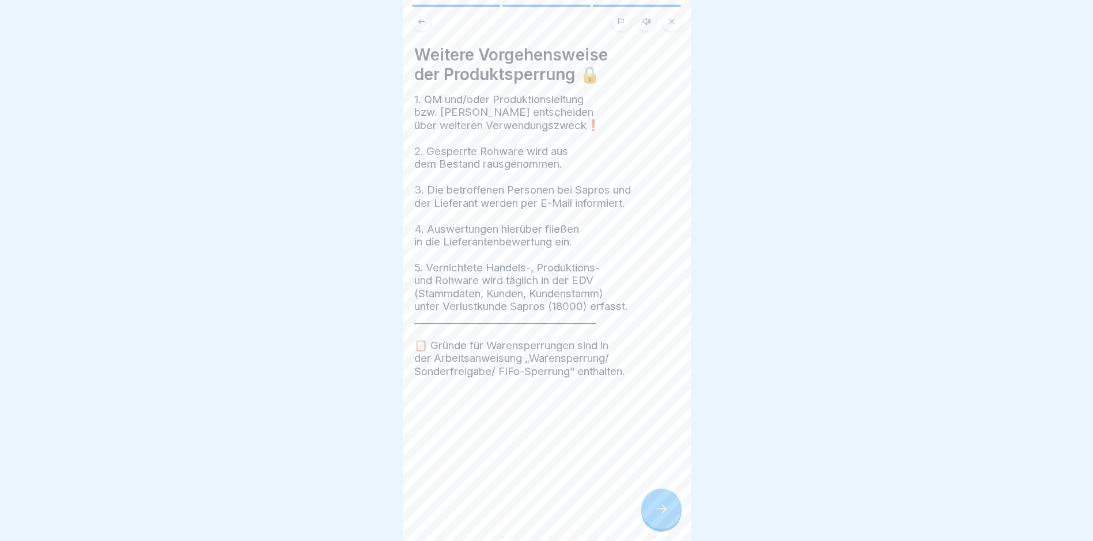
click at [665, 515] on icon at bounding box center [662, 509] width 14 height 14
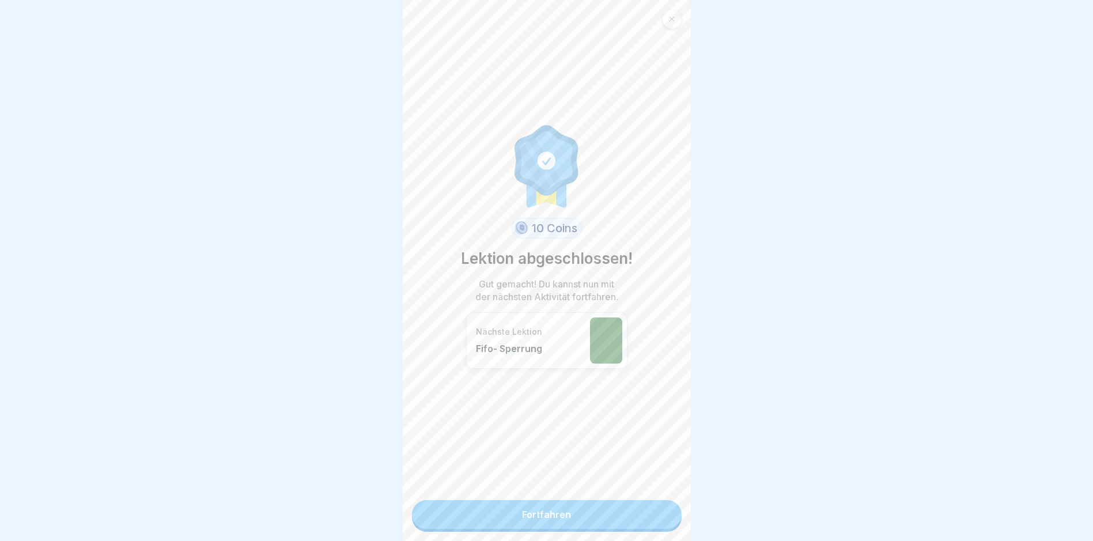
click at [537, 511] on link "Fortfahren" at bounding box center [547, 514] width 270 height 29
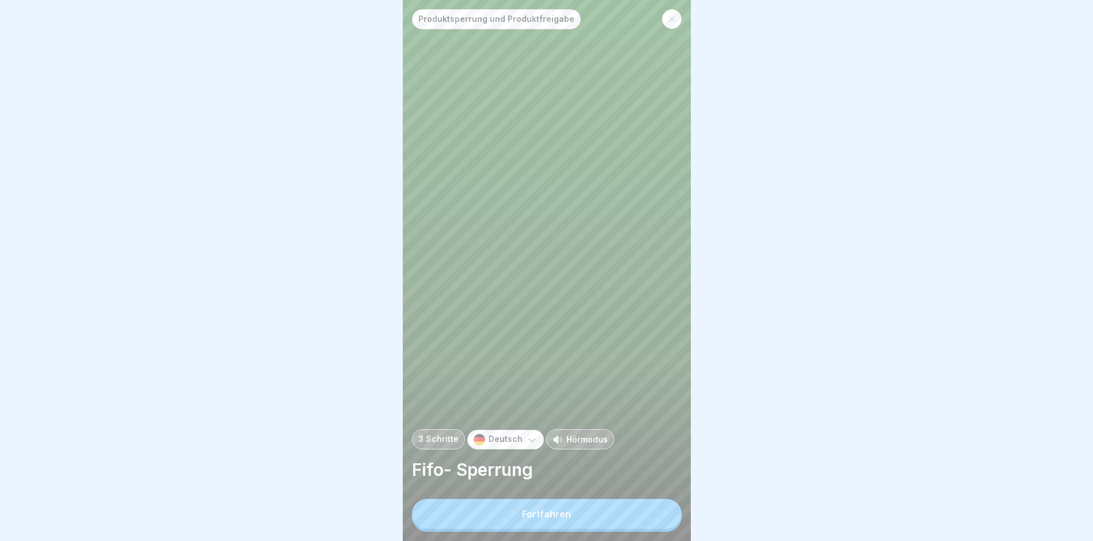
click at [557, 518] on button "Fortfahren" at bounding box center [547, 514] width 270 height 30
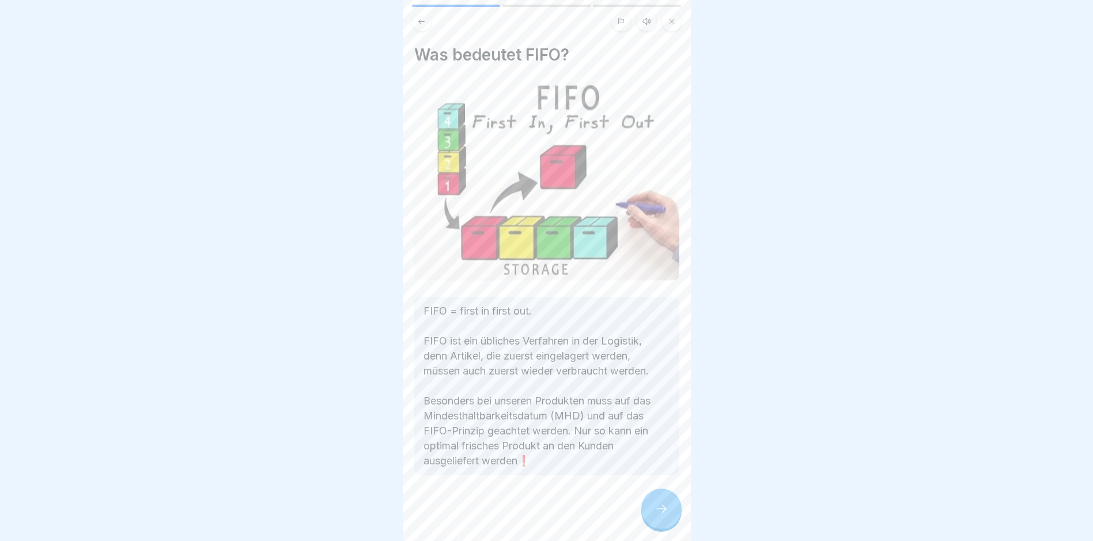
click at [659, 515] on icon at bounding box center [662, 509] width 14 height 14
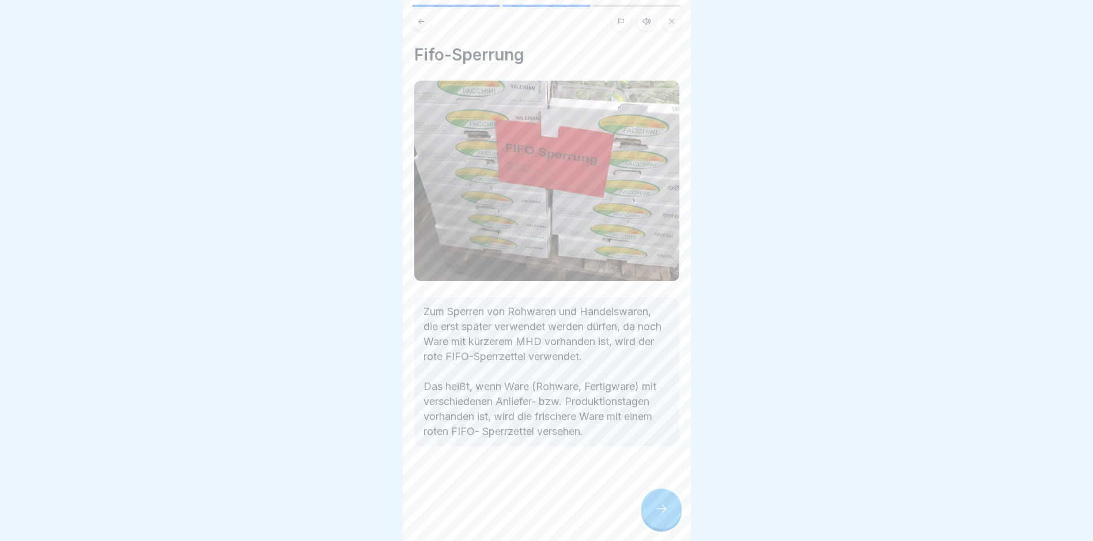
click at [665, 510] on div at bounding box center [662, 509] width 40 height 40
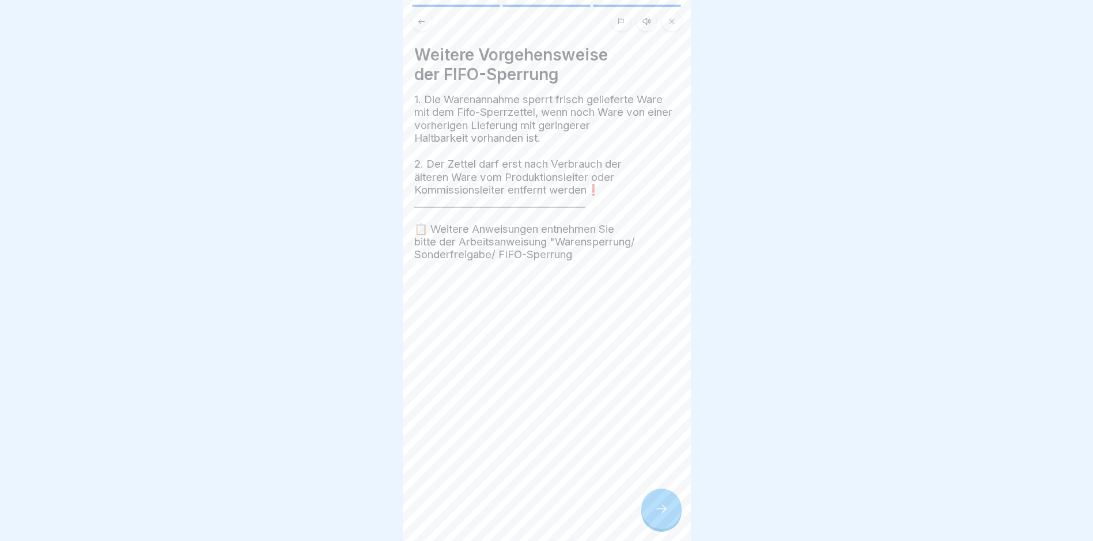
click at [662, 516] on icon at bounding box center [662, 509] width 14 height 14
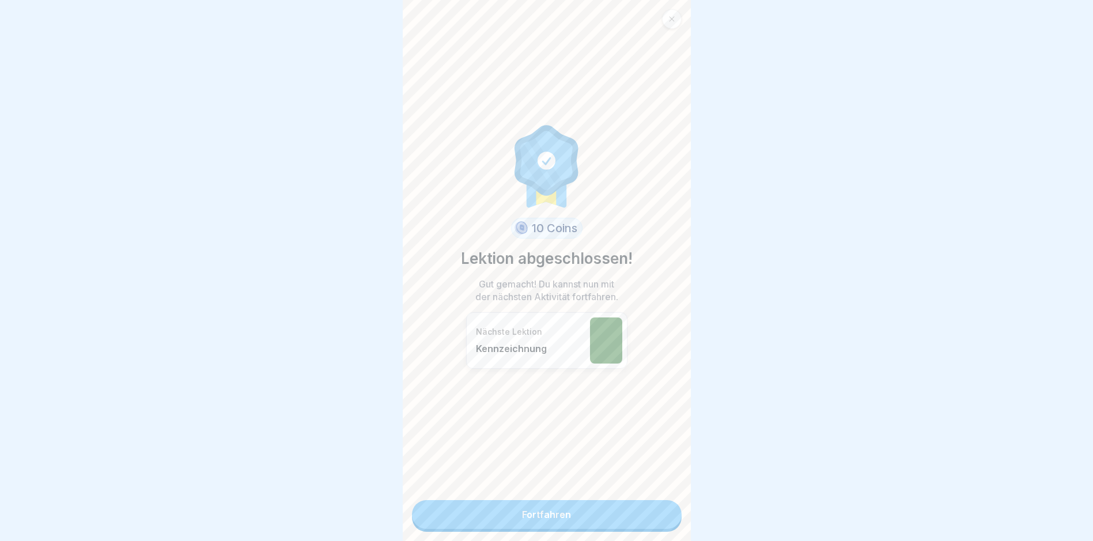
click at [550, 510] on link "Fortfahren" at bounding box center [547, 514] width 270 height 29
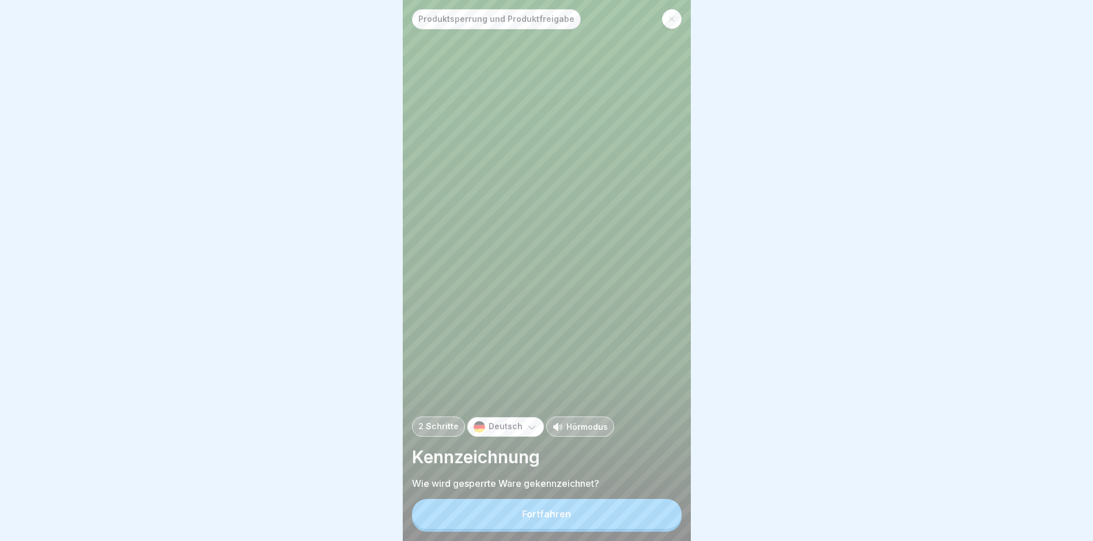
click at [536, 519] on div "Fortfahren" at bounding box center [546, 514] width 49 height 10
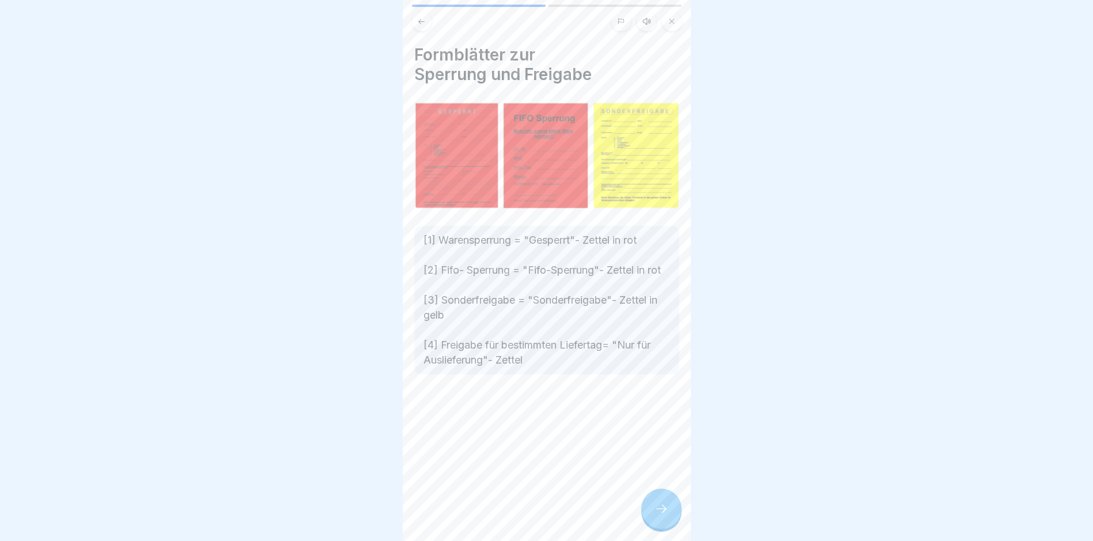
click at [661, 512] on icon at bounding box center [662, 509] width 14 height 14
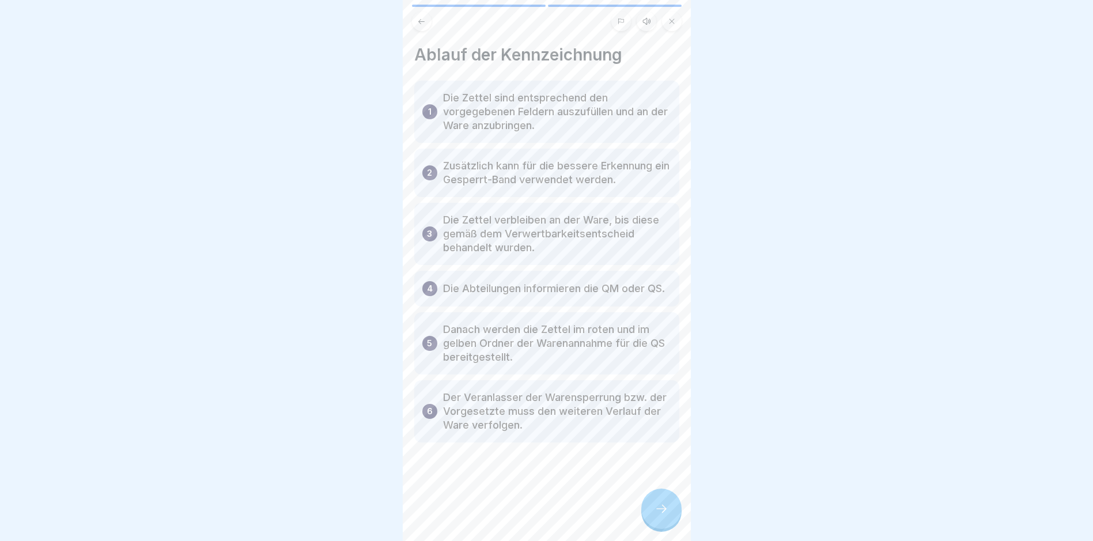
click at [659, 514] on icon at bounding box center [662, 509] width 14 height 14
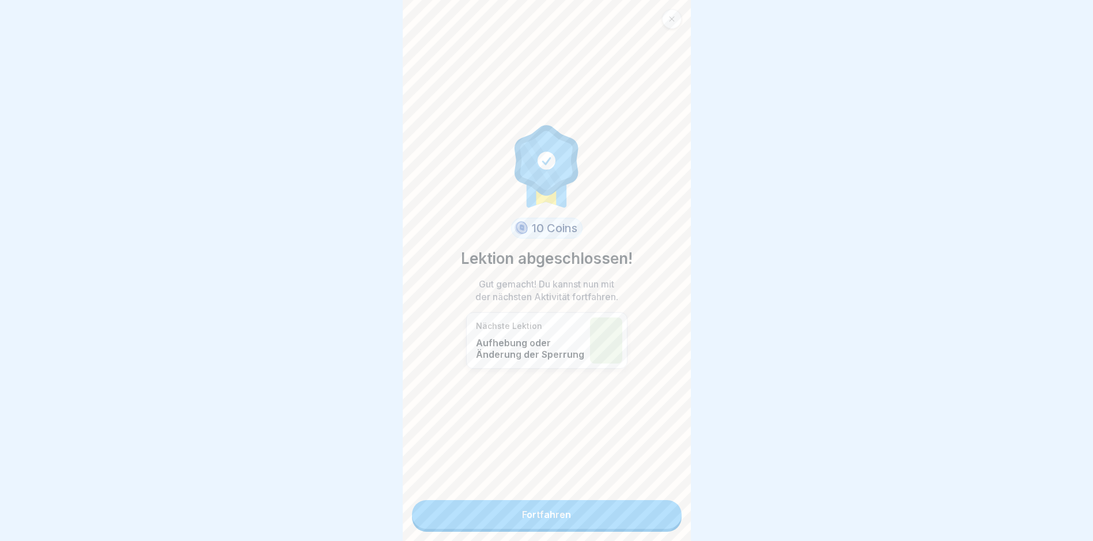
click at [540, 511] on link "Fortfahren" at bounding box center [547, 514] width 270 height 29
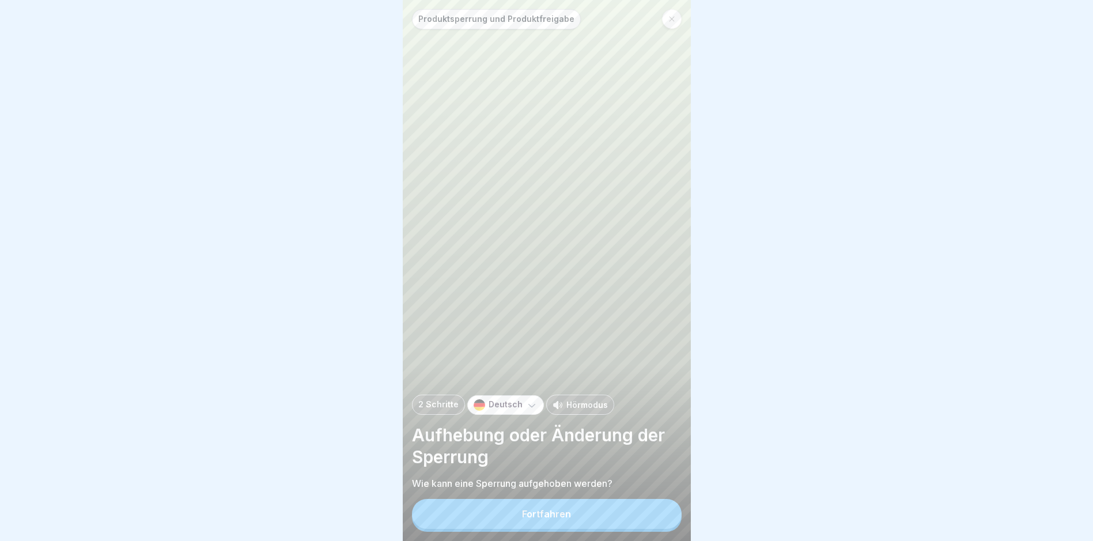
click at [546, 519] on div "Fortfahren" at bounding box center [546, 514] width 49 height 10
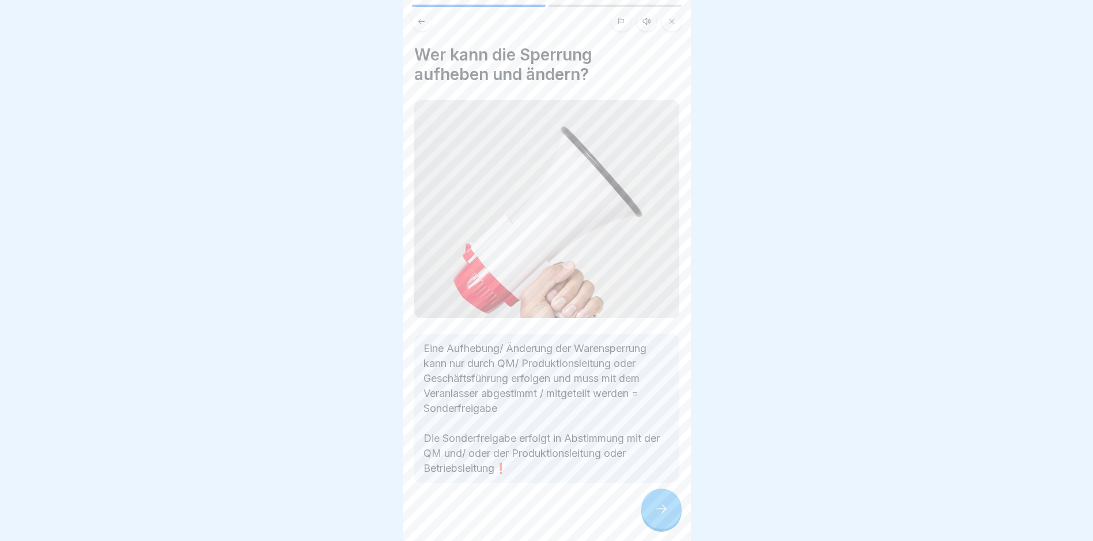
click at [663, 516] on icon at bounding box center [662, 509] width 14 height 14
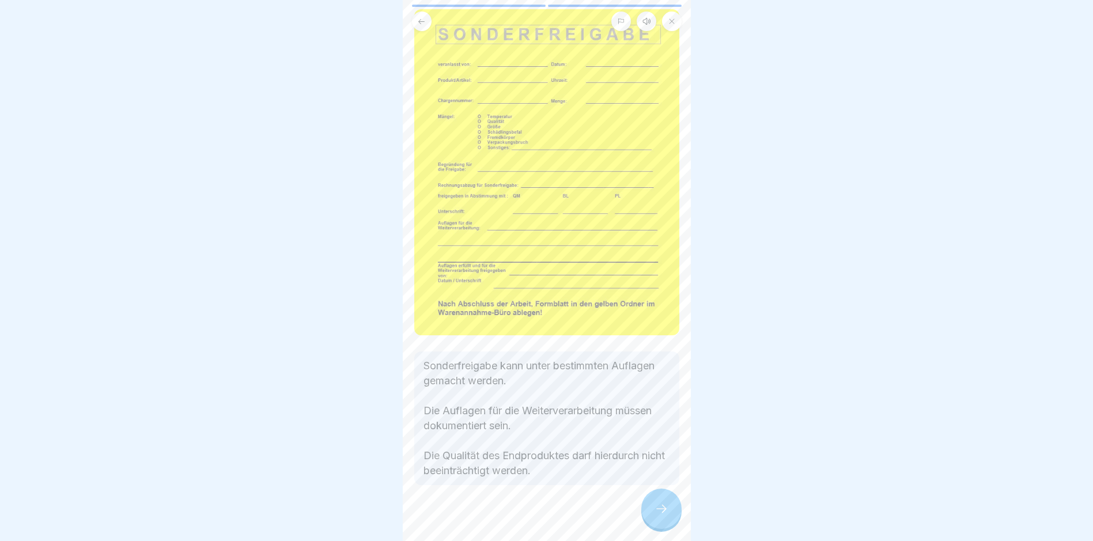
scroll to position [74, 0]
click at [664, 516] on icon at bounding box center [662, 509] width 14 height 14
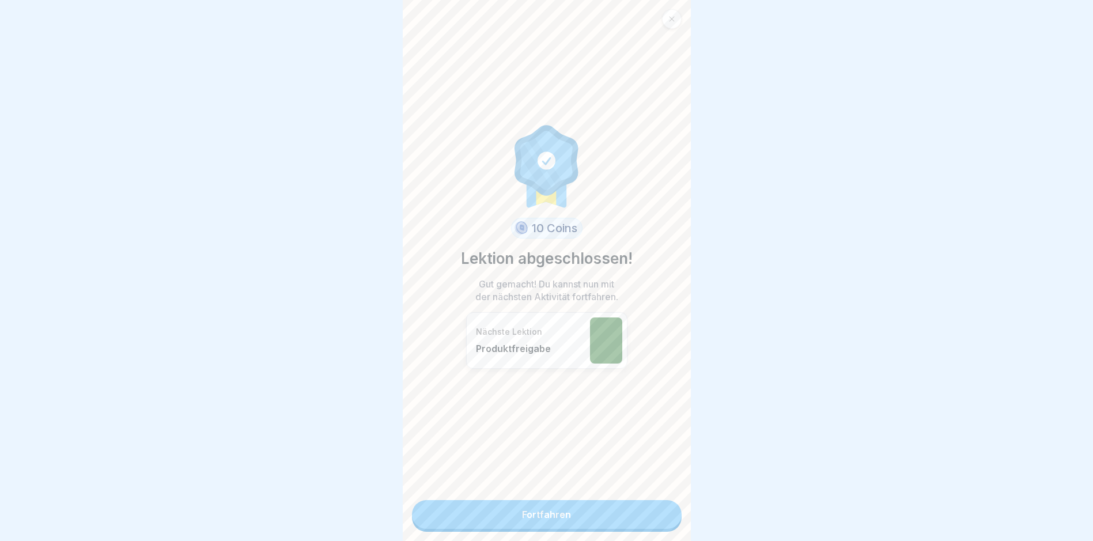
click at [561, 518] on link "Fortfahren" at bounding box center [547, 514] width 270 height 29
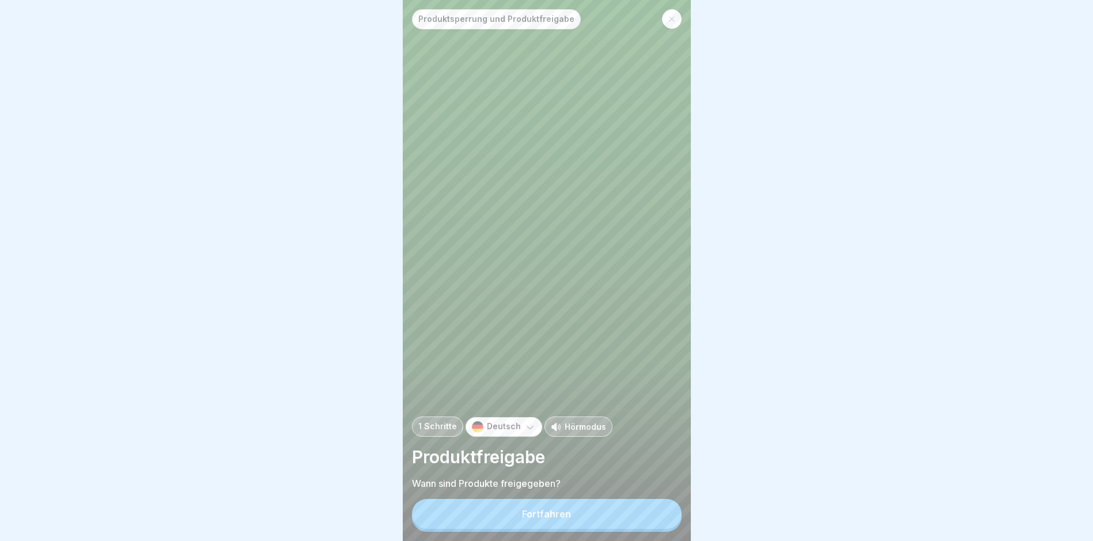
click at [542, 519] on div "Fortfahren" at bounding box center [546, 514] width 49 height 10
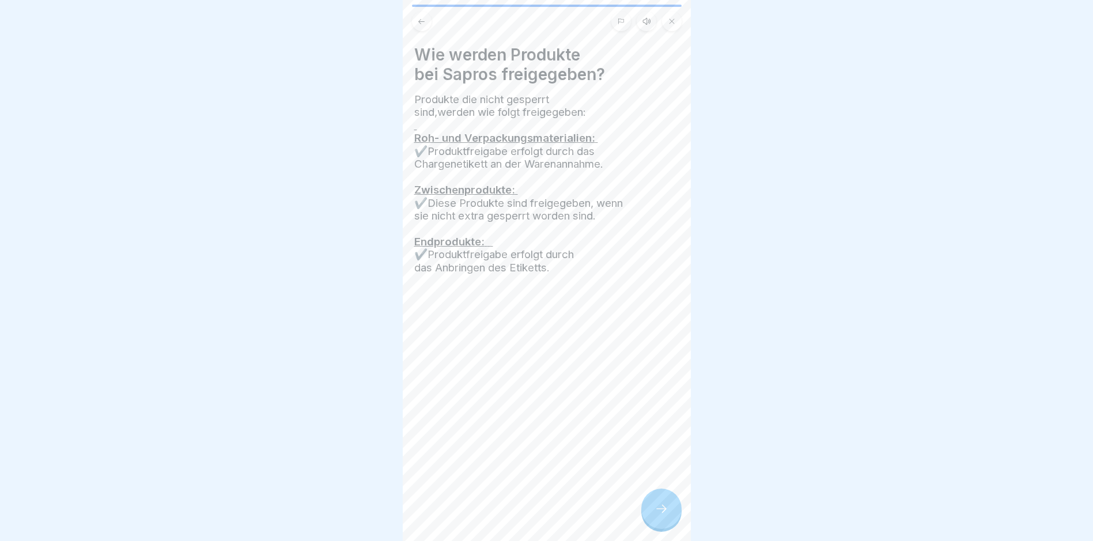
click at [658, 516] on icon at bounding box center [662, 509] width 14 height 14
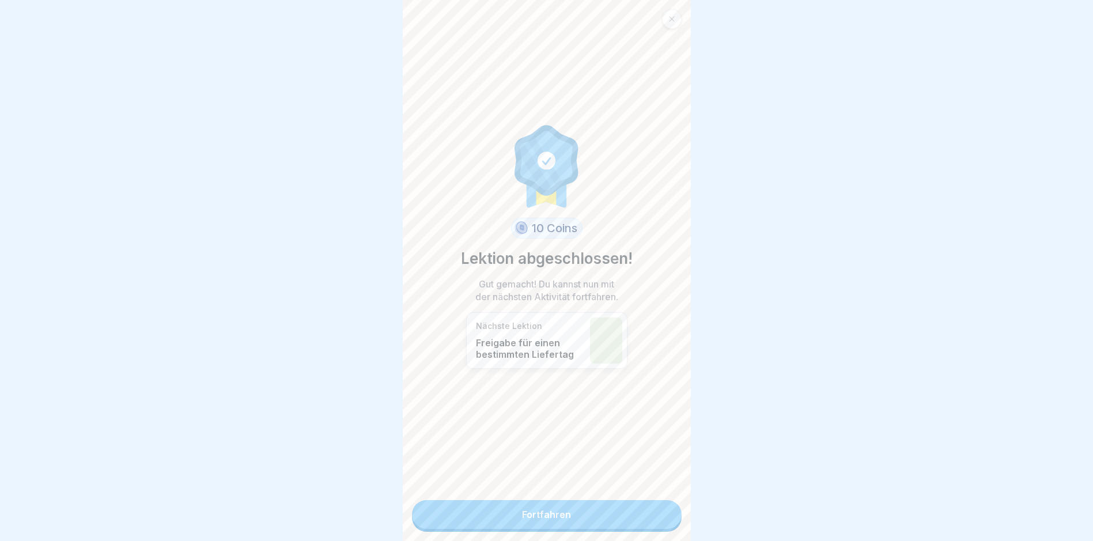
click at [556, 511] on link "Fortfahren" at bounding box center [547, 514] width 270 height 29
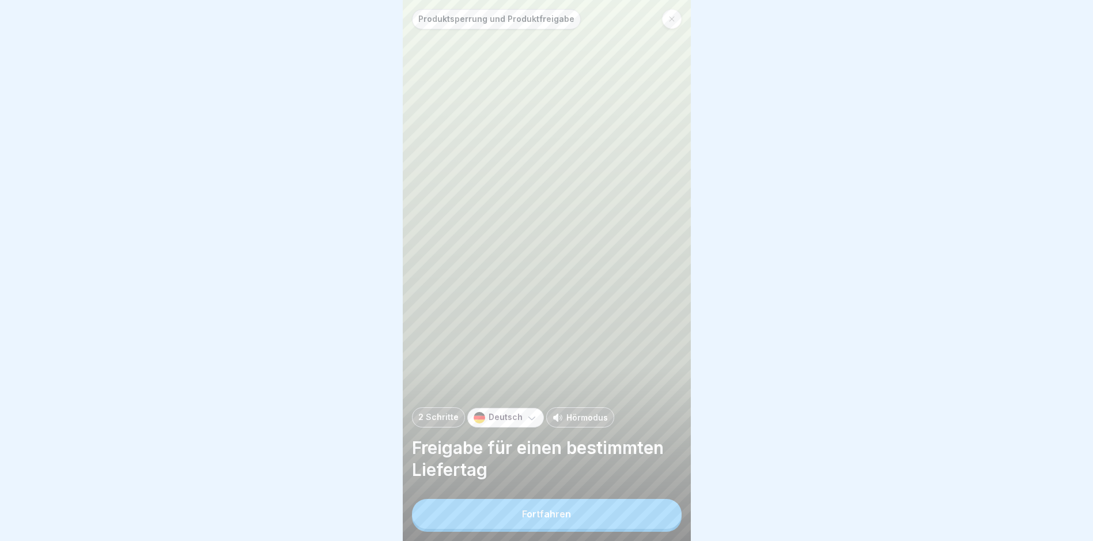
click at [533, 519] on div "Fortfahren" at bounding box center [546, 514] width 49 height 10
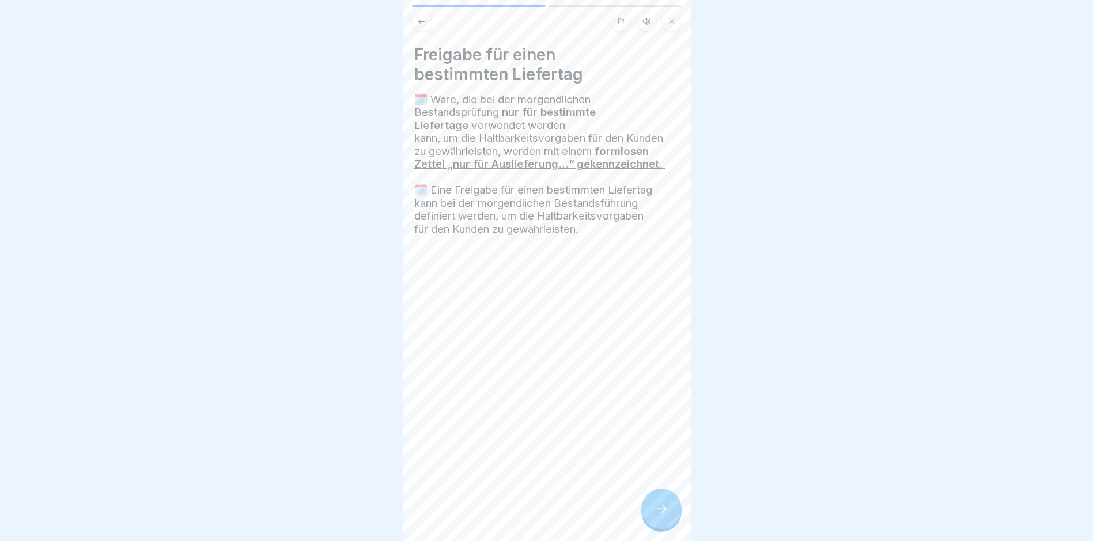
click at [670, 514] on div at bounding box center [662, 509] width 40 height 40
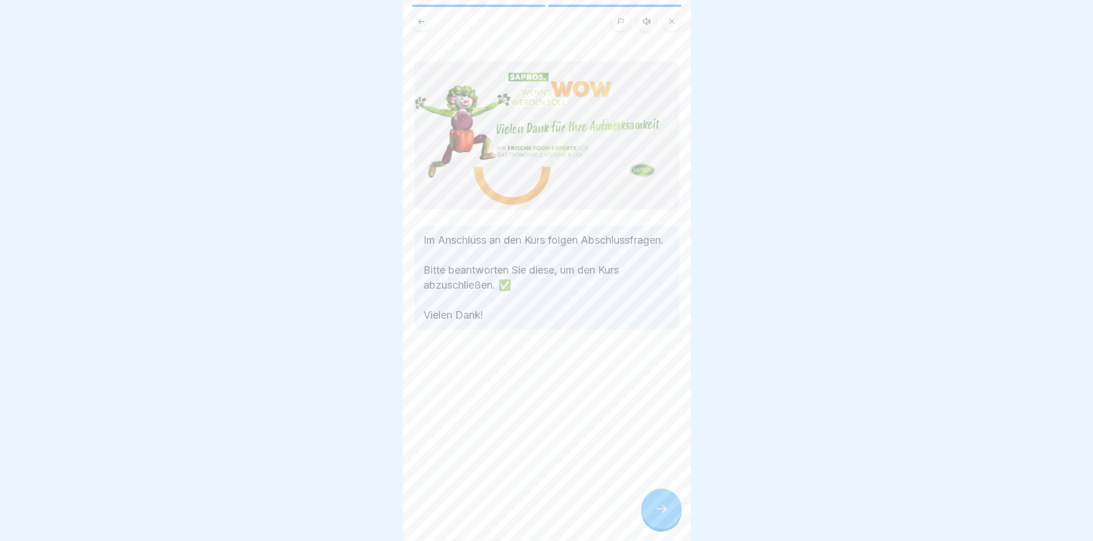
click at [661, 512] on icon at bounding box center [662, 509] width 14 height 14
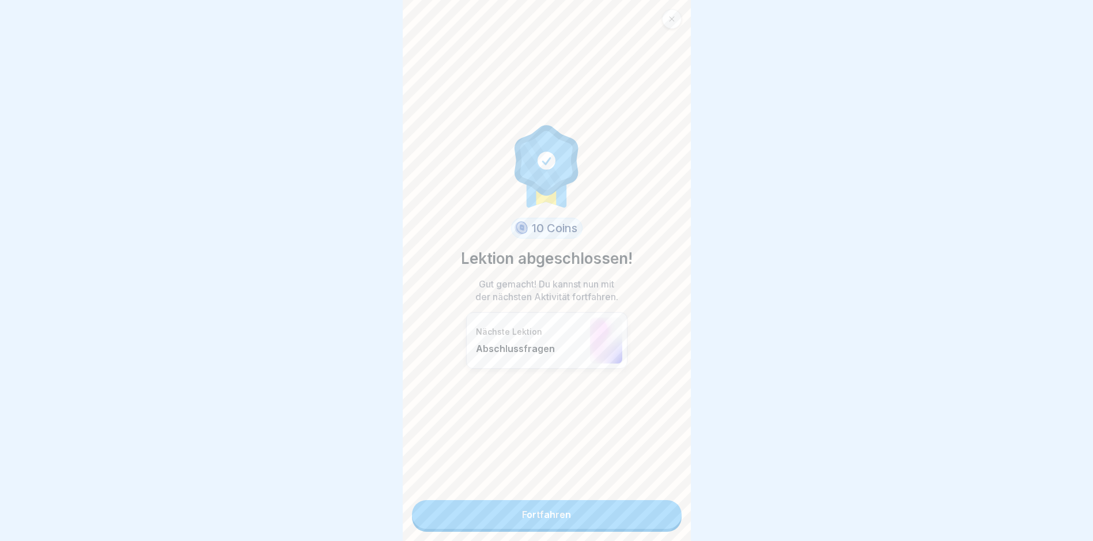
click at [544, 513] on link "Fortfahren" at bounding box center [547, 514] width 270 height 29
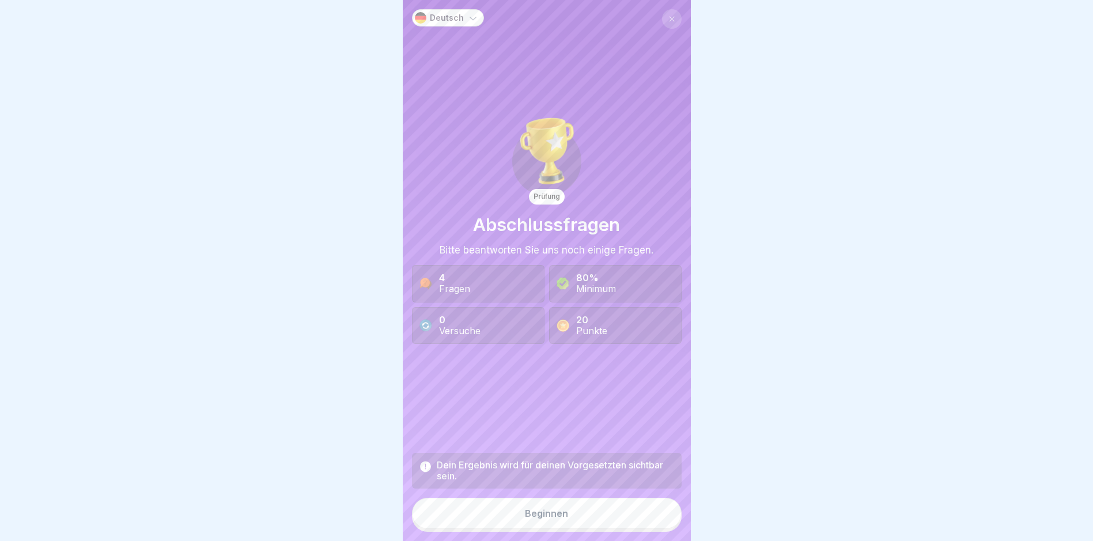
click at [536, 519] on div "Beginnen" at bounding box center [546, 513] width 43 height 10
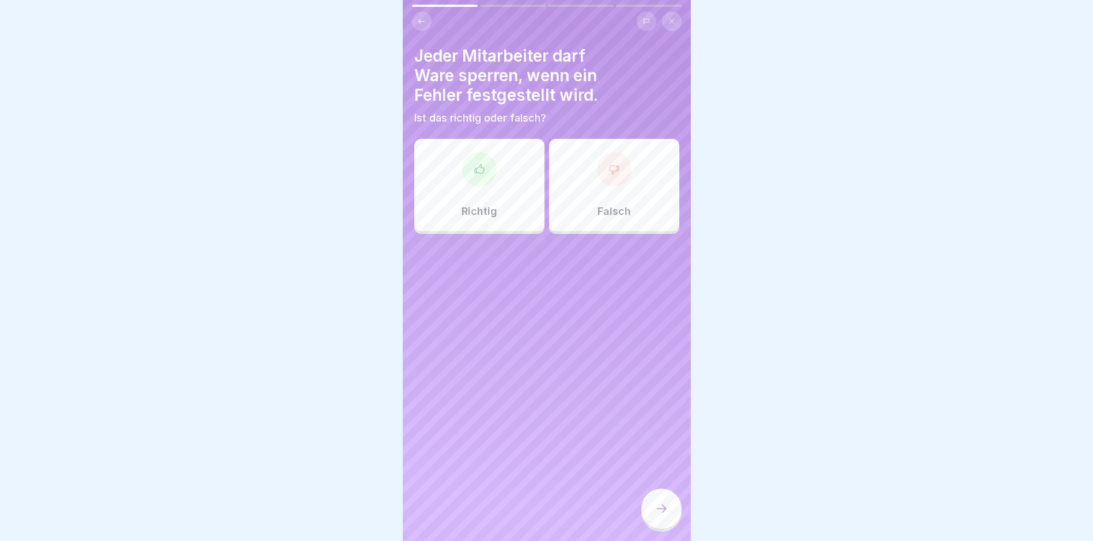
click at [482, 168] on icon at bounding box center [480, 170] width 12 height 12
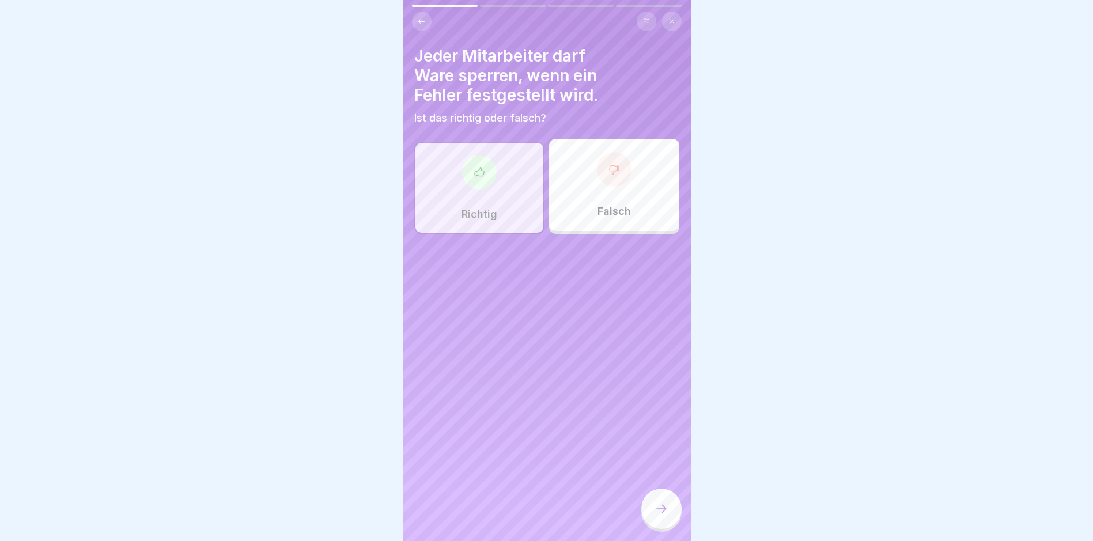
click at [659, 516] on icon at bounding box center [662, 509] width 14 height 14
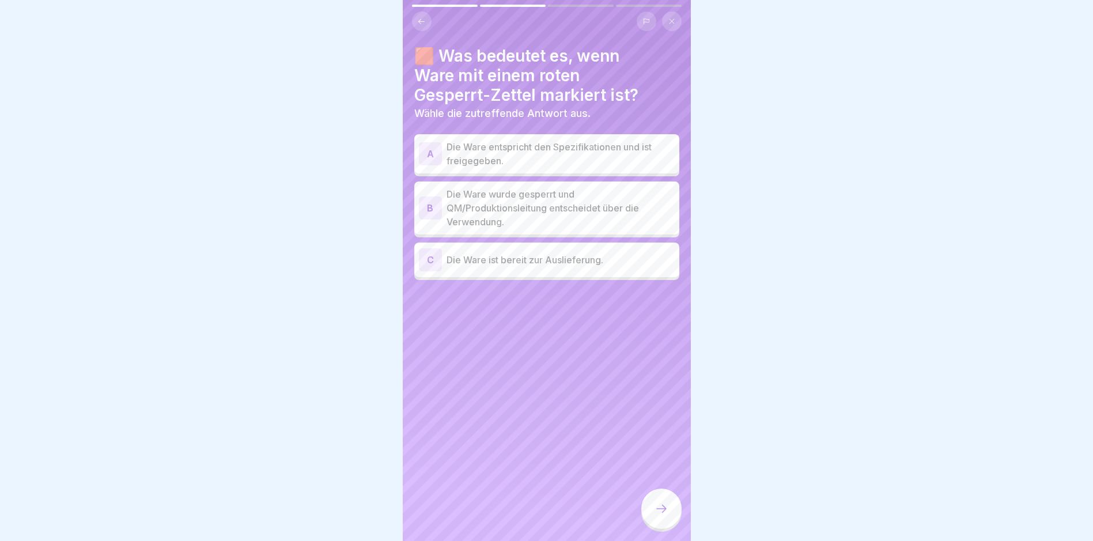
click at [607, 200] on p "Die Ware wurde gesperrt und QM/Produktionsleitung entscheidet über die Verwendu…" at bounding box center [561, 208] width 228 height 42
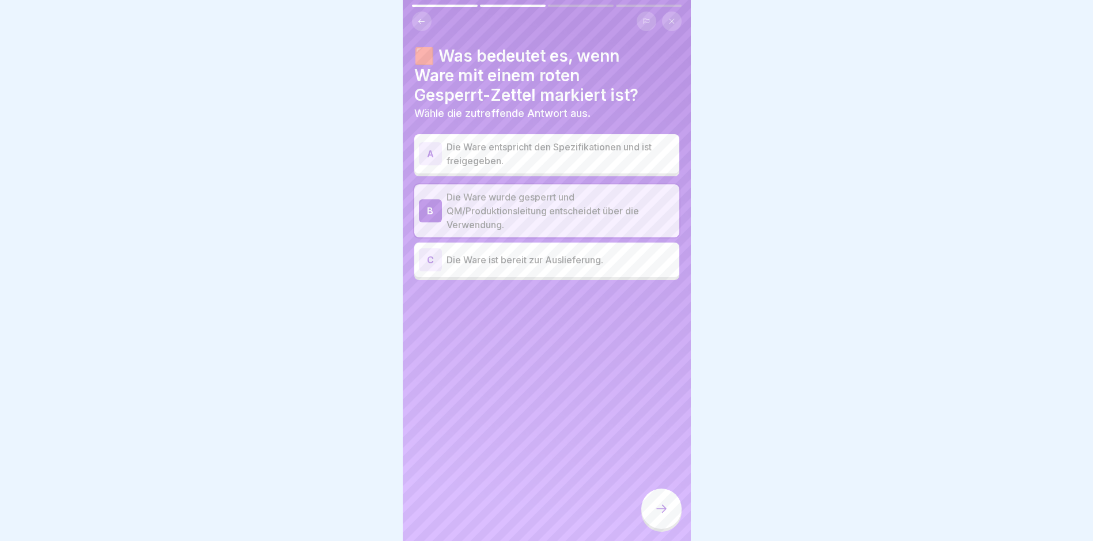
click at [660, 516] on icon at bounding box center [662, 509] width 14 height 14
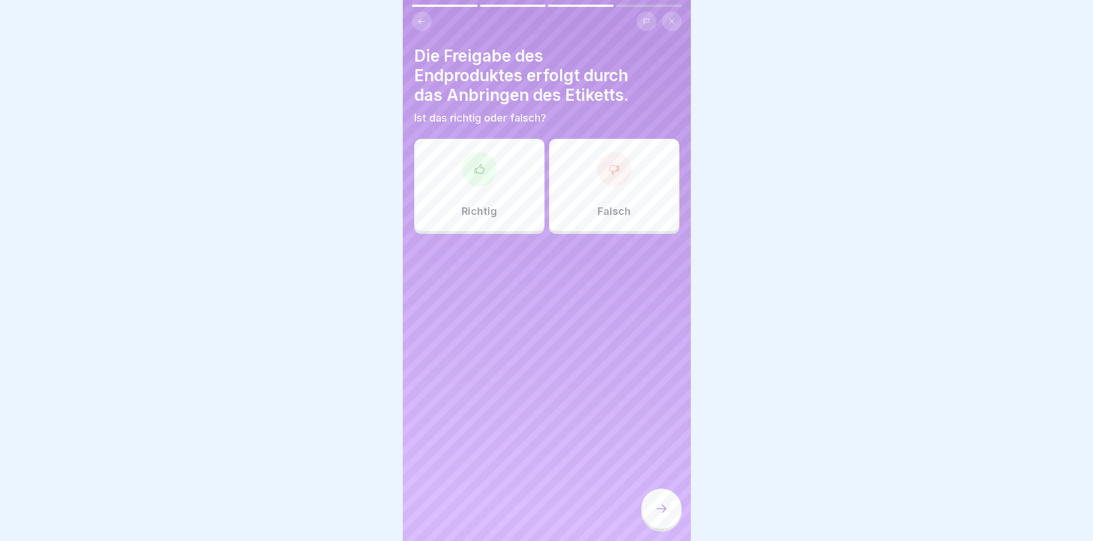
click at [483, 164] on div at bounding box center [479, 169] width 35 height 35
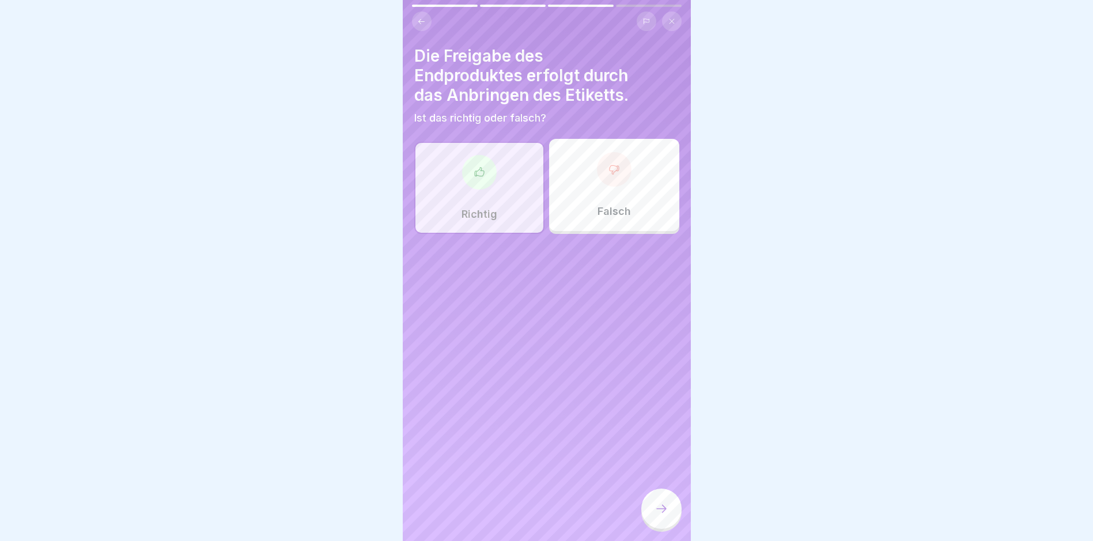
click at [665, 513] on icon at bounding box center [662, 509] width 14 height 14
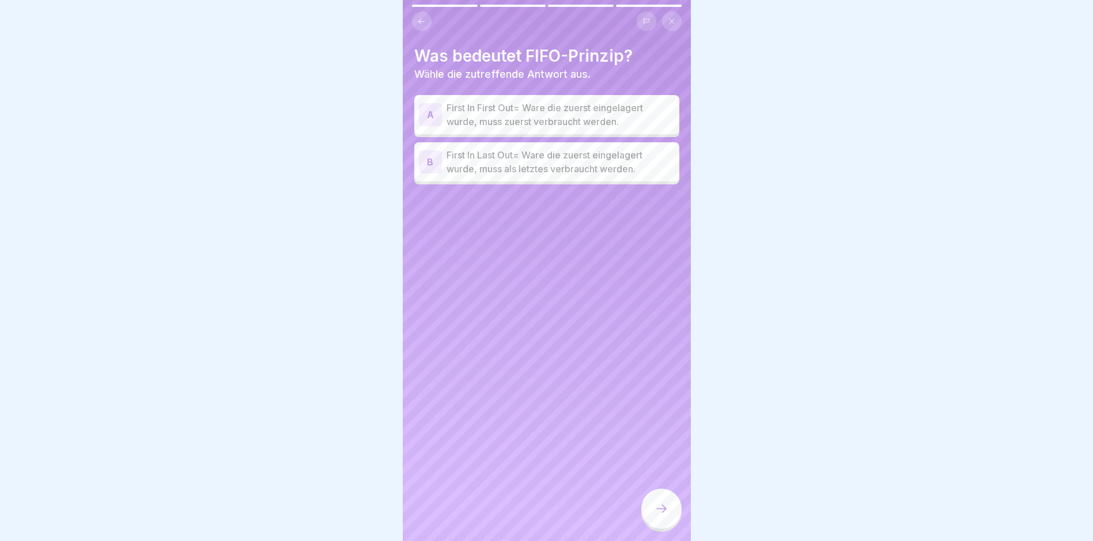
click at [514, 110] on p "First In First Out= Ware die zuerst eingelagert wurde, muss zuerst verbraucht w…" at bounding box center [561, 115] width 228 height 28
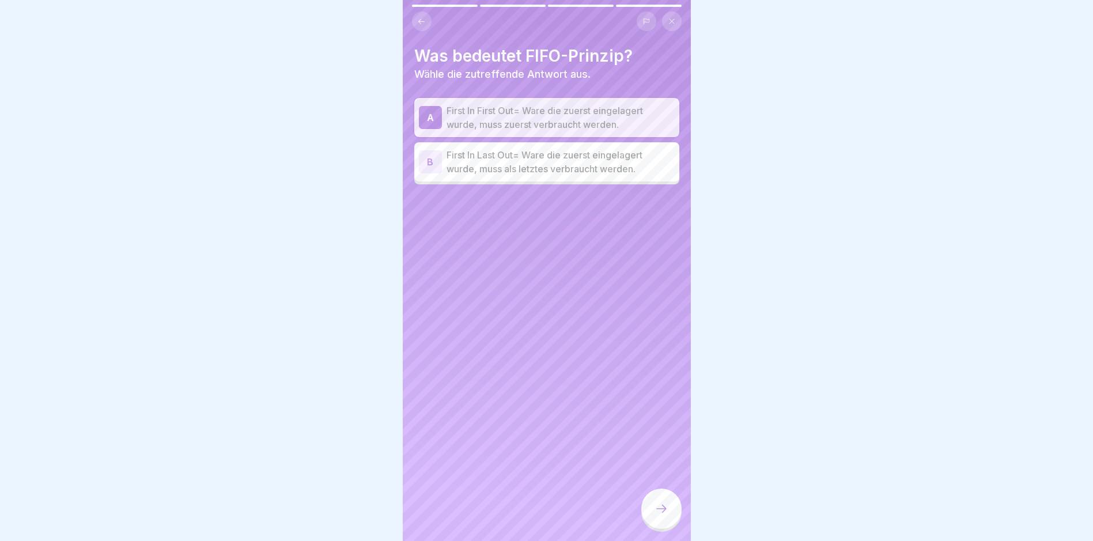
click at [663, 514] on icon at bounding box center [662, 509] width 14 height 14
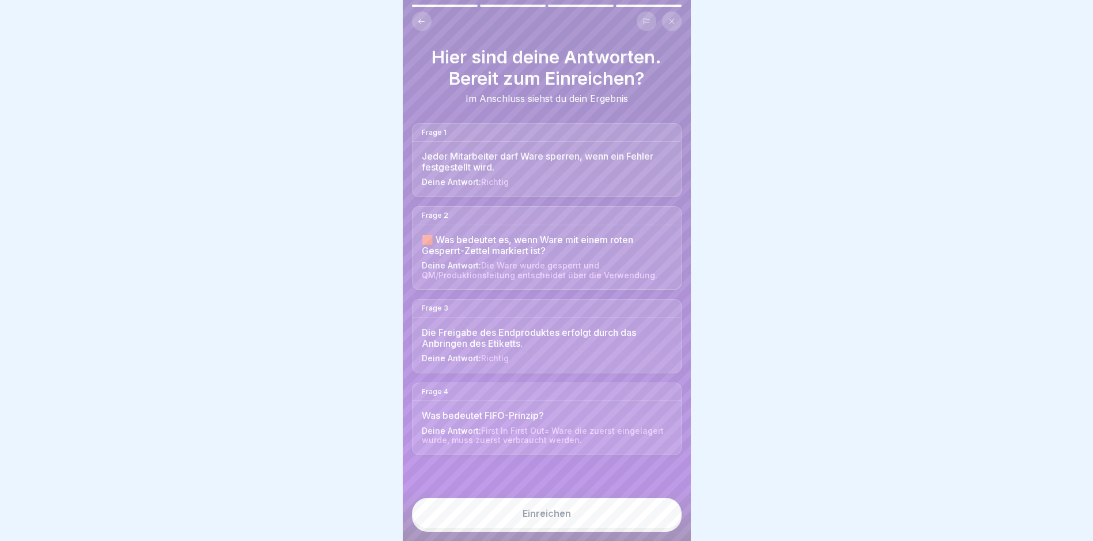
click at [537, 519] on div "Einreichen" at bounding box center [547, 513] width 48 height 10
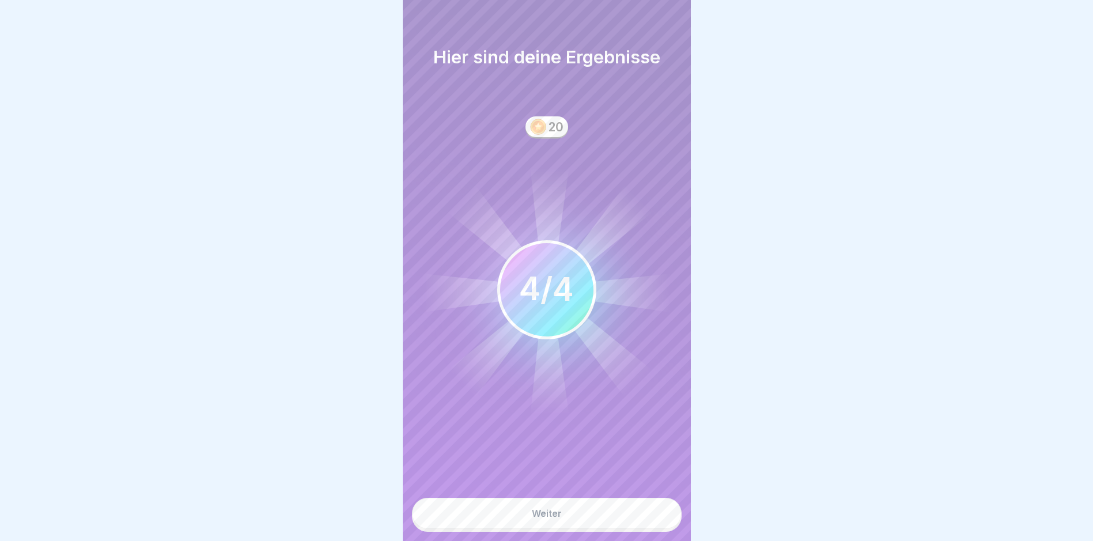
click at [545, 519] on div "Weiter" at bounding box center [547, 513] width 30 height 10
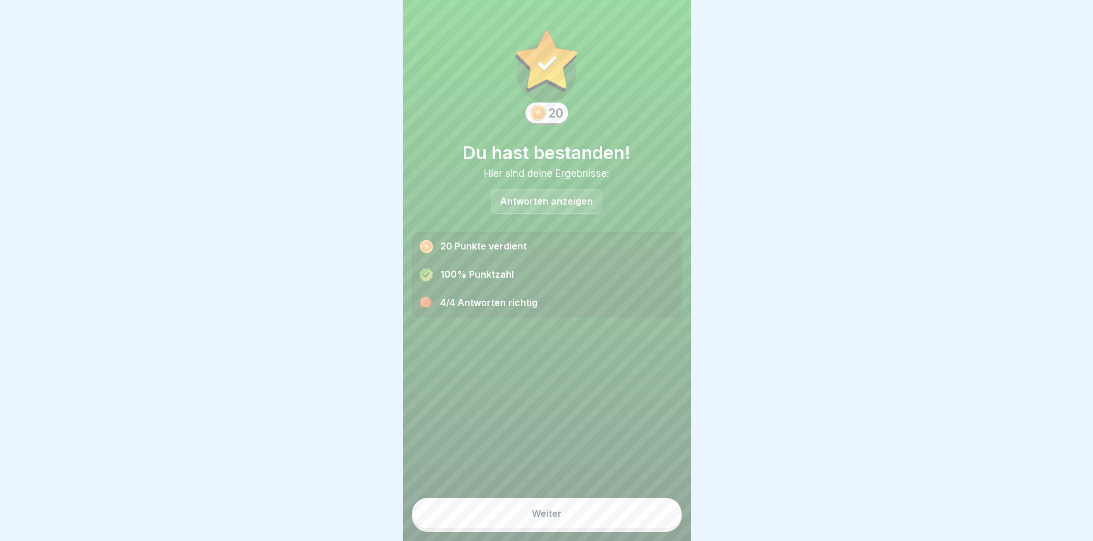
click at [534, 519] on div "Weiter" at bounding box center [547, 513] width 30 height 10
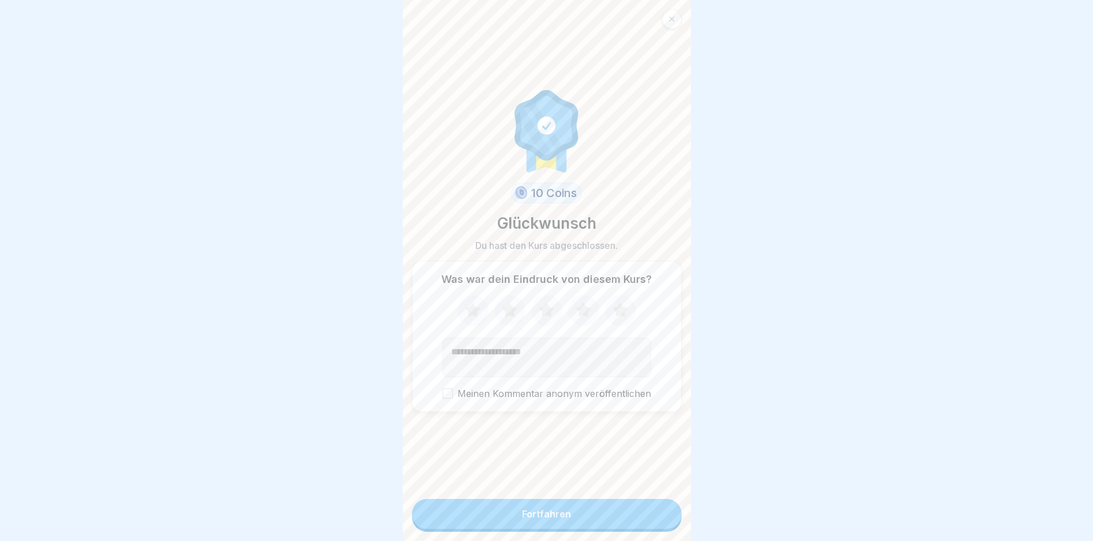
click at [621, 314] on icon at bounding box center [620, 310] width 15 height 14
click at [541, 519] on div "Fortfahren" at bounding box center [546, 514] width 49 height 10
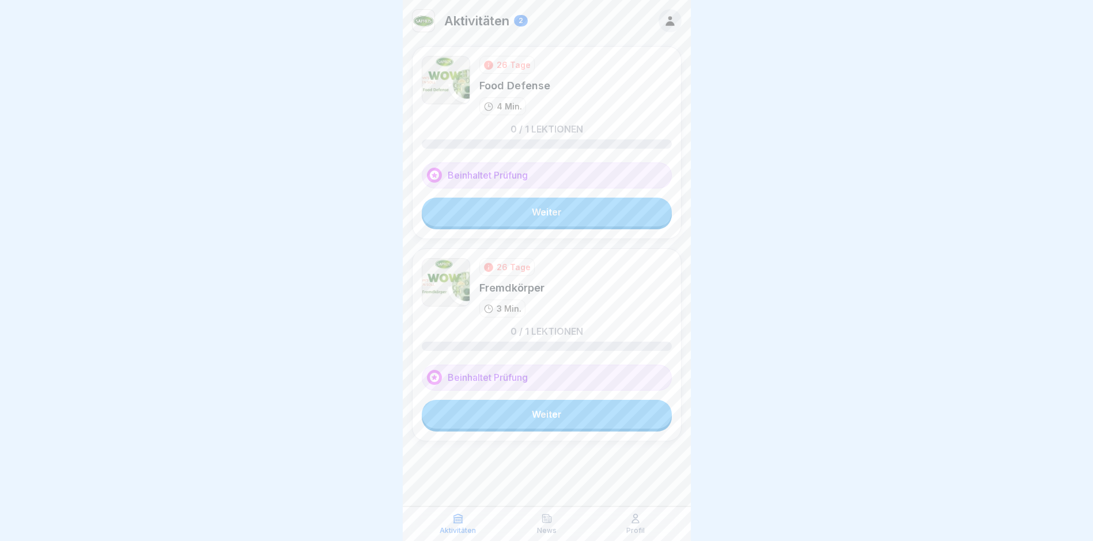
click at [544, 212] on link "Weiter" at bounding box center [547, 212] width 250 height 29
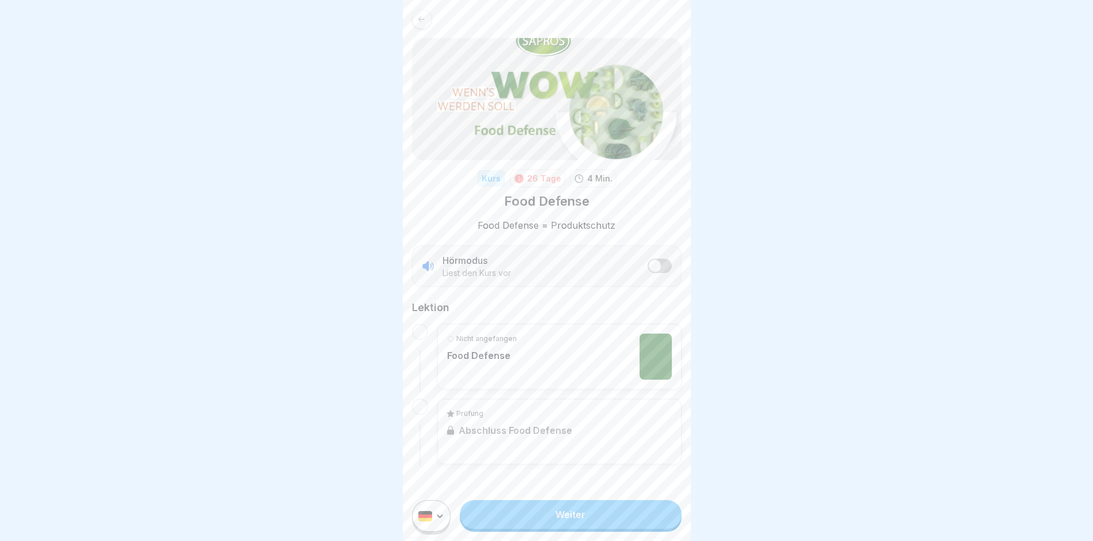
click at [571, 522] on link "Weiter" at bounding box center [570, 514] width 221 height 29
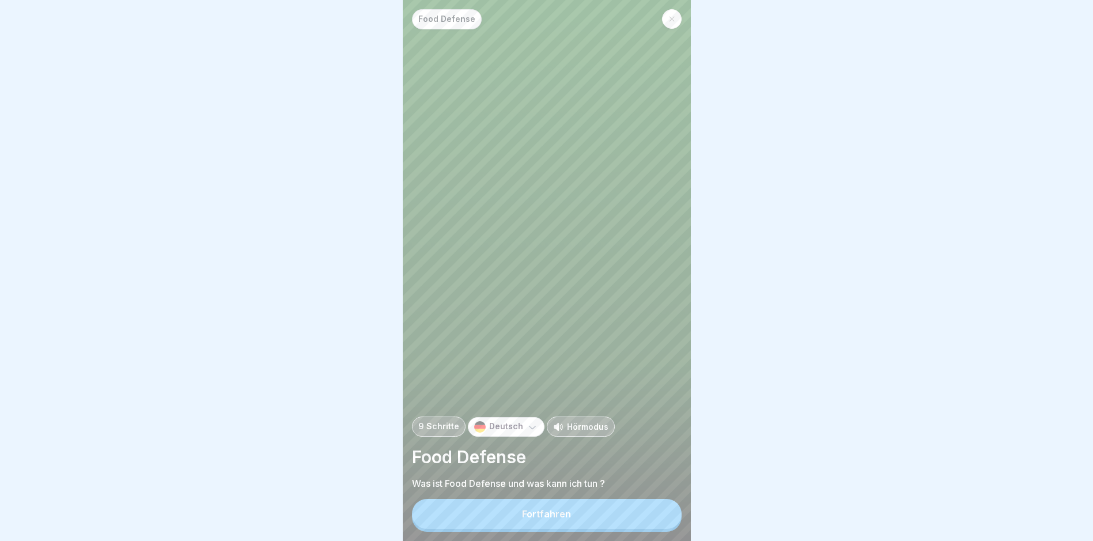
click at [564, 518] on button "Fortfahren" at bounding box center [547, 514] width 270 height 30
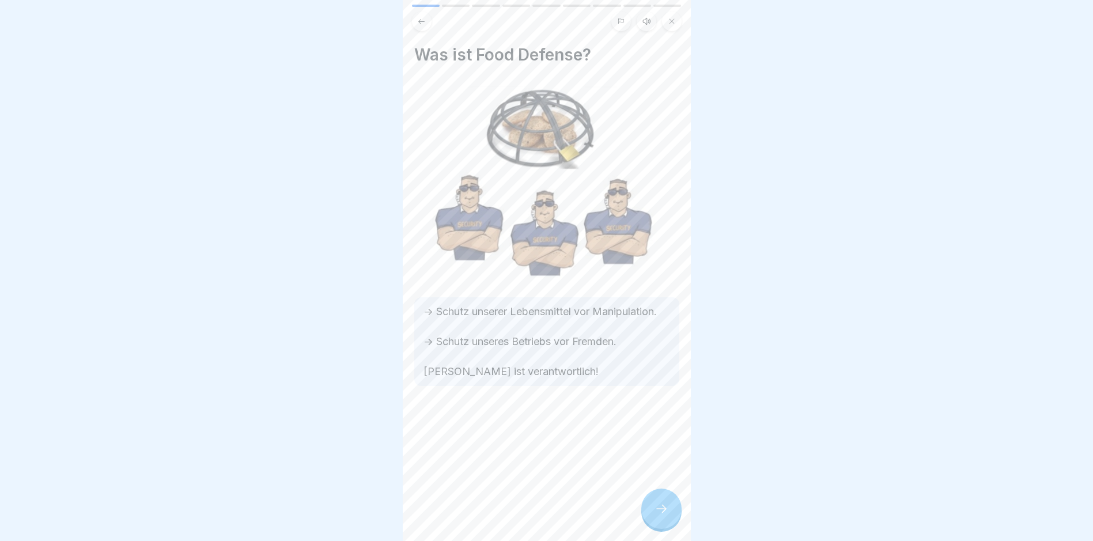
click at [660, 514] on icon at bounding box center [662, 509] width 14 height 14
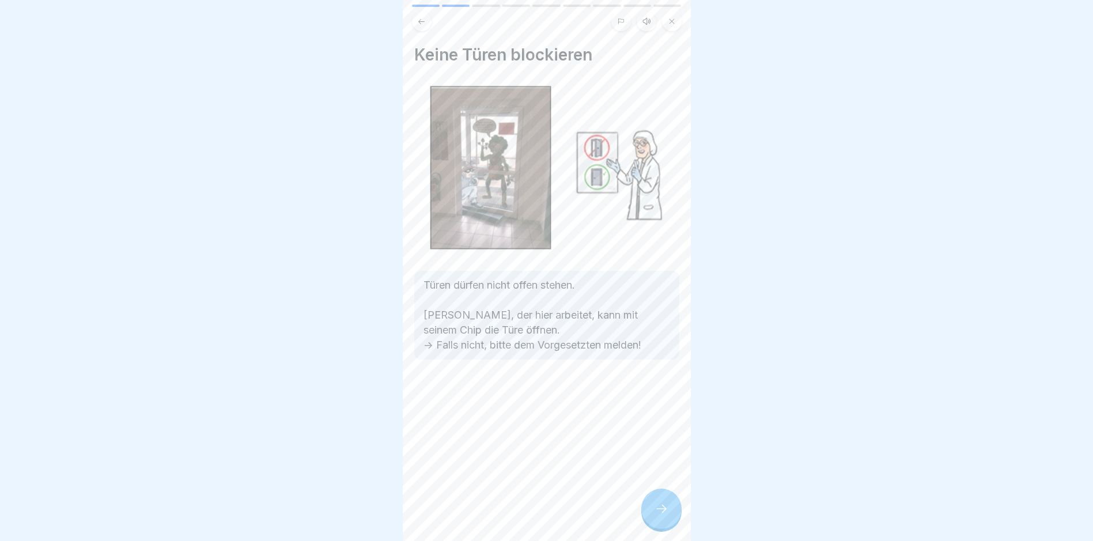
click at [660, 514] on icon at bounding box center [662, 509] width 14 height 14
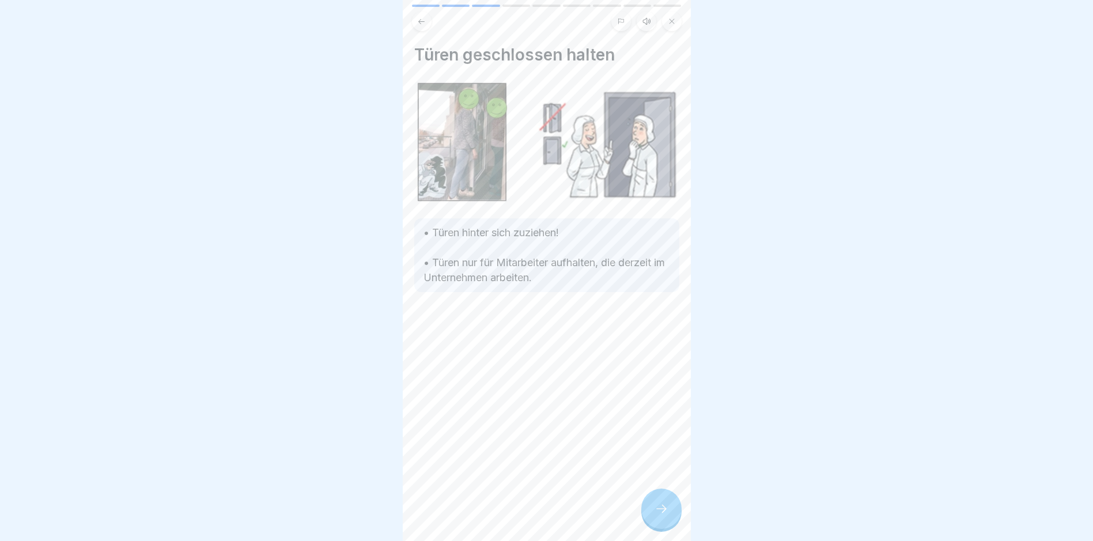
click at [660, 514] on icon at bounding box center [662, 509] width 14 height 14
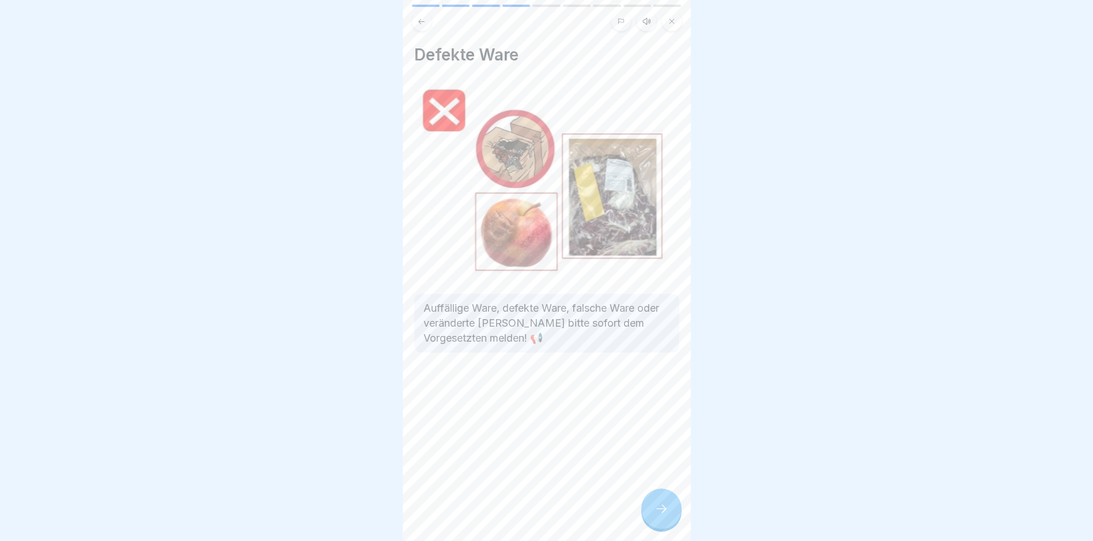
click at [660, 514] on icon at bounding box center [662, 509] width 14 height 14
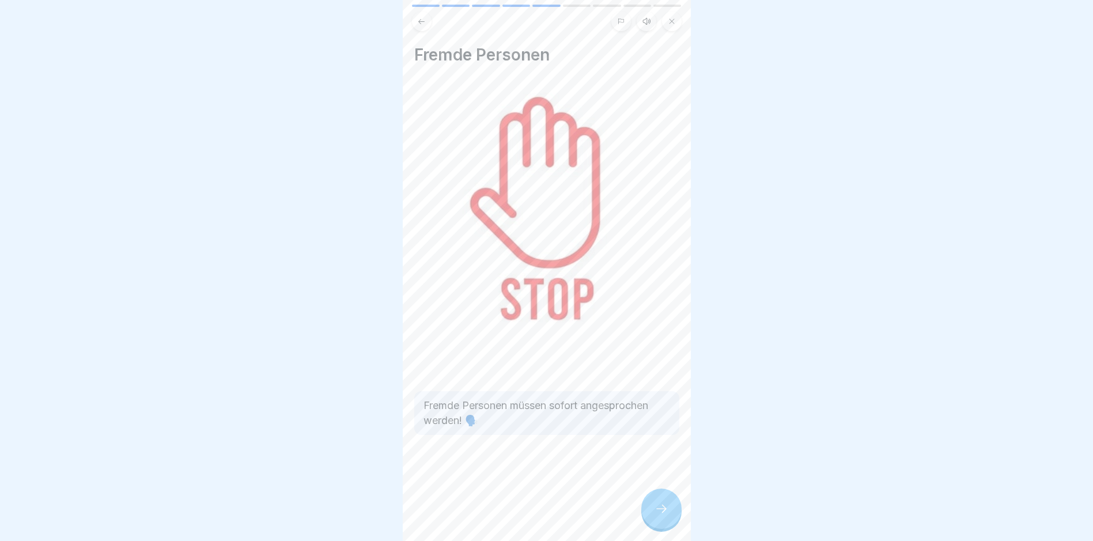
click at [660, 514] on icon at bounding box center [662, 509] width 14 height 14
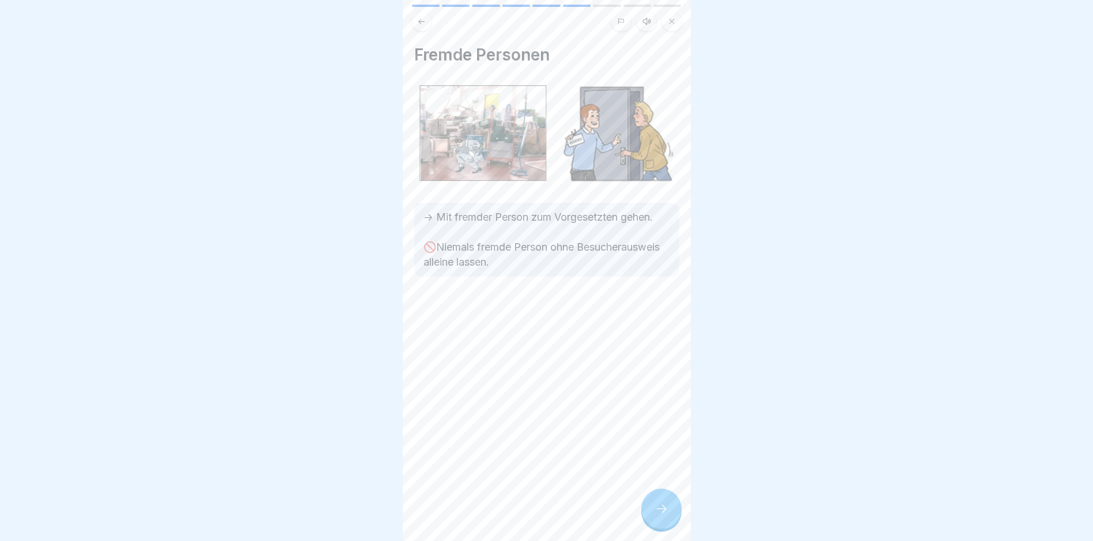
click at [660, 514] on icon at bounding box center [662, 509] width 14 height 14
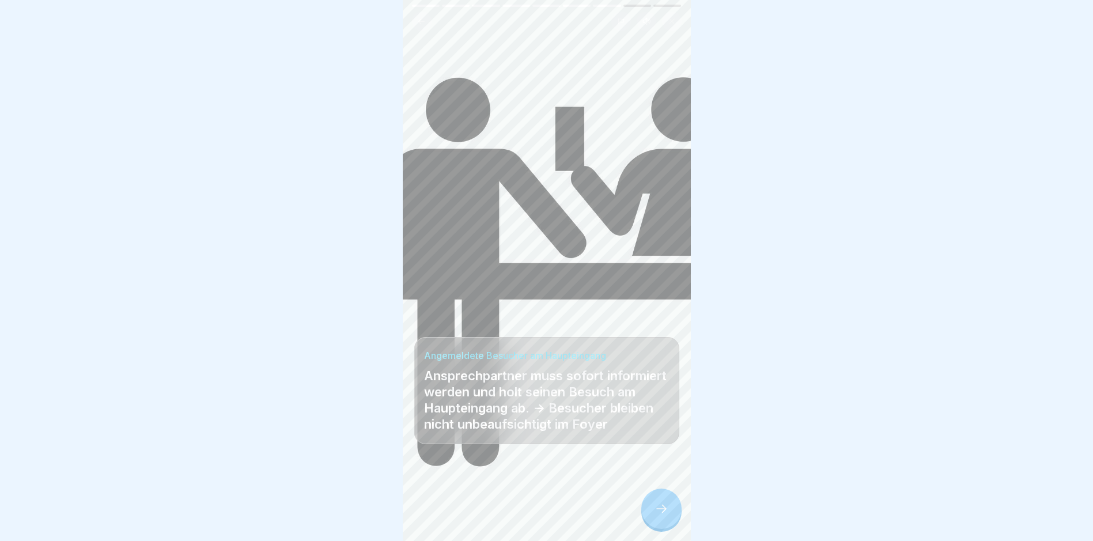
click at [660, 514] on icon at bounding box center [662, 509] width 14 height 14
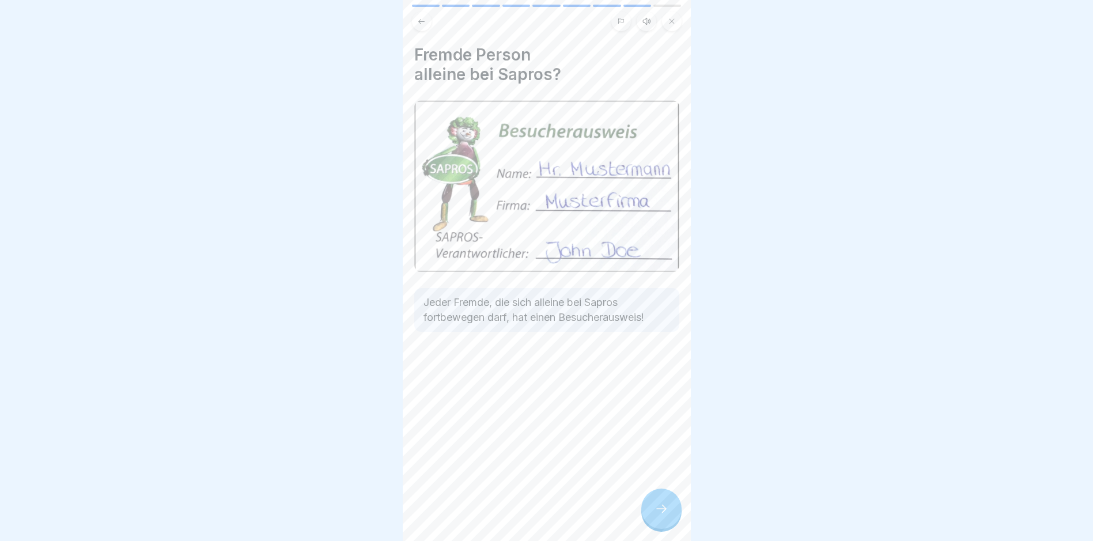
click at [660, 514] on icon at bounding box center [662, 509] width 14 height 14
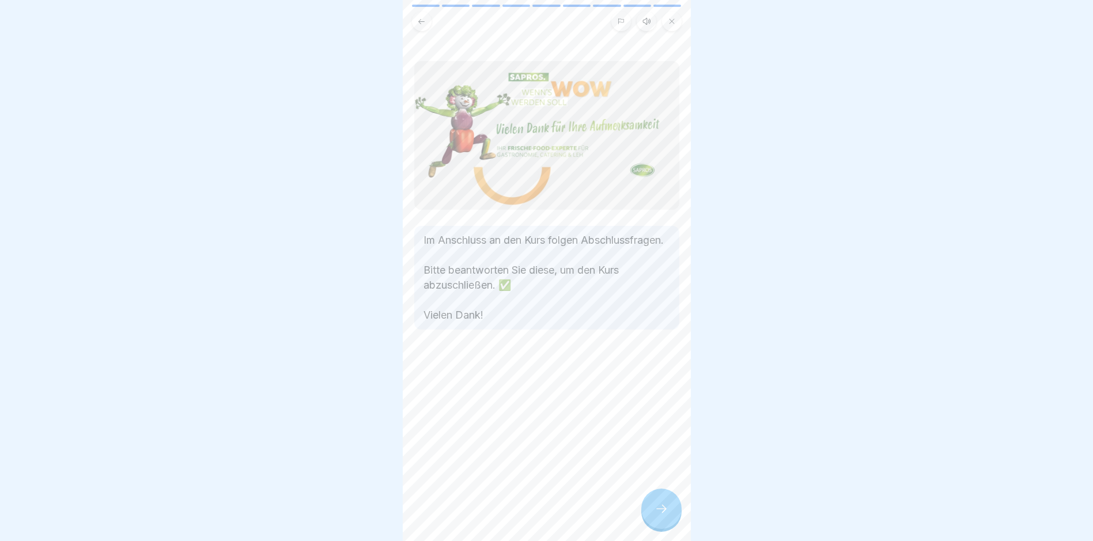
click at [660, 514] on icon at bounding box center [662, 509] width 14 height 14
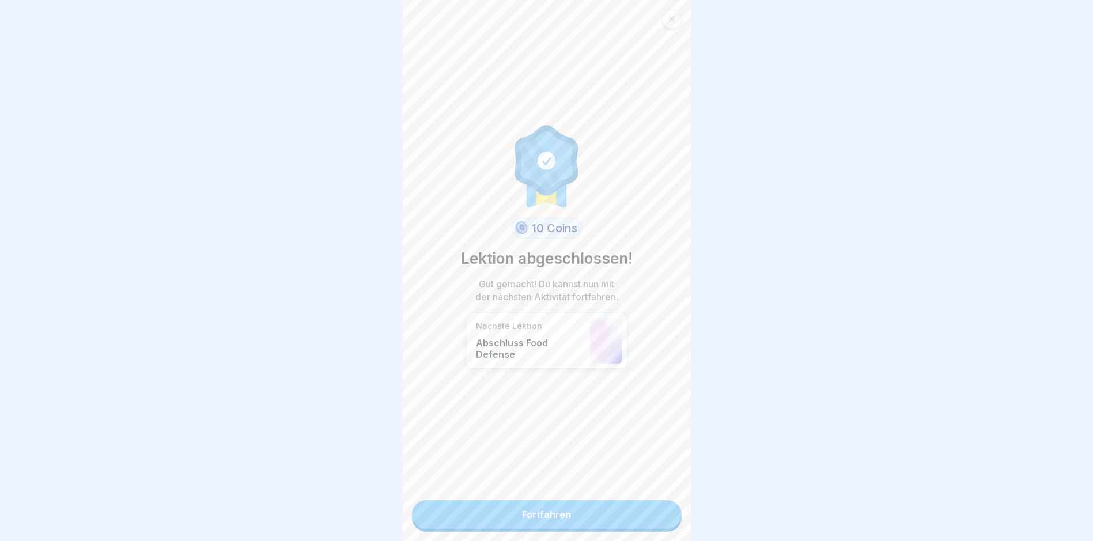
click at [575, 512] on link "Fortfahren" at bounding box center [547, 514] width 270 height 29
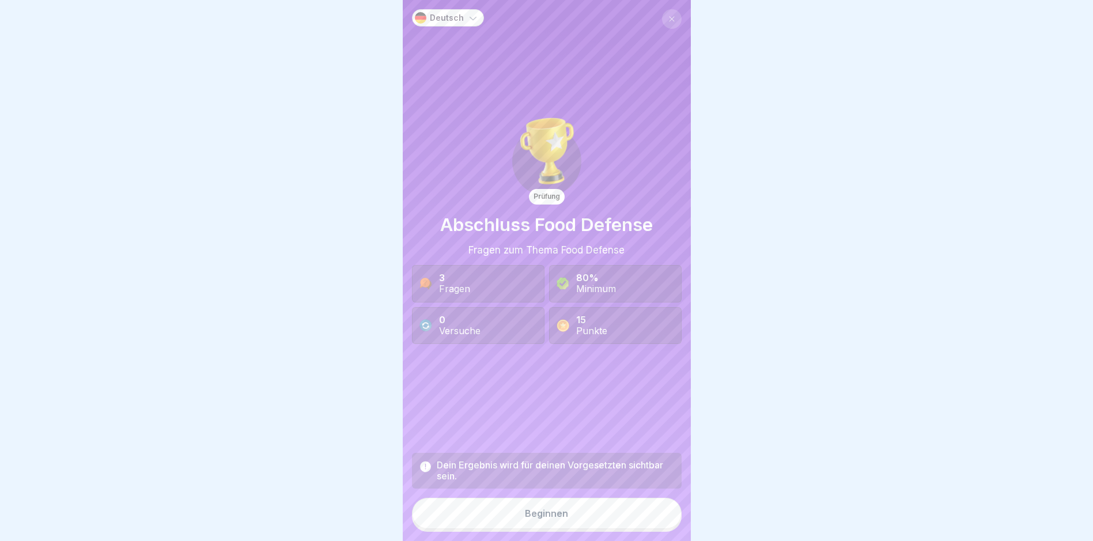
click at [567, 519] on button "Beginnen" at bounding box center [547, 513] width 270 height 31
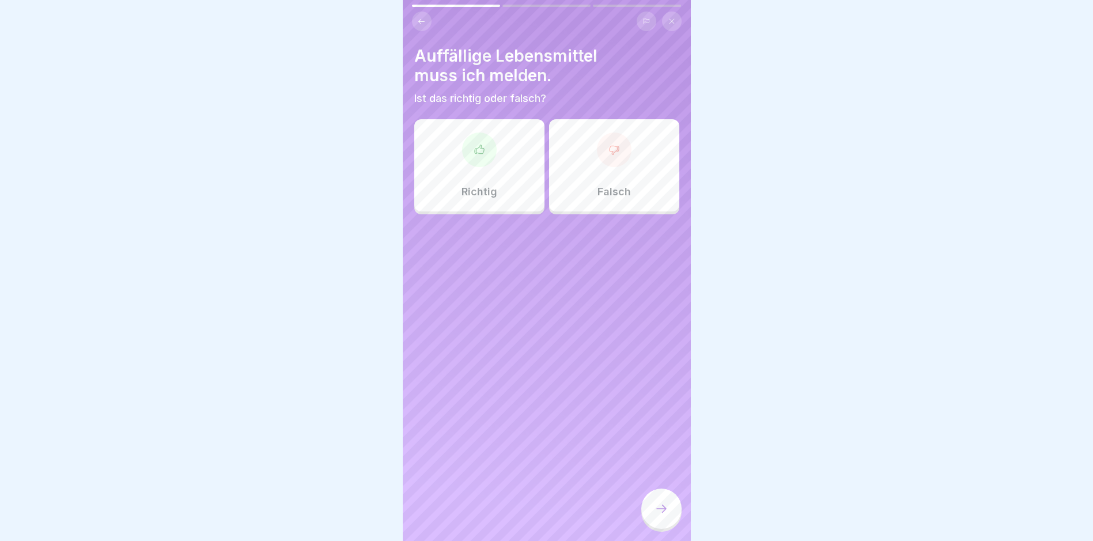
click at [480, 145] on icon at bounding box center [480, 150] width 12 height 12
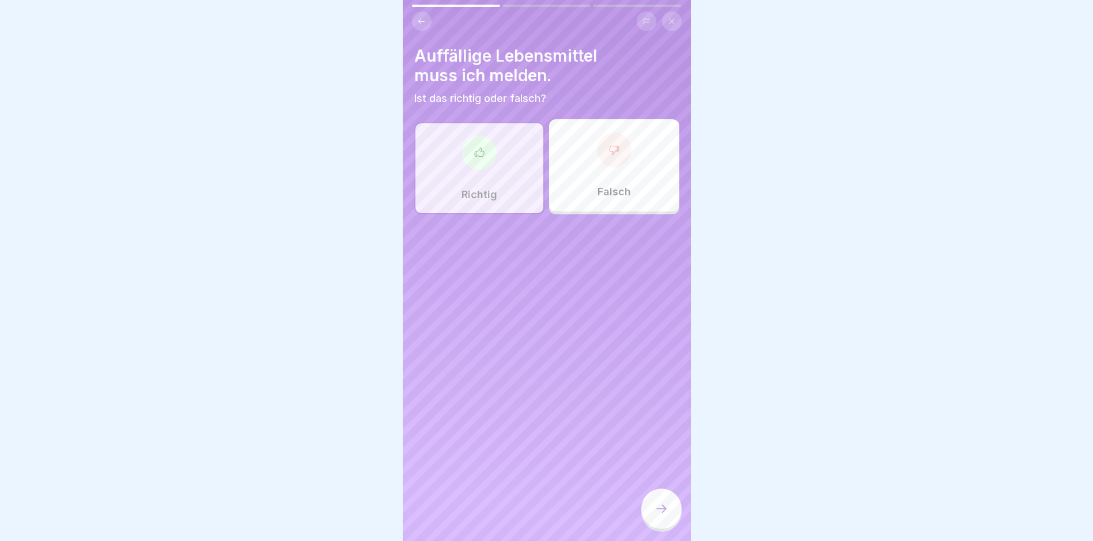
click at [658, 515] on icon at bounding box center [662, 509] width 14 height 14
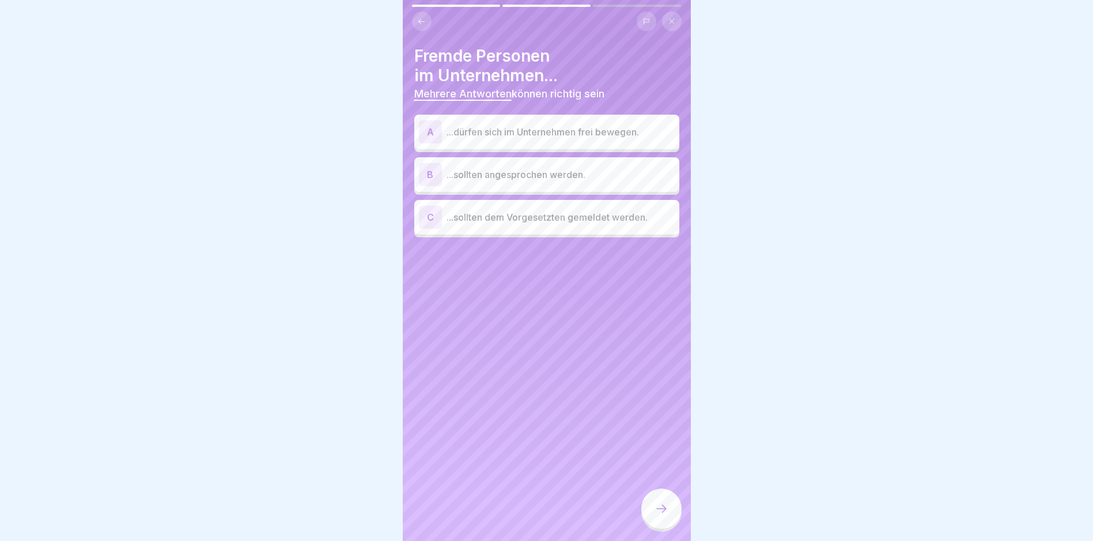
click at [472, 174] on p "...sollten angesprochen werden." at bounding box center [561, 175] width 228 height 14
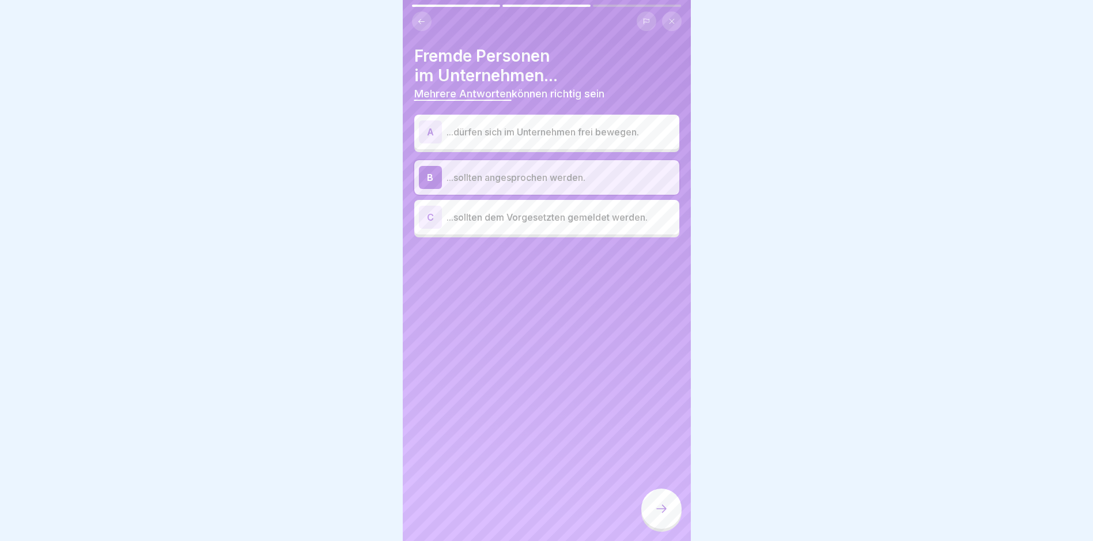
click at [525, 216] on p "...sollten dem Vorgesetzten gemeldet werden." at bounding box center [561, 217] width 228 height 14
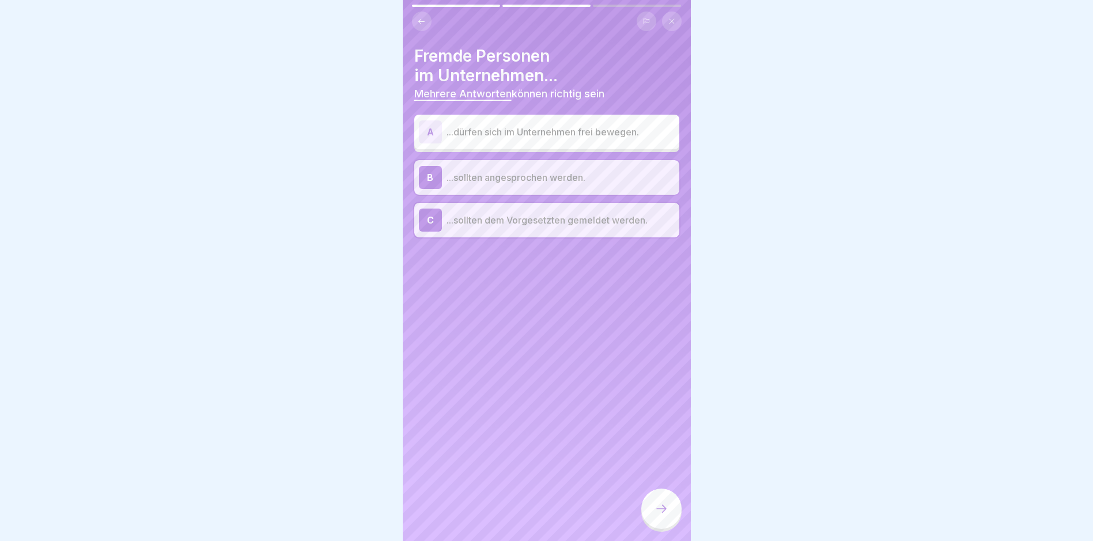
click at [660, 515] on icon at bounding box center [662, 509] width 14 height 14
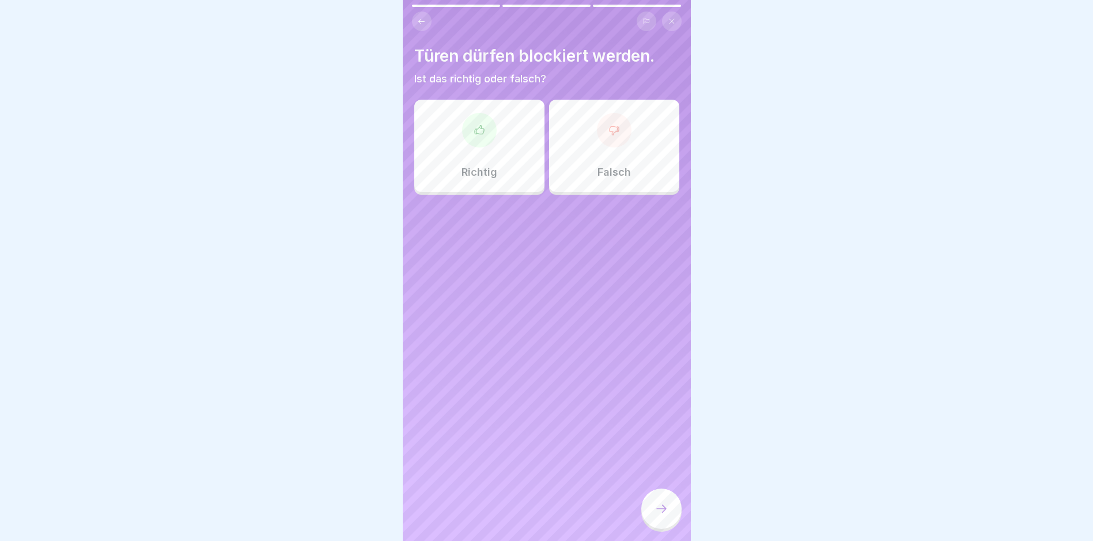
click at [609, 132] on icon at bounding box center [613, 130] width 9 height 9
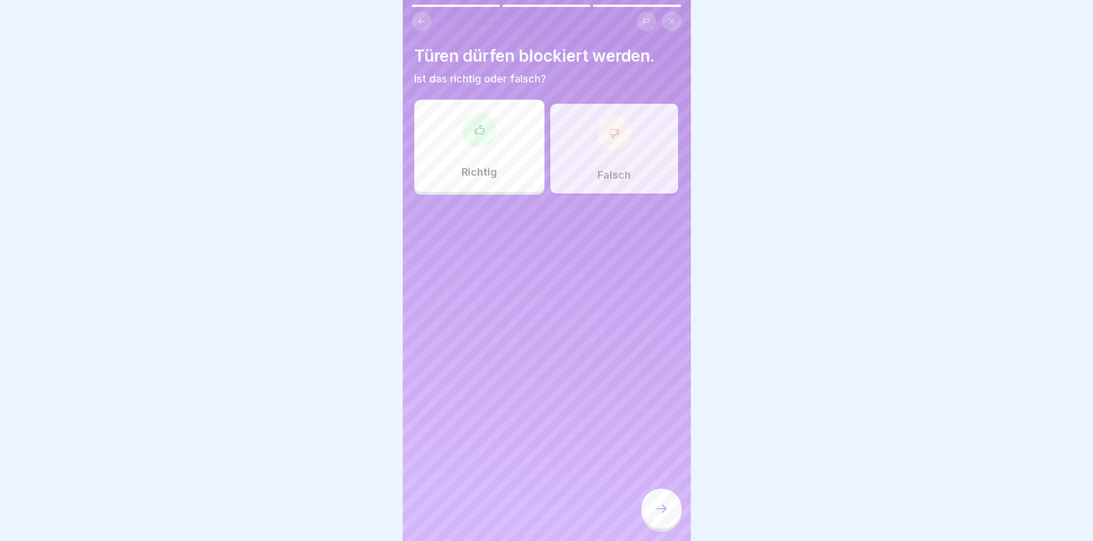
click at [663, 516] on icon at bounding box center [662, 509] width 14 height 14
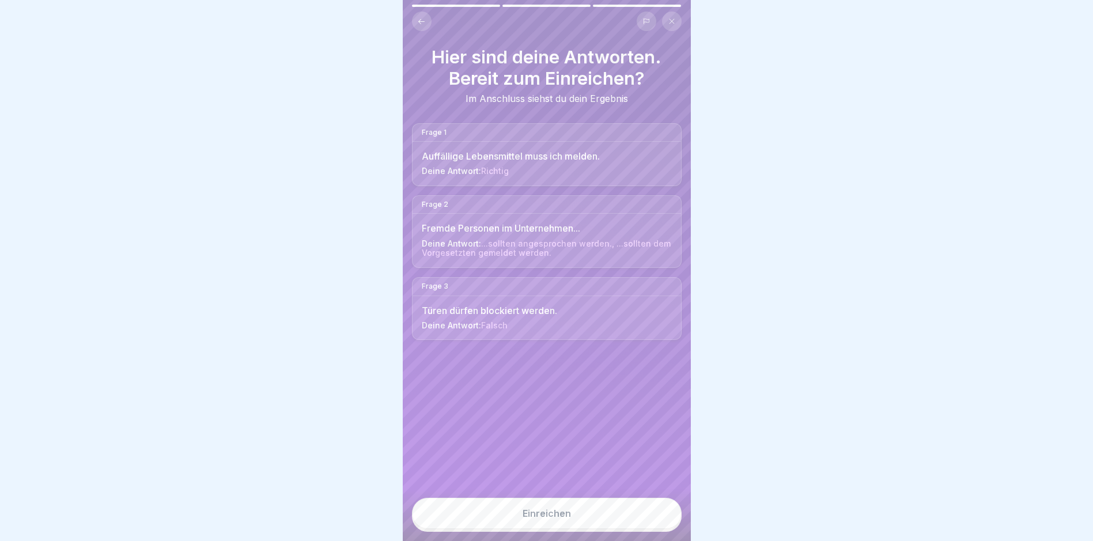
click at [551, 519] on div "Einreichen" at bounding box center [547, 513] width 48 height 10
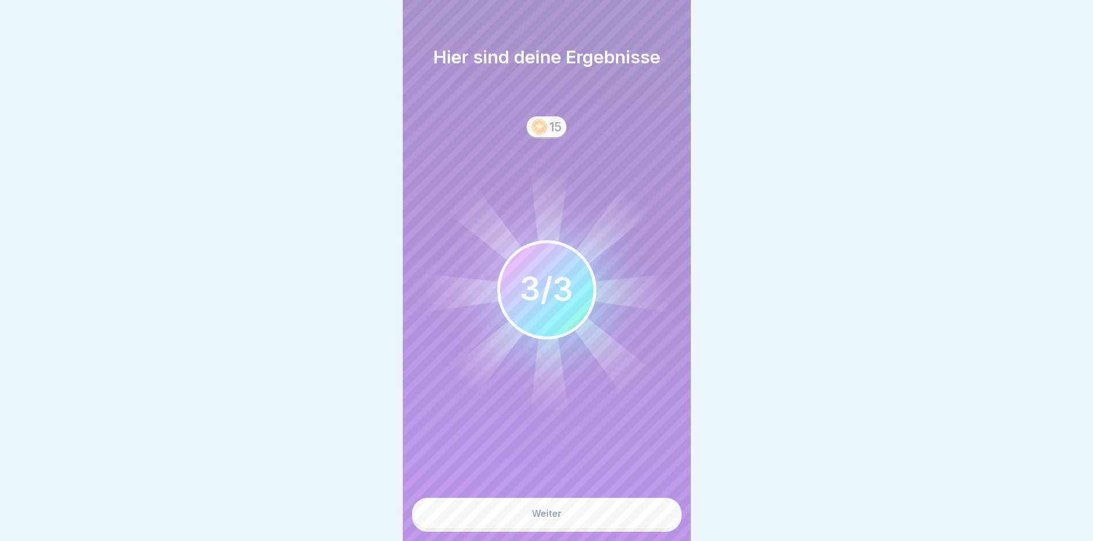
click at [551, 519] on div "Weiter" at bounding box center [547, 513] width 30 height 10
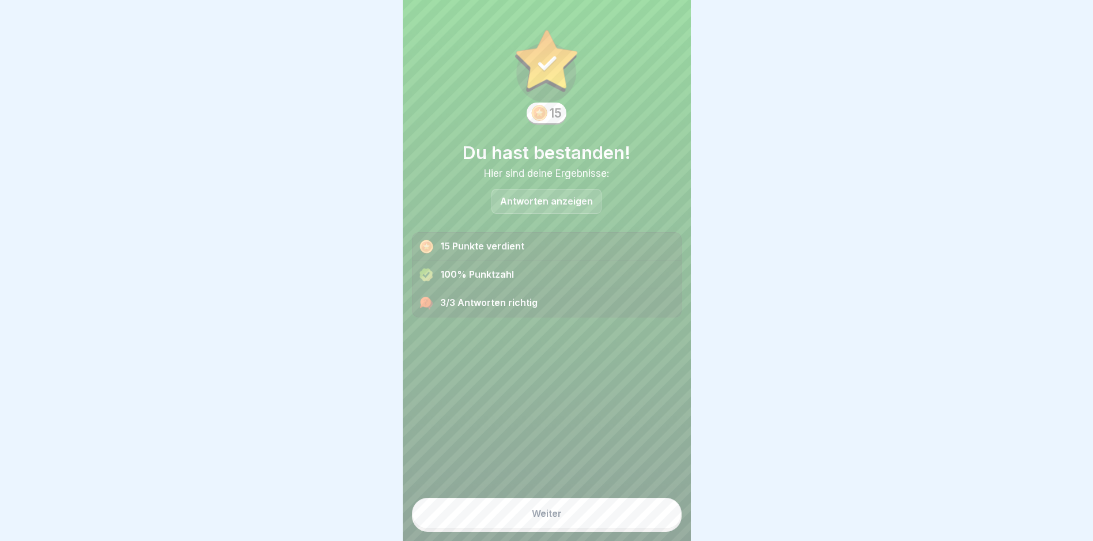
click at [555, 519] on div "Weiter" at bounding box center [547, 513] width 30 height 10
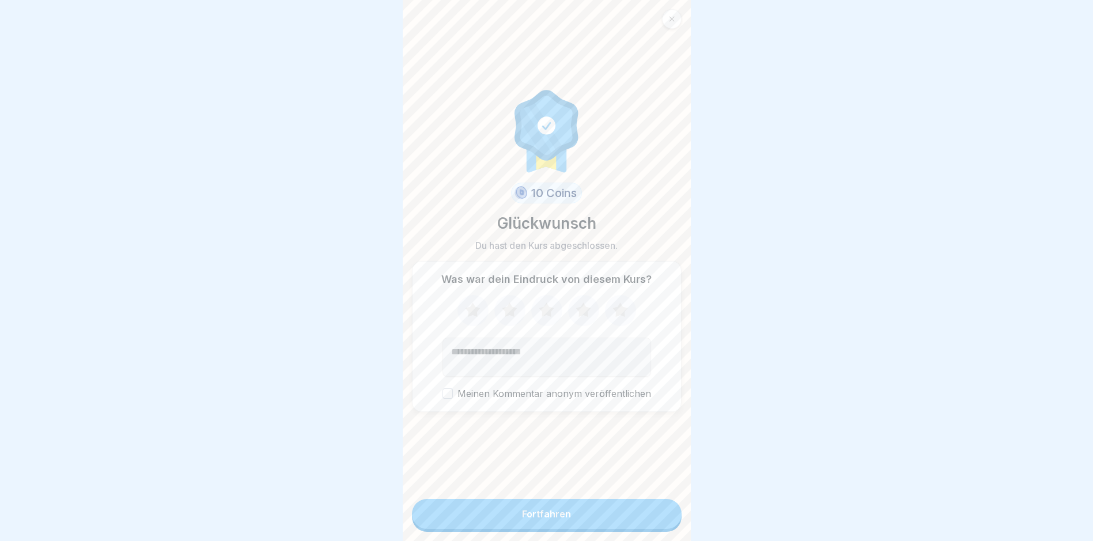
click at [555, 519] on div "Fortfahren" at bounding box center [546, 514] width 49 height 10
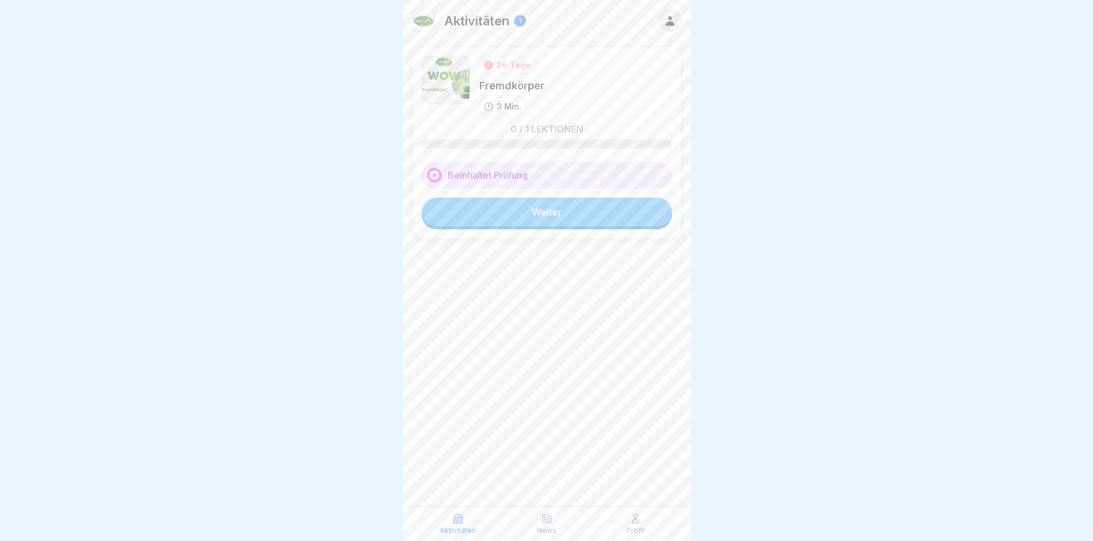
click at [523, 209] on link "Weiter" at bounding box center [547, 212] width 250 height 29
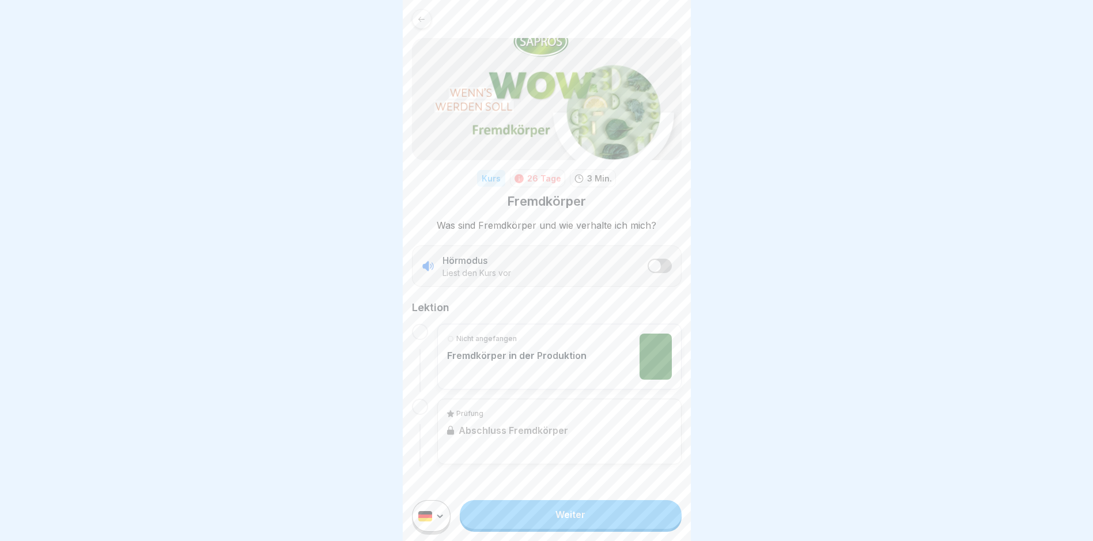
click at [572, 525] on link "Weiter" at bounding box center [570, 514] width 221 height 29
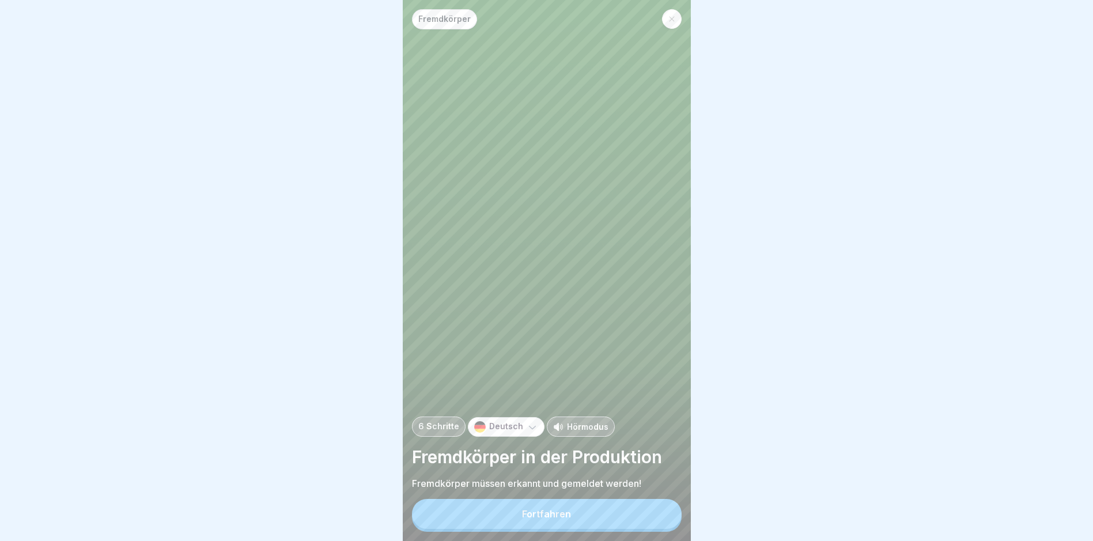
click at [572, 525] on button "Fortfahren" at bounding box center [547, 514] width 270 height 30
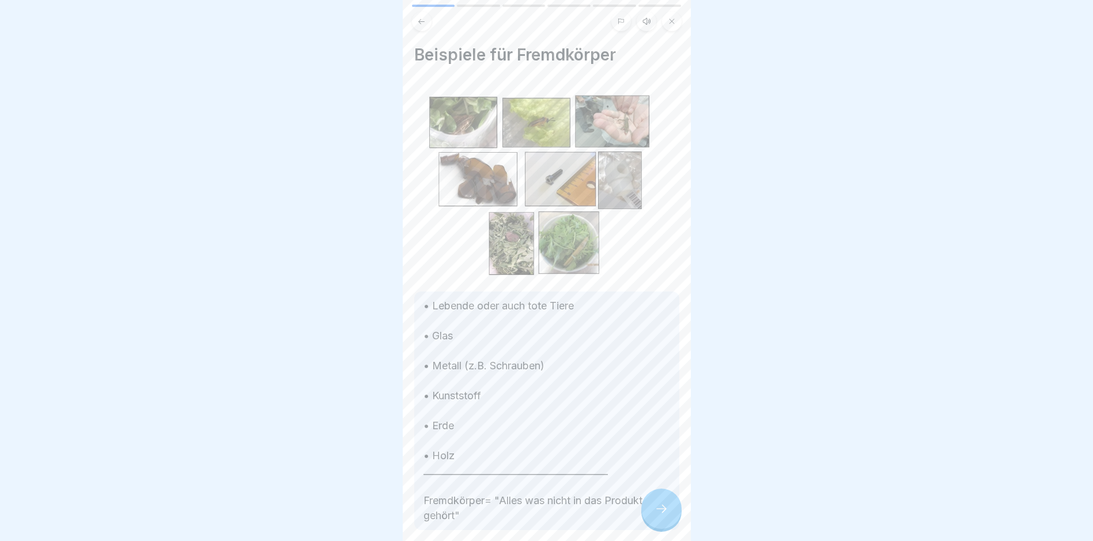
click at [658, 516] on icon at bounding box center [662, 509] width 14 height 14
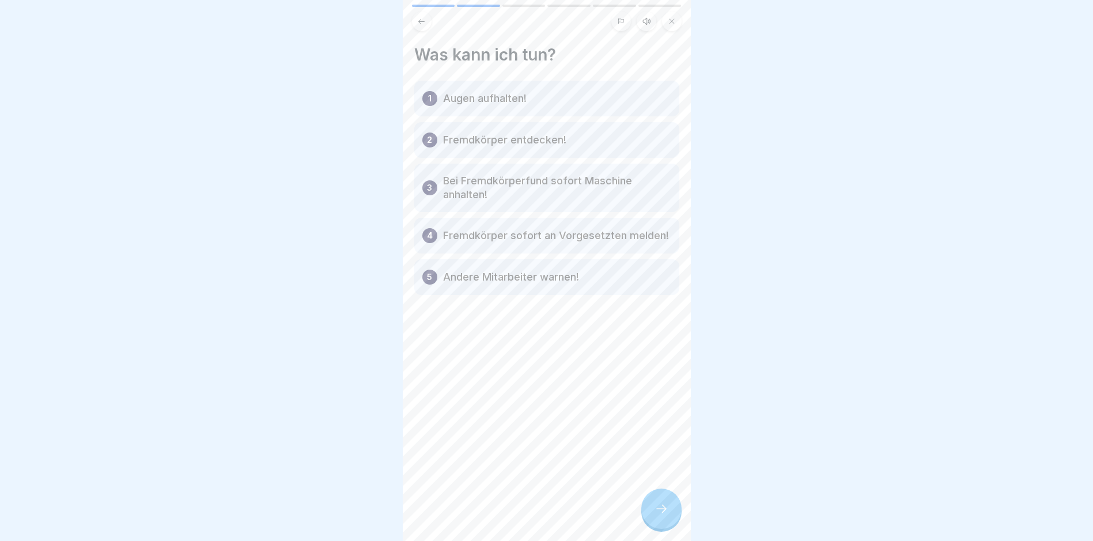
click at [658, 516] on icon at bounding box center [662, 509] width 14 height 14
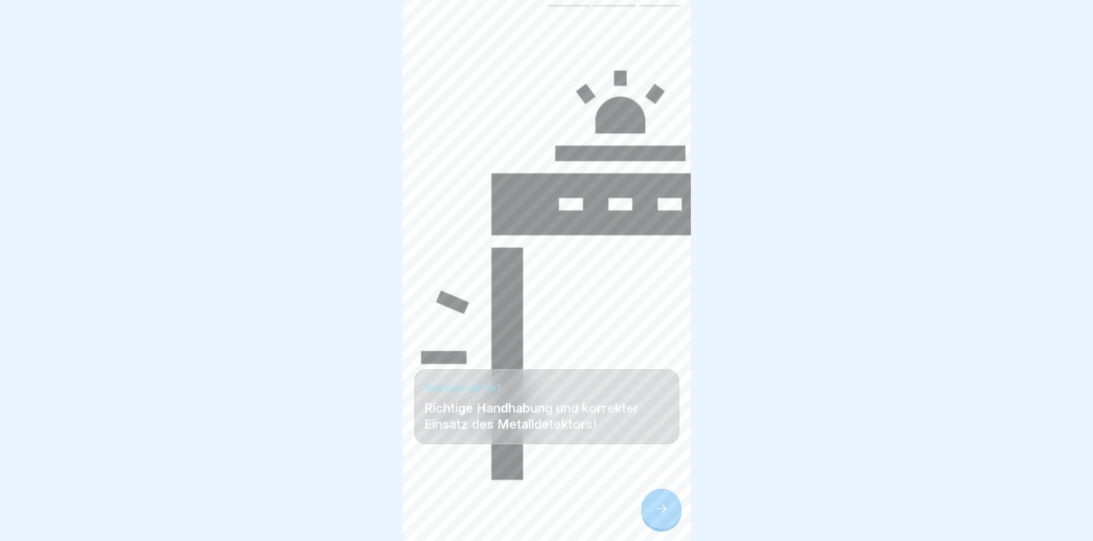
click at [658, 516] on icon at bounding box center [662, 509] width 14 height 14
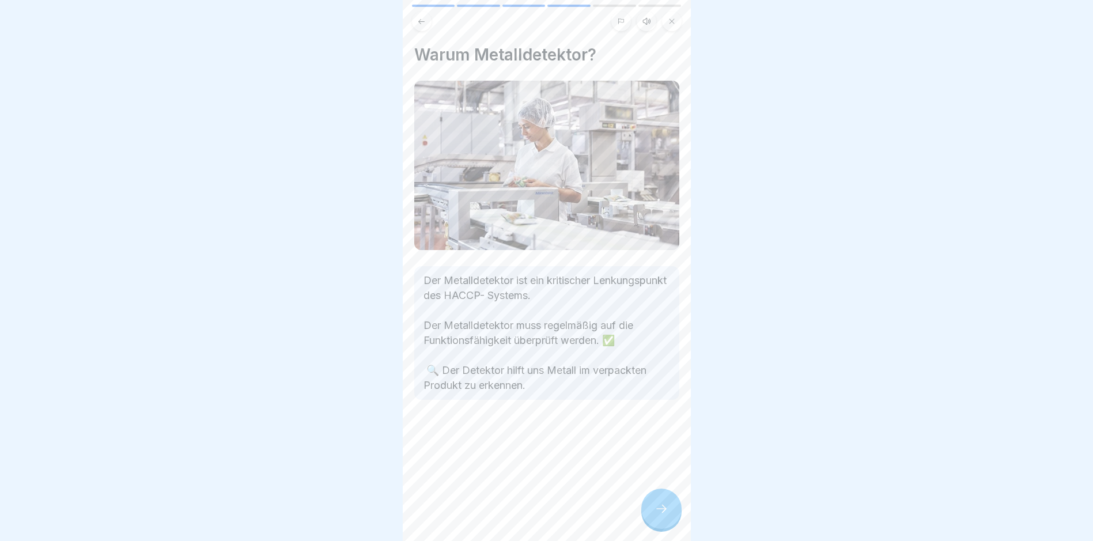
click at [659, 516] on icon at bounding box center [662, 509] width 14 height 14
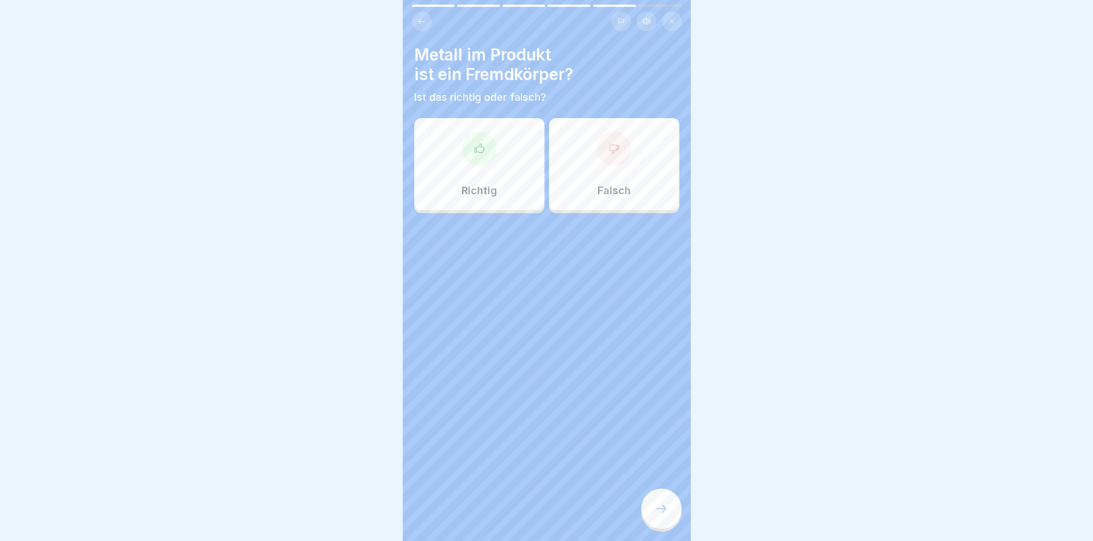
click at [482, 146] on icon at bounding box center [480, 149] width 12 height 12
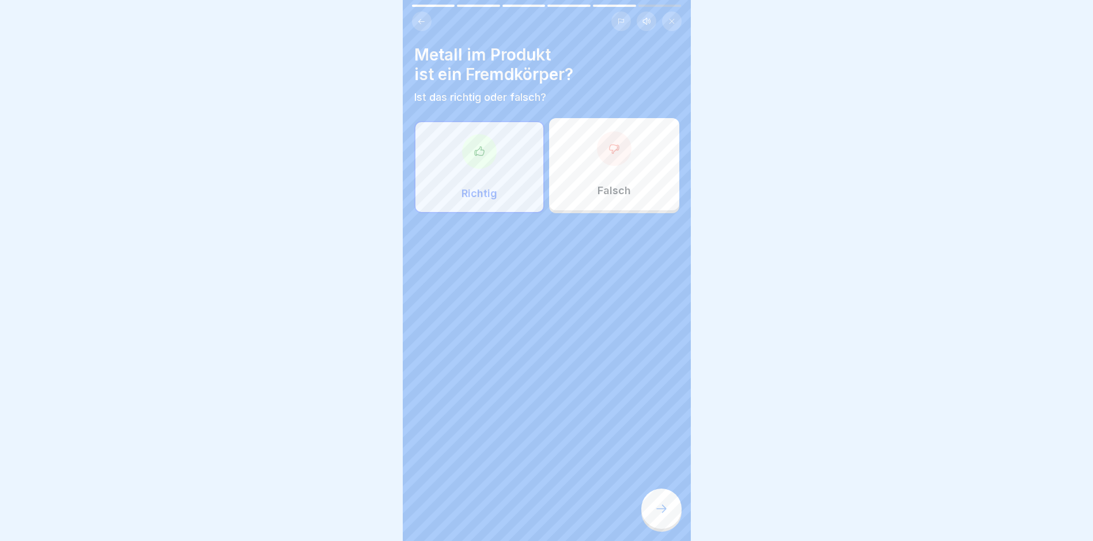
click at [662, 516] on icon at bounding box center [662, 509] width 14 height 14
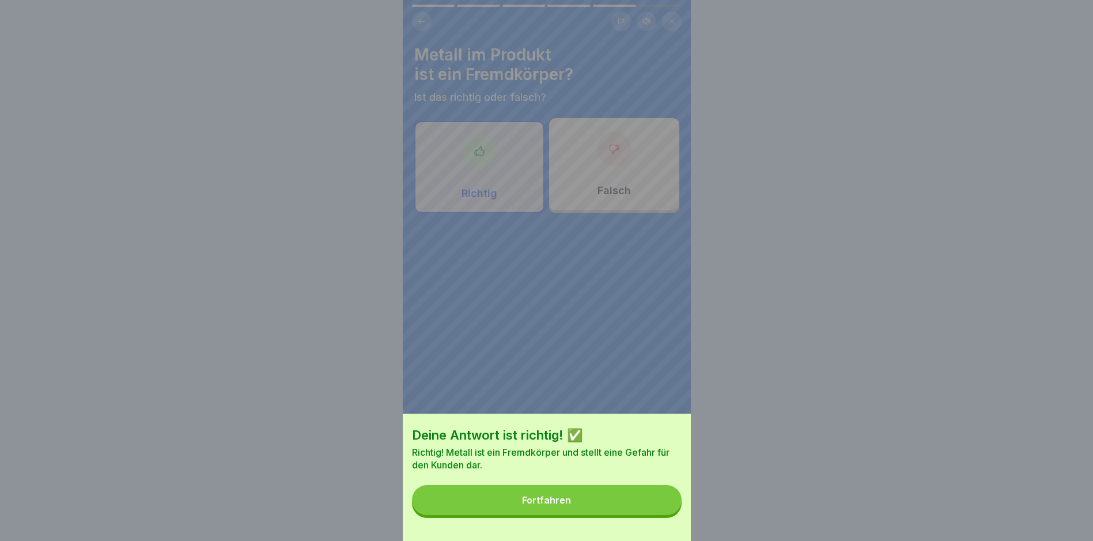
click at [545, 506] on div "Fortfahren" at bounding box center [546, 500] width 49 height 10
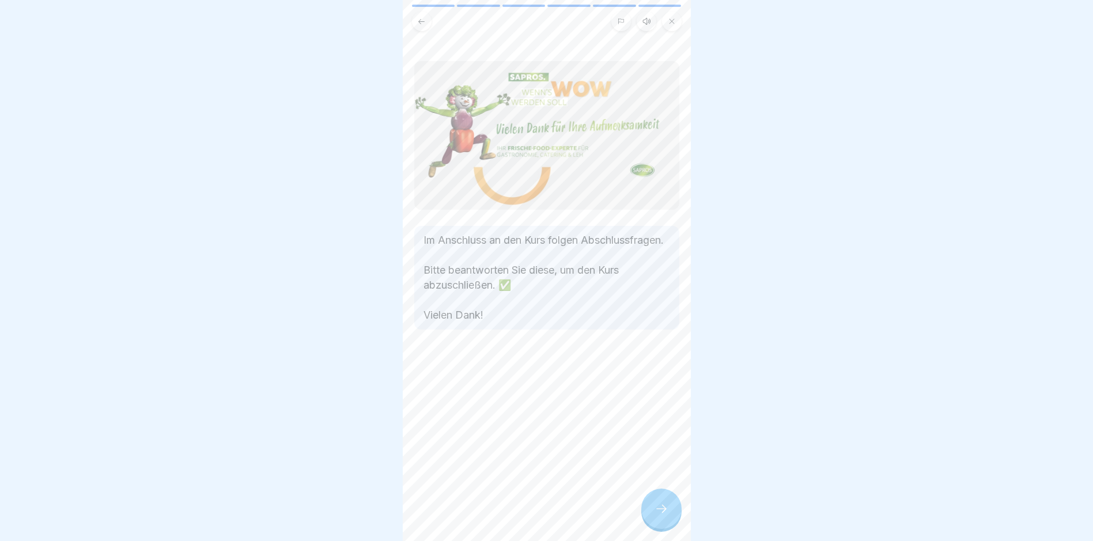
click at [657, 513] on icon at bounding box center [662, 509] width 14 height 14
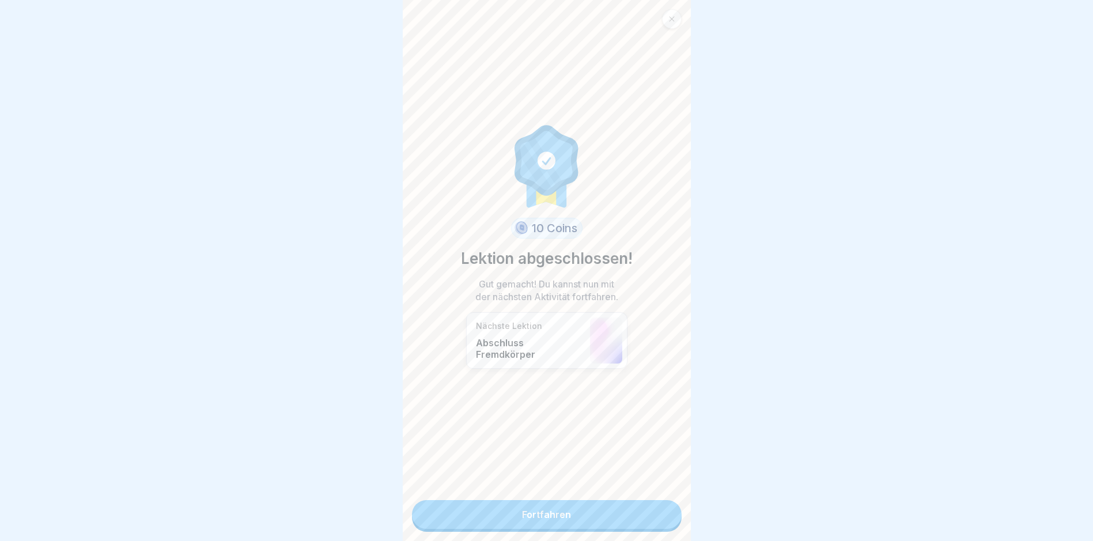
click at [562, 513] on link "Fortfahren" at bounding box center [547, 514] width 270 height 29
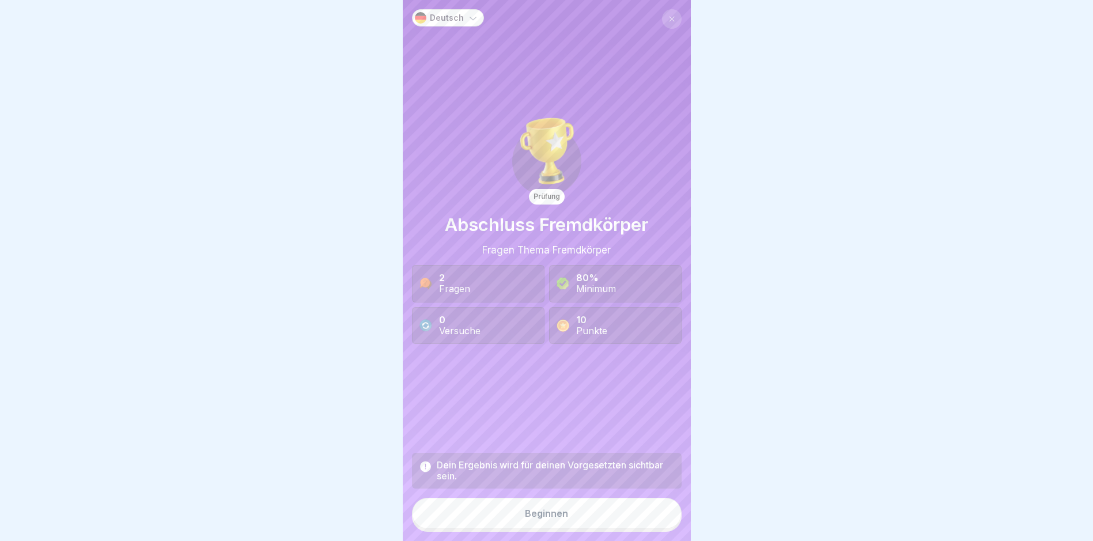
click at [555, 519] on div "Beginnen" at bounding box center [546, 513] width 43 height 10
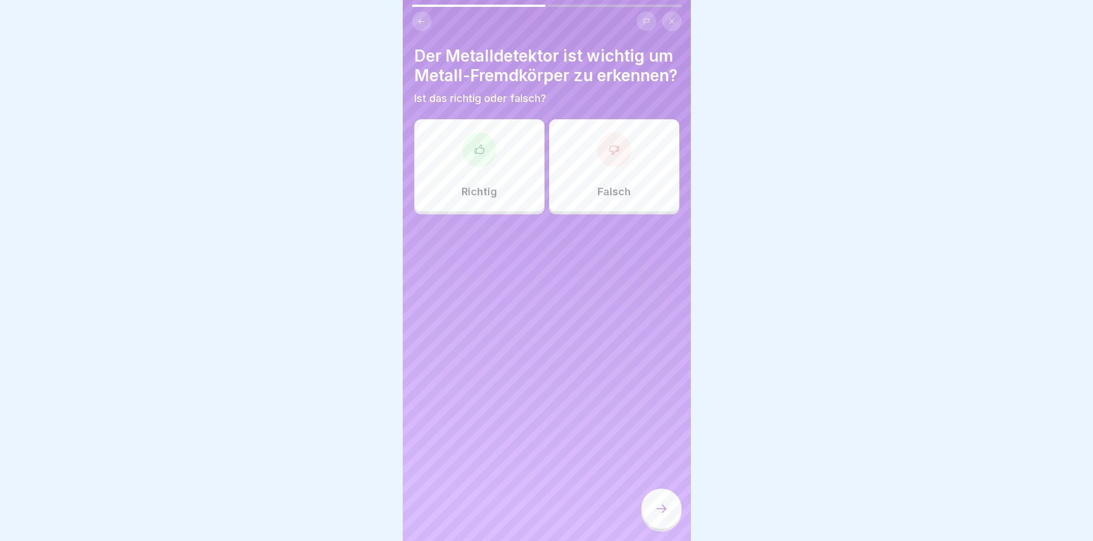
click at [477, 153] on icon at bounding box center [478, 149] width 9 height 9
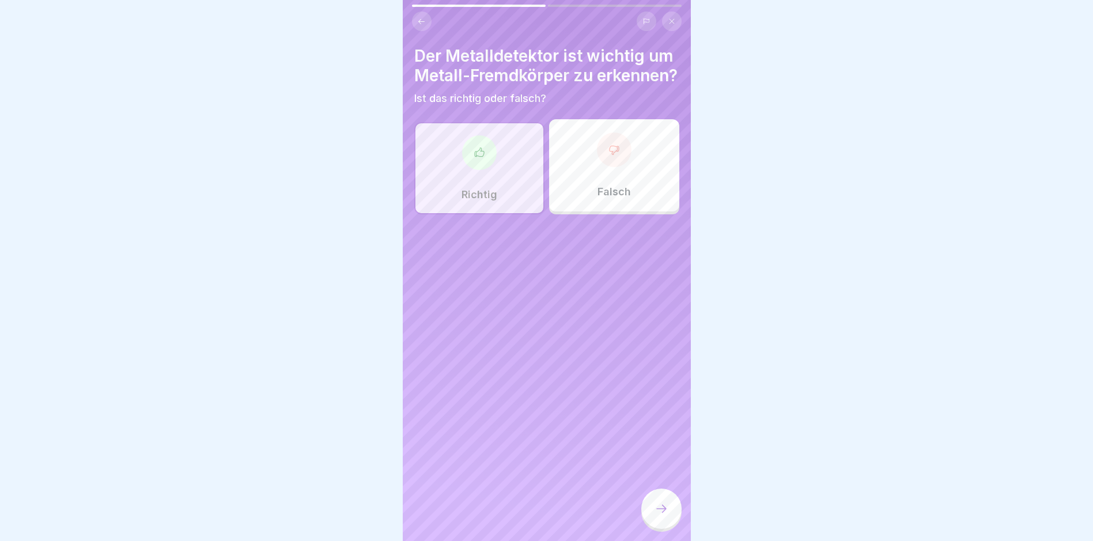
click at [665, 516] on icon at bounding box center [662, 509] width 14 height 14
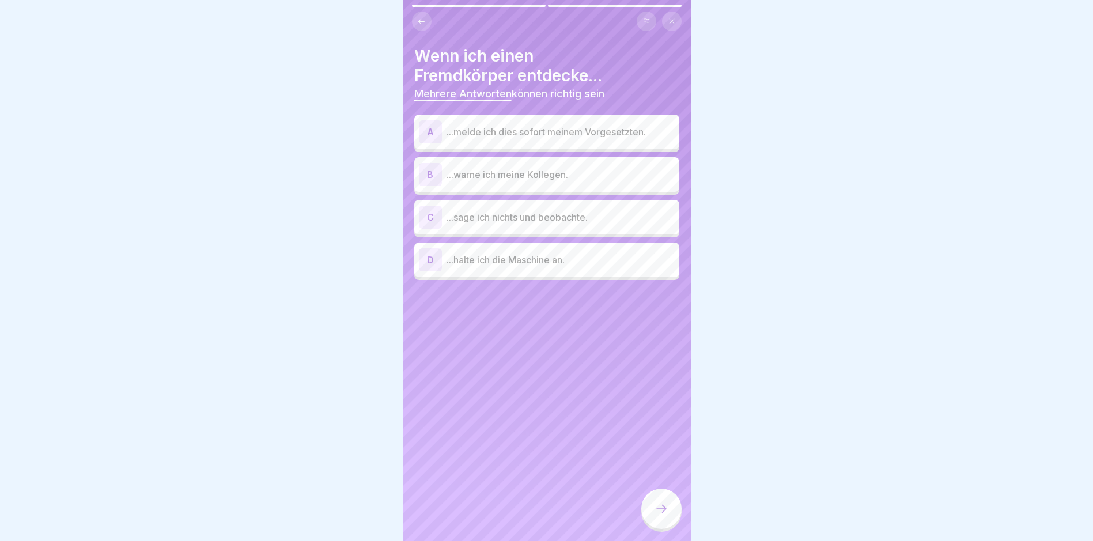
click at [430, 127] on div "A" at bounding box center [430, 131] width 23 height 23
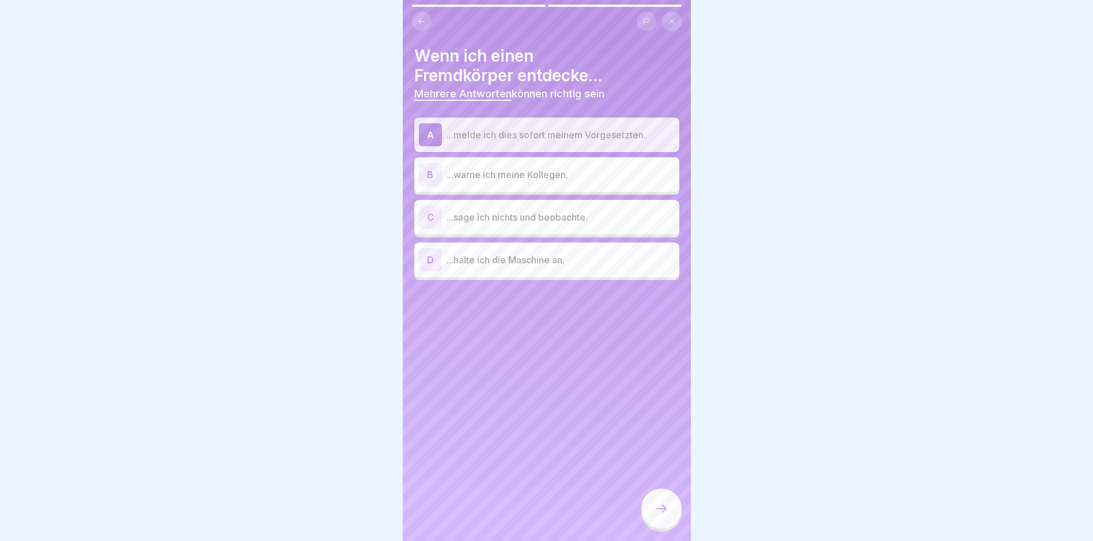
click at [435, 171] on div "B" at bounding box center [430, 174] width 23 height 23
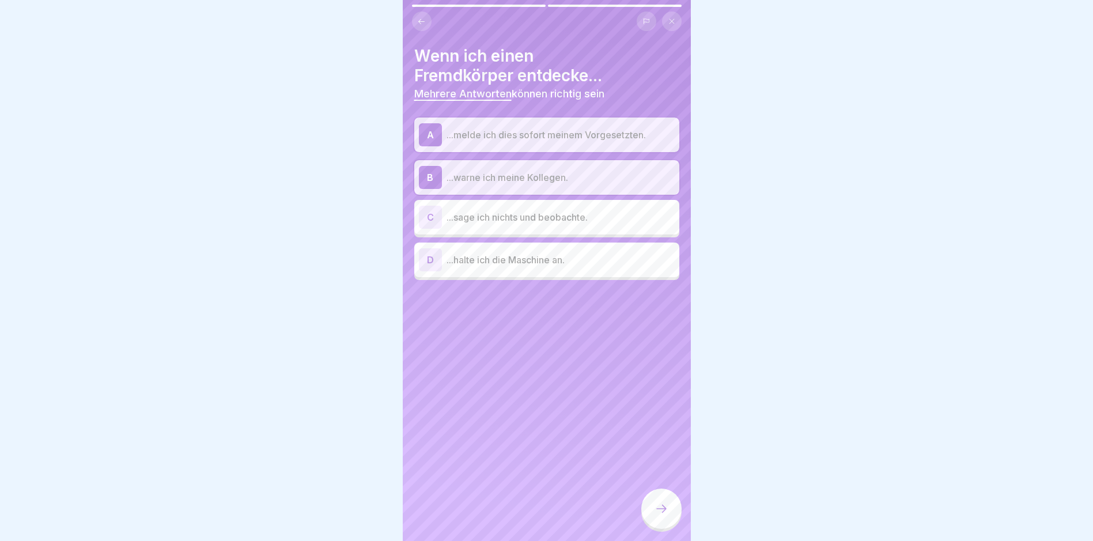
click at [431, 257] on div "D" at bounding box center [430, 259] width 23 height 23
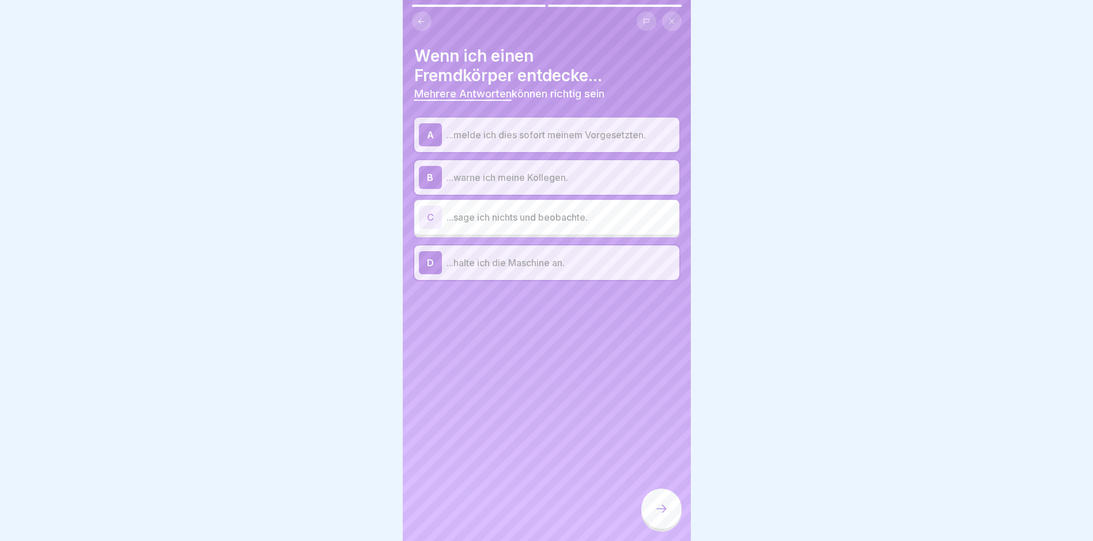
click at [663, 516] on icon at bounding box center [662, 509] width 14 height 14
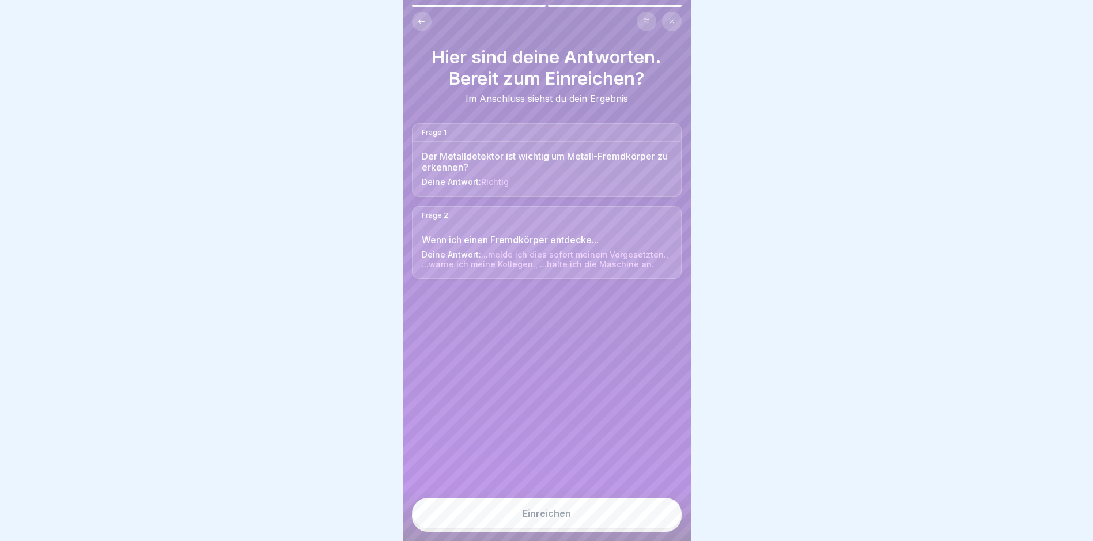
click at [550, 519] on div "Einreichen" at bounding box center [547, 513] width 48 height 10
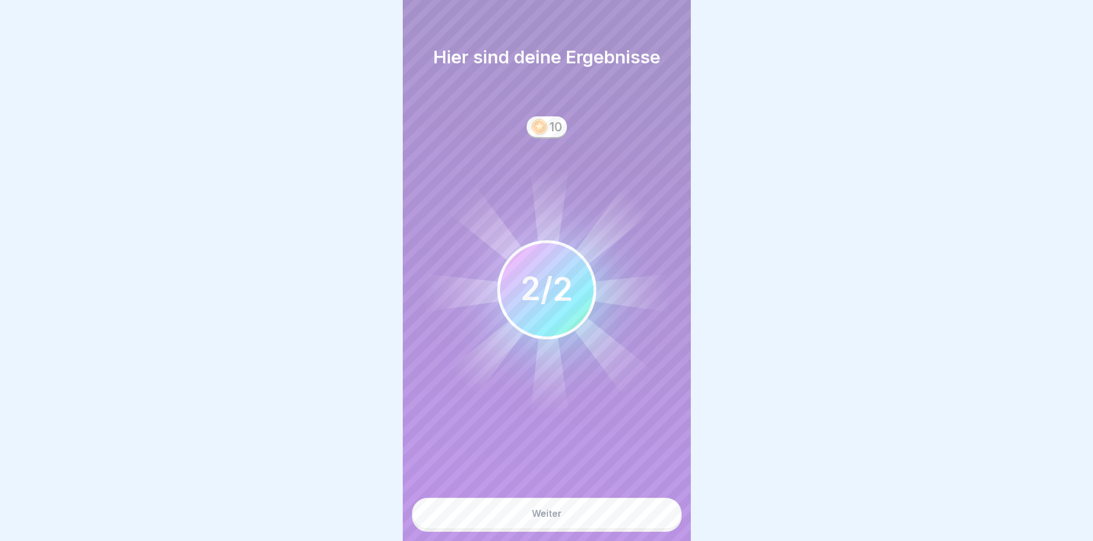
click at [552, 519] on div "Weiter" at bounding box center [547, 513] width 30 height 10
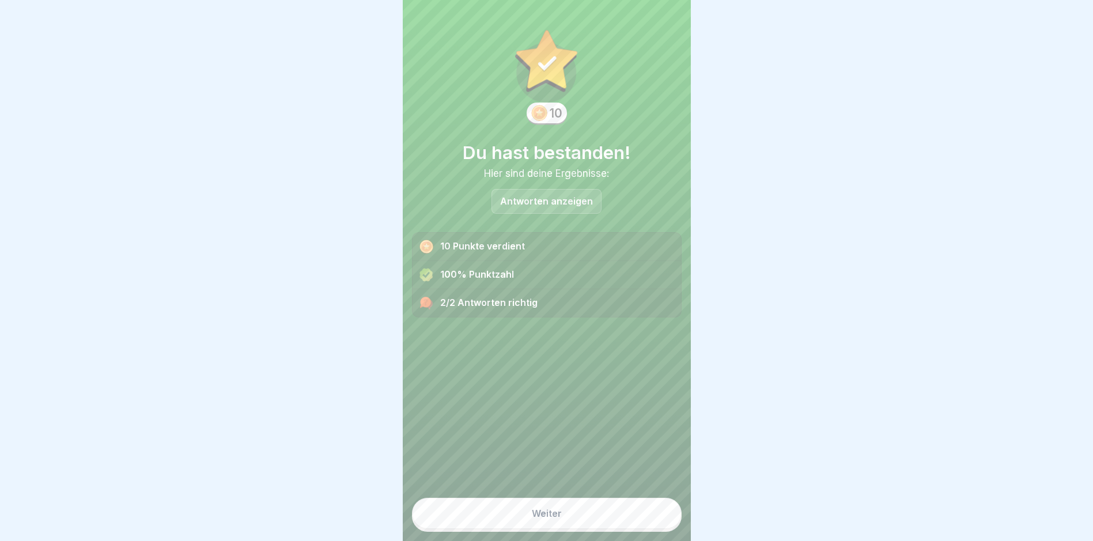
click at [552, 518] on div "Weiter" at bounding box center [547, 513] width 30 height 10
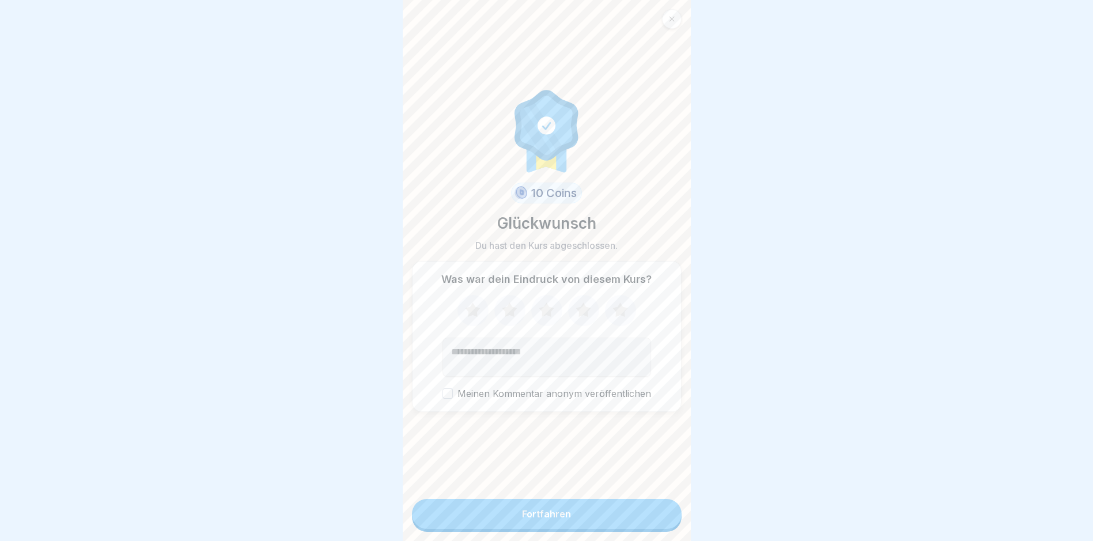
click at [617, 310] on icon at bounding box center [620, 310] width 15 height 14
click at [541, 519] on div "Fortfahren" at bounding box center [546, 514] width 49 height 10
